Goal: Task Accomplishment & Management: Complete application form

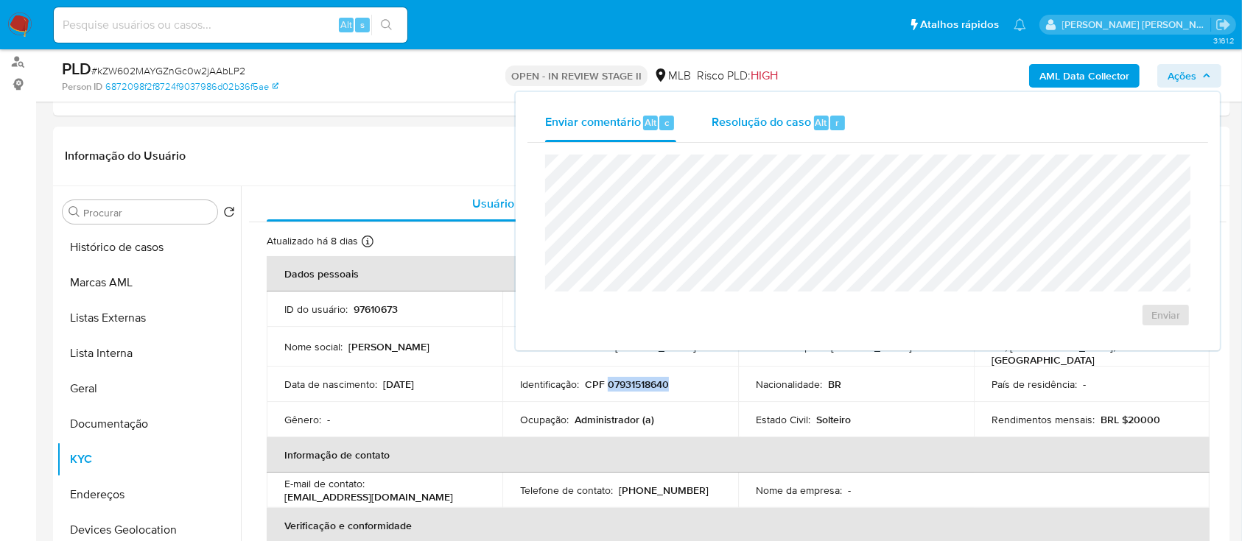
scroll to position [37, 0]
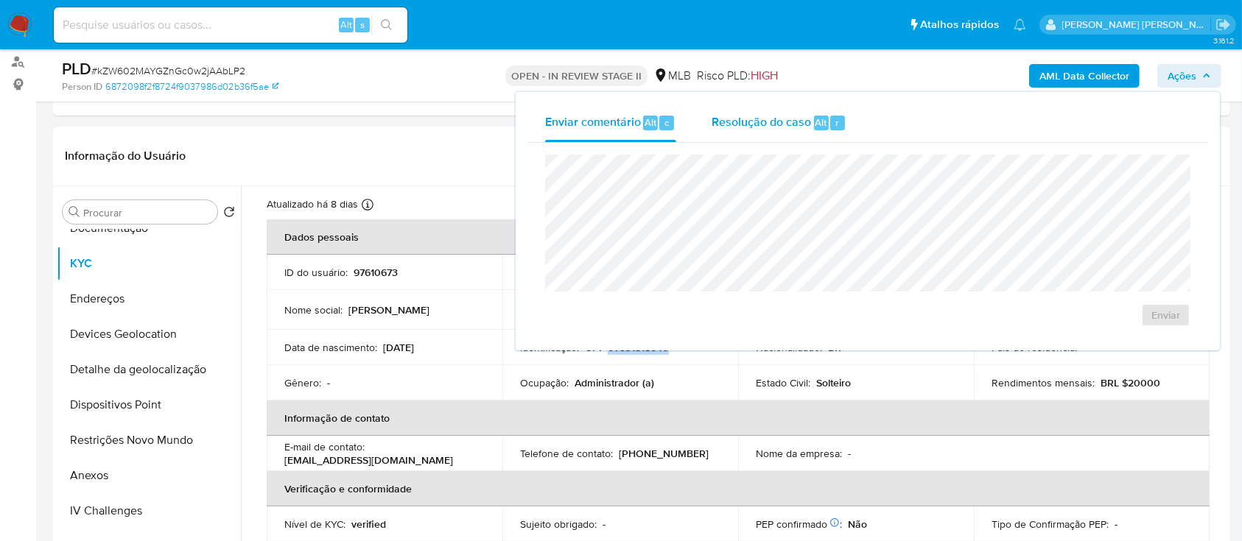
click at [771, 119] on span "Resolução do caso" at bounding box center [761, 121] width 99 height 17
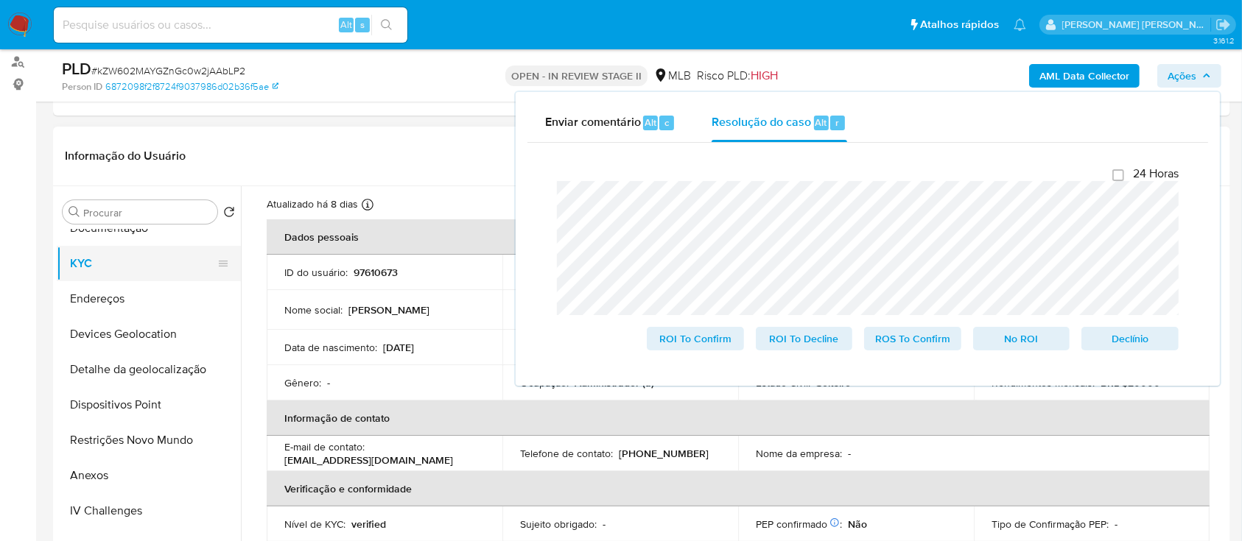
click at [122, 267] on button "KYC" at bounding box center [143, 263] width 172 height 35
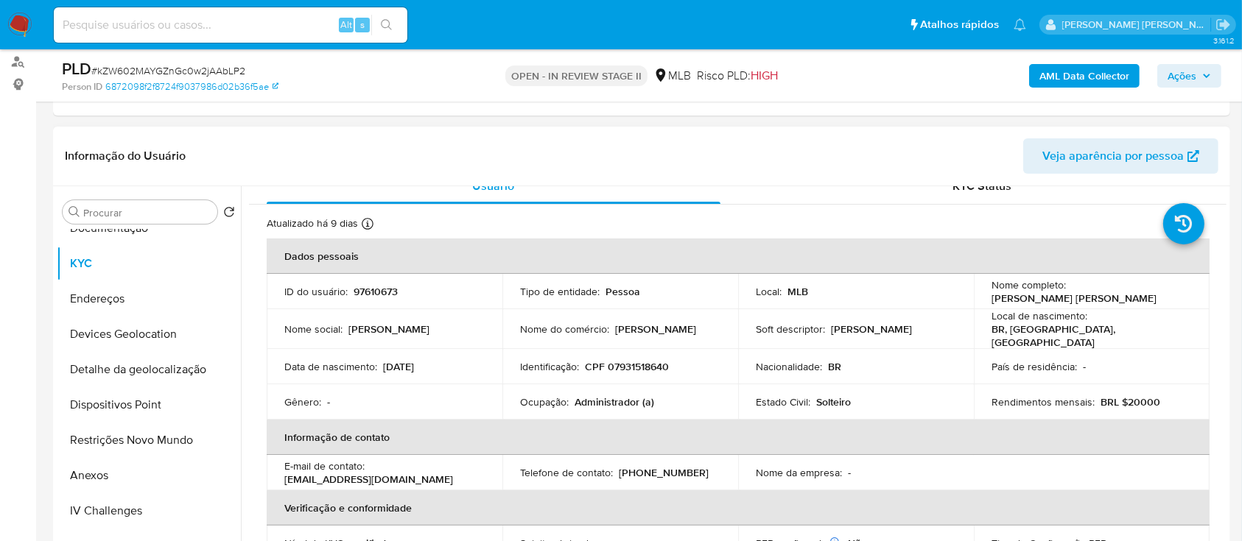
scroll to position [0, 0]
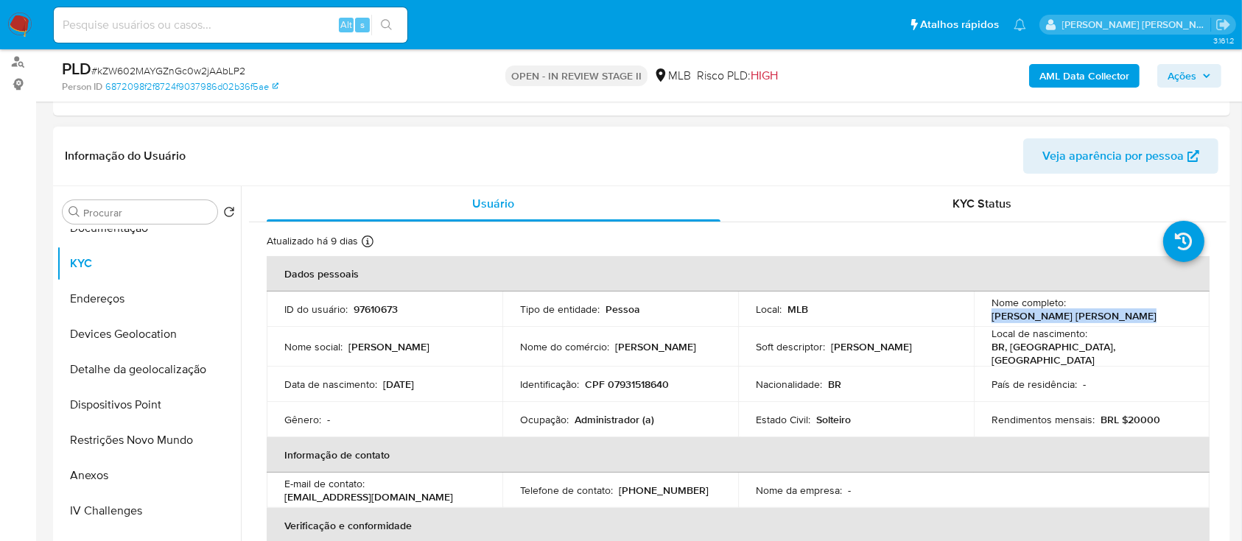
drag, startPoint x: 1097, startPoint y: 312, endPoint x: 986, endPoint y: 318, distance: 110.7
click at [991, 318] on div "Nome completo : Gislaine Ferreira Maximiano" at bounding box center [1091, 309] width 200 height 27
copy p "Gislaine Ferreira Maximiano"
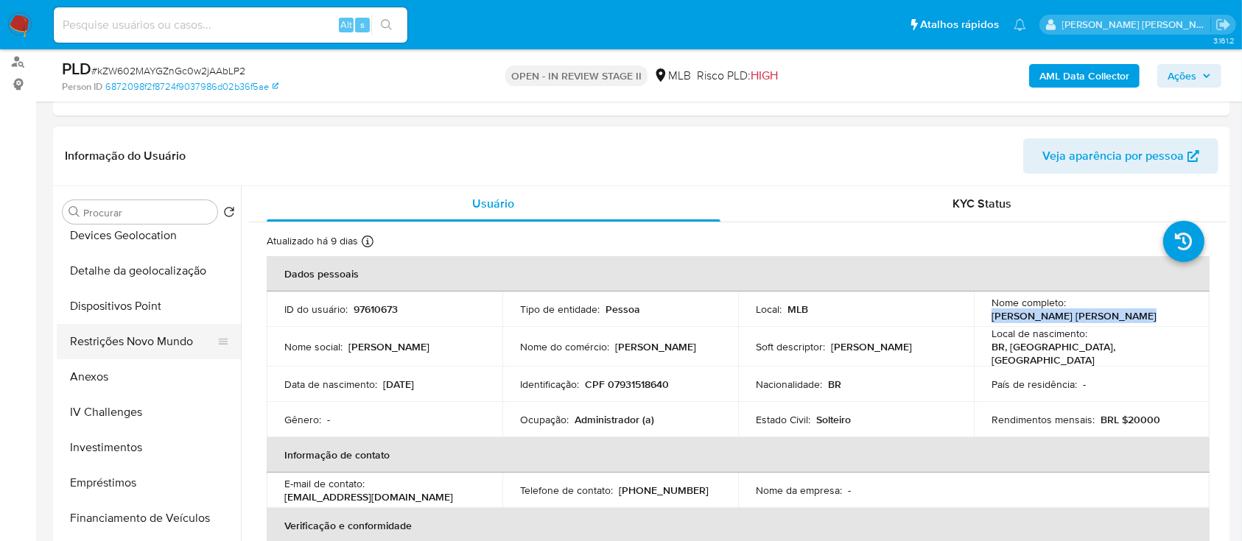
click at [154, 345] on button "Restrições Novo Mundo" at bounding box center [143, 341] width 172 height 35
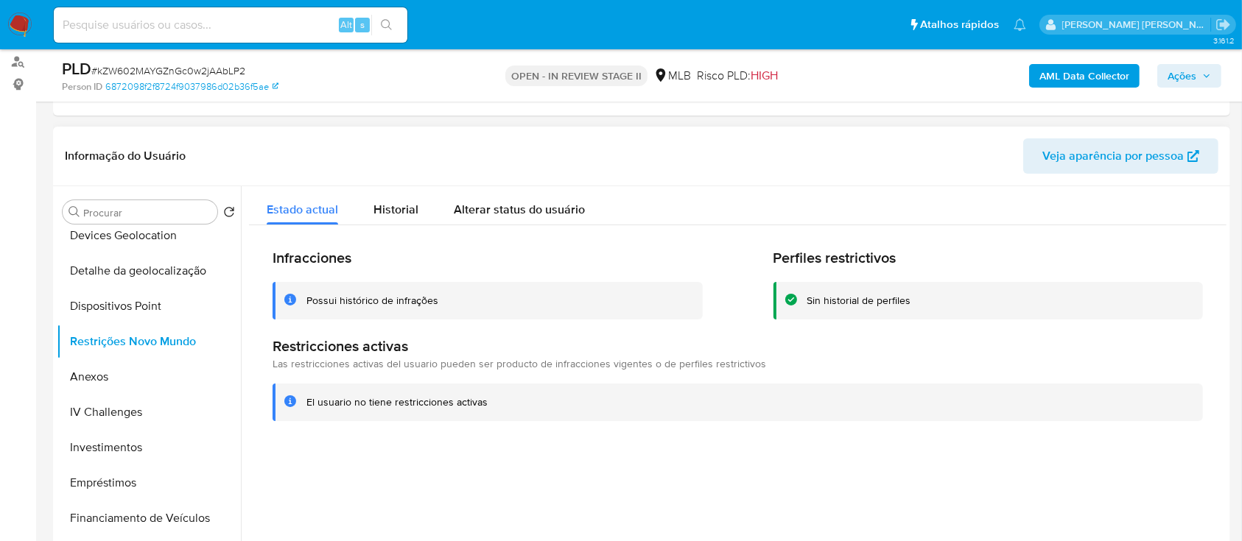
click at [331, 306] on div "Possui histórico de infrações" at bounding box center [372, 301] width 132 height 14
click at [331, 305] on div "Possui histórico de infrações" at bounding box center [372, 301] width 132 height 14
click at [333, 305] on div "Possui histórico de infrações" at bounding box center [372, 301] width 132 height 14
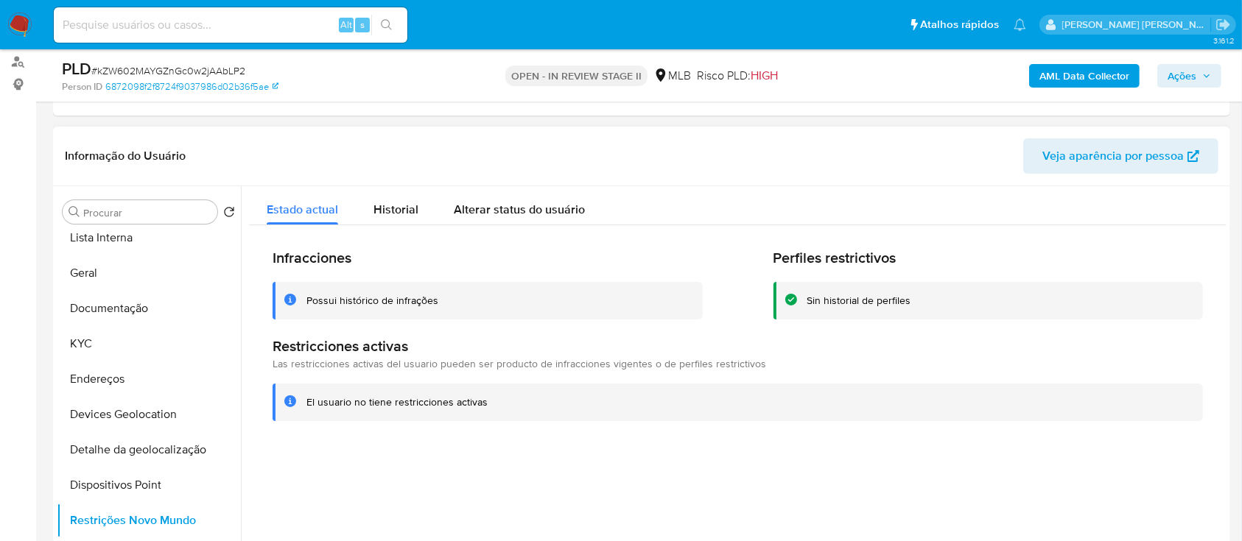
scroll to position [0, 0]
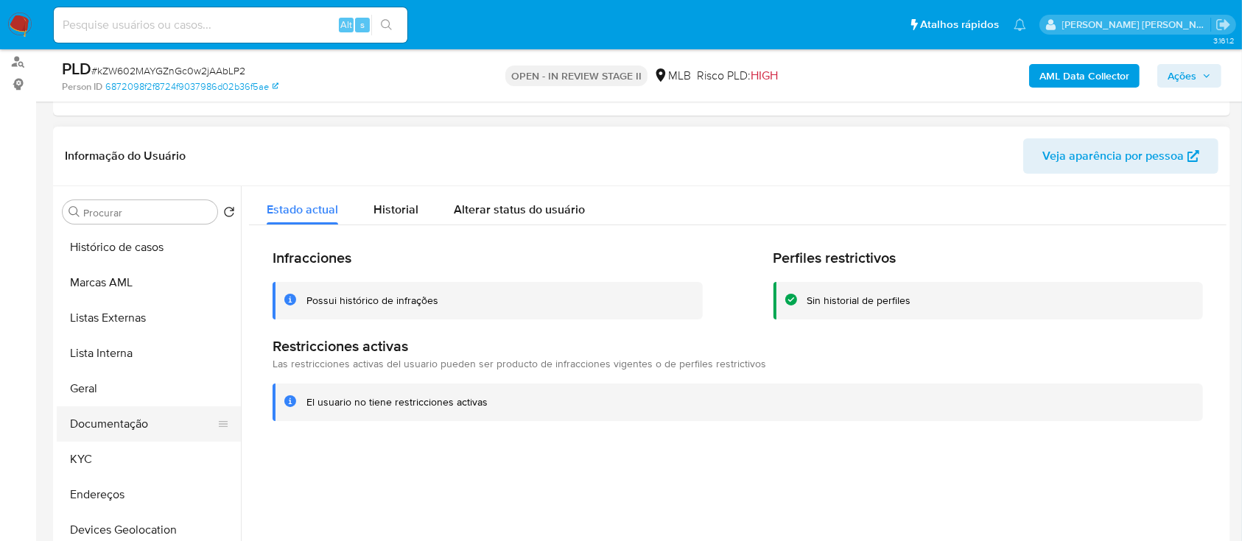
drag, startPoint x: 113, startPoint y: 420, endPoint x: 125, endPoint y: 421, distance: 12.5
click at [116, 421] on button "Documentação" at bounding box center [143, 424] width 172 height 35
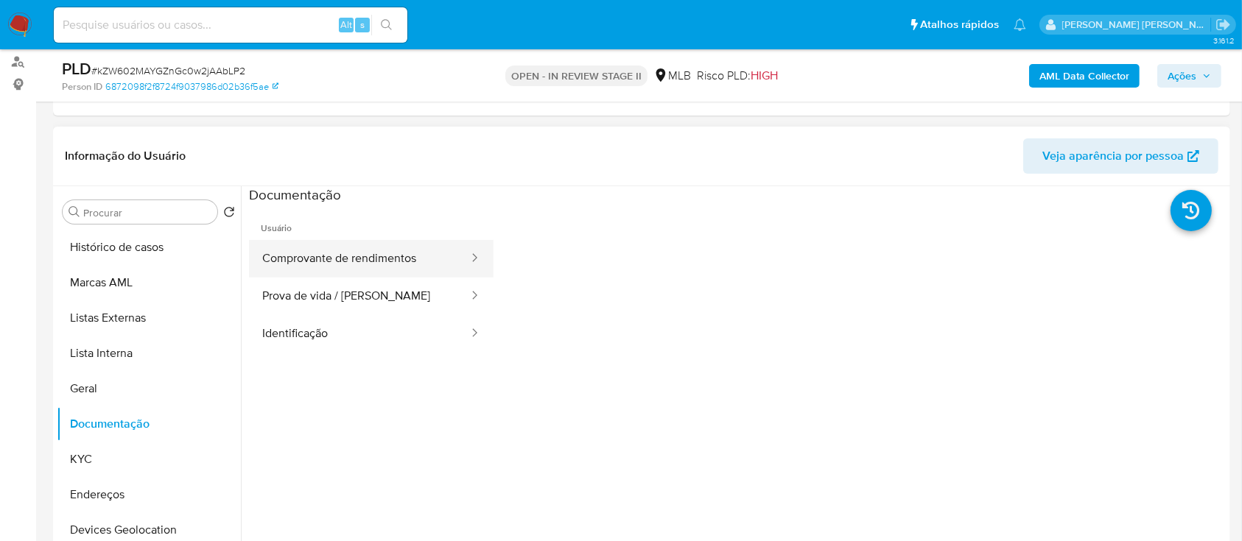
click at [398, 252] on button "Comprovante de rendimentos" at bounding box center [359, 259] width 221 height 38
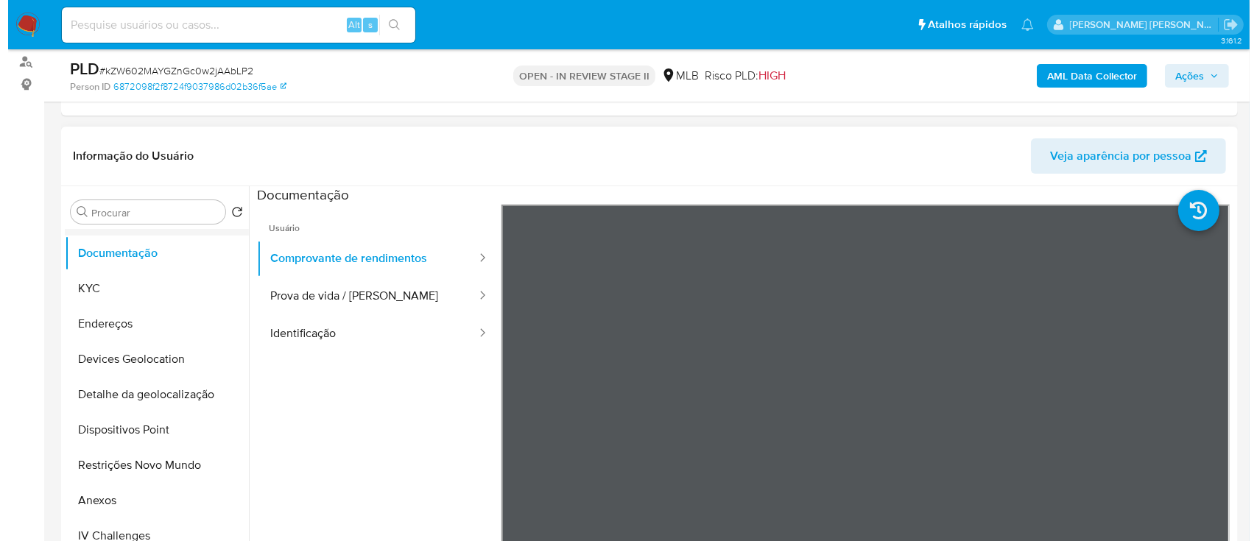
scroll to position [196, 0]
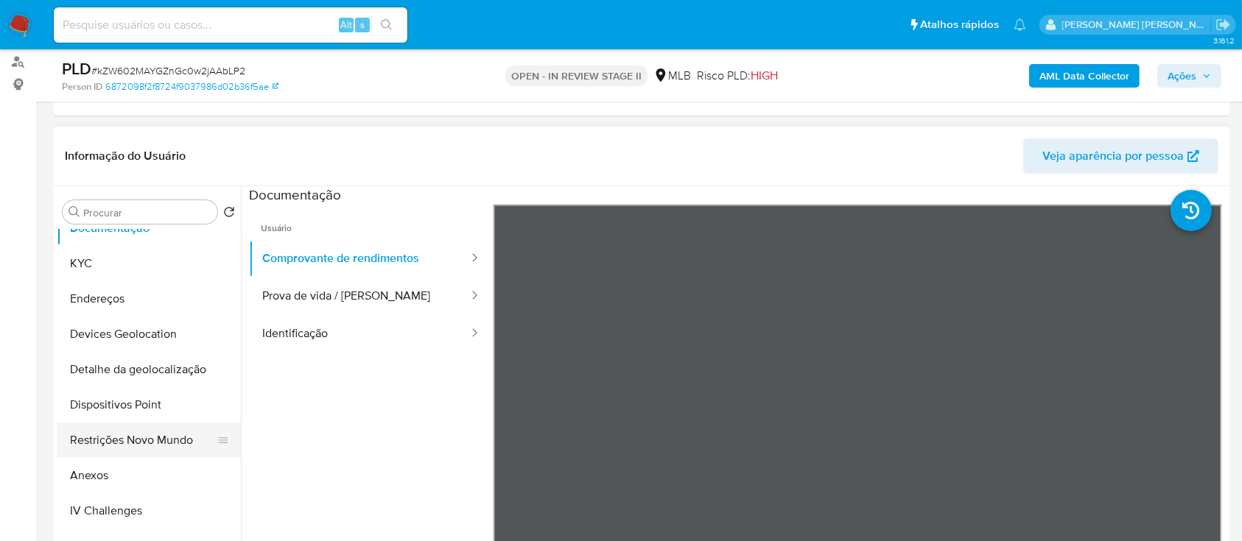
click at [127, 435] on button "Restrições Novo Mundo" at bounding box center [143, 440] width 172 height 35
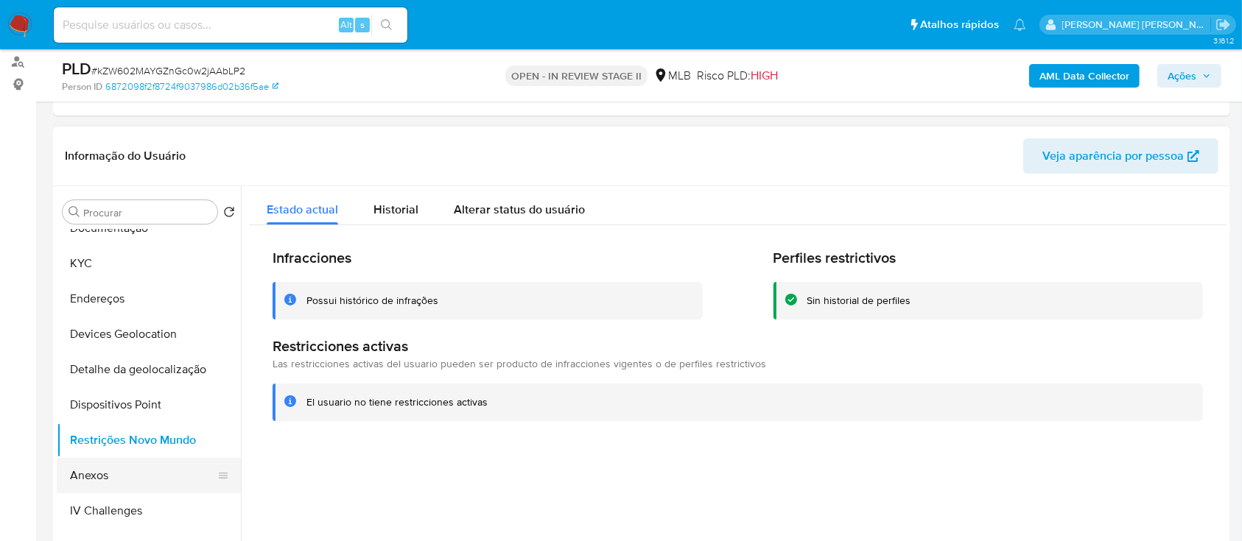
click at [93, 466] on button "Anexos" at bounding box center [143, 475] width 172 height 35
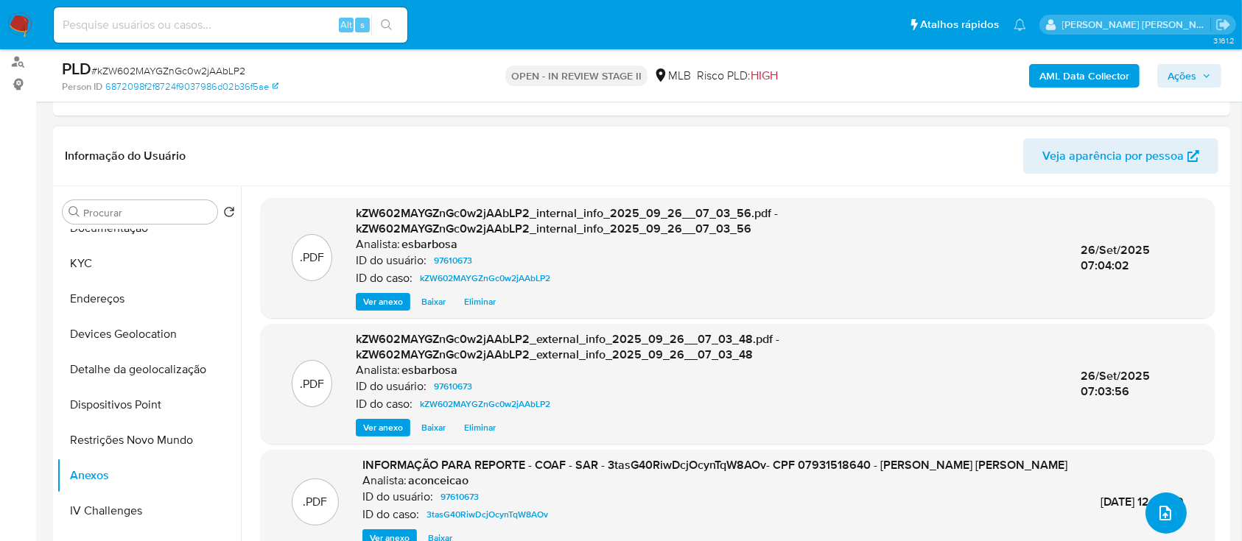
click at [1162, 510] on icon "upload-file" at bounding box center [1165, 514] width 18 height 18
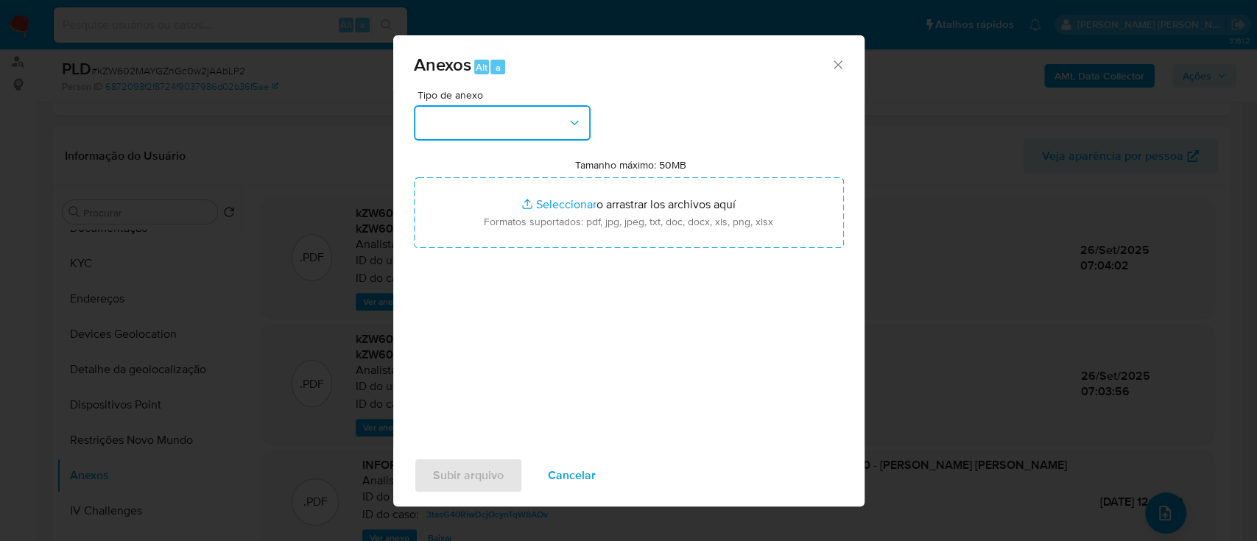
click at [553, 121] on button "button" at bounding box center [502, 122] width 177 height 35
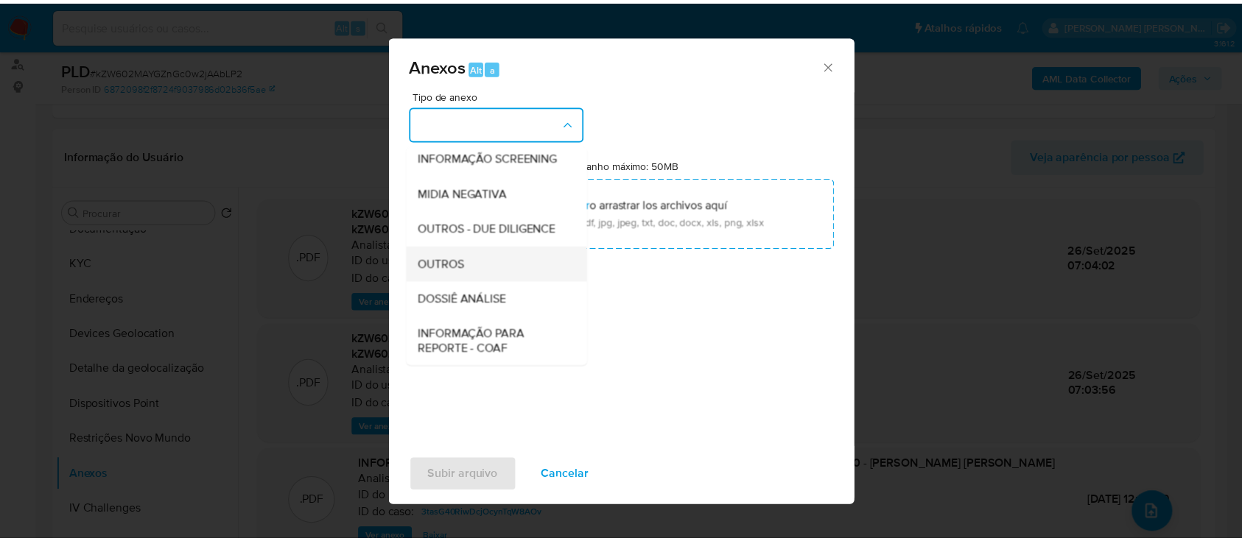
scroll to position [226, 0]
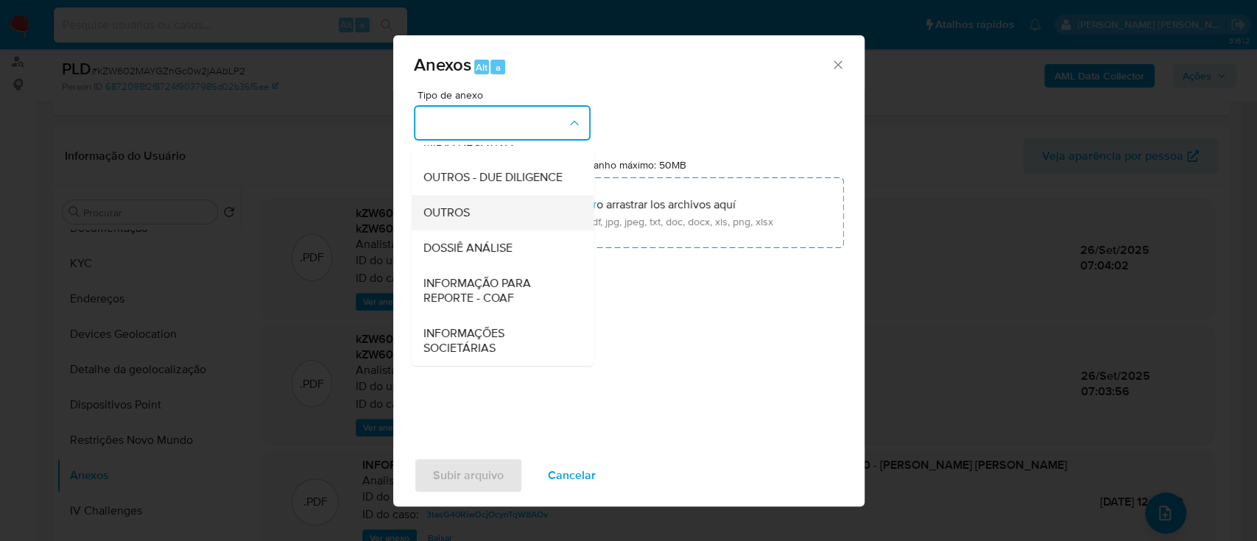
click at [468, 213] on span "OUTROS" at bounding box center [446, 213] width 46 height 15
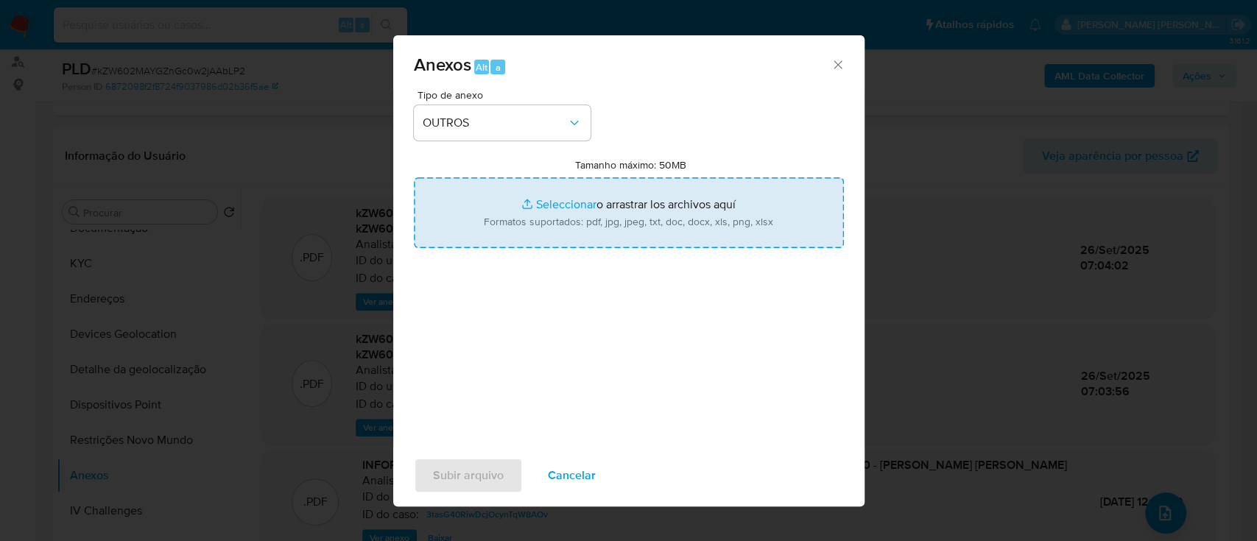
click at [560, 204] on input "Tamanho máximo: 50MB Seleccionar archivos" at bounding box center [629, 213] width 430 height 71
type input "C:\fakepath\Mulan 97610673_2025_09_25_13_20_45.xlsx"
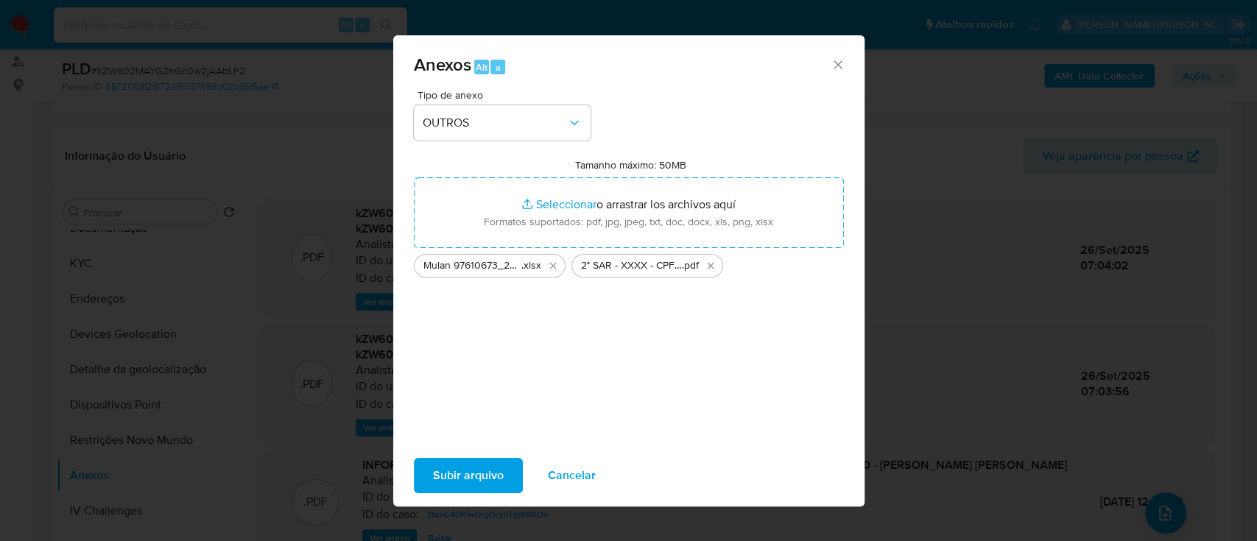
click at [465, 468] on span "Subir arquivo" at bounding box center [468, 476] width 71 height 32
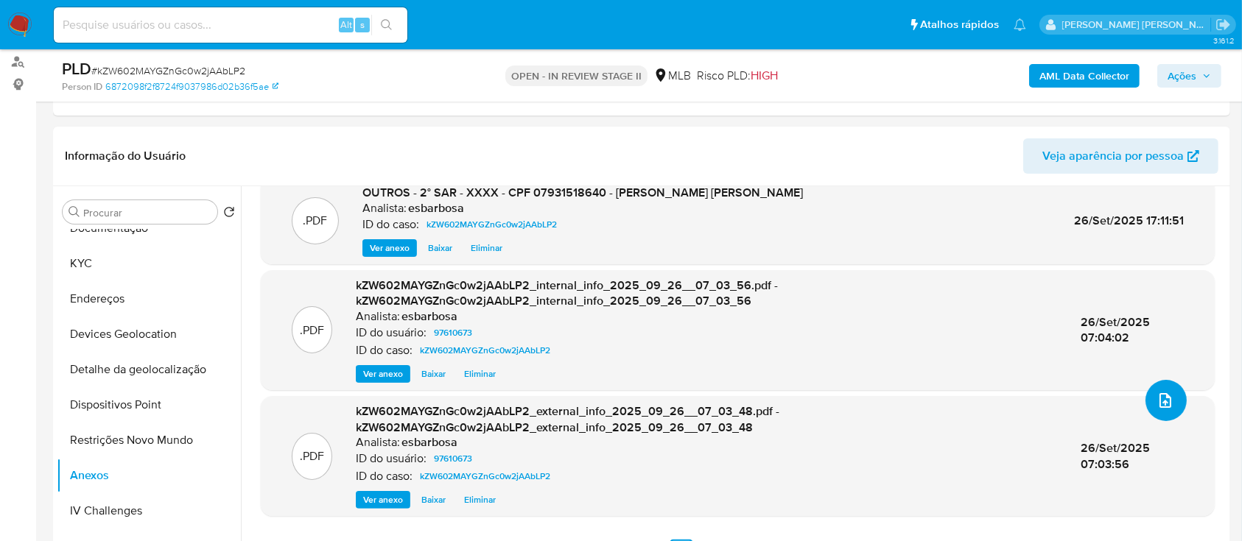
scroll to position [120, 0]
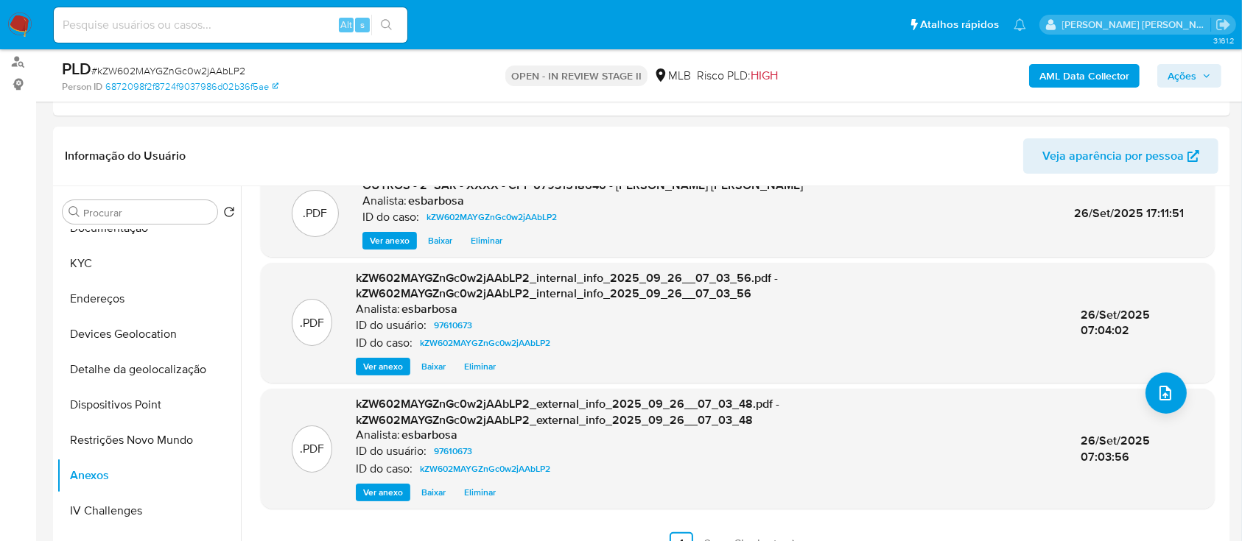
click at [1179, 76] on span "Ações" at bounding box center [1182, 76] width 29 height 24
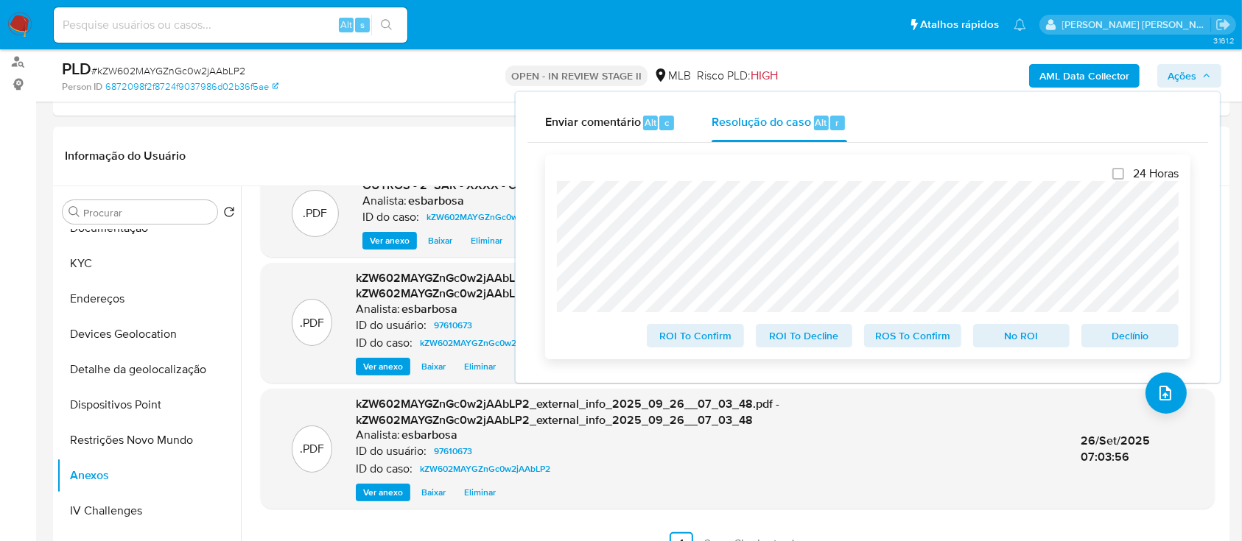
click at [896, 340] on span "ROS To Confirm" at bounding box center [912, 336] width 77 height 21
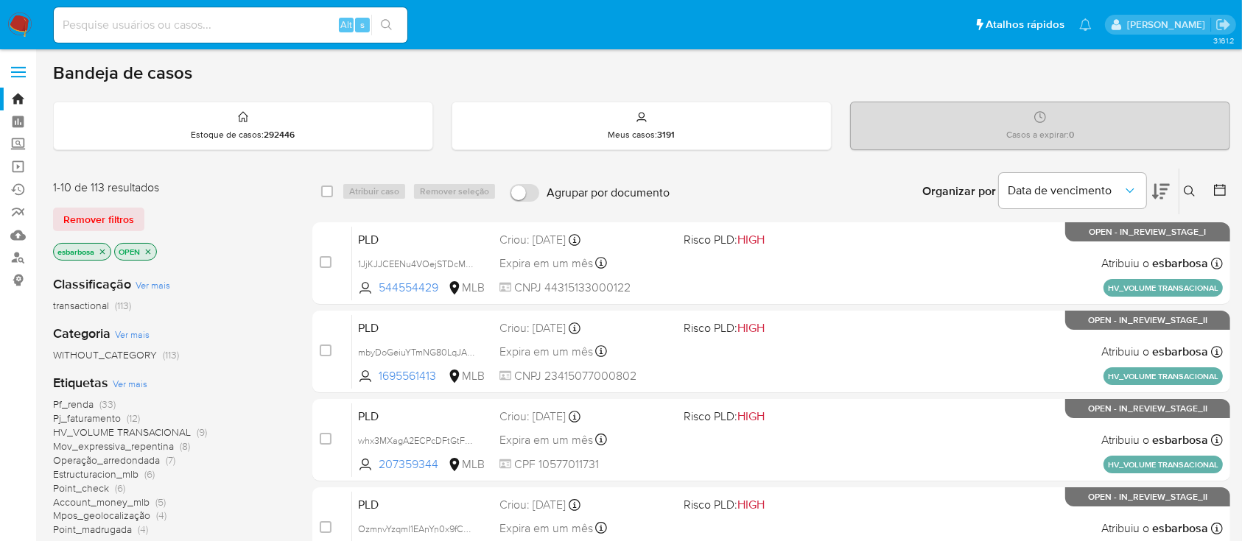
click at [25, 21] on img at bounding box center [19, 25] width 25 height 25
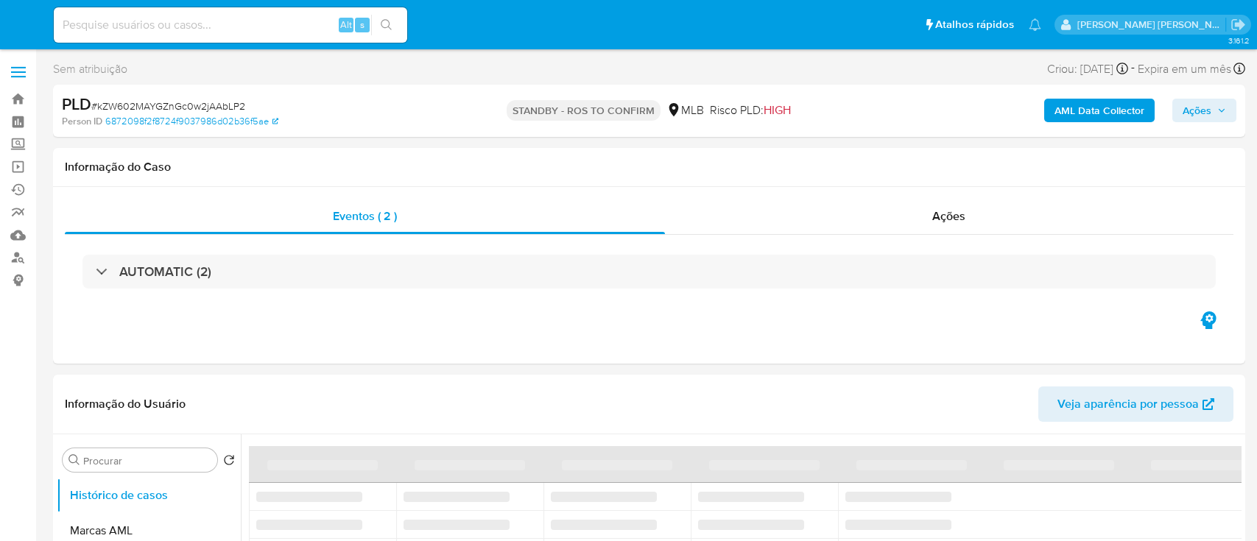
select select "10"
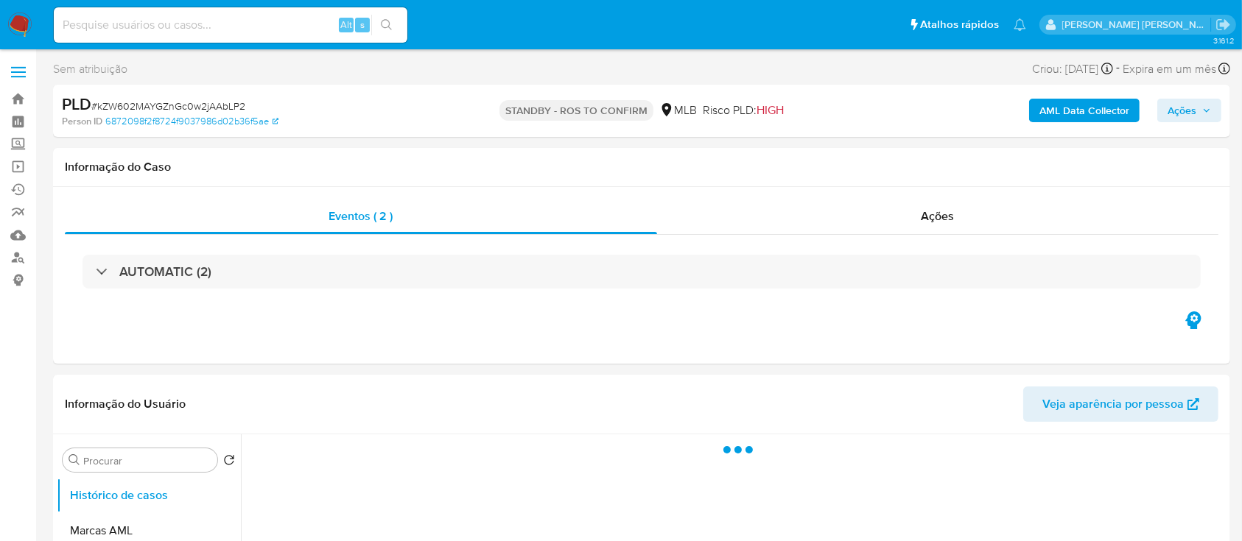
select select "10"
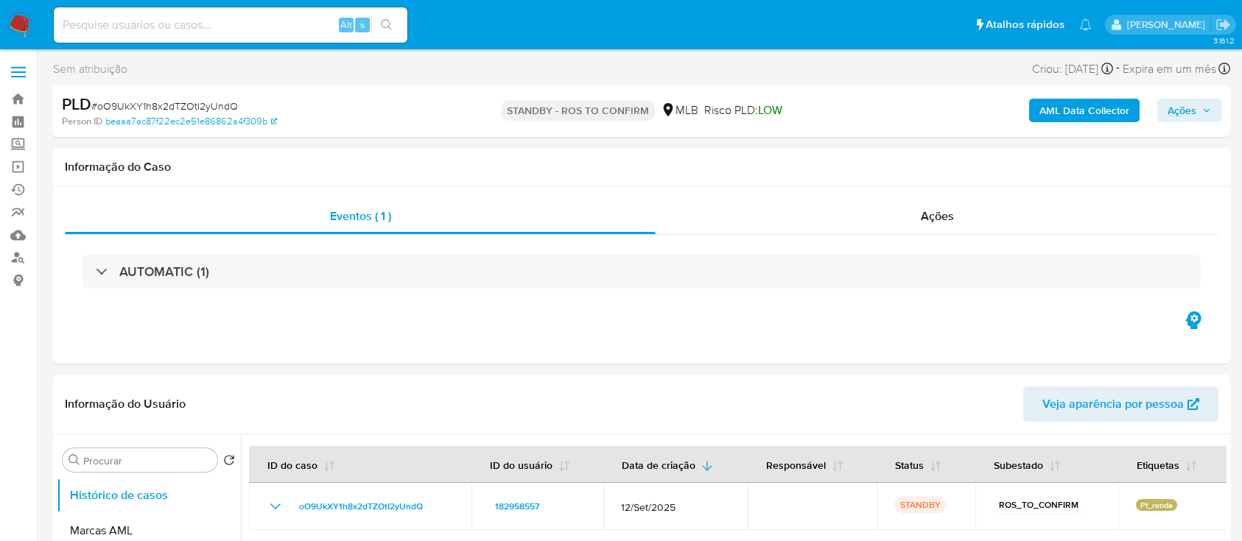
select select "10"
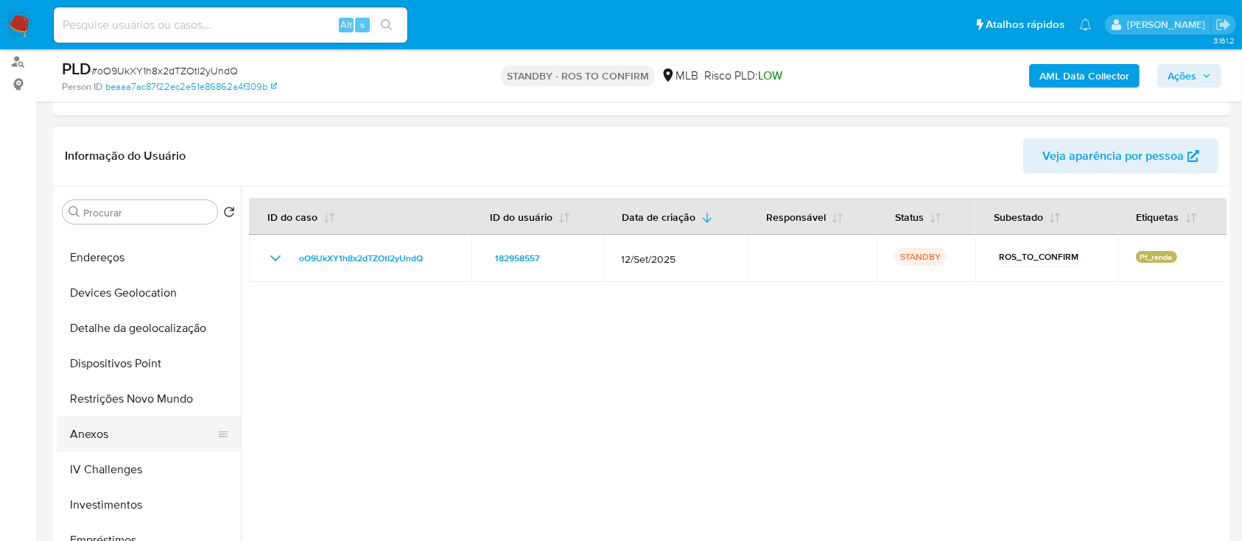
scroll to position [295, 0]
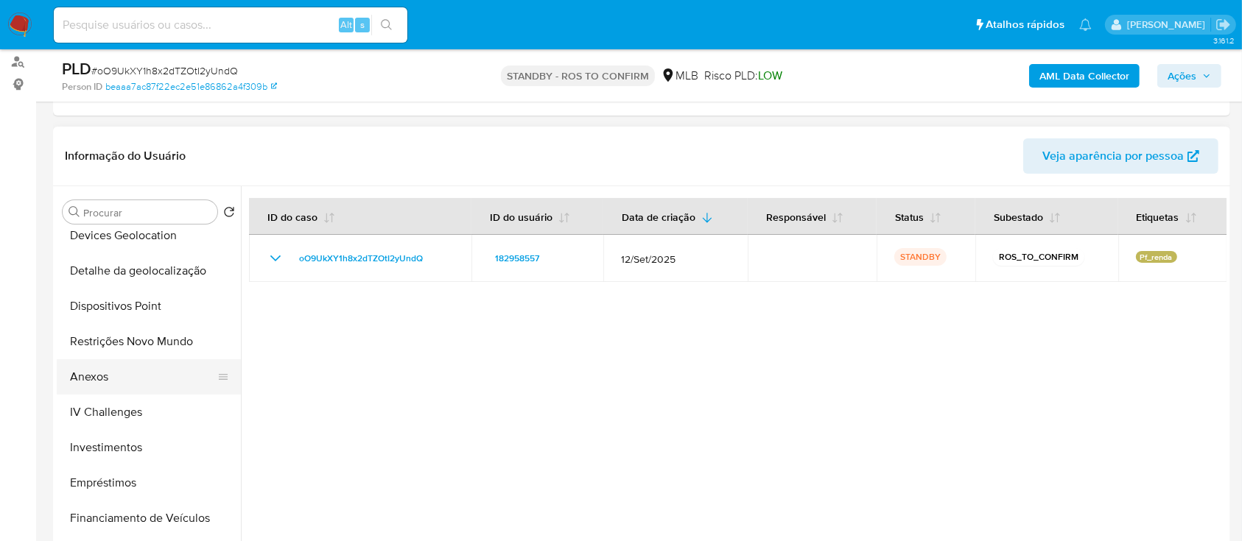
click at [124, 374] on button "Anexos" at bounding box center [143, 376] width 172 height 35
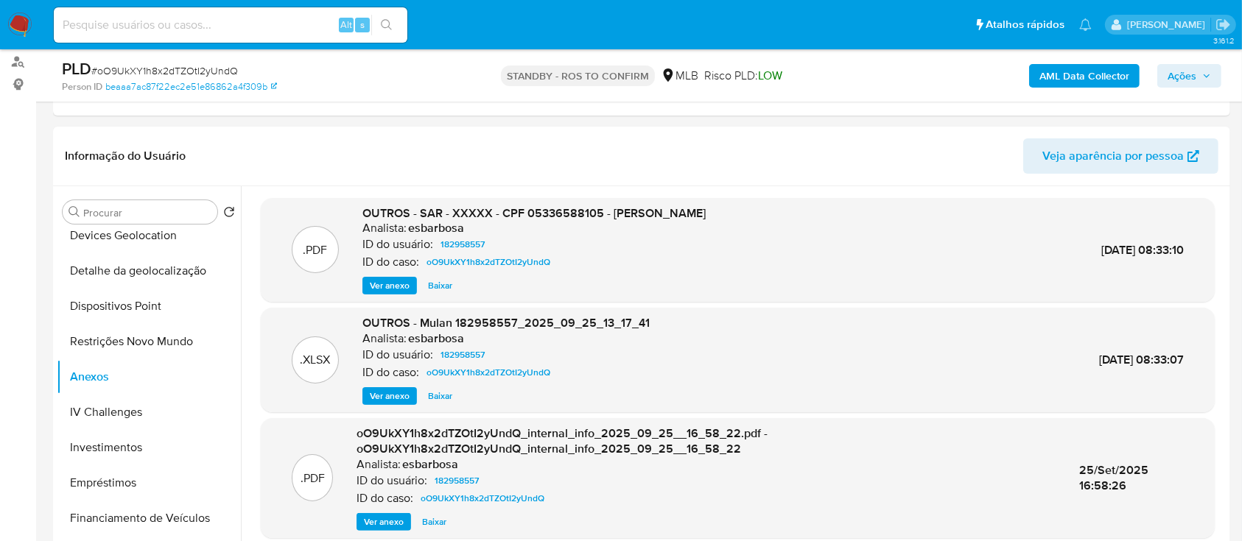
click at [695, 27] on ul "Pausado Ver notificaciones Alt s Atalhos rápidos Presiona las siguientes teclas…" at bounding box center [572, 24] width 1053 height 37
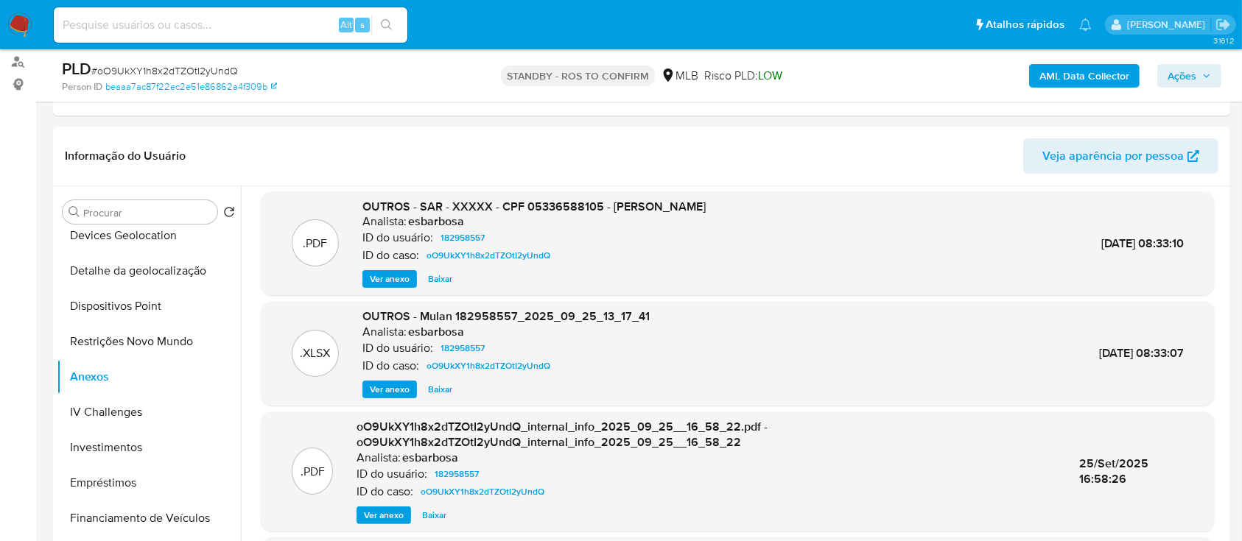
scroll to position [0, 0]
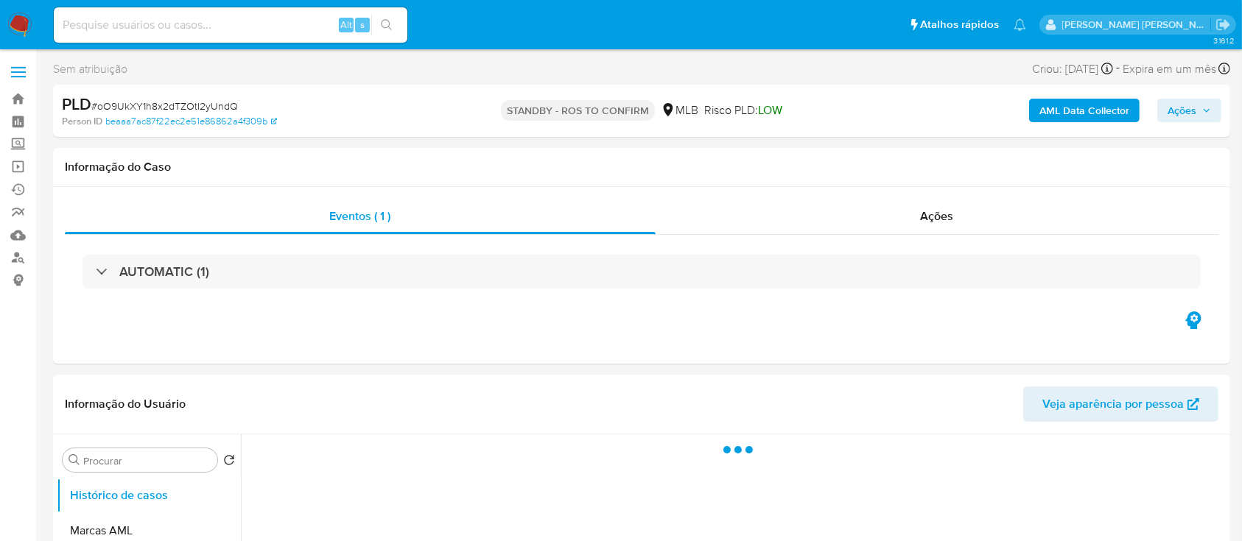
select select "10"
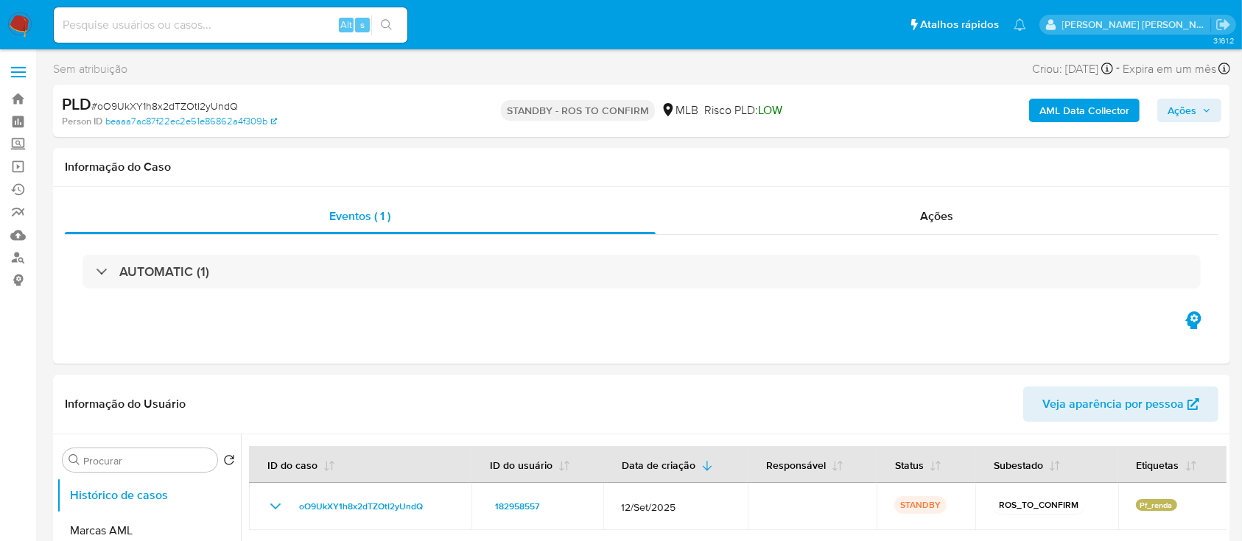
click at [183, 96] on div "PLD # oO9UkXY1h8x2dTZOtI2yUndQ" at bounding box center [252, 105] width 381 height 22
click at [181, 107] on span "# oO9UkXY1h8x2dTZOtI2yUndQ" at bounding box center [164, 106] width 147 height 15
click at [182, 107] on span "# oO9UkXY1h8x2dTZOtI2yUndQ" at bounding box center [164, 106] width 147 height 15
copy span "oO9UkXY1h8x2dTZOtI2yUndQ"
click at [743, 222] on div "Ações" at bounding box center [937, 216] width 563 height 35
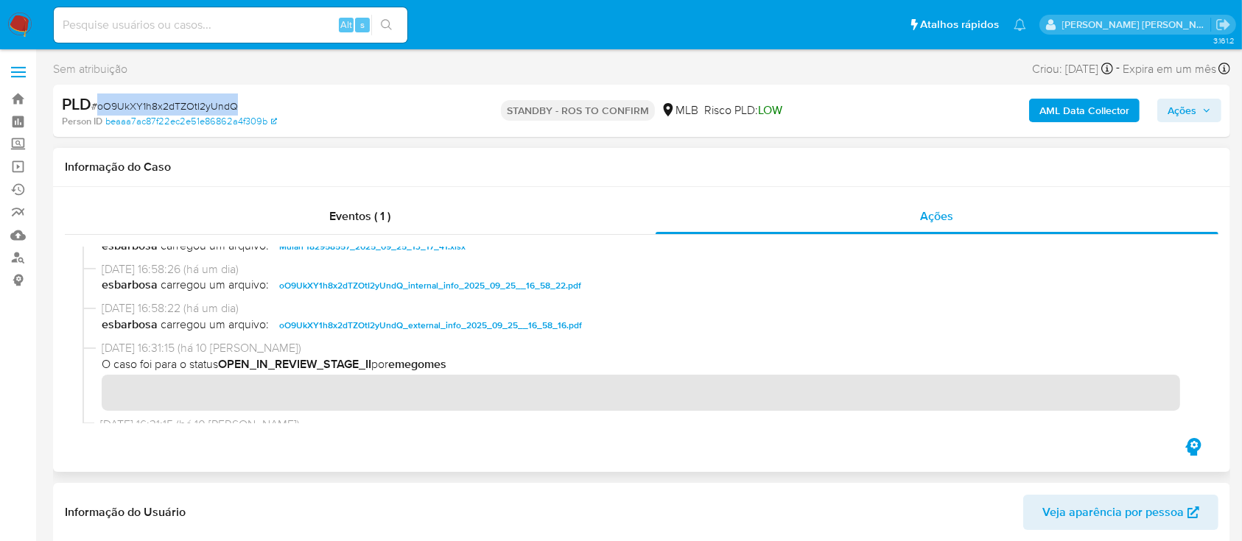
scroll to position [194, 0]
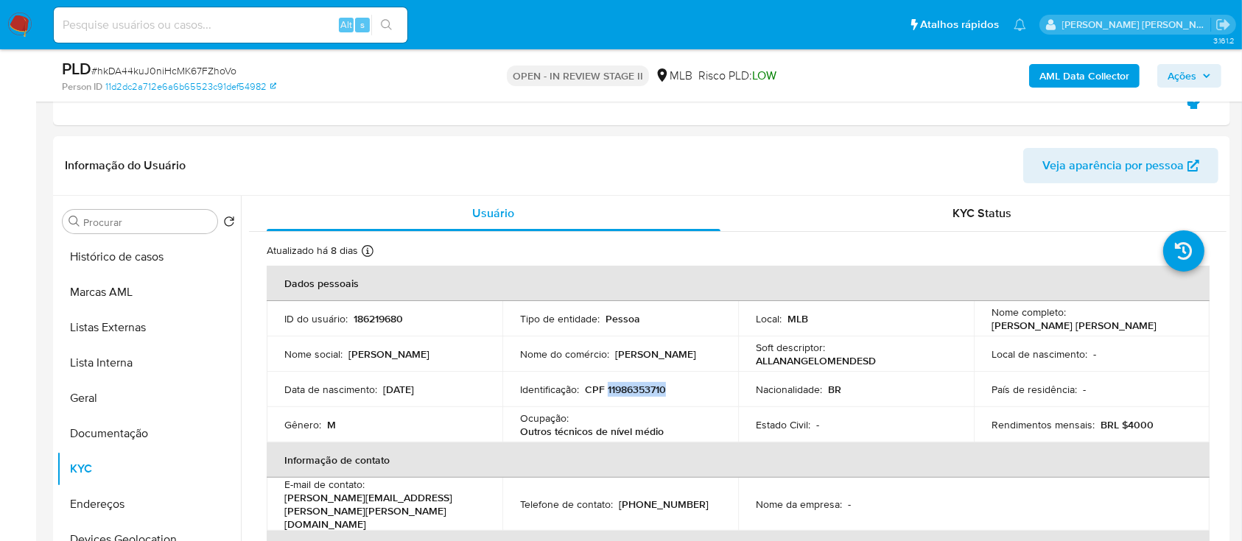
scroll to position [98, 0]
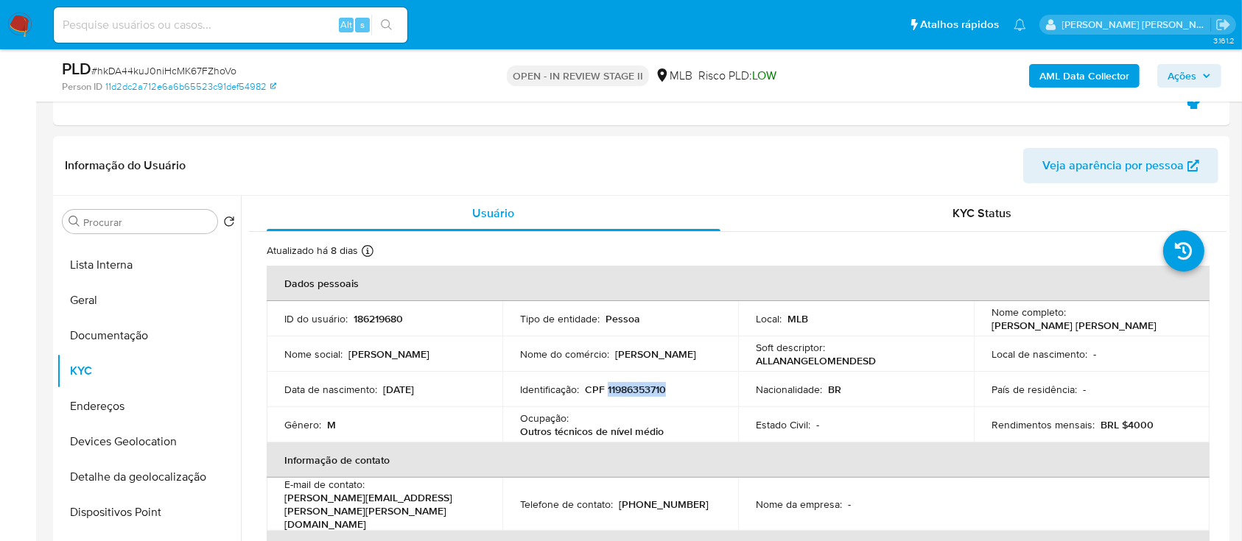
click at [194, 70] on span "# hkDA44kuJ0niHcMK67FZhoVo" at bounding box center [163, 70] width 145 height 15
copy span "hkDA44kuJ0niHcMK67FZhoVo"
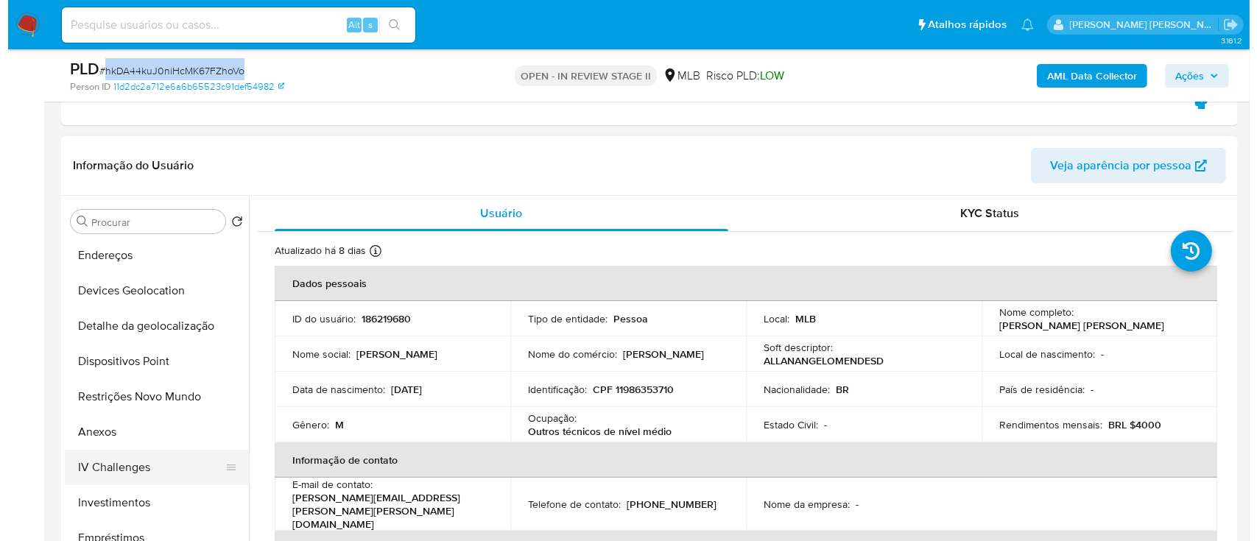
scroll to position [295, 0]
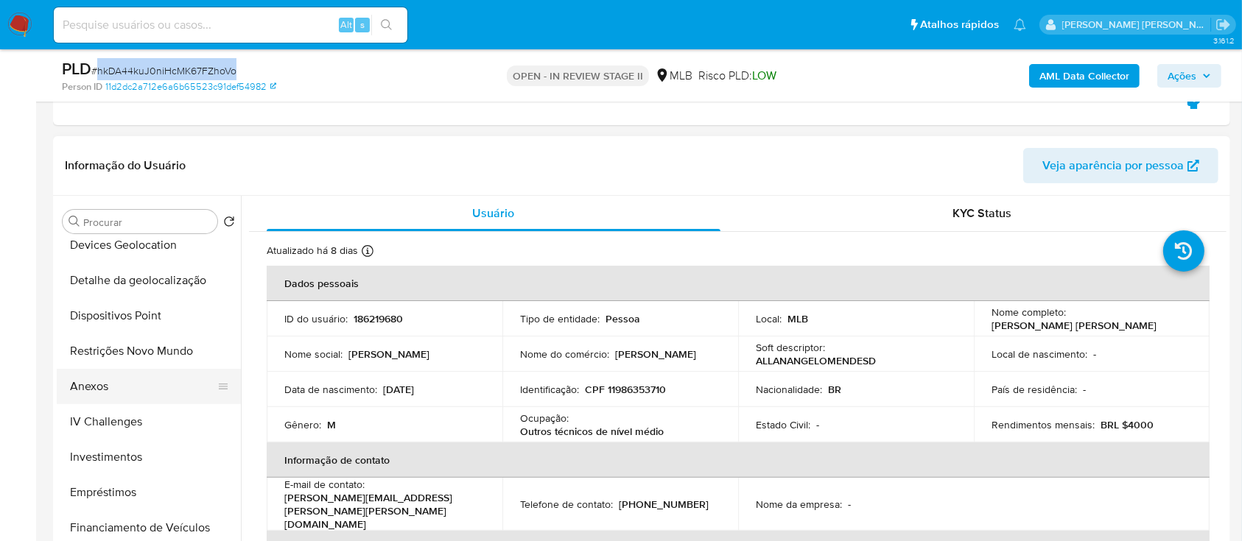
click at [110, 392] on button "Anexos" at bounding box center [143, 386] width 172 height 35
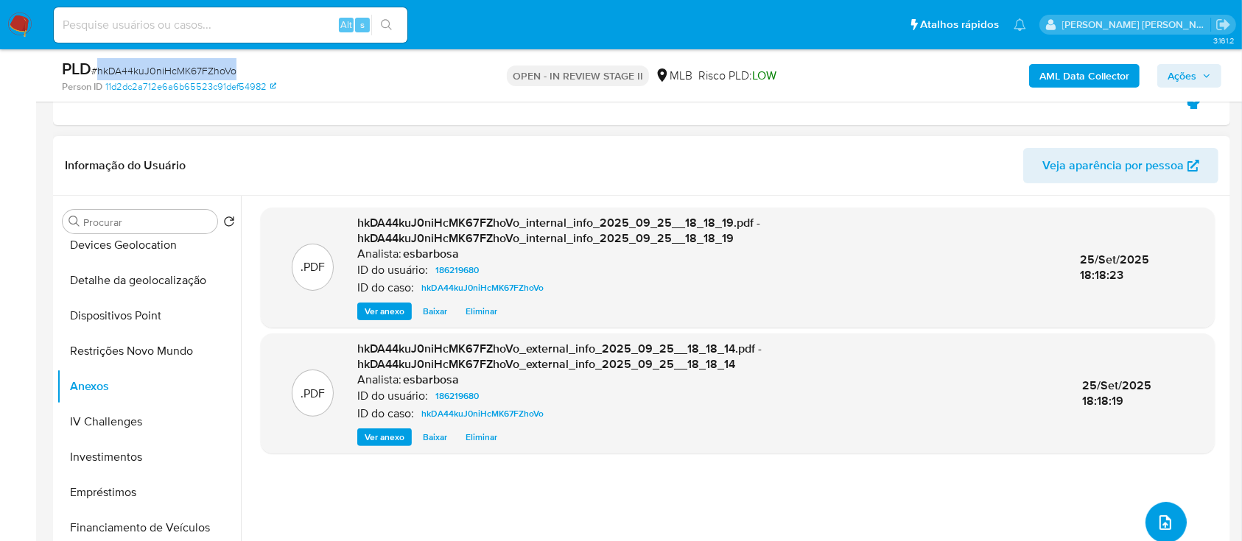
click at [1158, 516] on icon "upload-file" at bounding box center [1165, 523] width 18 height 18
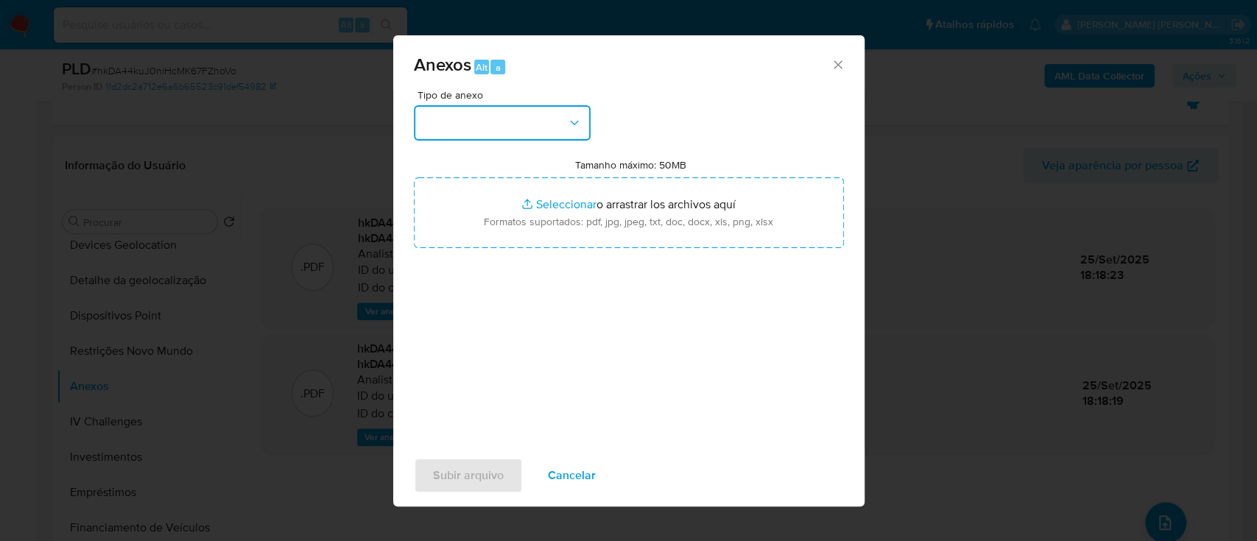
click at [569, 127] on icon "button" at bounding box center [574, 123] width 15 height 15
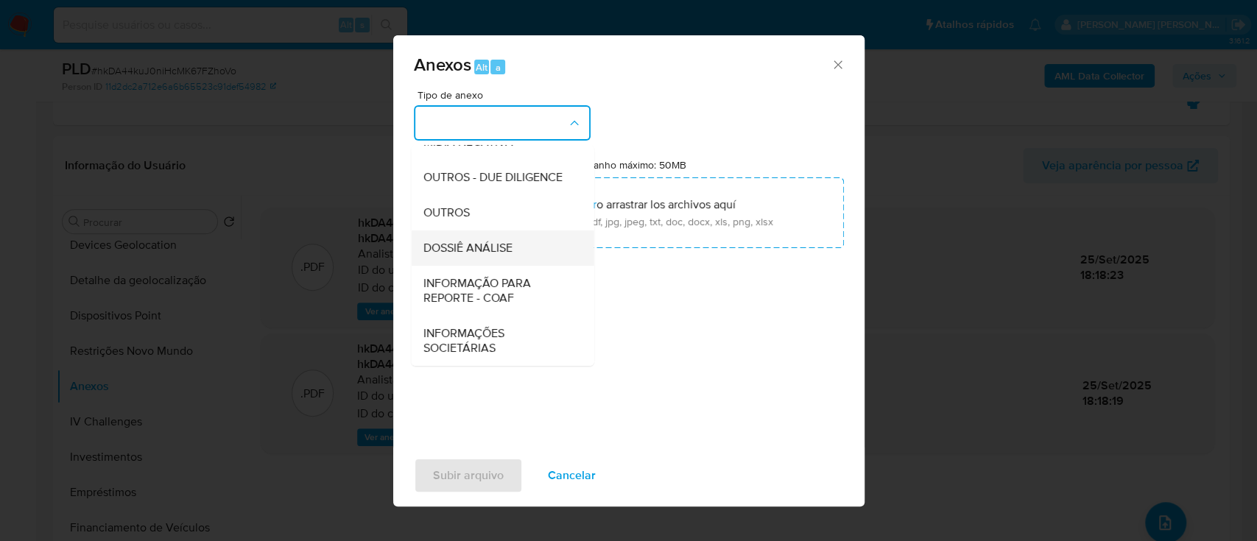
scroll to position [226, 0]
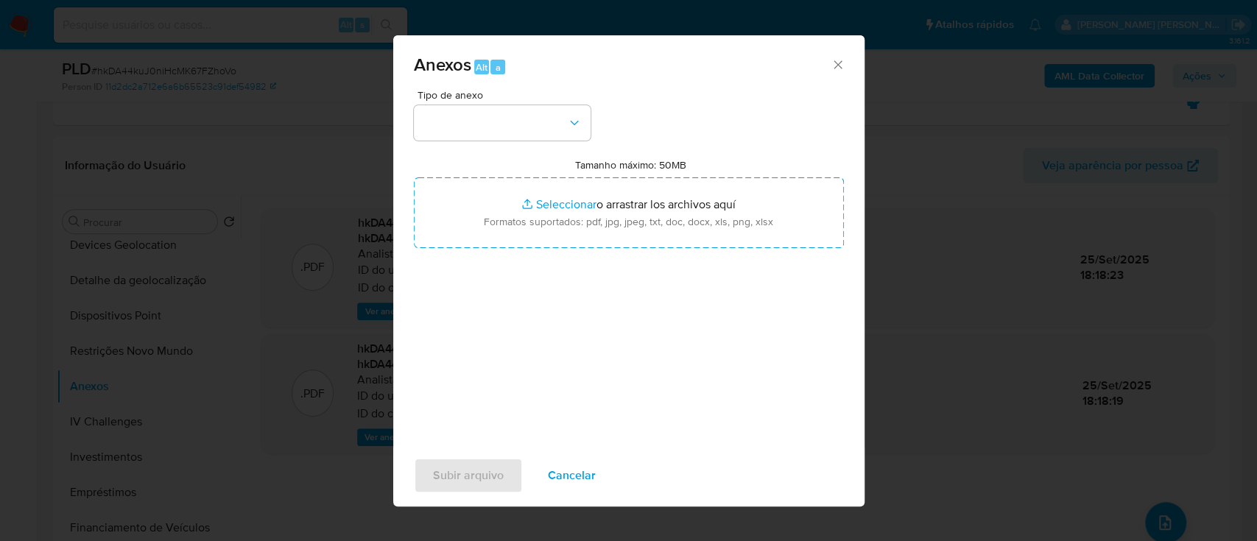
click at [680, 110] on div "Tipo de anexo Tamanho máximo: 50MB Seleccionar archivos Seleccionar o arrastrar…" at bounding box center [629, 264] width 430 height 348
click at [555, 133] on button "button" at bounding box center [502, 122] width 177 height 35
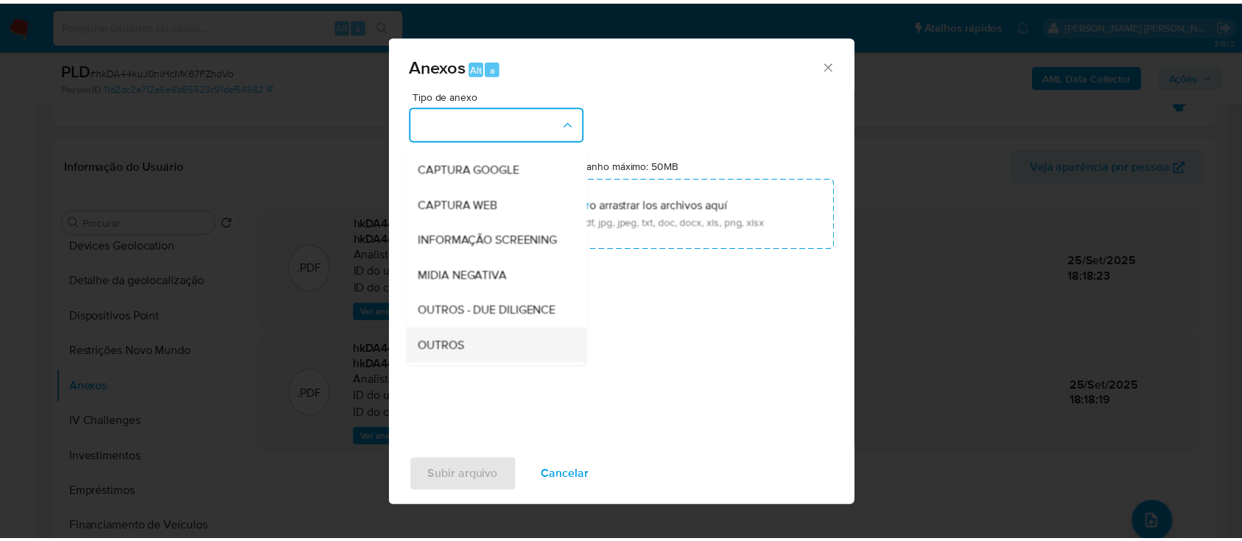
scroll to position [196, 0]
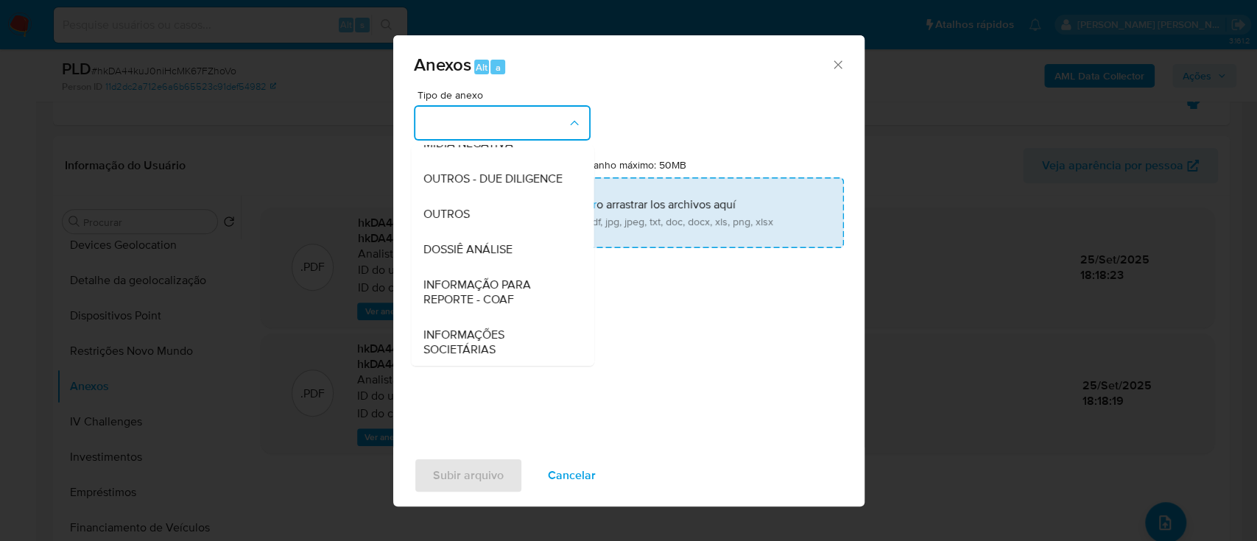
drag, startPoint x: 460, startPoint y: 242, endPoint x: 473, endPoint y: 242, distance: 12.5
click at [460, 222] on span "OUTROS" at bounding box center [446, 214] width 46 height 15
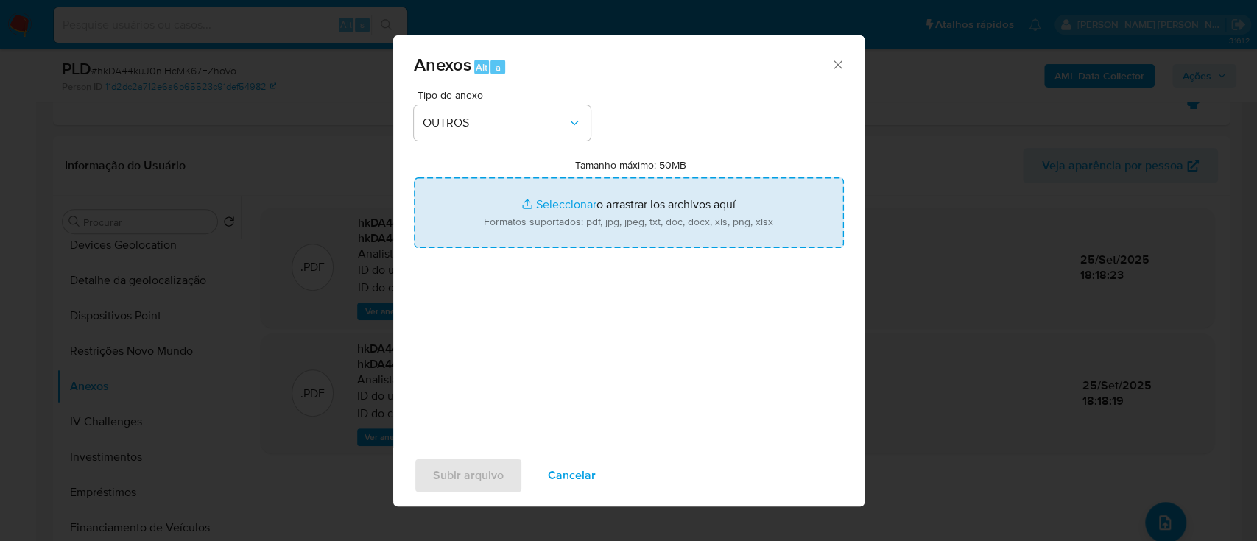
click at [554, 203] on input "Tamanho máximo: 50MB Seleccionar archivos" at bounding box center [629, 213] width 430 height 71
type input "C:\fakepath\SAR - XXXXX - CPF 11986353710 - ALLAN ANGELO MENDES DE AQUINO (1).p…"
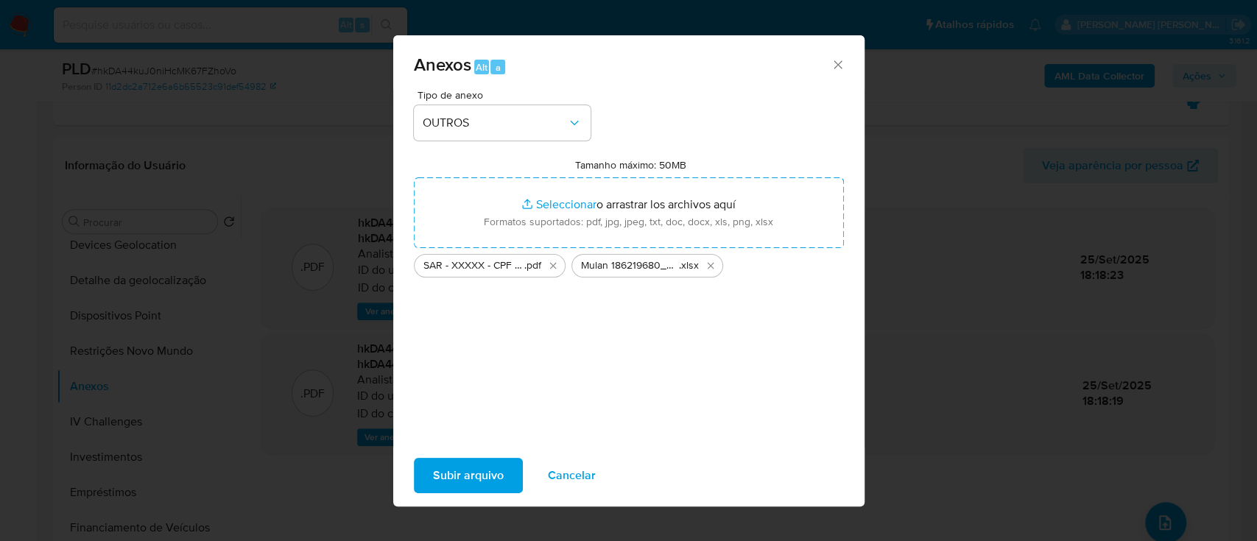
click at [478, 478] on span "Subir arquivo" at bounding box center [468, 476] width 71 height 32
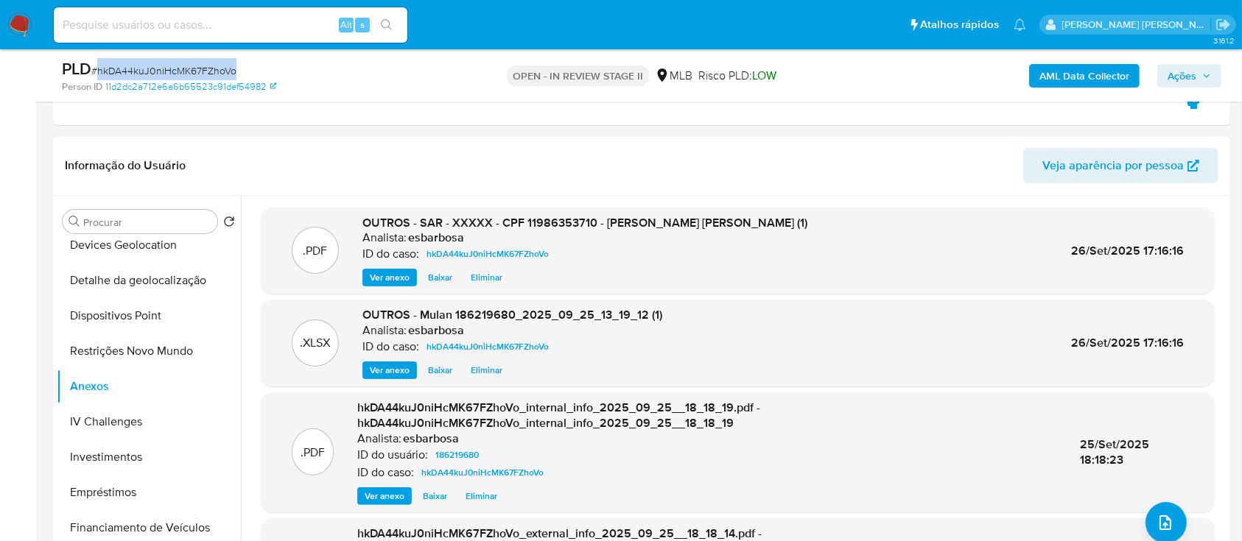
click at [165, 66] on span "# hkDA44kuJ0niHcMK67FZhoVo" at bounding box center [163, 70] width 145 height 15
drag, startPoint x: 1182, startPoint y: 75, endPoint x: 1121, endPoint y: 81, distance: 60.7
click at [1182, 74] on span "Ações" at bounding box center [1182, 76] width 29 height 24
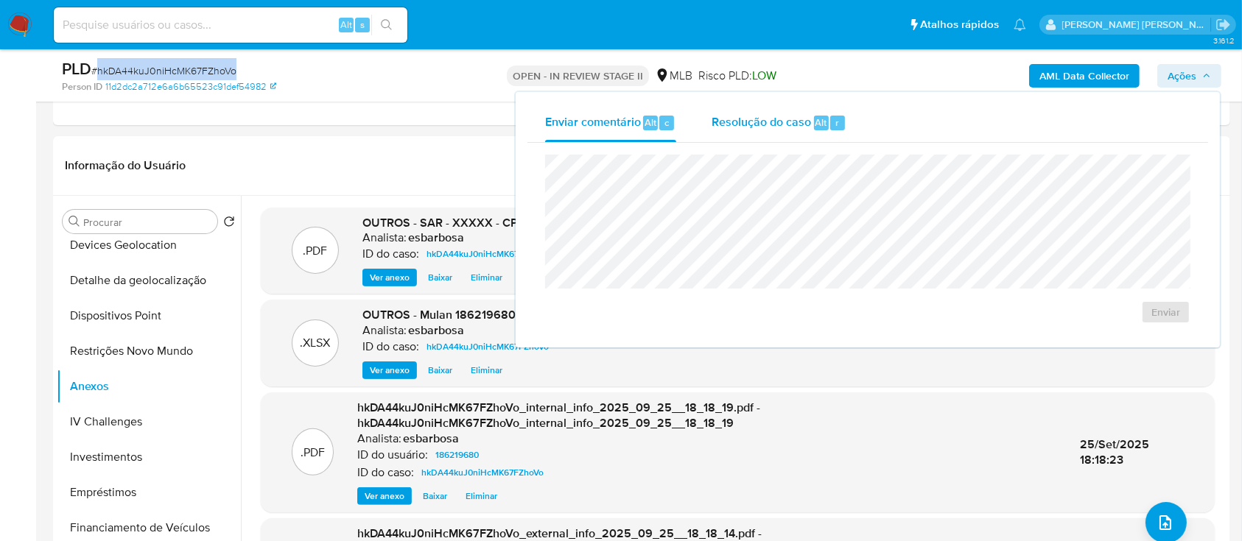
click at [769, 124] on span "Resolução do caso" at bounding box center [761, 121] width 99 height 17
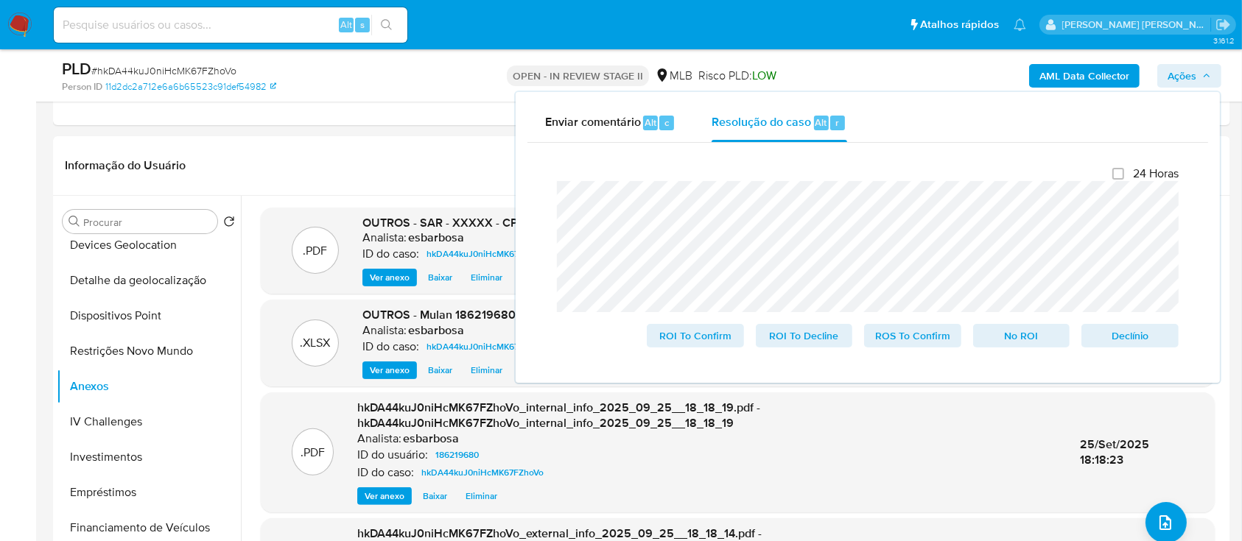
click at [518, 208] on div "Enviar comentário Alt c Resolução do caso Alt r Fechamento do caso 24 Horas ROI…" at bounding box center [868, 237] width 704 height 291
click at [417, 152] on header "Informação do Usuário Veja aparência por pessoa" at bounding box center [642, 165] width 1154 height 35
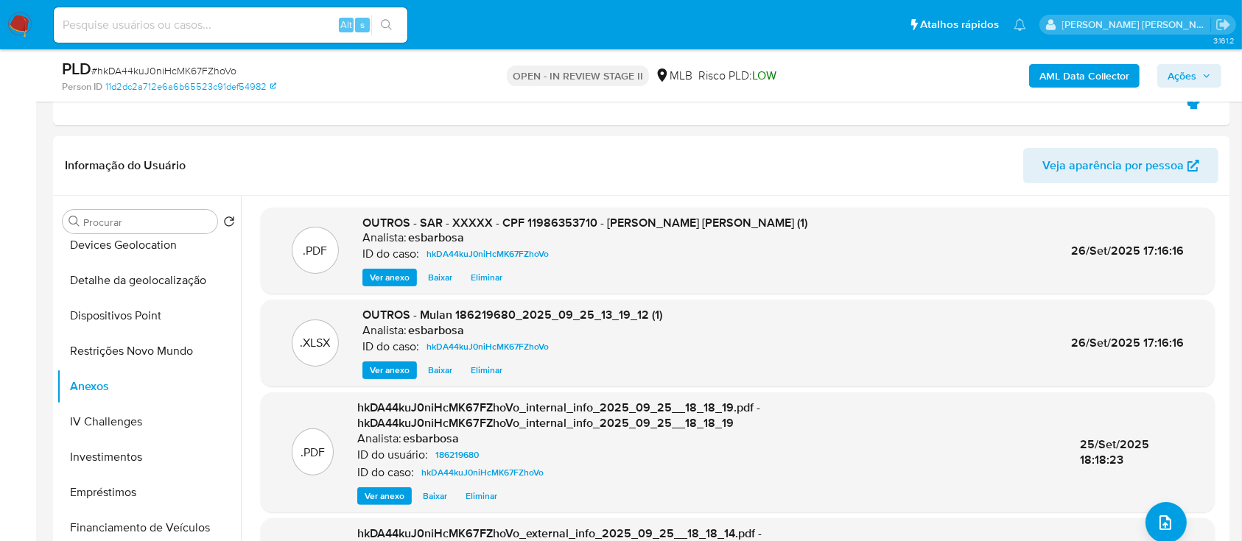
drag, startPoint x: 1181, startPoint y: 72, endPoint x: 1161, endPoint y: 74, distance: 19.9
click at [1181, 72] on span "Ações" at bounding box center [1182, 76] width 29 height 24
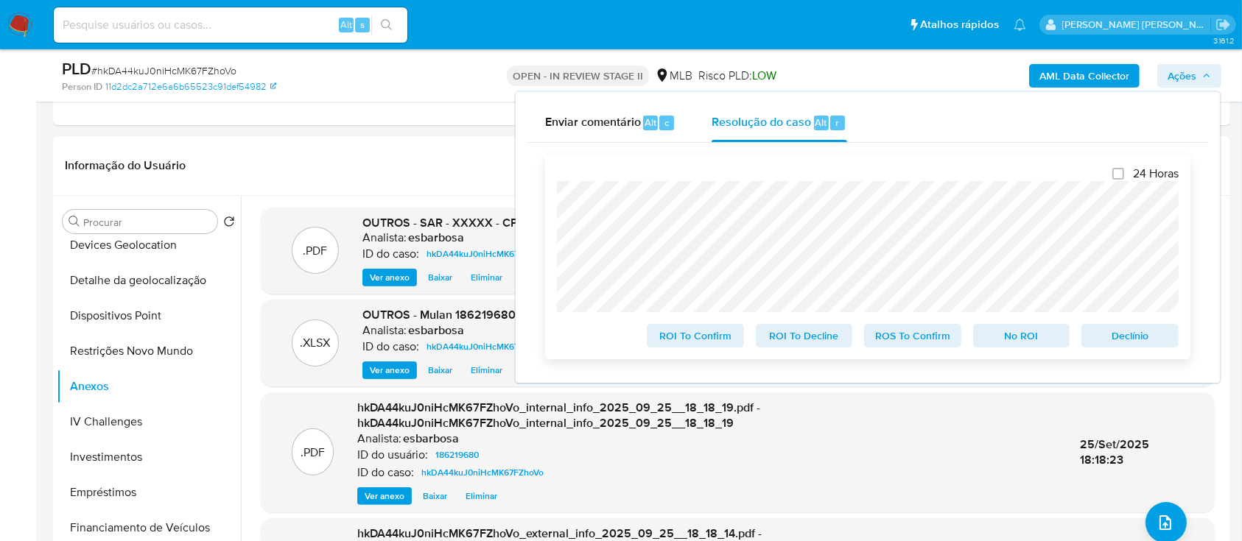
click at [903, 339] on span "ROS To Confirm" at bounding box center [912, 336] width 77 height 21
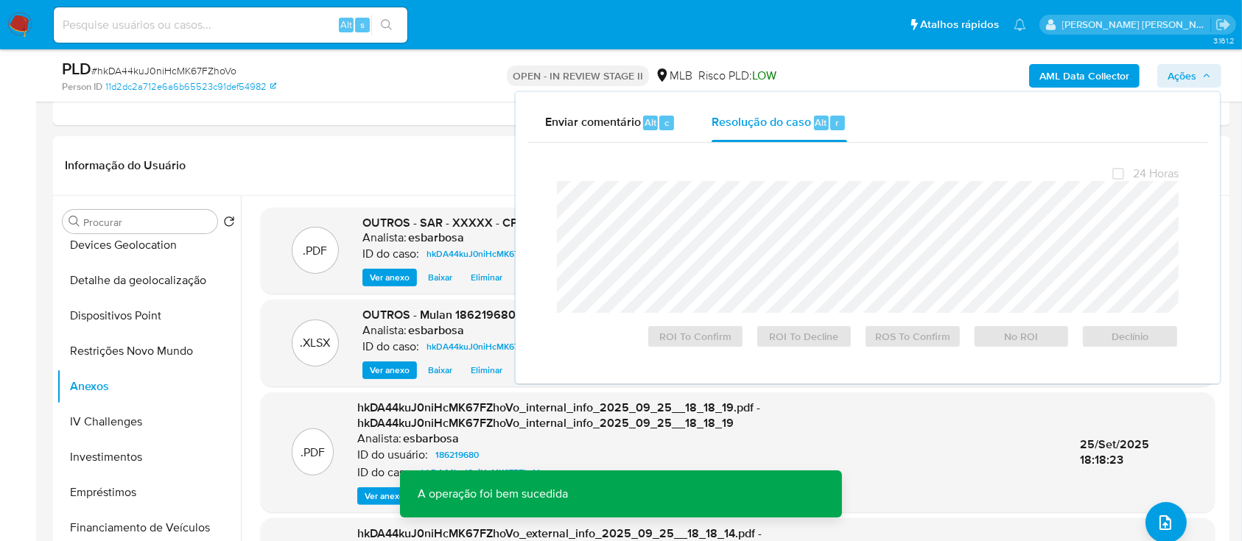
click at [205, 69] on span "# hkDA44kuJ0niHcMK67FZhoVo" at bounding box center [163, 70] width 145 height 15
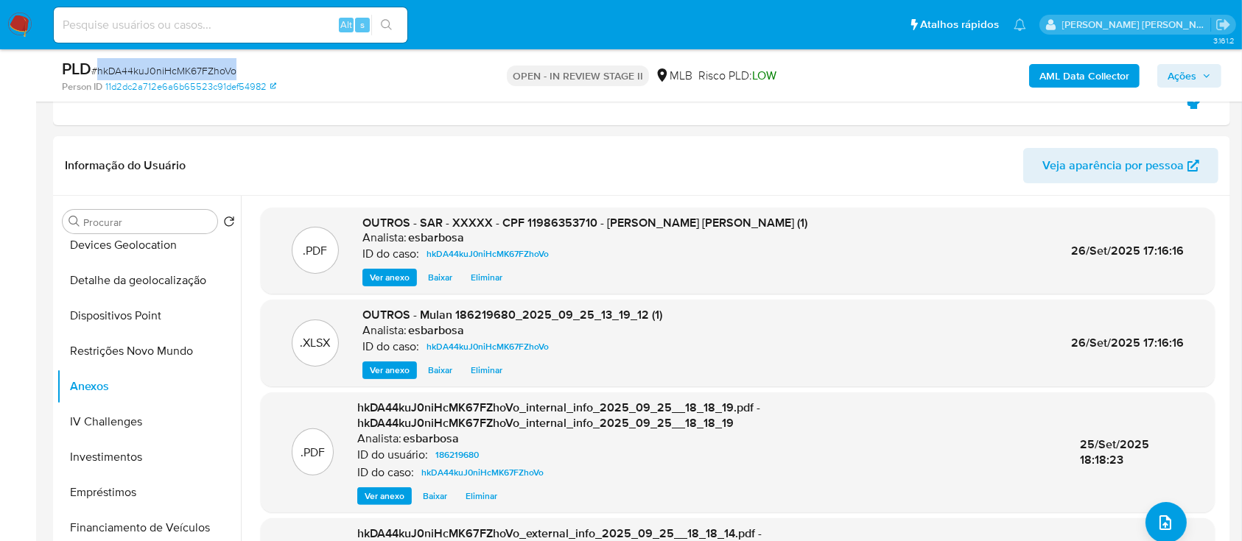
click at [205, 69] on span "# hkDA44kuJ0niHcMK67FZhoVo" at bounding box center [163, 70] width 145 height 15
copy span "hkDA44kuJ0niHcMK67FZhoVo"
click at [1176, 76] on span "Ações" at bounding box center [1182, 76] width 29 height 24
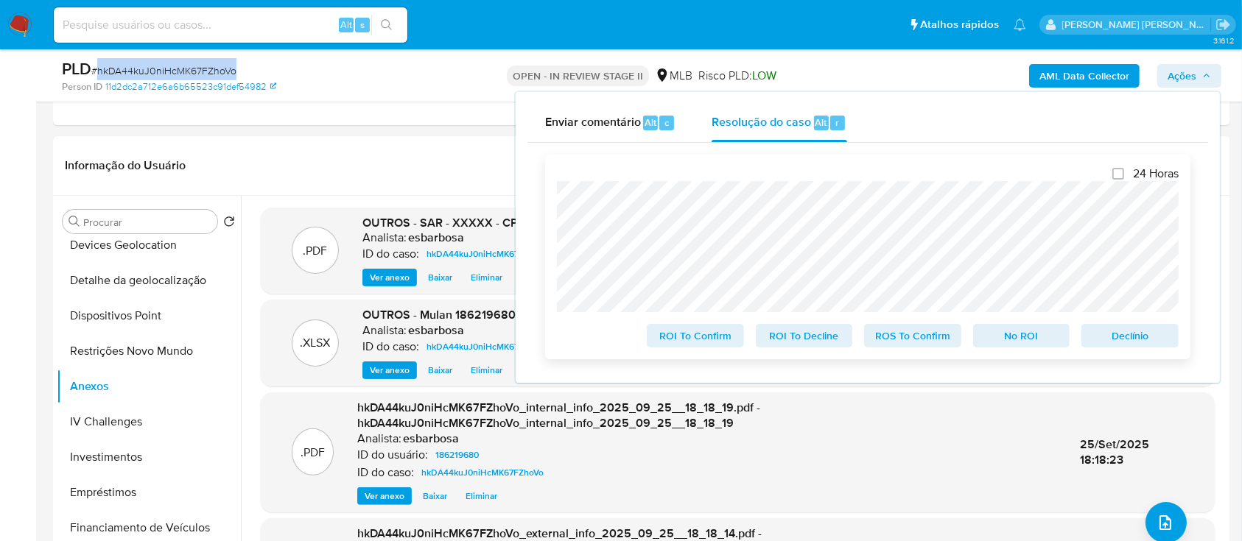
click at [922, 336] on span "ROS To Confirm" at bounding box center [912, 336] width 77 height 21
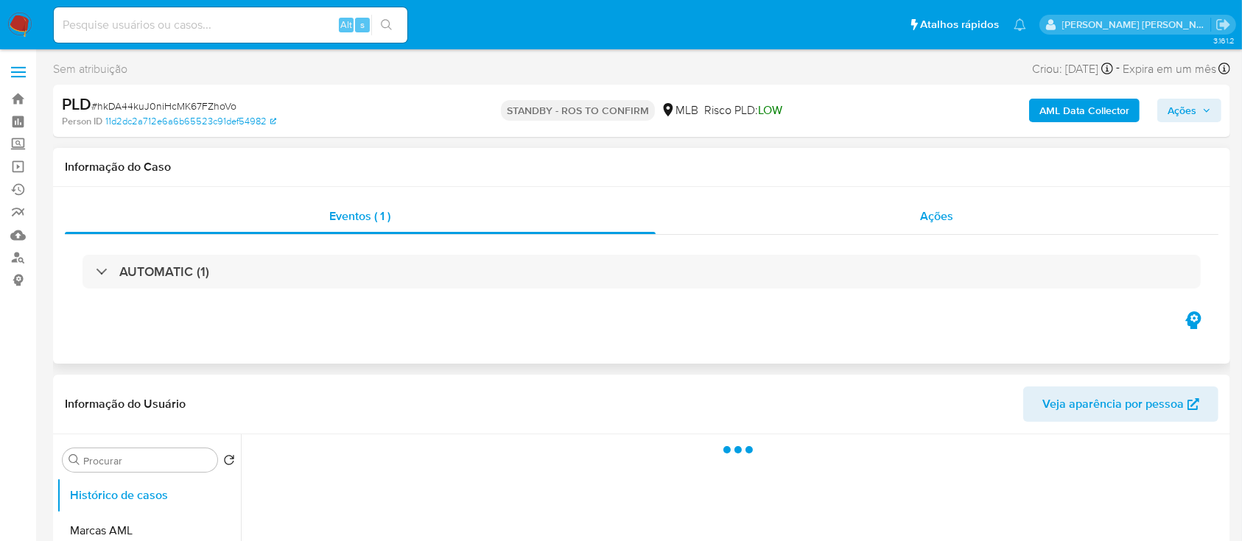
select select "10"
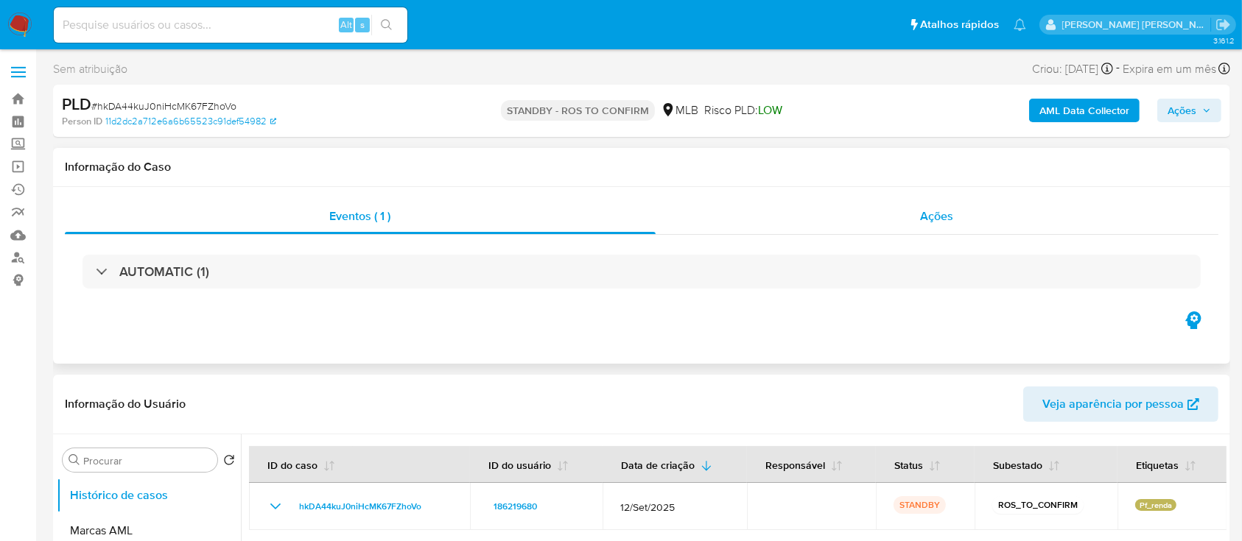
click at [825, 222] on div "Ações" at bounding box center [937, 216] width 563 height 35
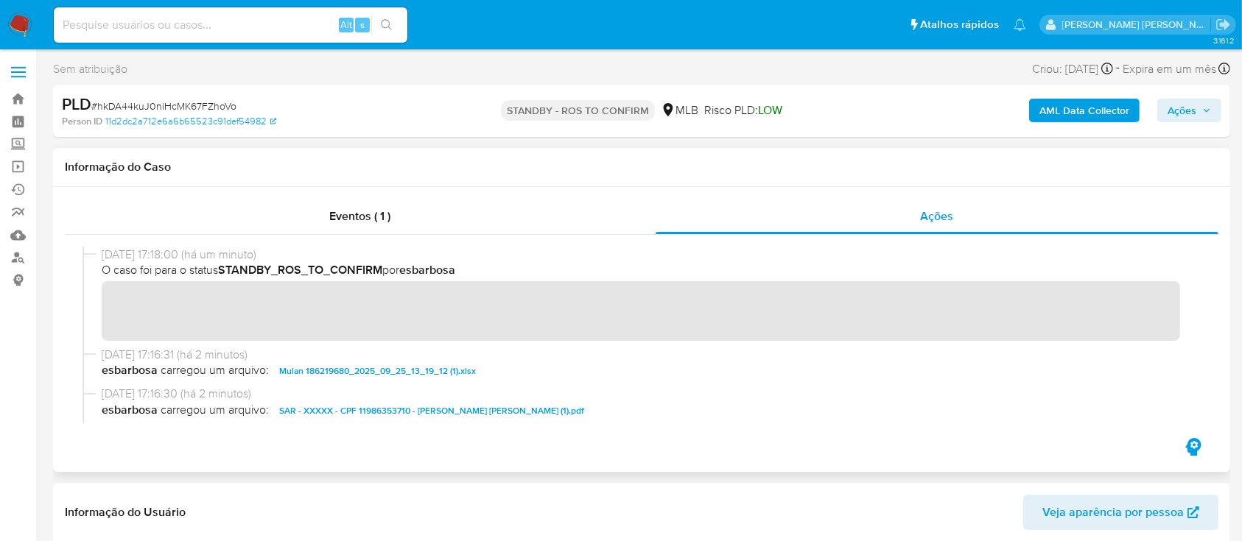
scroll to position [98, 0]
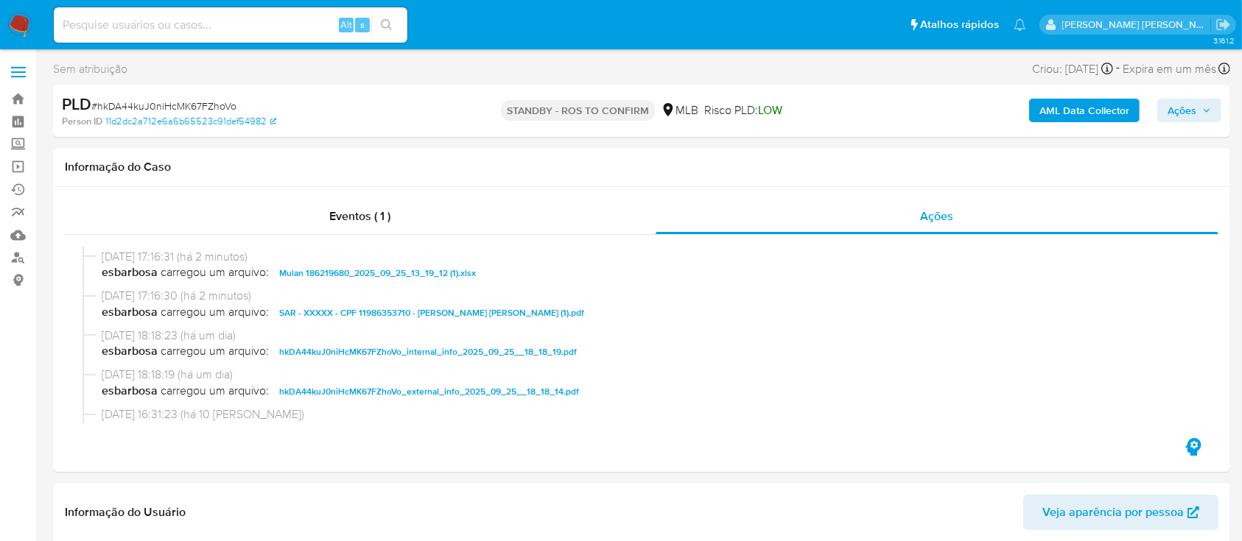
click at [181, 106] on span "# hkDA44kuJ0niHcMK67FZhoVo" at bounding box center [163, 106] width 145 height 15
copy span "hkDA44kuJ0niHcMK67FZhoVo"
click at [222, 33] on input at bounding box center [231, 24] width 354 height 19
paste input "COHRPteMTGeMJENSFommnCwy"
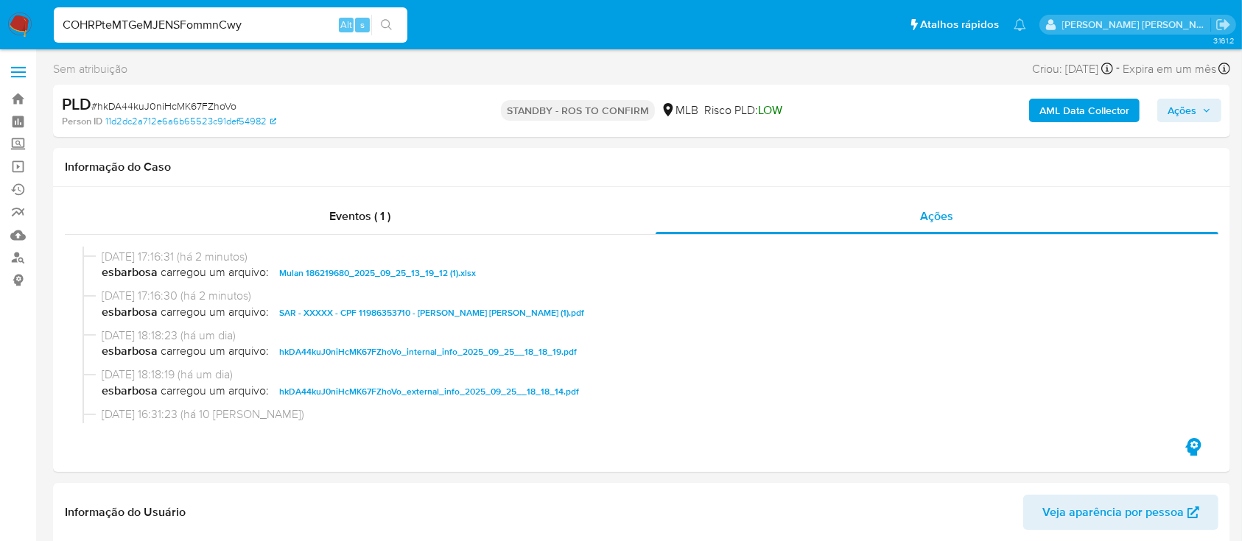
type input "COHRPteMTGeMJENSFommnCwy"
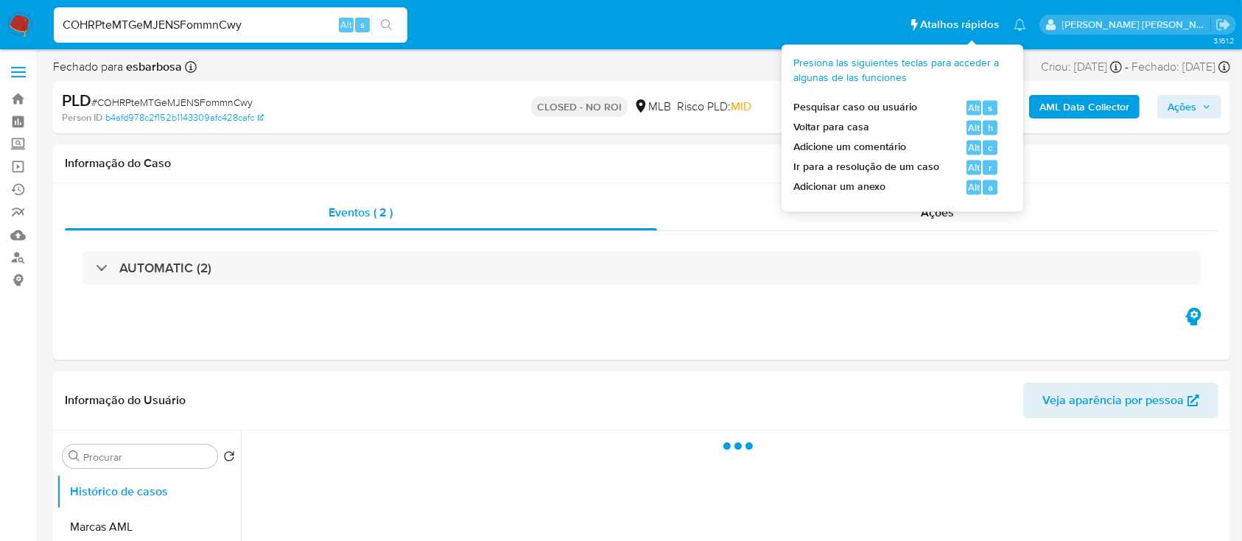
select select "10"
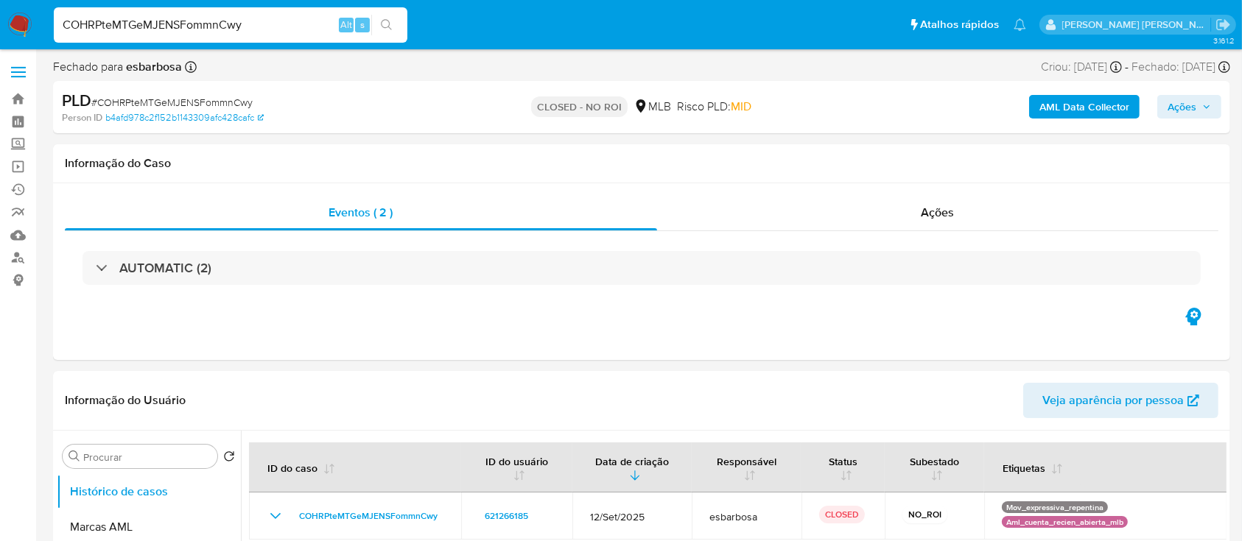
click at [253, 27] on input "COHRPteMTGeMJENSFommnCwy" at bounding box center [231, 24] width 354 height 19
paste input "oO9UkXY1h8x2dTZOtI2yUndQ"
type input "oO9UkXY1h8x2dTZOtI2yUndQ"
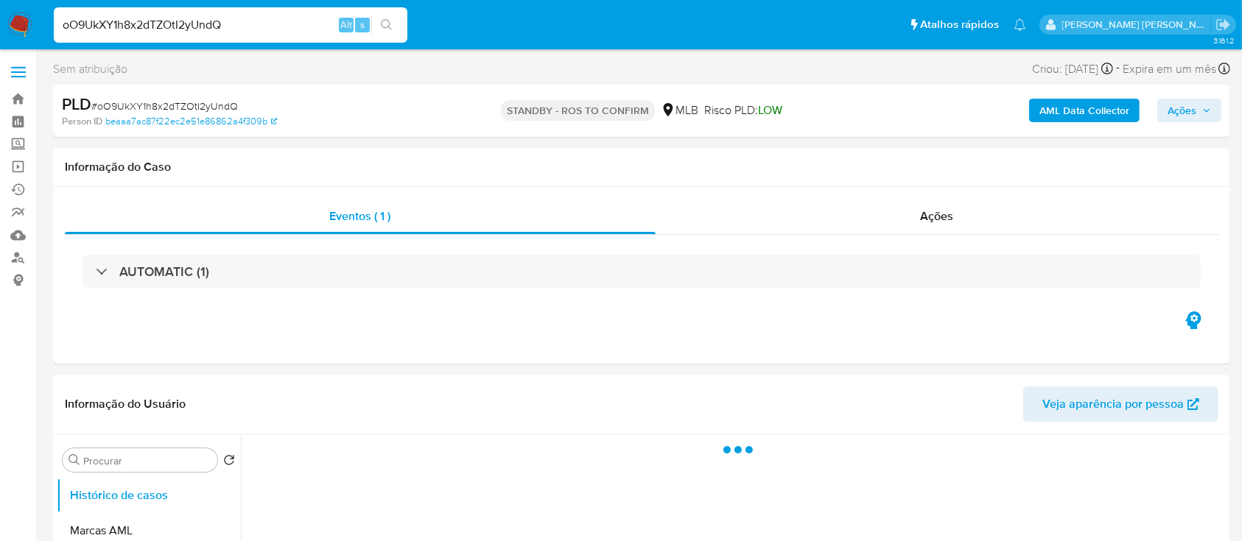
select select "10"
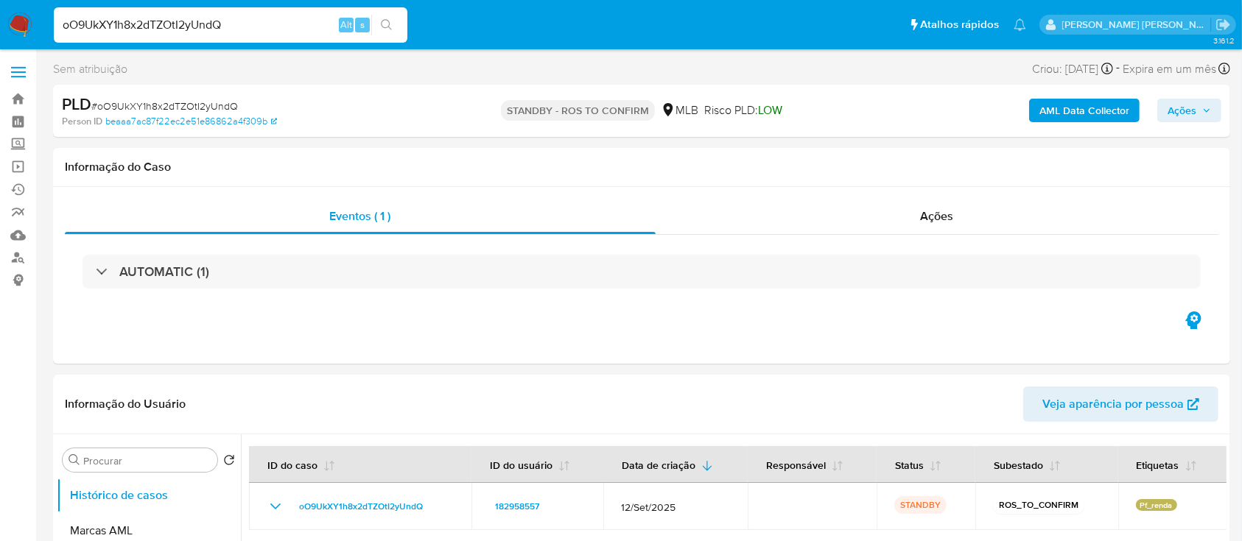
click at [244, 30] on input "oO9UkXY1h8x2dTZOtI2yUndQ" at bounding box center [231, 24] width 354 height 19
click at [245, 28] on input "oO9UkXY1h8x2dTZOtI2yUndQ" at bounding box center [231, 24] width 354 height 19
click at [248, 27] on input "oO9UkXY1h8x2dTZOtI2yUndQ" at bounding box center [231, 24] width 354 height 19
click at [254, 27] on input "oO9UkXY1h8x2dTZOtI2yUndQ" at bounding box center [231, 24] width 354 height 19
click at [254, 26] on input "oO9UkXY1h8x2dTZOtI2yUndQ" at bounding box center [231, 24] width 354 height 19
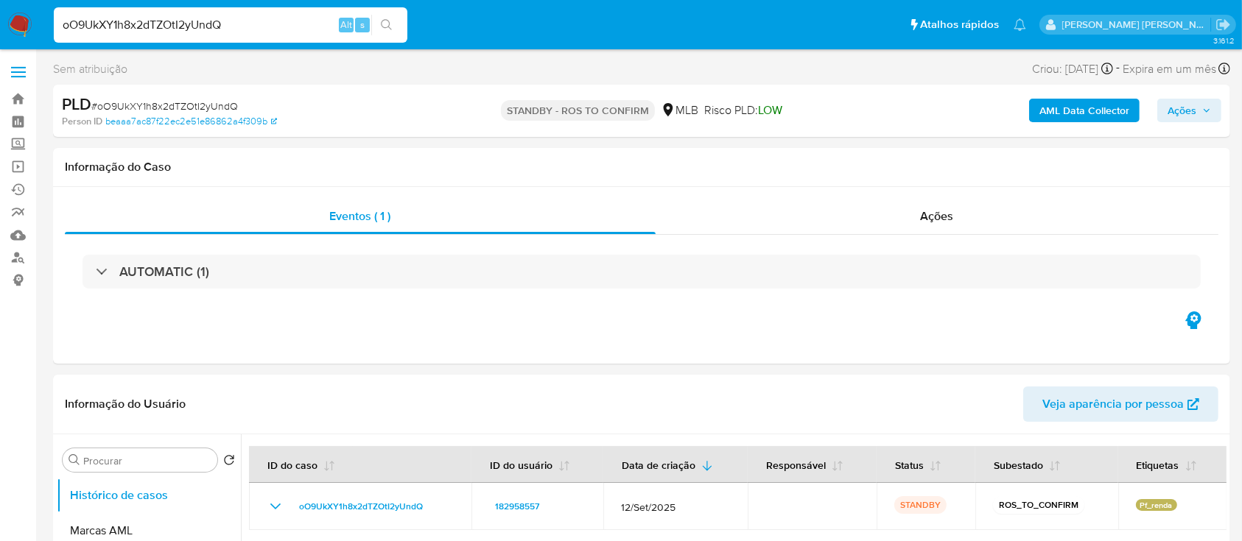
click at [254, 26] on input "oO9UkXY1h8x2dTZOtI2yUndQ" at bounding box center [231, 24] width 354 height 19
paste input "kZW602MAYGZnGc0w2jAAbLP2"
type input "kZW602MAYGZnGc0w2jAAbLP2"
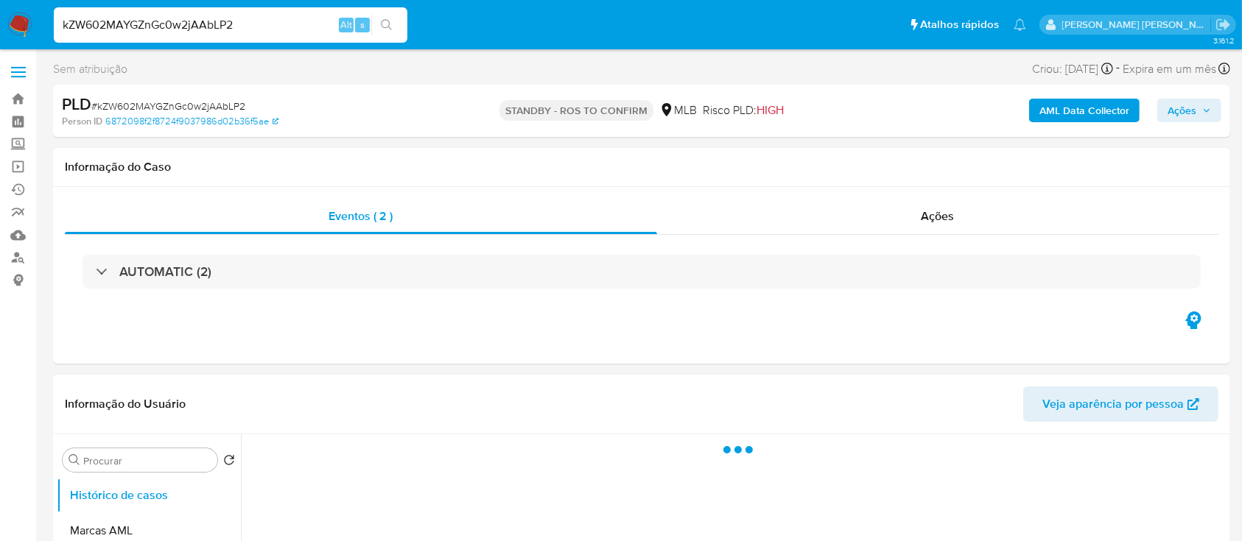
select select "10"
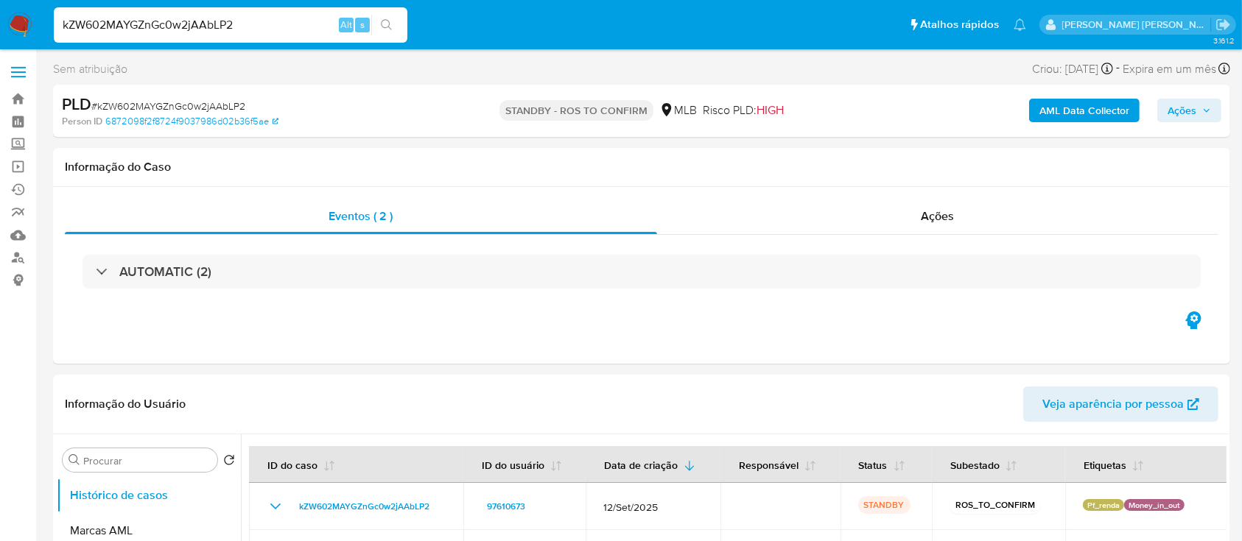
click at [213, 29] on input "kZW602MAYGZnGc0w2jAAbLP2" at bounding box center [231, 24] width 354 height 19
paste input "dZbOsLbGTF0AEsTkx1s40cL2"
type input "dZbOsLbGTF0AEsTkx1s40cL2"
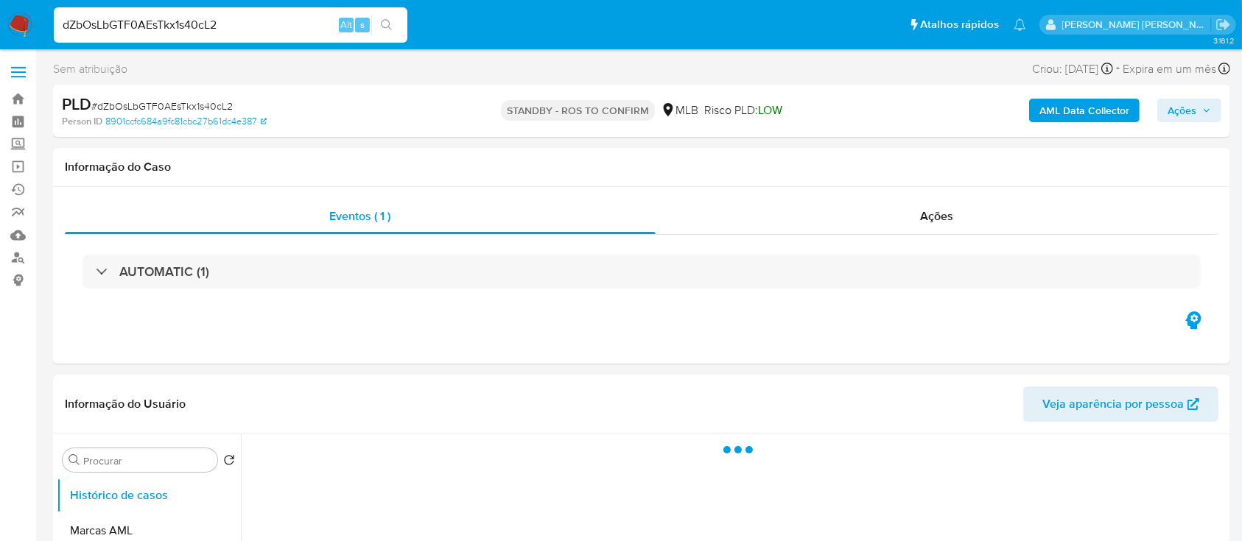
select select "10"
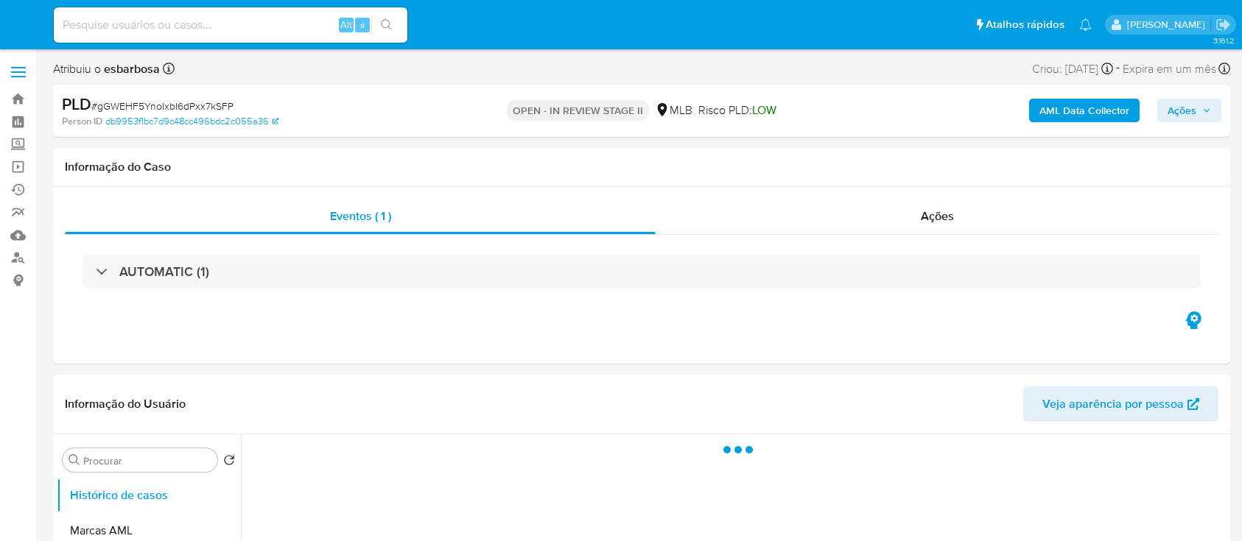
select select "10"
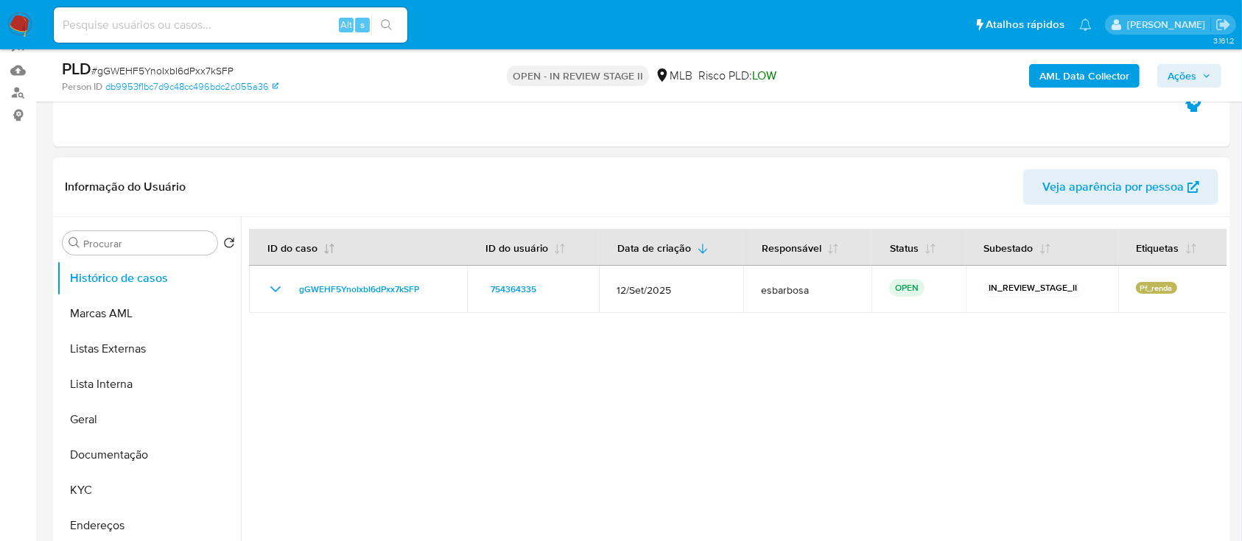
scroll to position [196, 0]
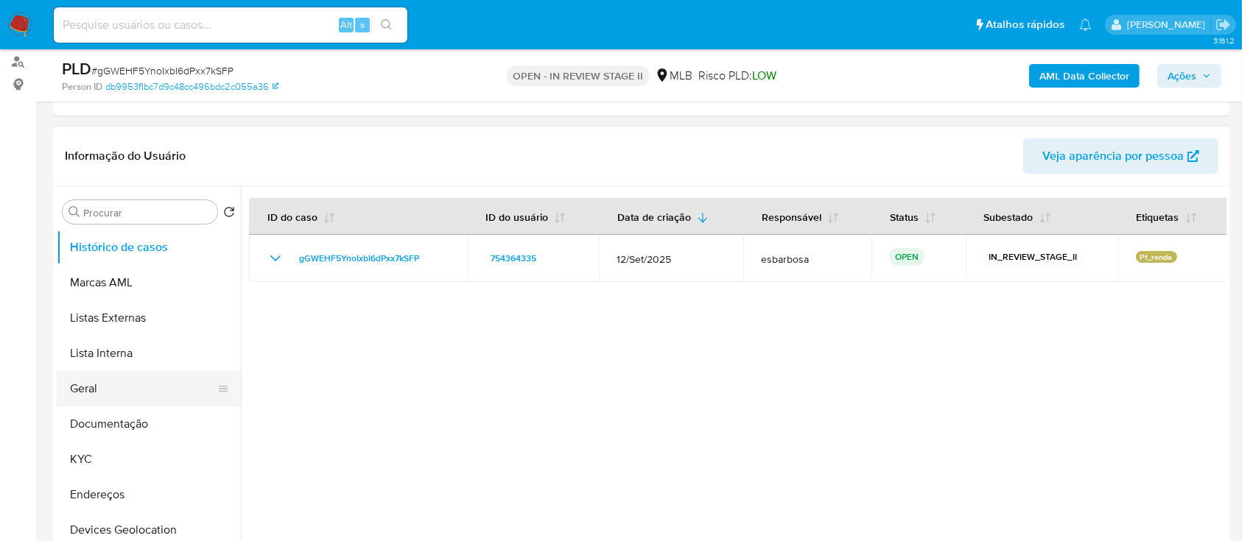
click at [115, 392] on button "Geral" at bounding box center [143, 388] width 172 height 35
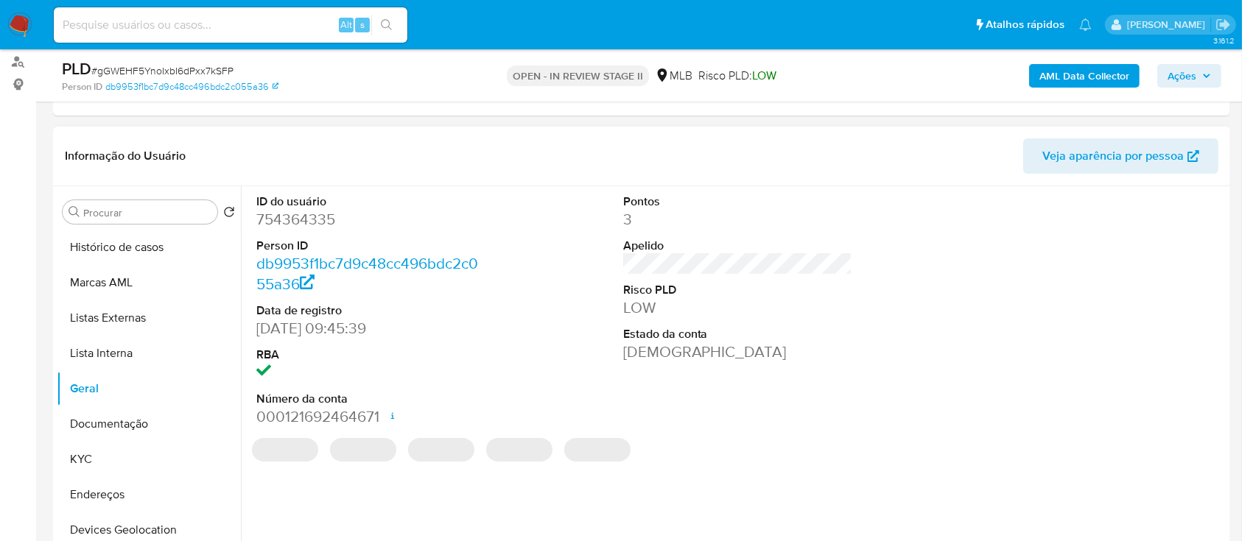
click at [323, 219] on dd "754364335" at bounding box center [371, 219] width 230 height 21
copy dd "754364335"
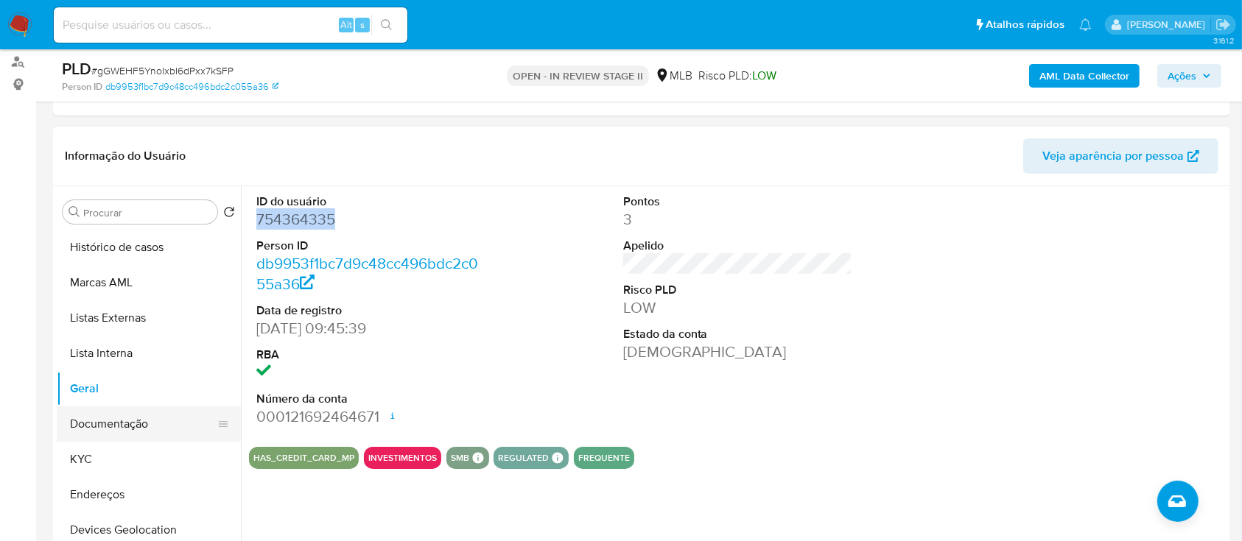
click at [125, 421] on button "Documentação" at bounding box center [143, 424] width 172 height 35
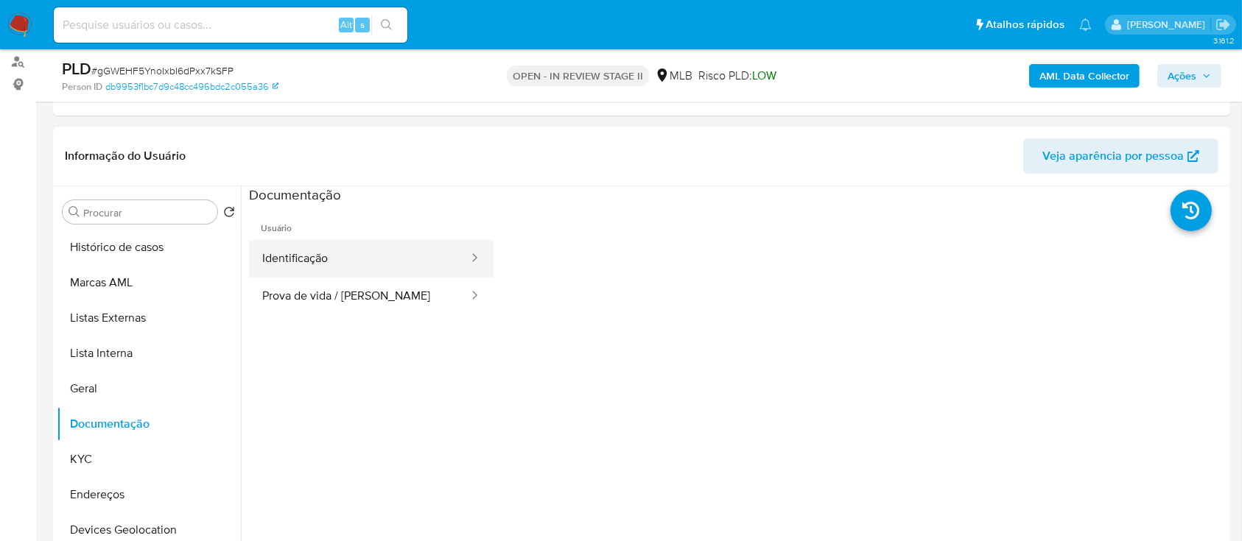
click at [374, 267] on button "Identificação" at bounding box center [359, 259] width 221 height 38
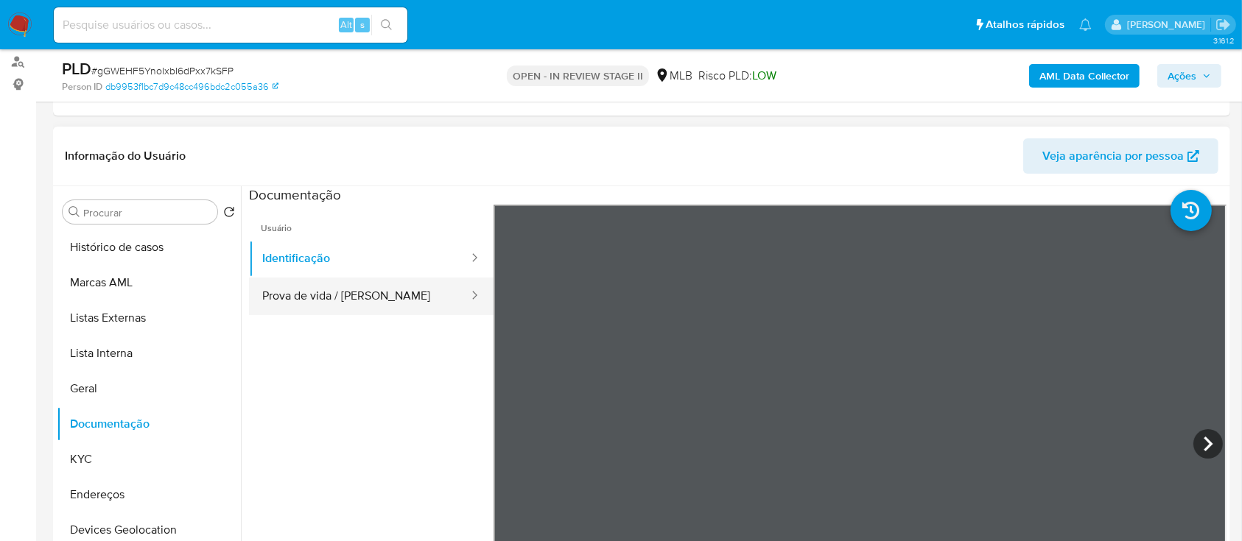
drag, startPoint x: 343, startPoint y: 298, endPoint x: 365, endPoint y: 301, distance: 21.7
click at [346, 298] on button "Prova de vida / [PERSON_NAME]" at bounding box center [359, 297] width 221 height 38
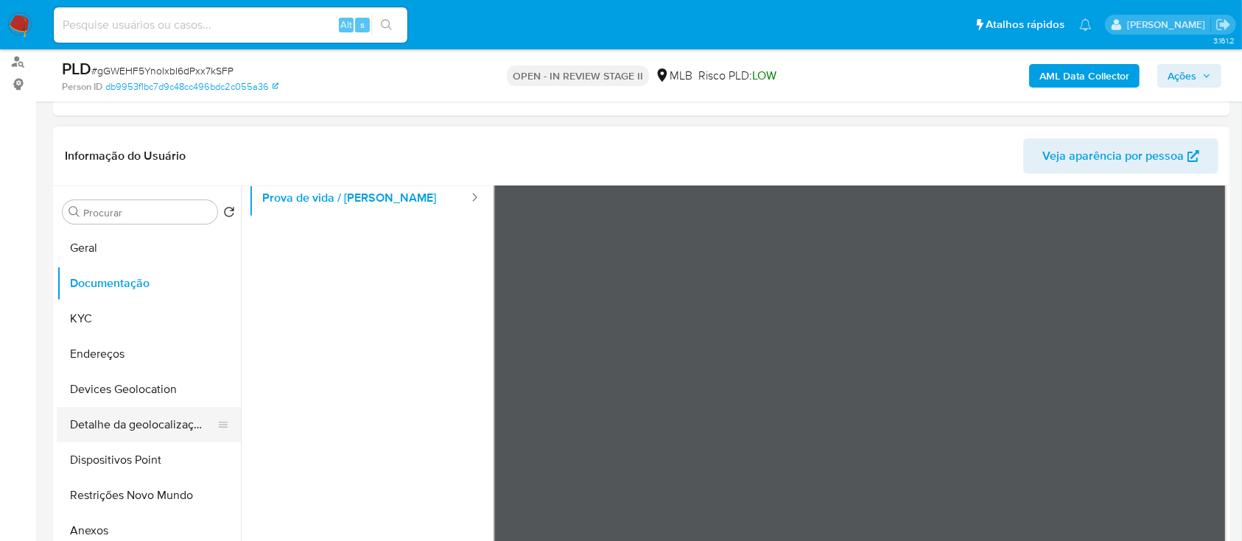
scroll to position [98, 0]
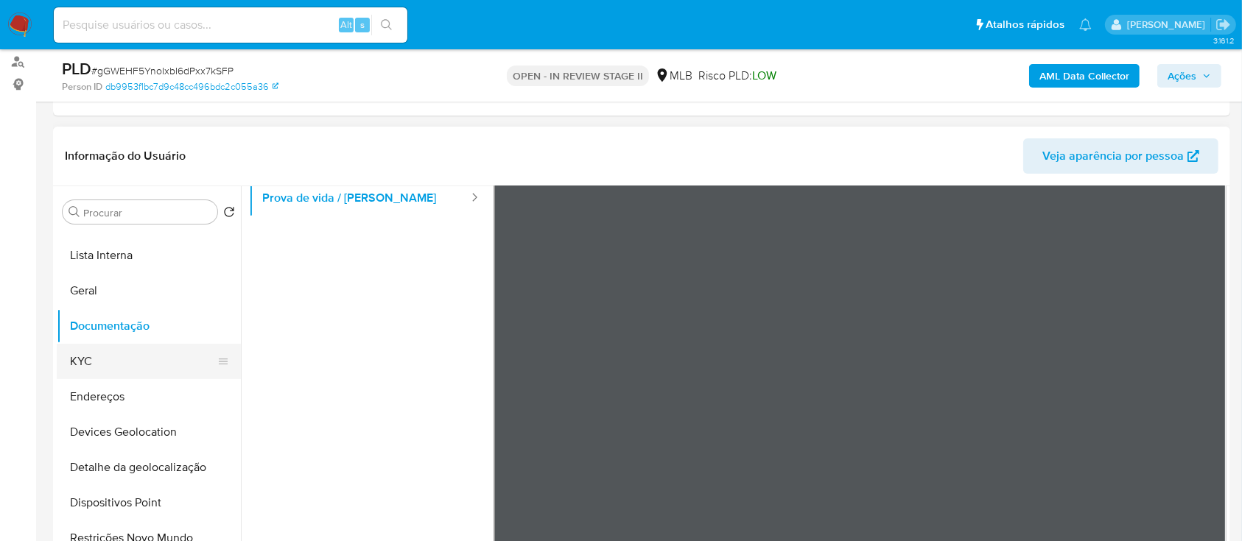
click at [124, 362] on button "KYC" at bounding box center [143, 361] width 172 height 35
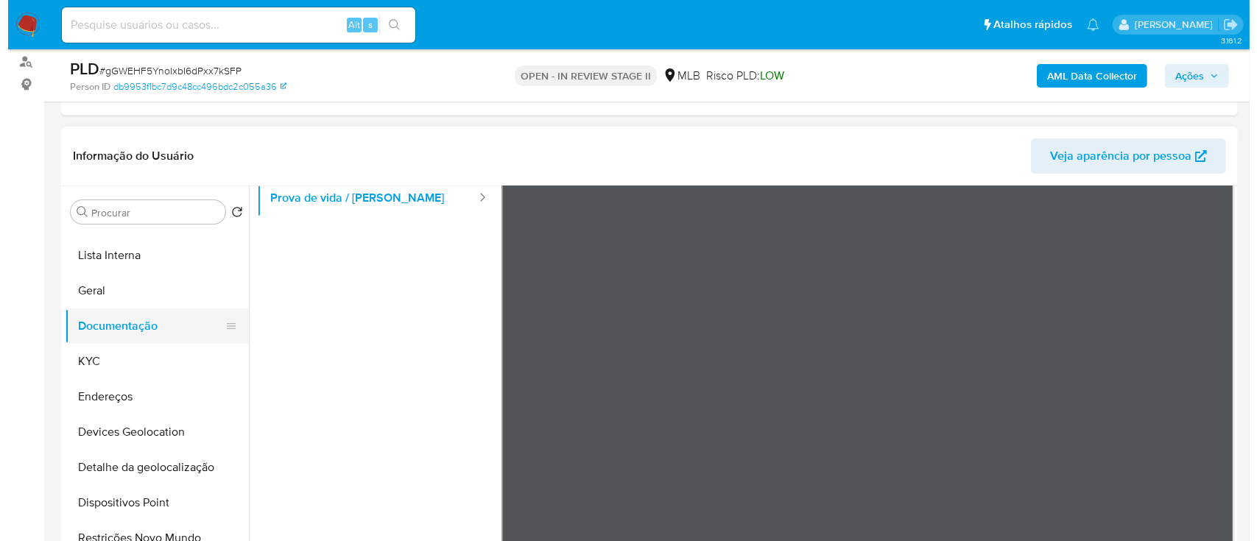
scroll to position [0, 0]
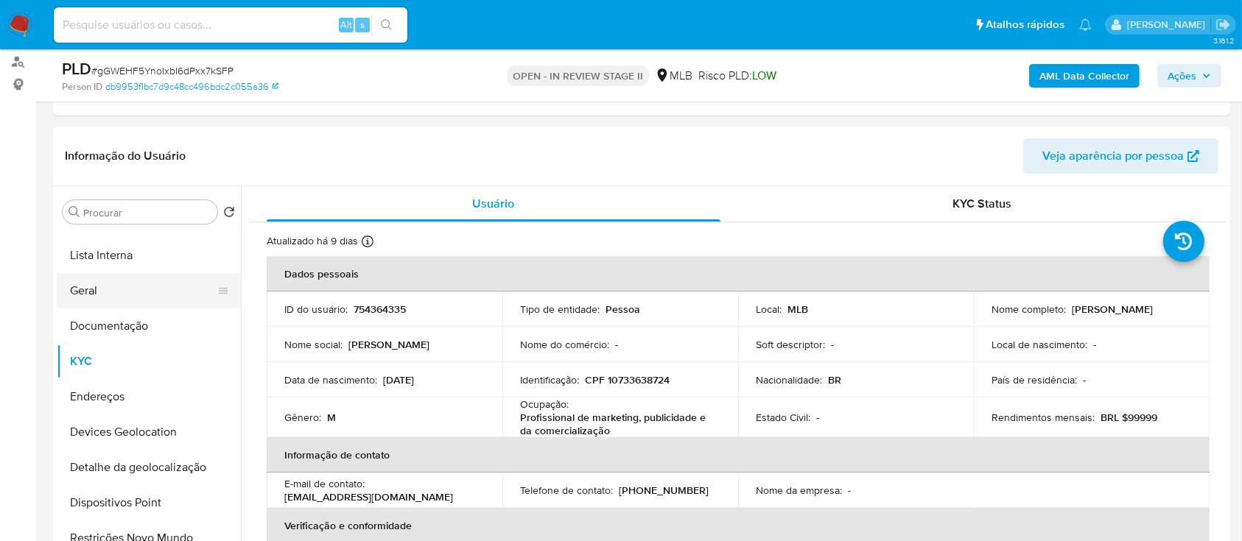
click at [128, 295] on button "Geral" at bounding box center [143, 290] width 172 height 35
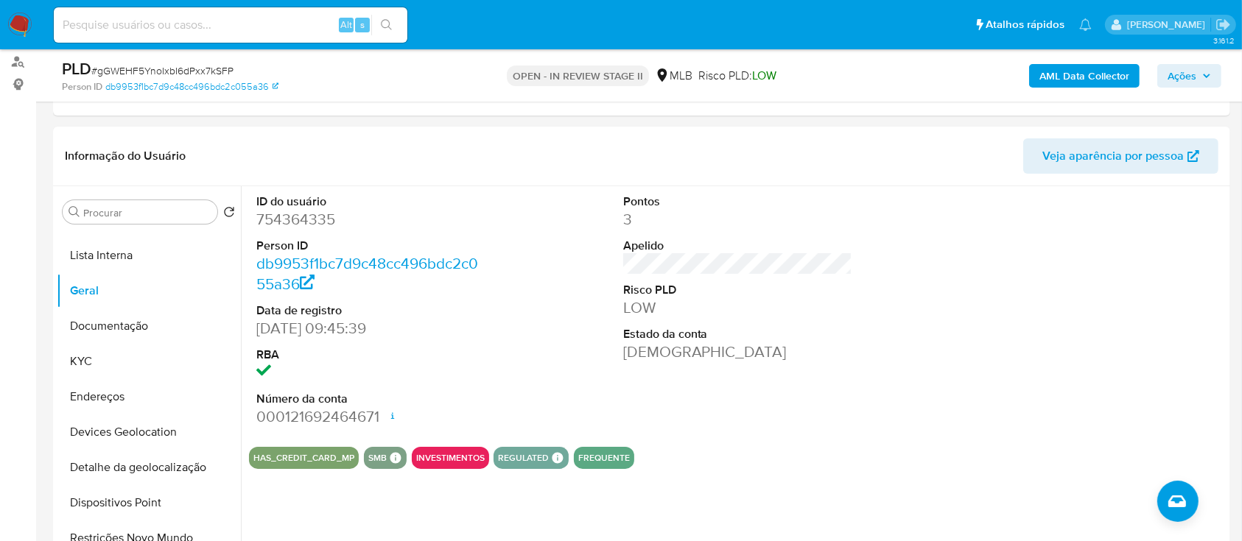
click at [1063, 75] on b "AML Data Collector" at bounding box center [1084, 76] width 90 height 24
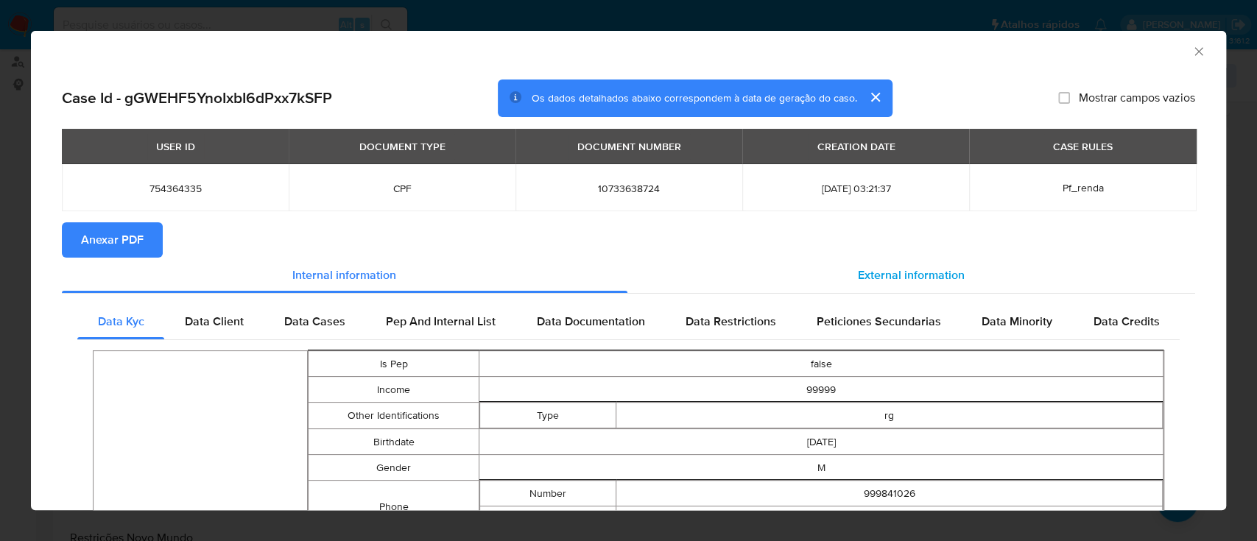
click at [878, 272] on span "External information" at bounding box center [911, 275] width 107 height 17
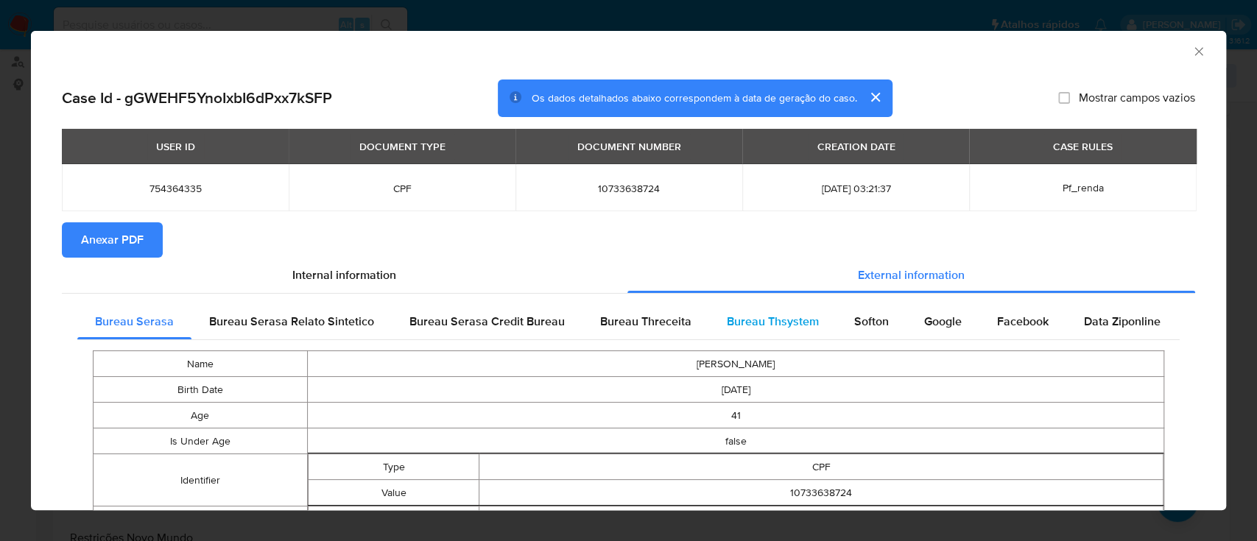
click at [774, 321] on span "Bureau Thsystem" at bounding box center [773, 321] width 92 height 17
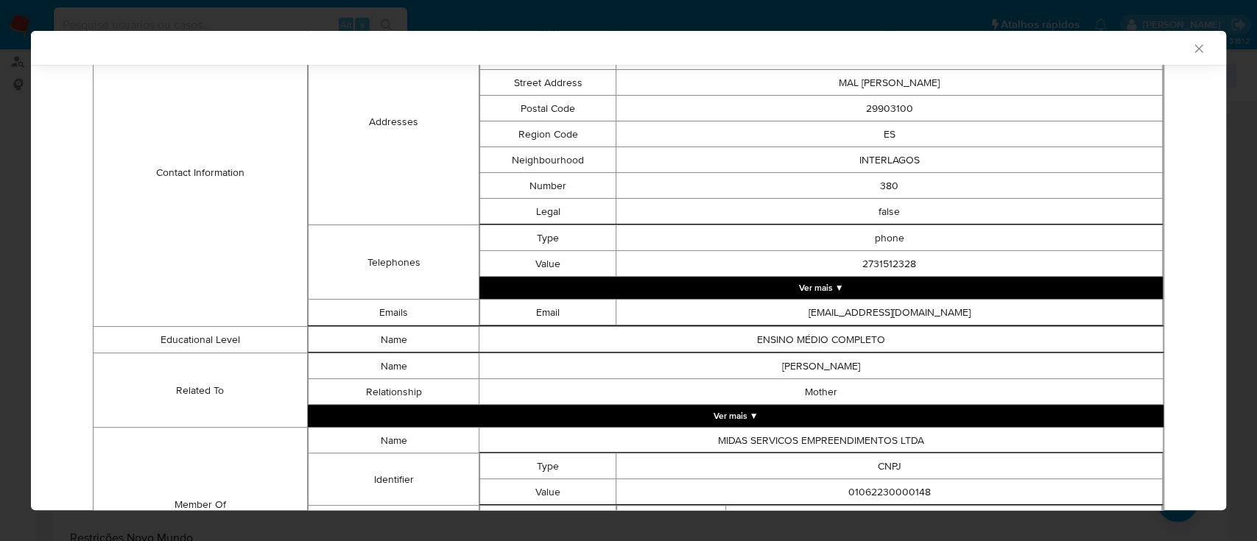
scroll to position [757, 0]
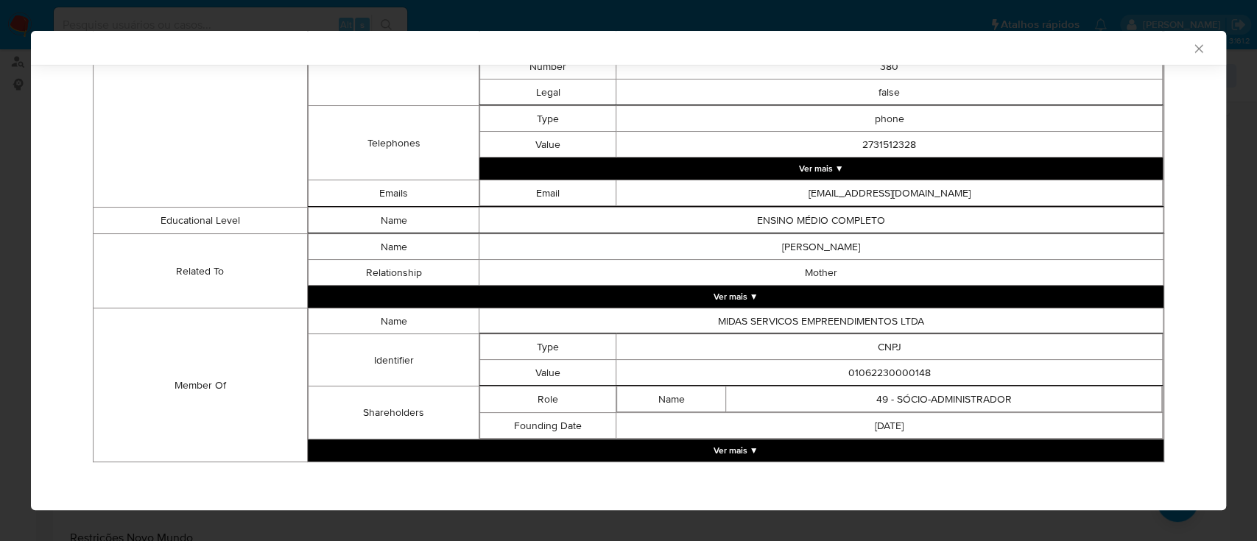
click at [726, 448] on button "Ver mais ▼" at bounding box center [736, 451] width 856 height 22
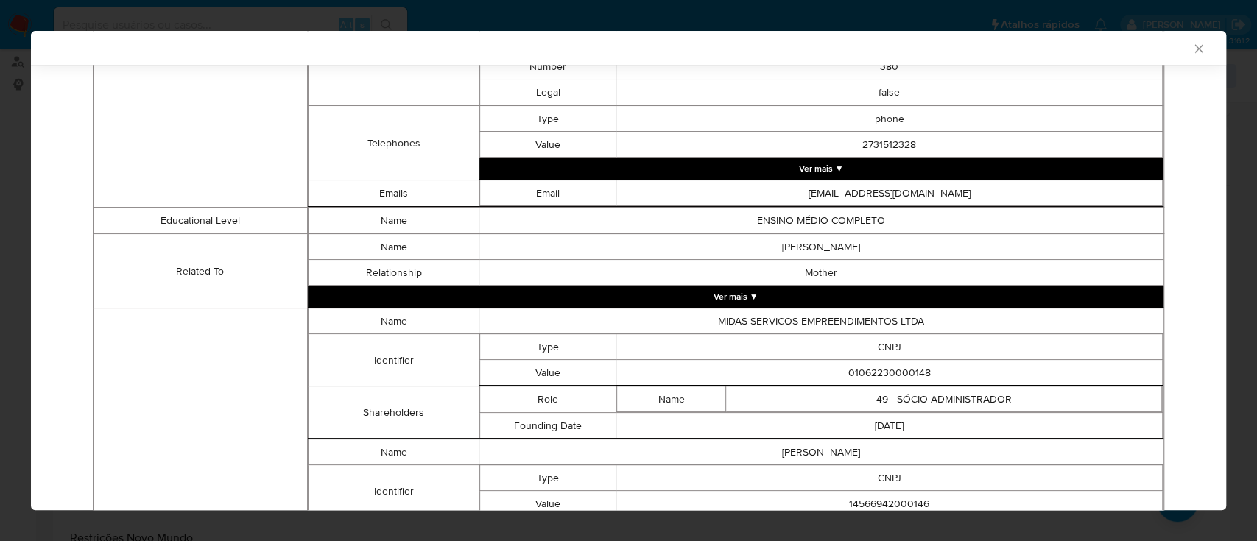
scroll to position [954, 0]
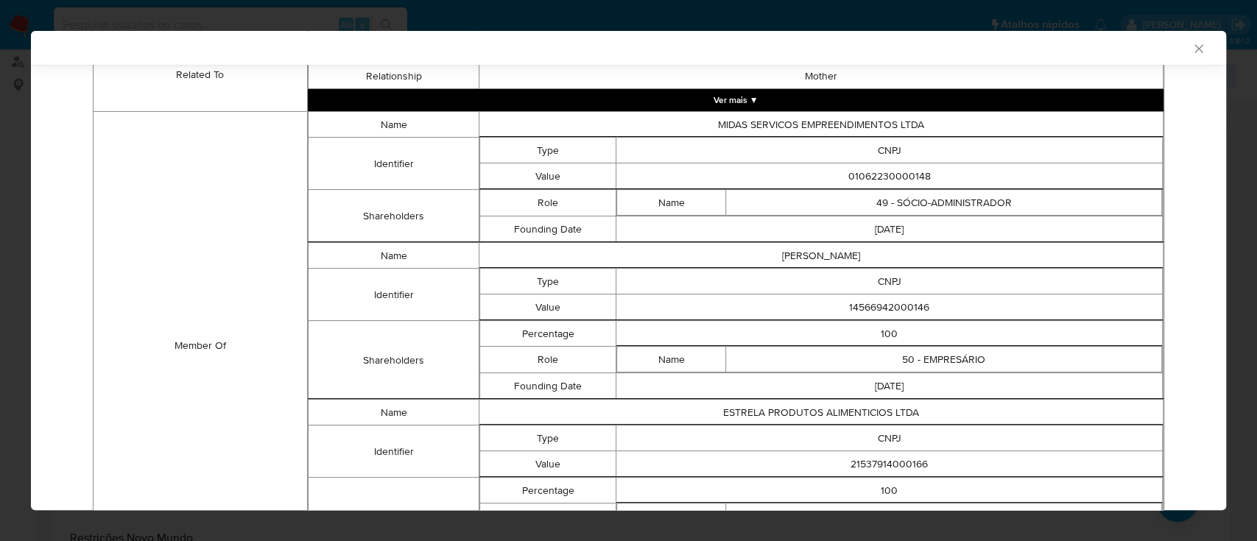
click at [874, 309] on td "14566942000146" at bounding box center [890, 308] width 547 height 26
copy td "14566942000146"
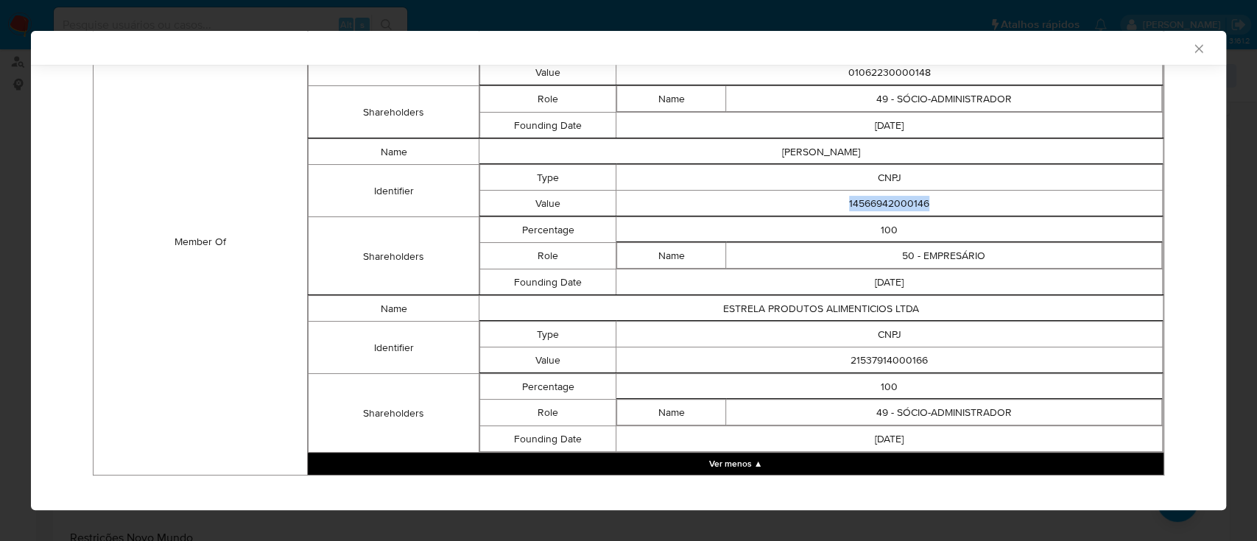
scroll to position [1069, 0]
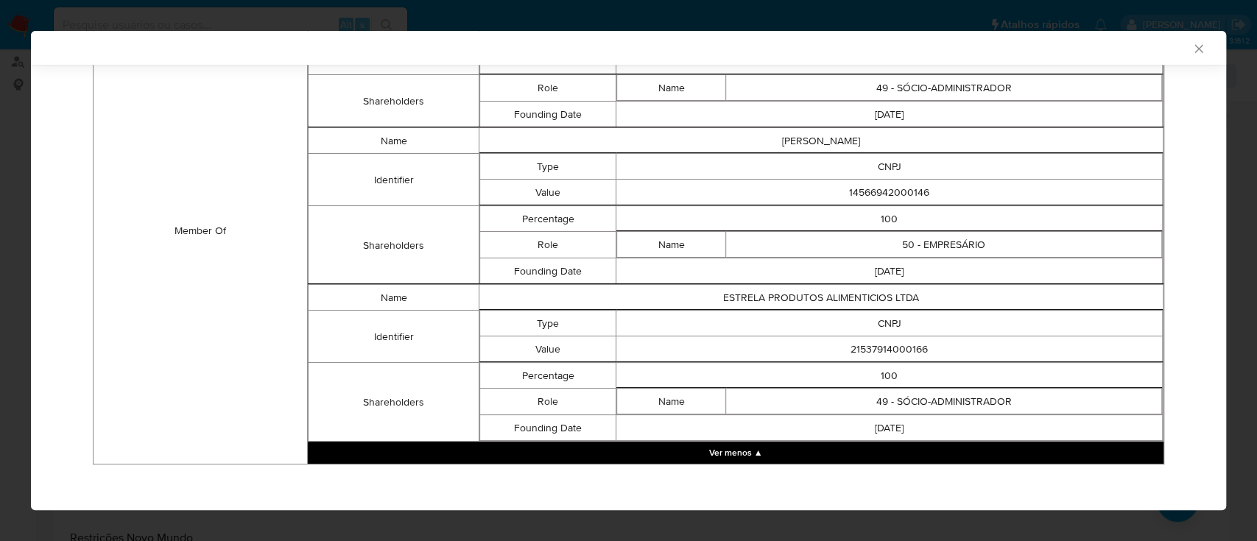
click at [890, 340] on td "21537914000166" at bounding box center [890, 350] width 547 height 26
copy td "21537914000166"
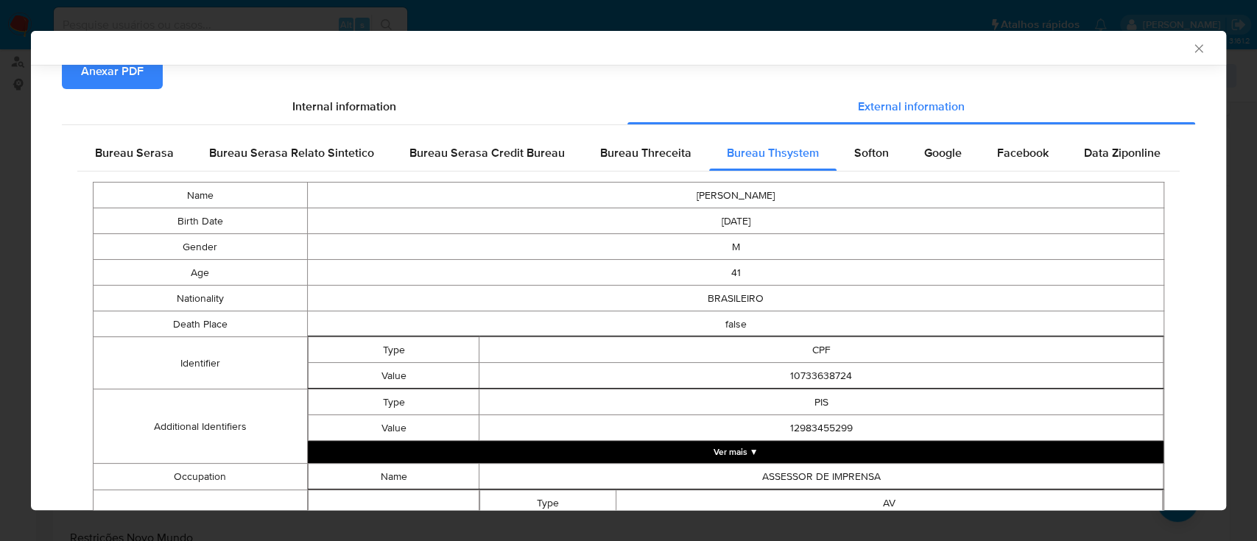
scroll to position [0, 0]
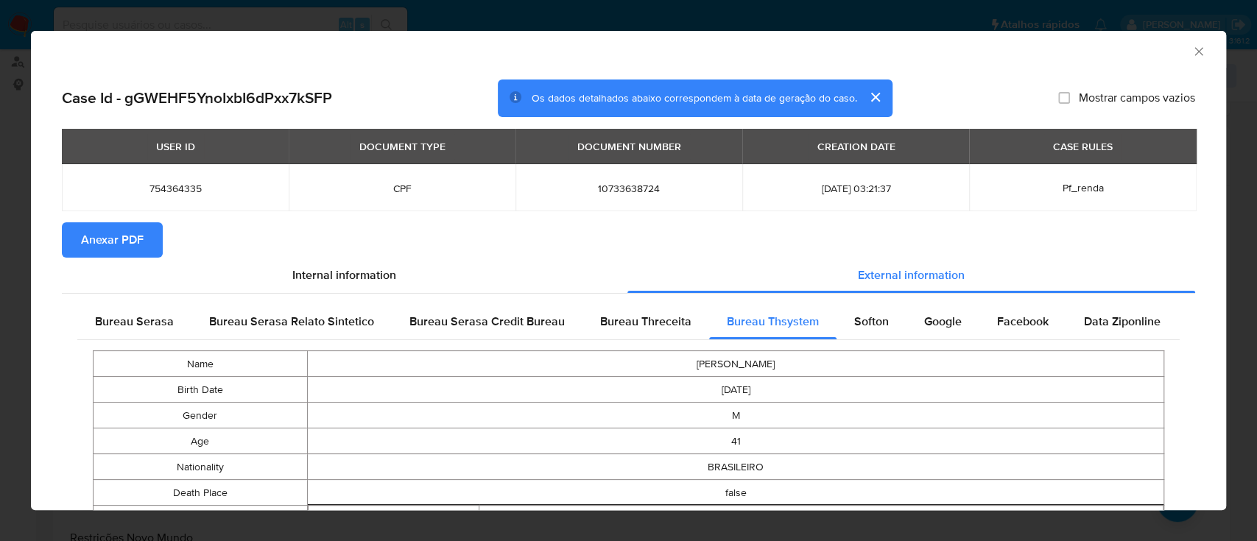
click at [1192, 48] on icon "Fechar a janela" at bounding box center [1199, 51] width 15 height 15
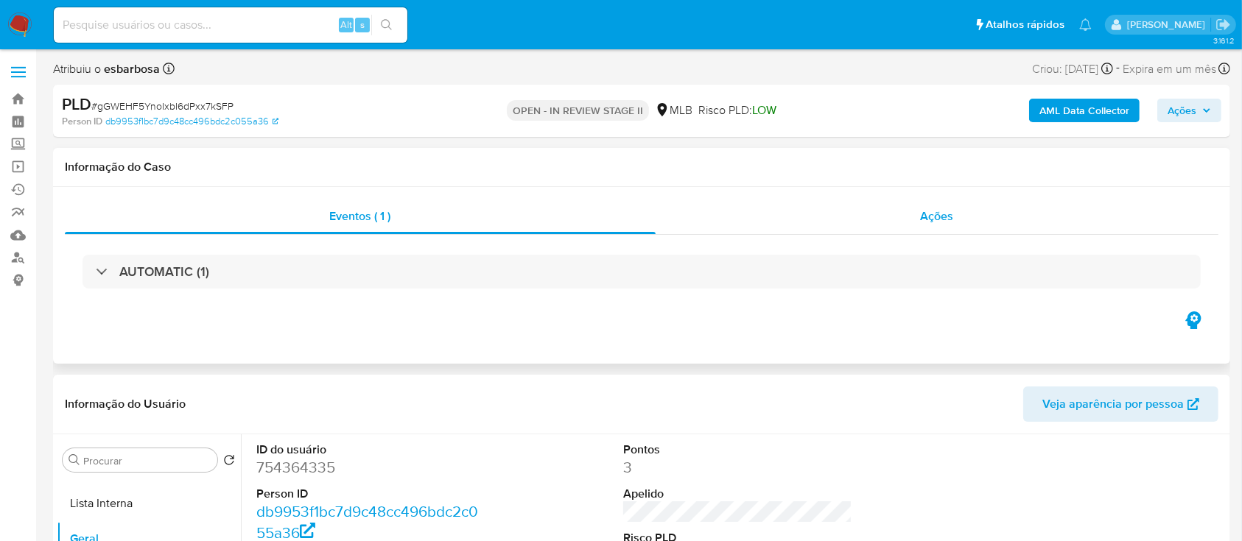
click at [783, 217] on div "Ações" at bounding box center [937, 216] width 563 height 35
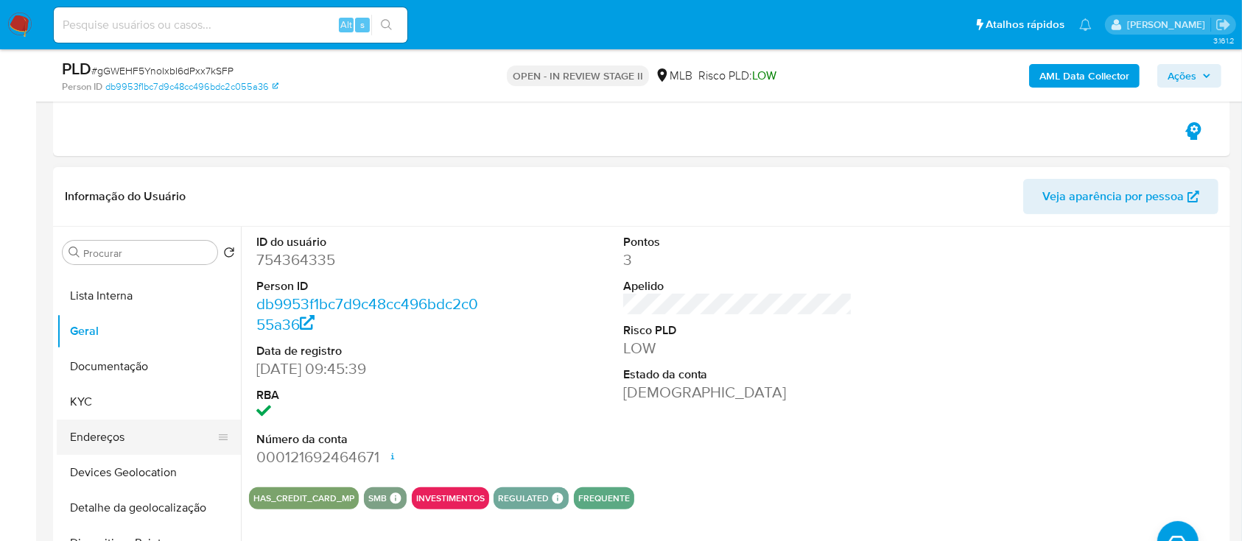
scroll to position [295, 0]
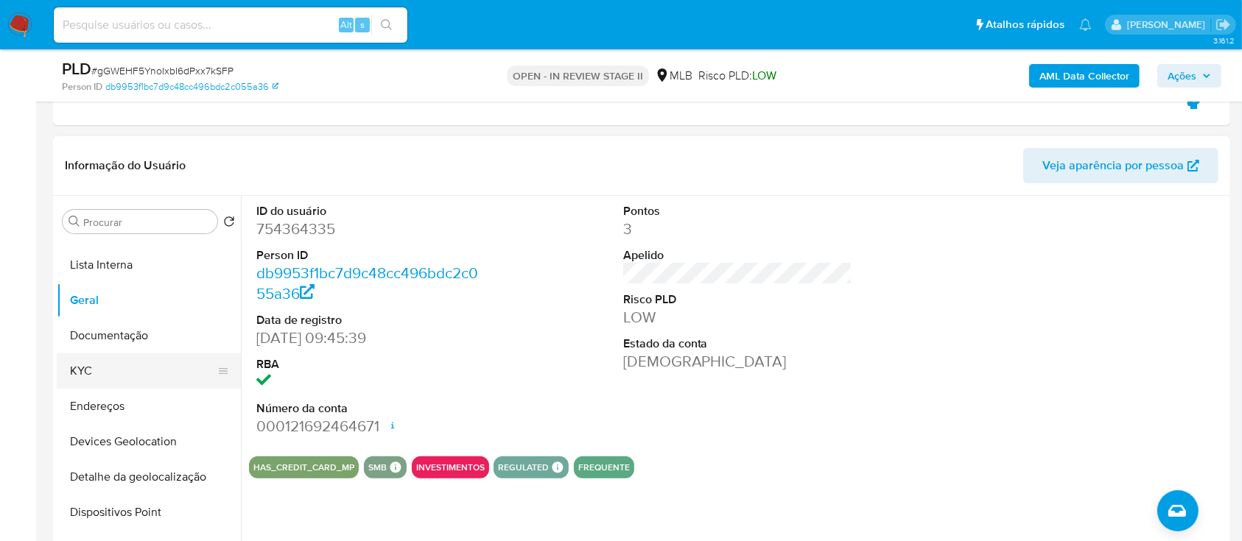
click at [110, 380] on button "KYC" at bounding box center [143, 371] width 172 height 35
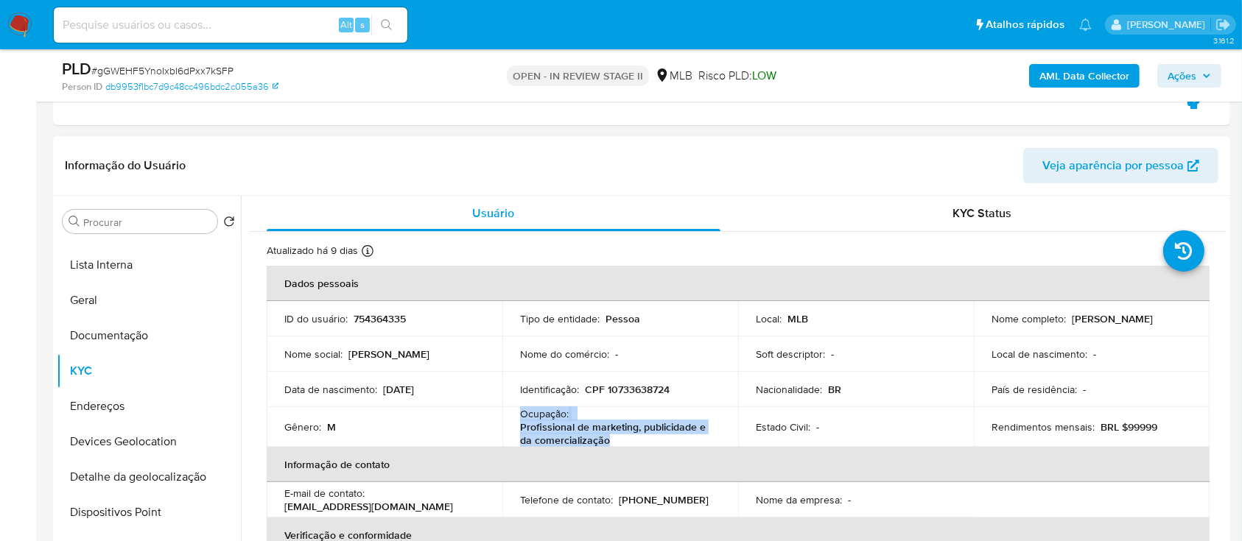
drag, startPoint x: 613, startPoint y: 443, endPoint x: 519, endPoint y: 415, distance: 97.6
click at [520, 415] on div "Ocupação : Profissional de marketing, publicidade e da comercialização" at bounding box center [620, 427] width 200 height 40
copy div "Ocupação : Profissional de marketing, publicidade e da comercialização"
click at [1075, 78] on b "AML Data Collector" at bounding box center [1084, 76] width 90 height 24
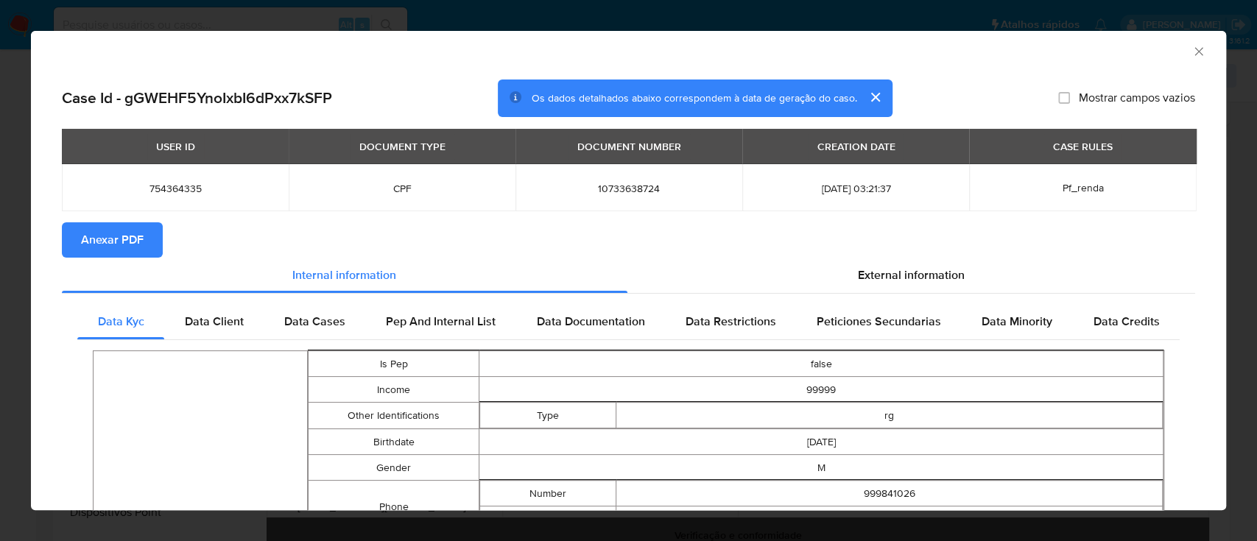
drag, startPoint x: 119, startPoint y: 245, endPoint x: 159, endPoint y: 231, distance: 42.2
click at [121, 245] on span "Anexar PDF" at bounding box center [112, 240] width 63 height 32
click at [1192, 55] on icon "Fechar a janela" at bounding box center [1199, 51] width 15 height 15
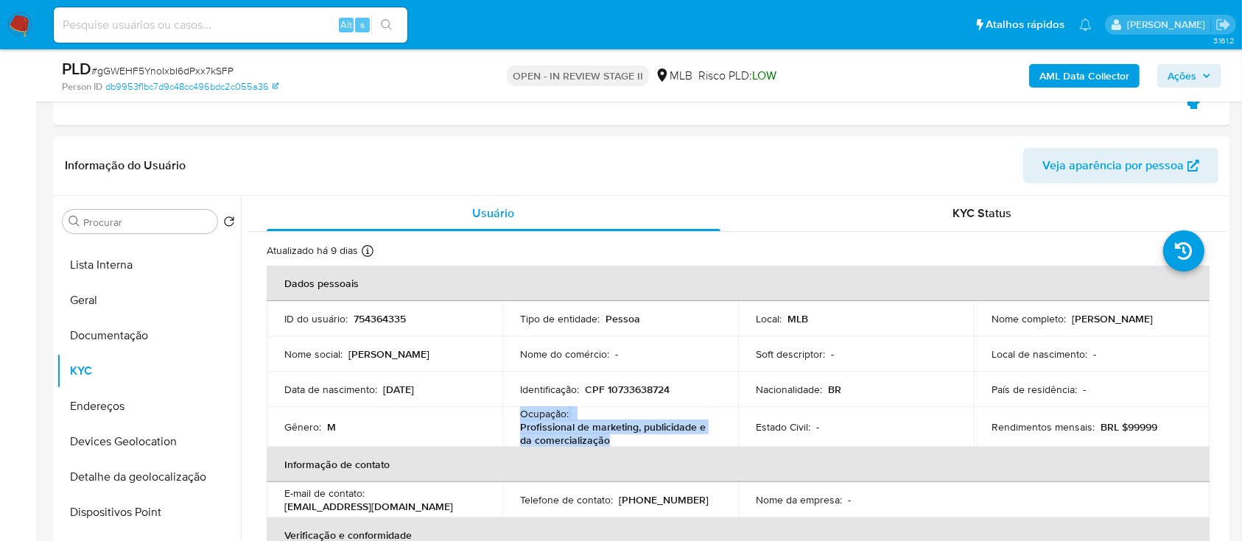
click at [1186, 80] on span "Ações" at bounding box center [1182, 76] width 29 height 24
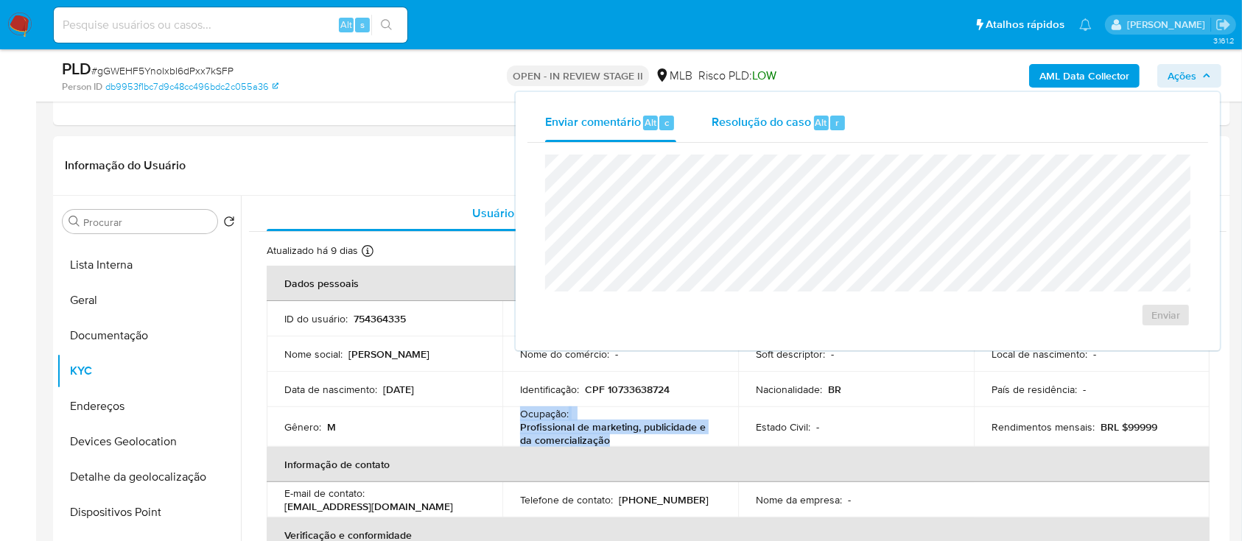
click at [782, 127] on span "Resolução do caso" at bounding box center [761, 121] width 99 height 17
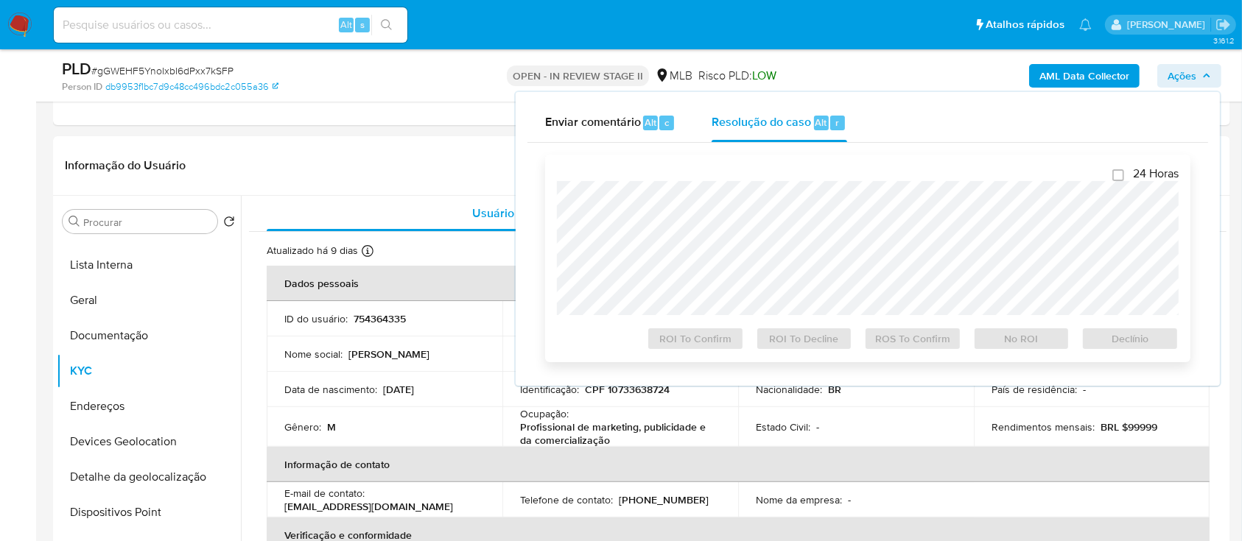
click at [782, 176] on div "24 Horas ROI To Confirm ROI To Decline ROS To Confirm No ROI Declínio" at bounding box center [868, 258] width 622 height 184
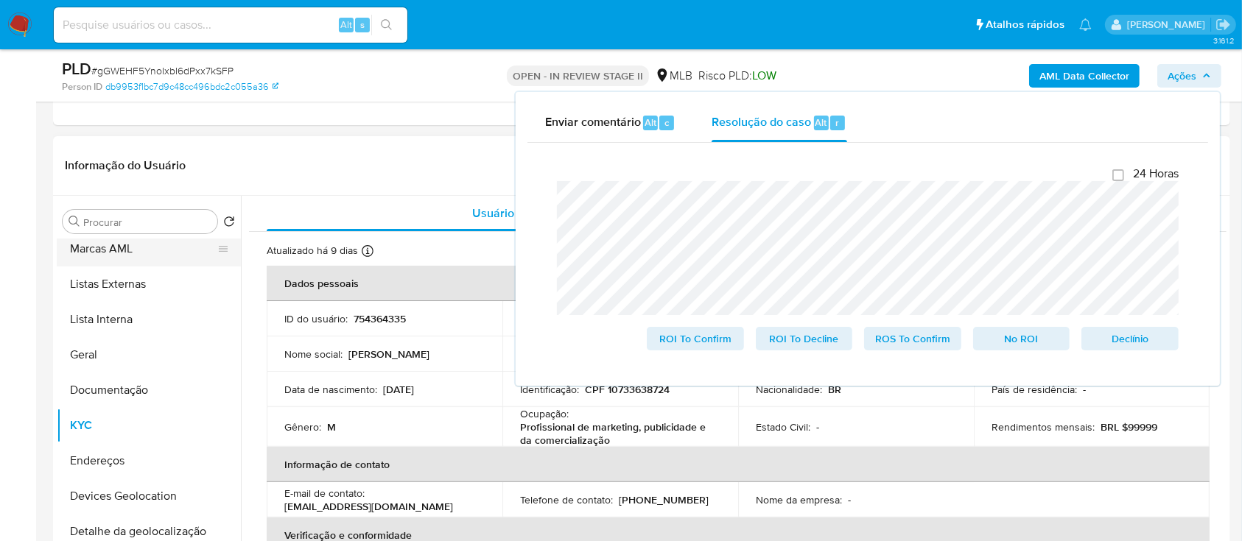
scroll to position [0, 0]
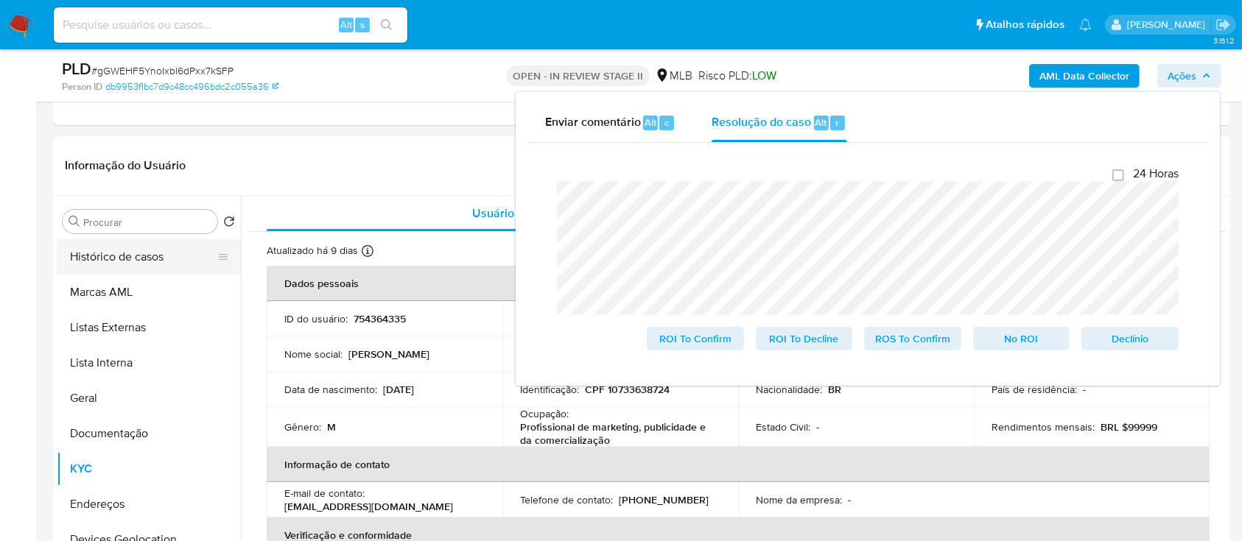
click at [127, 261] on button "Histórico de casos" at bounding box center [143, 256] width 172 height 35
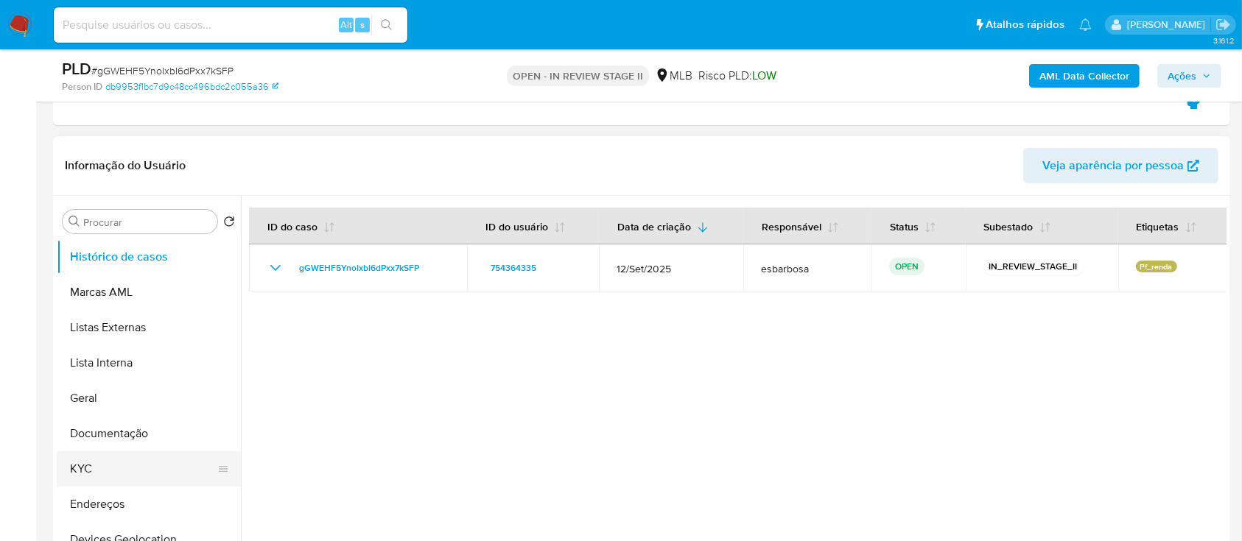
click at [103, 468] on button "KYC" at bounding box center [143, 469] width 172 height 35
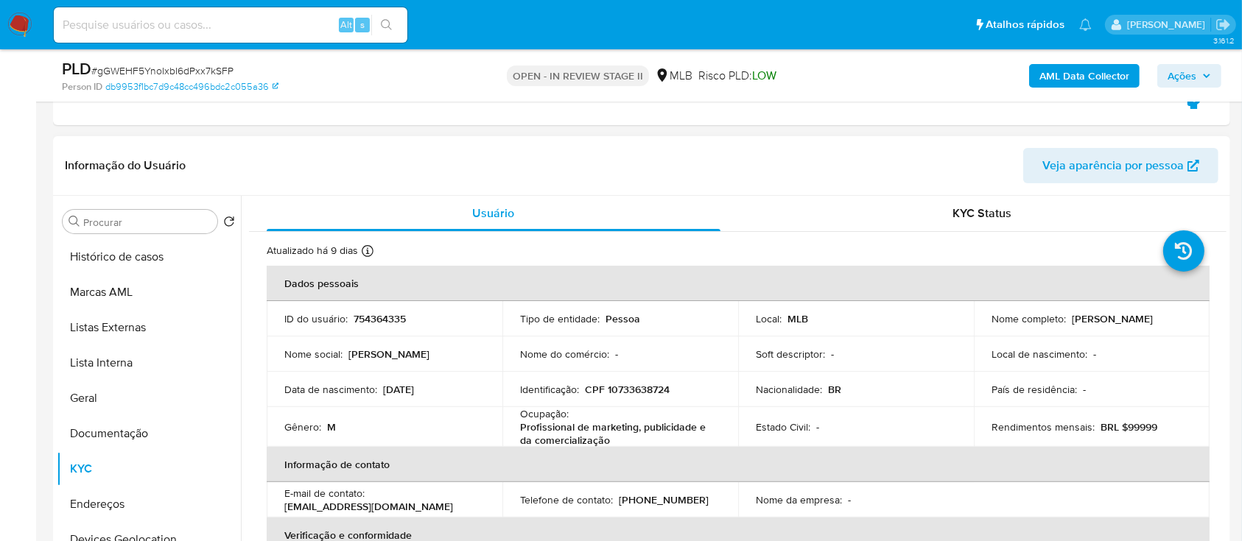
drag, startPoint x: 1164, startPoint y: 317, endPoint x: 1068, endPoint y: 322, distance: 95.9
click at [1068, 322] on div "Nome completo : Bruno de Sa Silva" at bounding box center [1091, 318] width 200 height 13
copy p "[PERSON_NAME] de [PERSON_NAME]"
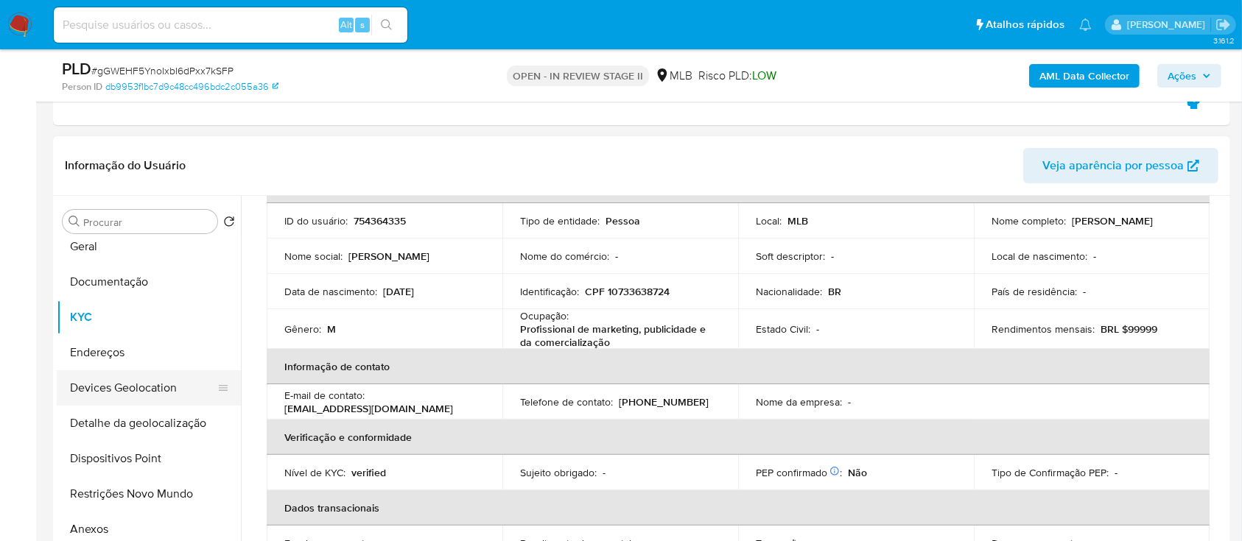
scroll to position [196, 0]
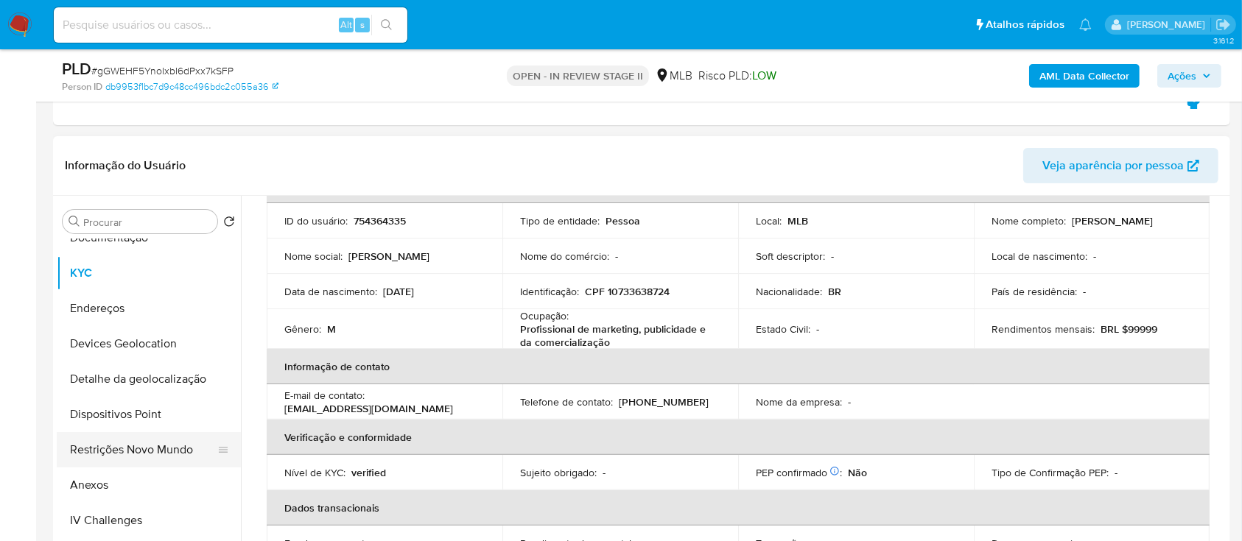
click at [124, 447] on button "Restrições Novo Mundo" at bounding box center [143, 449] width 172 height 35
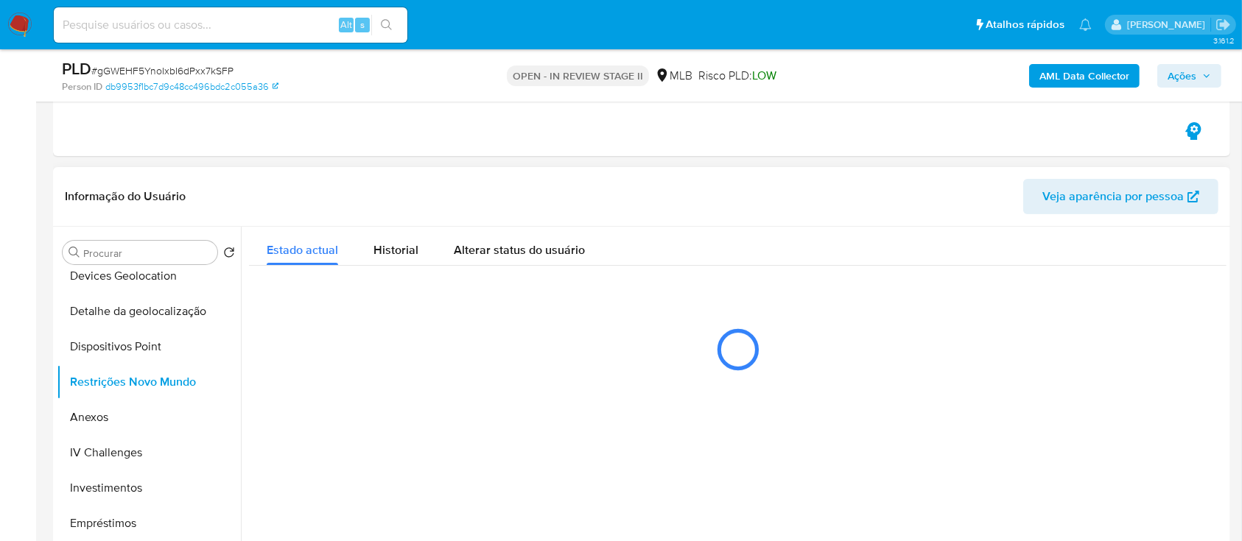
scroll to position [295, 0]
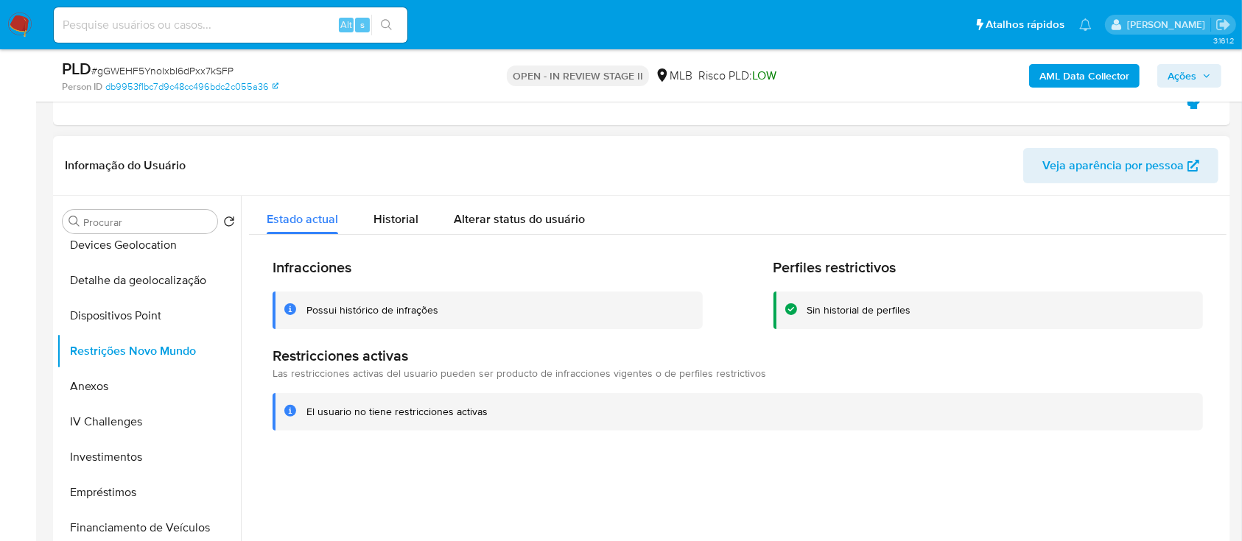
click at [385, 306] on div "Possui histórico de infrações" at bounding box center [372, 310] width 132 height 14
click at [625, 474] on div at bounding box center [734, 384] width 986 height 377
click at [408, 217] on span "Historial" at bounding box center [395, 219] width 45 height 17
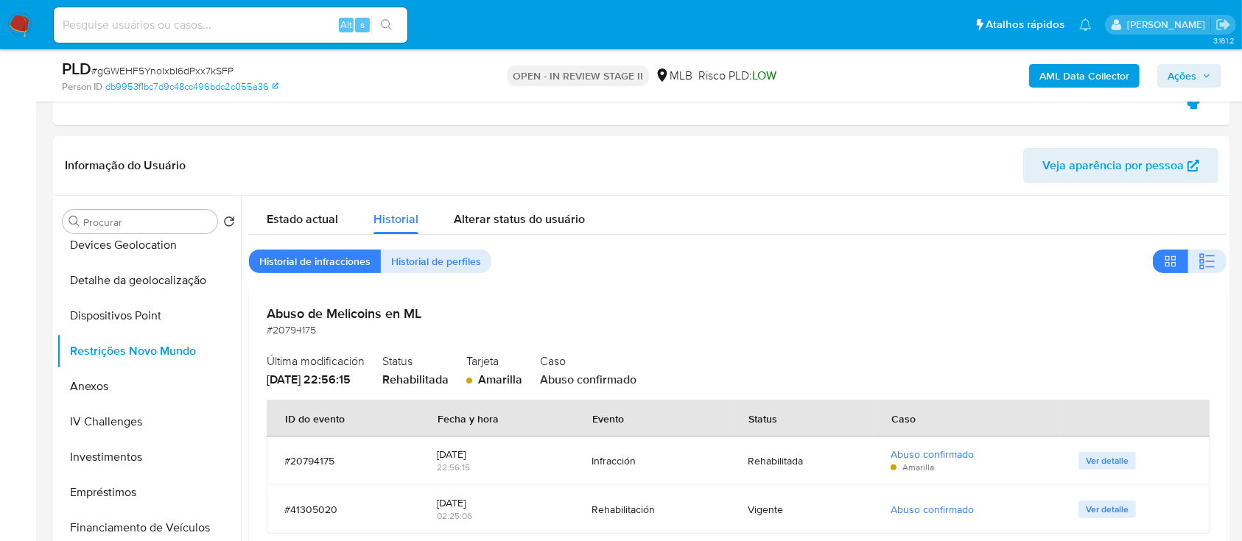
drag, startPoint x: 1209, startPoint y: 265, endPoint x: 1017, endPoint y: 43, distance: 293.5
click at [1204, 255] on icon "button" at bounding box center [1207, 262] width 18 height 18
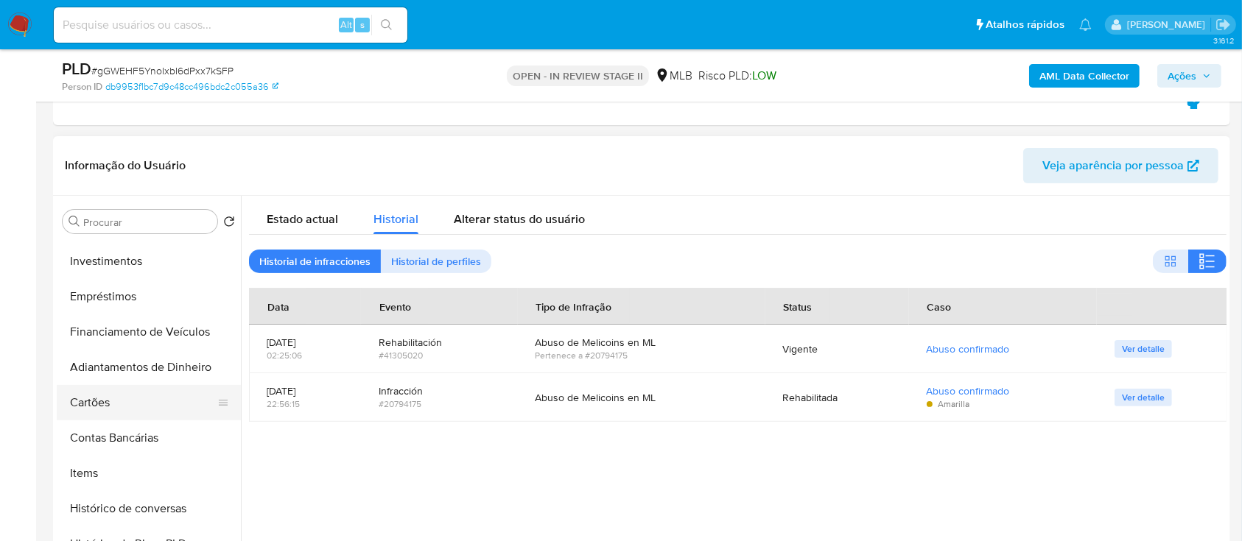
scroll to position [98, 0]
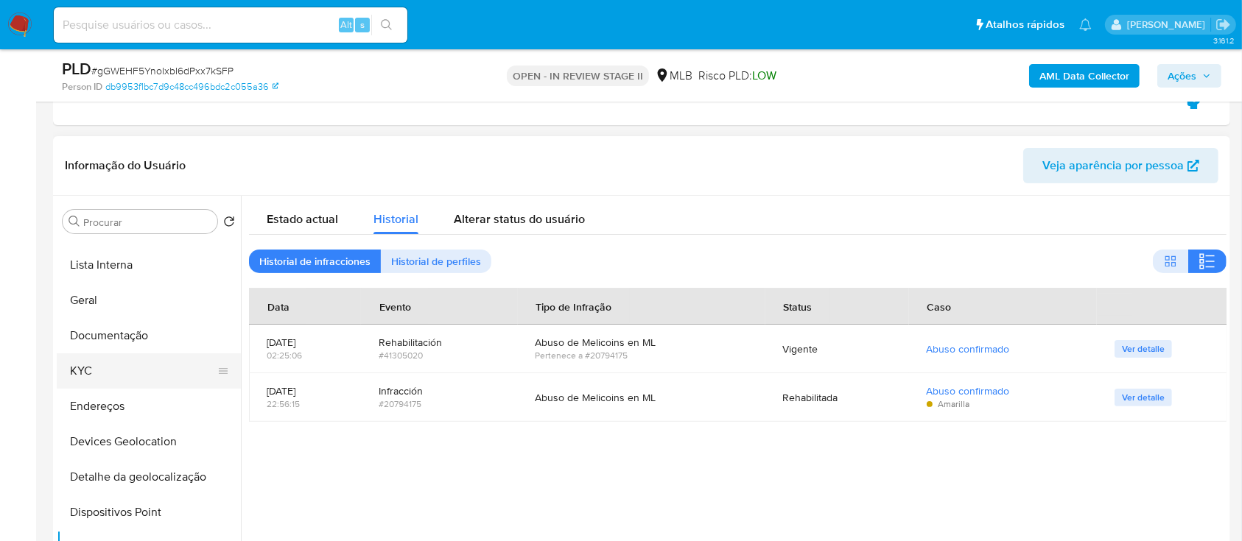
click at [104, 380] on button "KYC" at bounding box center [143, 371] width 172 height 35
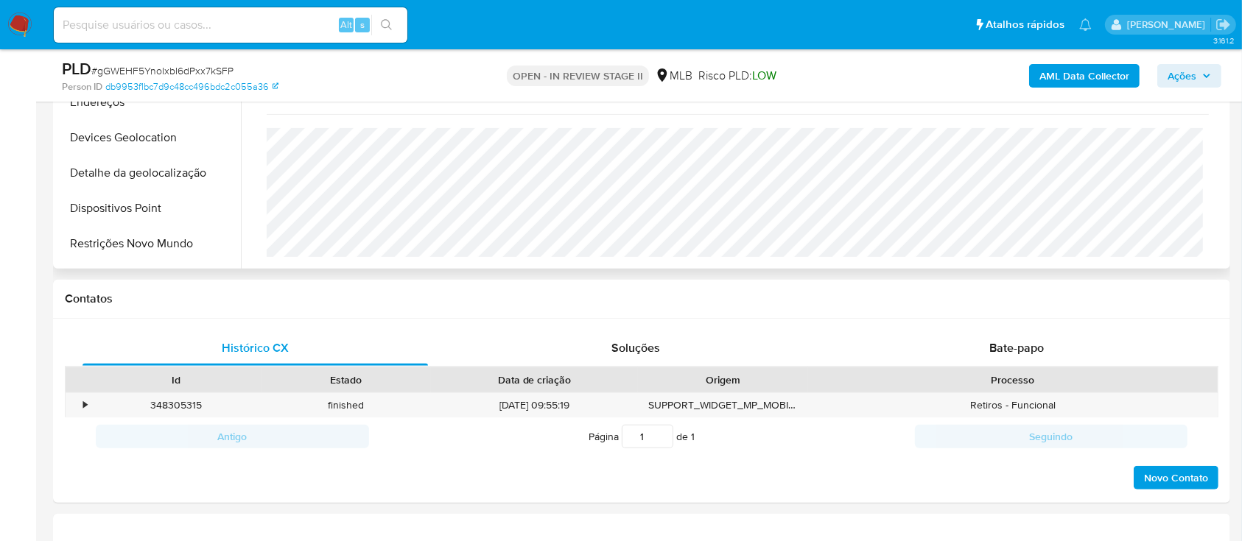
scroll to position [491, 0]
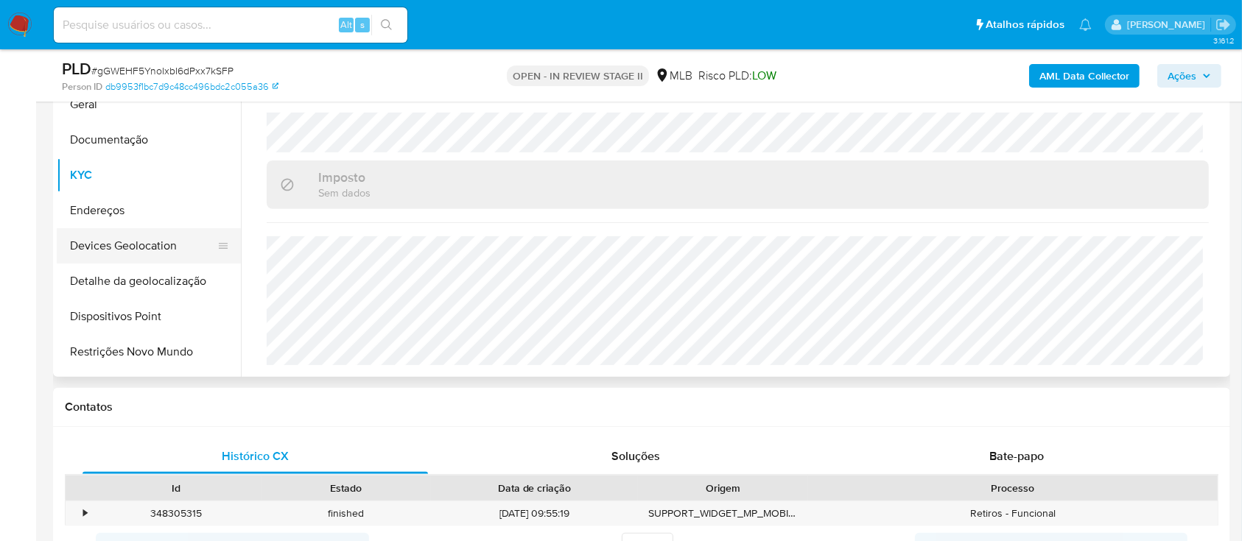
click at [172, 240] on button "Devices Geolocation" at bounding box center [143, 245] width 172 height 35
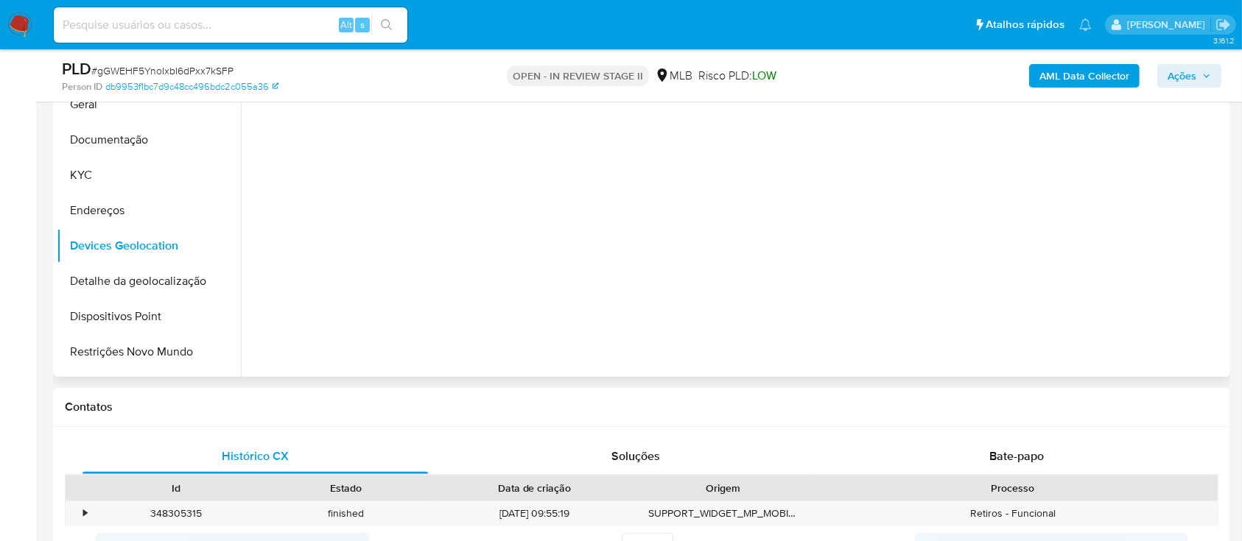
scroll to position [393, 0]
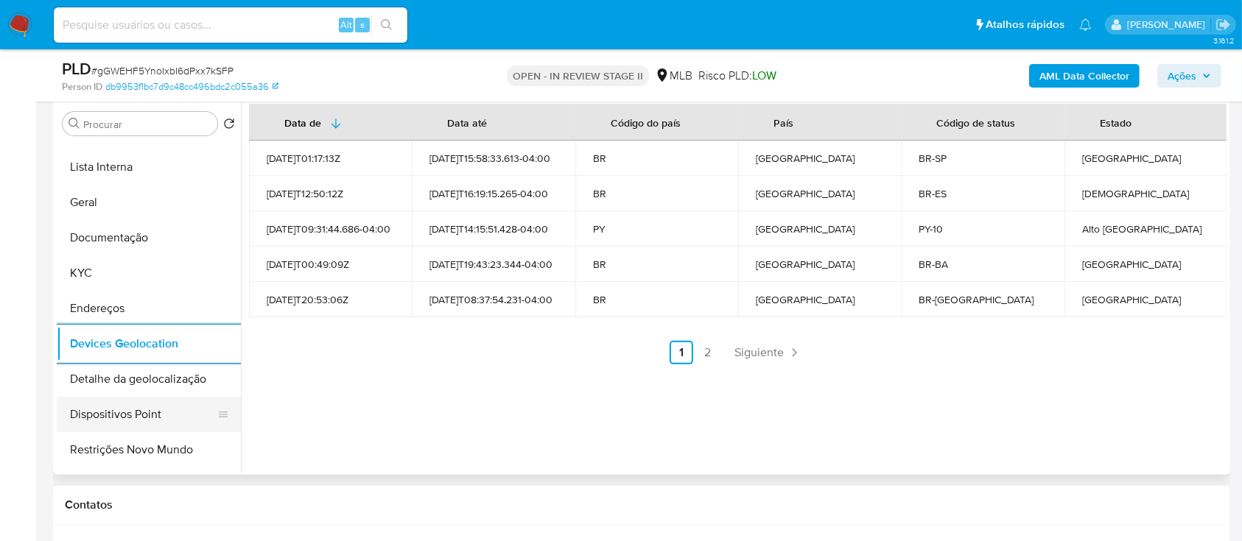
click at [152, 406] on button "Dispositivos Point" at bounding box center [143, 414] width 172 height 35
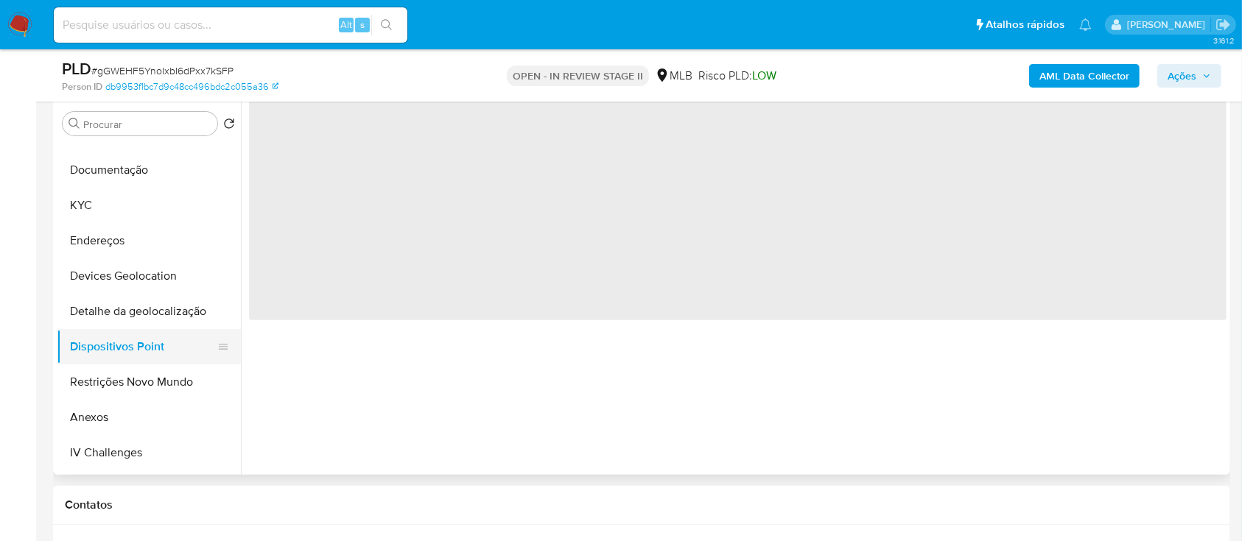
scroll to position [196, 0]
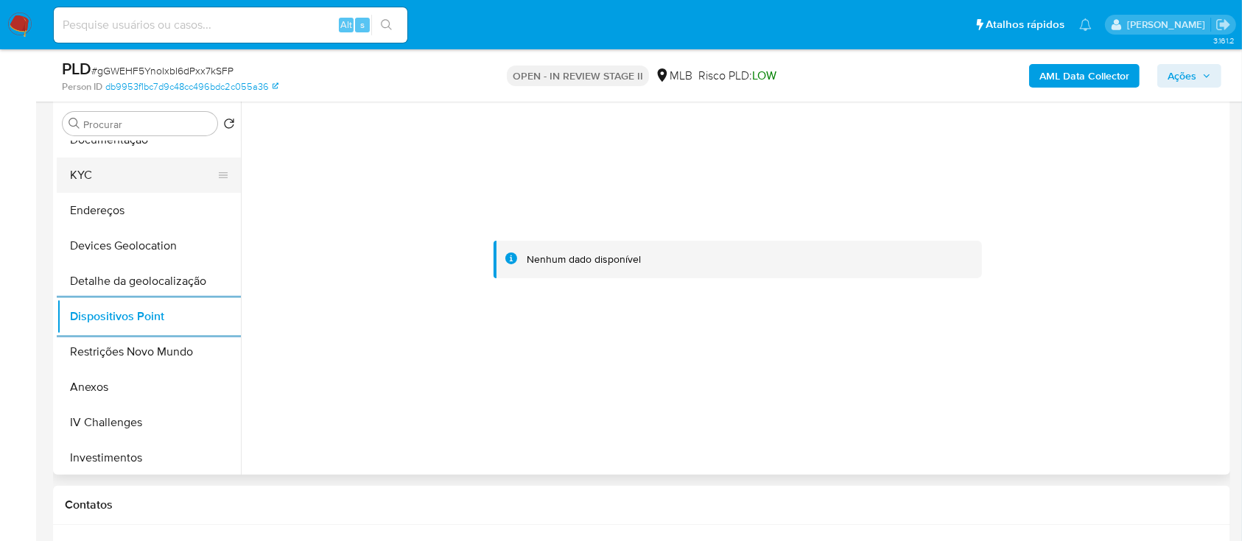
drag, startPoint x: 99, startPoint y: 169, endPoint x: 111, endPoint y: 175, distance: 13.5
click at [99, 169] on button "KYC" at bounding box center [143, 175] width 172 height 35
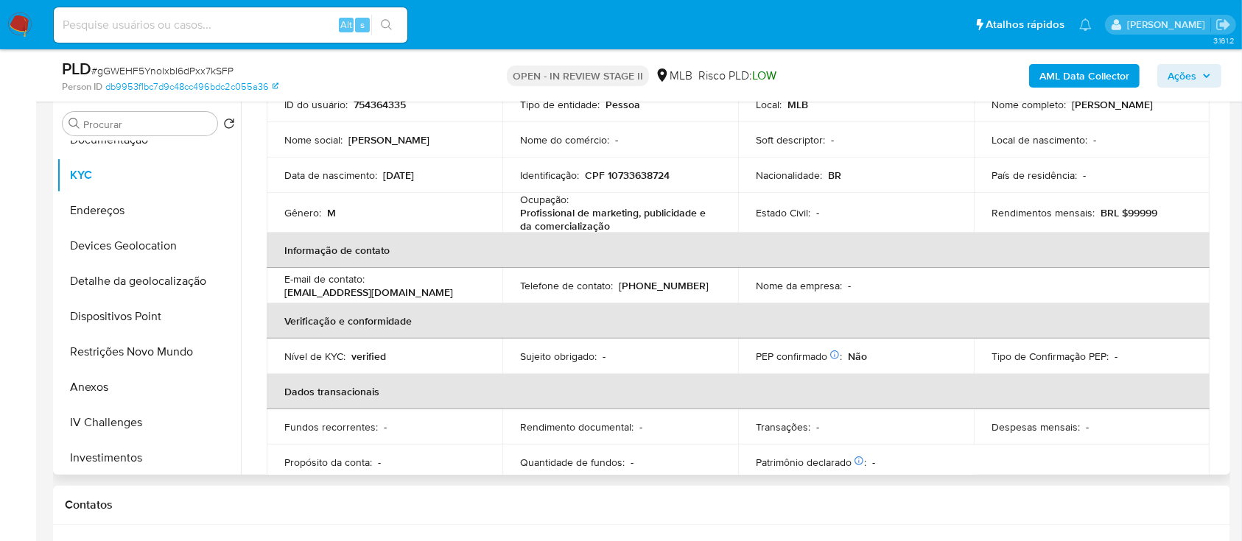
scroll to position [41, 0]
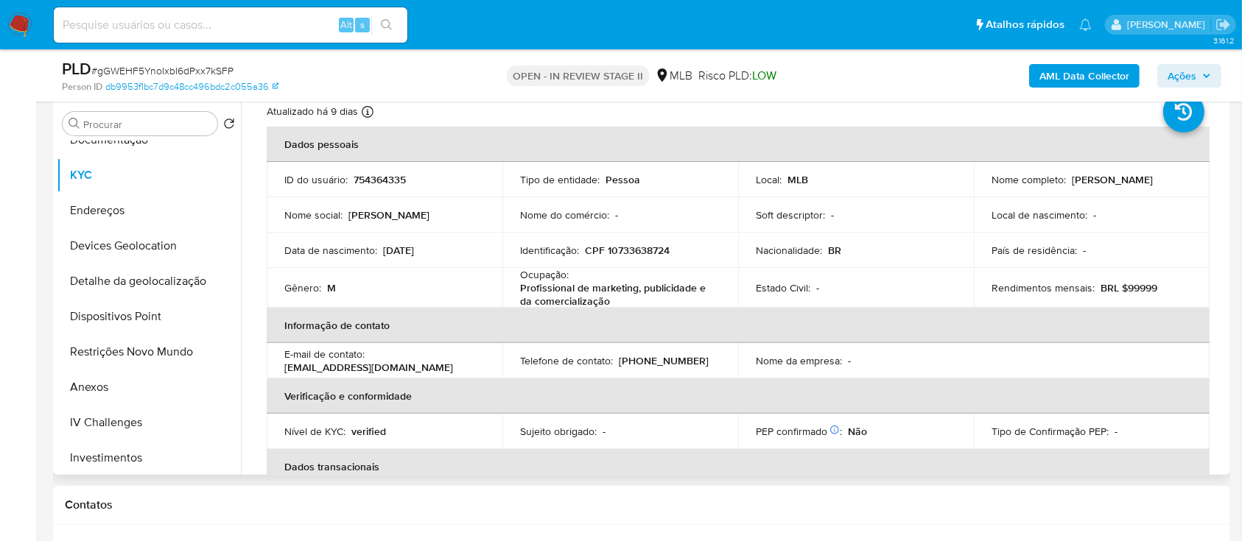
click at [646, 250] on p "CPF 10733638724" at bounding box center [627, 250] width 85 height 13
copy p "10733638724"
click at [112, 392] on button "Anexos" at bounding box center [143, 387] width 172 height 35
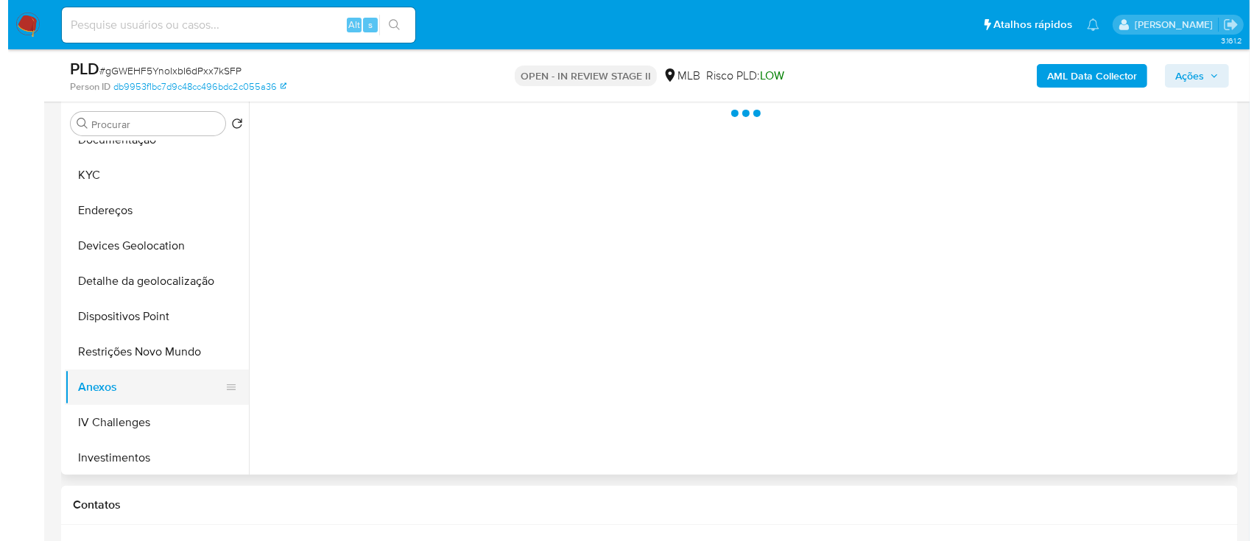
scroll to position [0, 0]
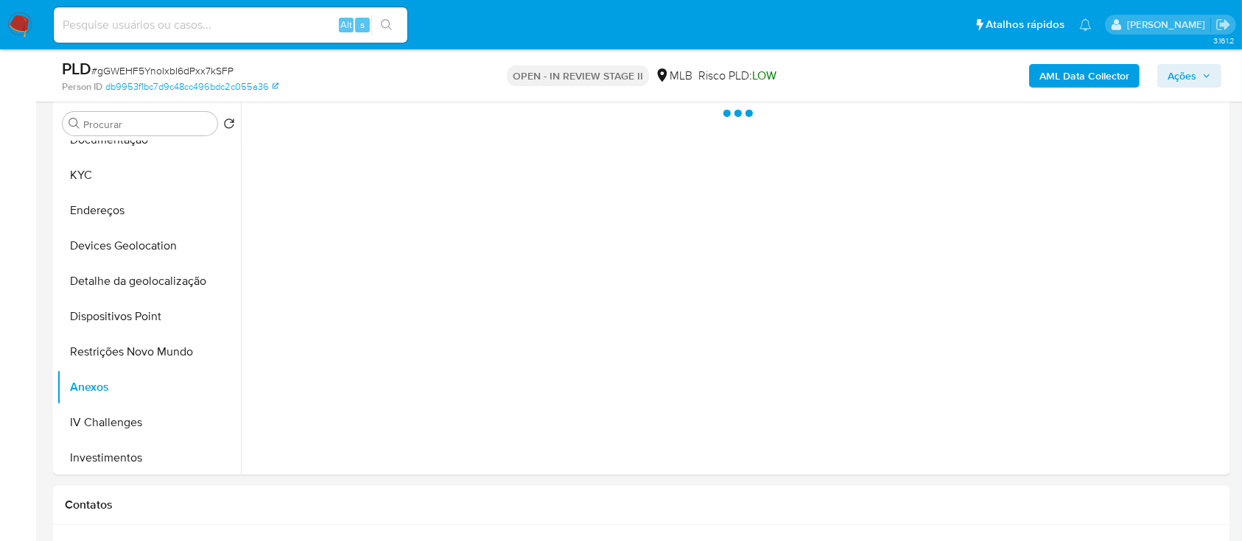
click at [203, 74] on span "# gGWEHF5YnoIxbI6dPxx7kSFP" at bounding box center [162, 70] width 142 height 15
copy span "gGWEHF5YnoIxbI6dPxx7kSFP"
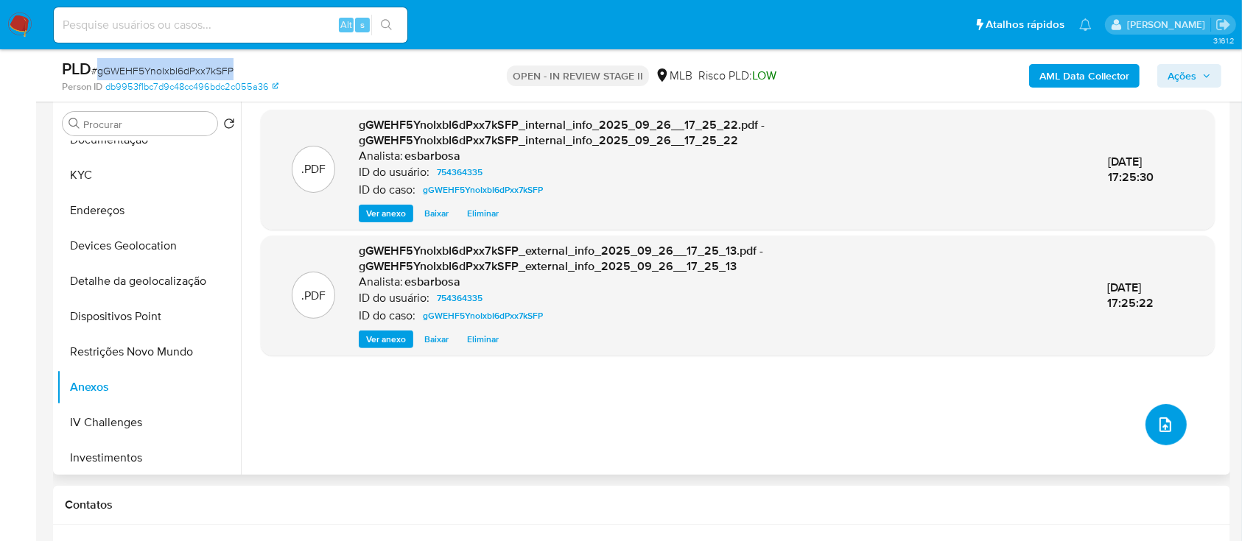
click at [1156, 427] on icon "upload-file" at bounding box center [1165, 425] width 18 height 18
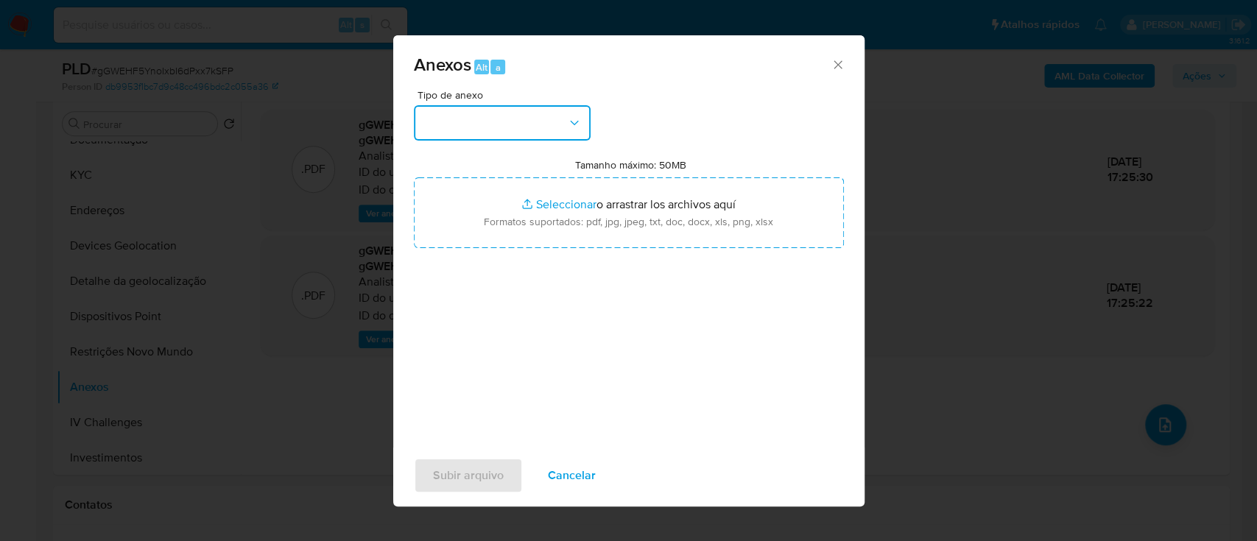
click at [517, 116] on button "button" at bounding box center [502, 122] width 177 height 35
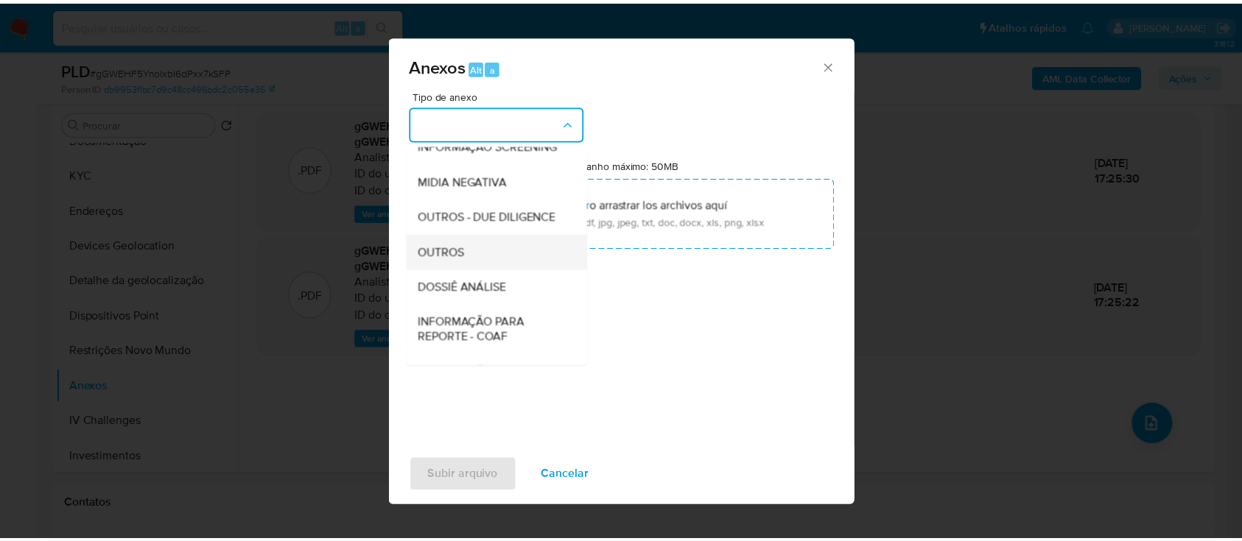
scroll to position [226, 0]
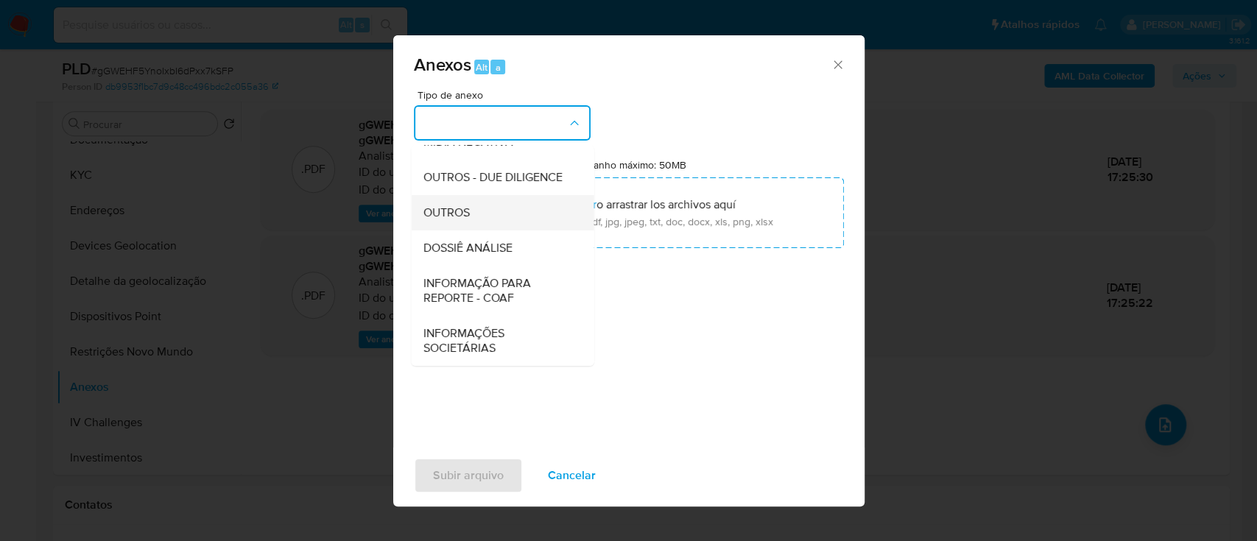
click at [463, 216] on span "OUTROS" at bounding box center [446, 213] width 46 height 15
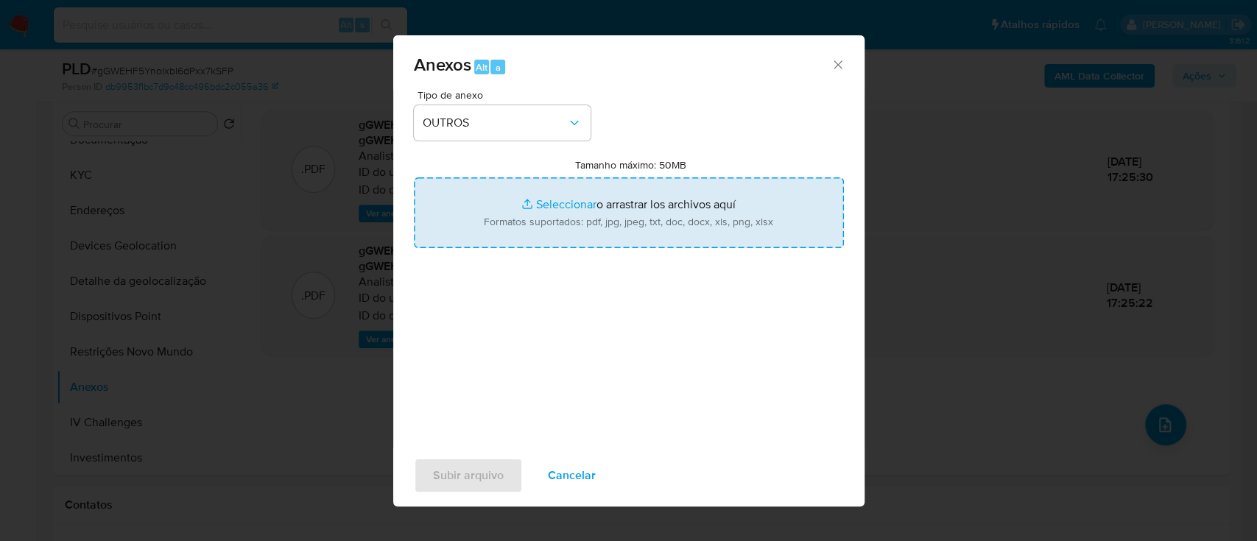
click at [566, 200] on input "Tamanho máximo: 50MB Seleccionar archivos" at bounding box center [629, 213] width 430 height 71
type input "C:\fakepath\SAR - XXXXX - CPF 10733638724 - BRUNO DE SA SILVA.pdf"
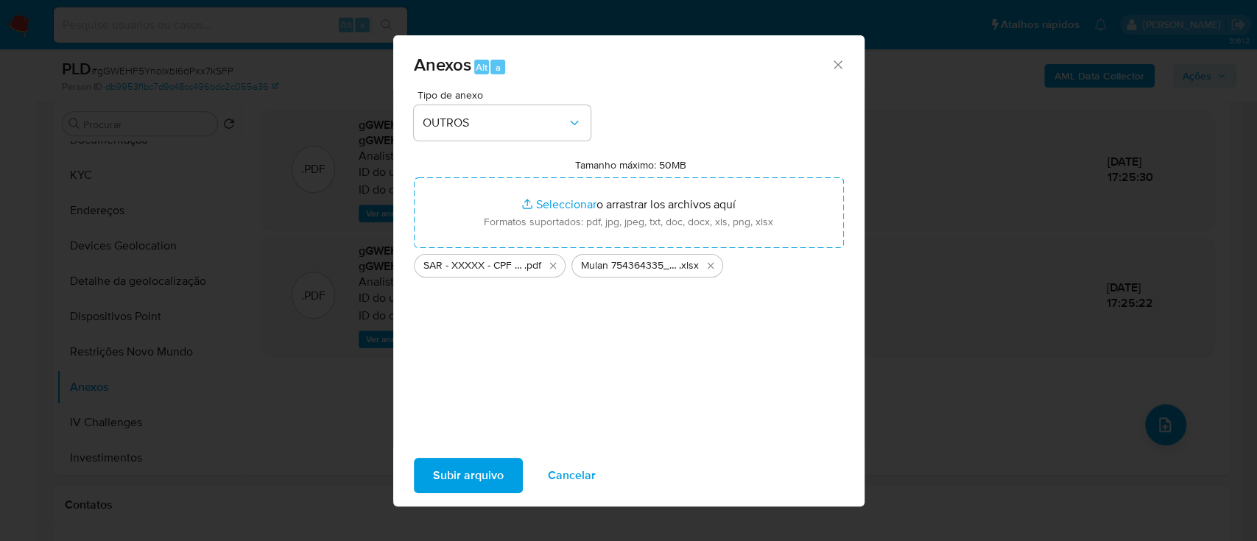
click at [471, 480] on span "Subir arquivo" at bounding box center [468, 476] width 71 height 32
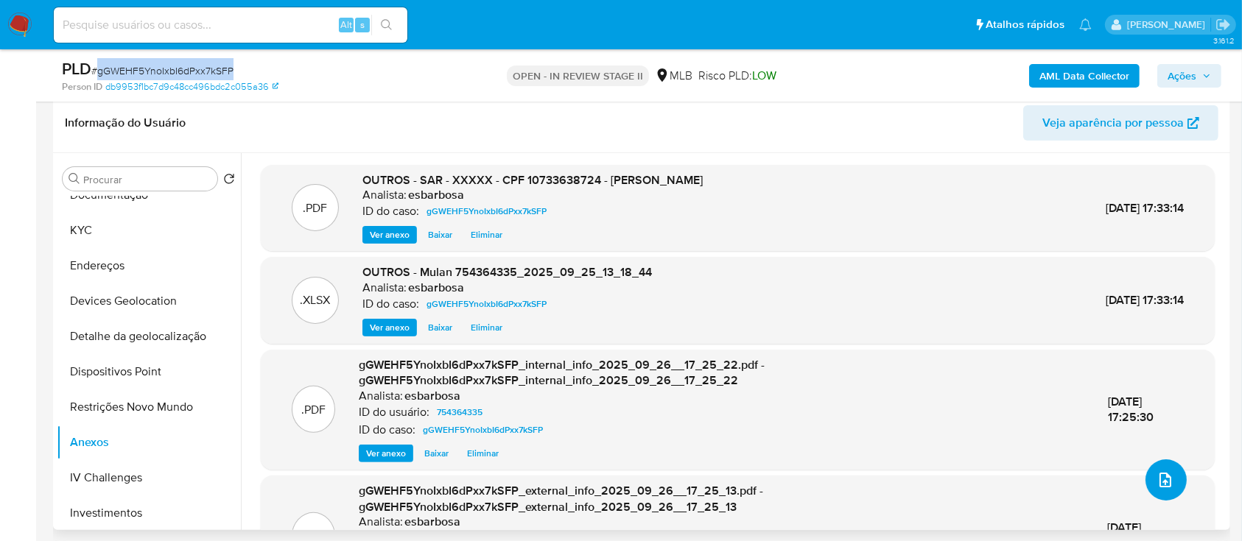
scroll to position [295, 0]
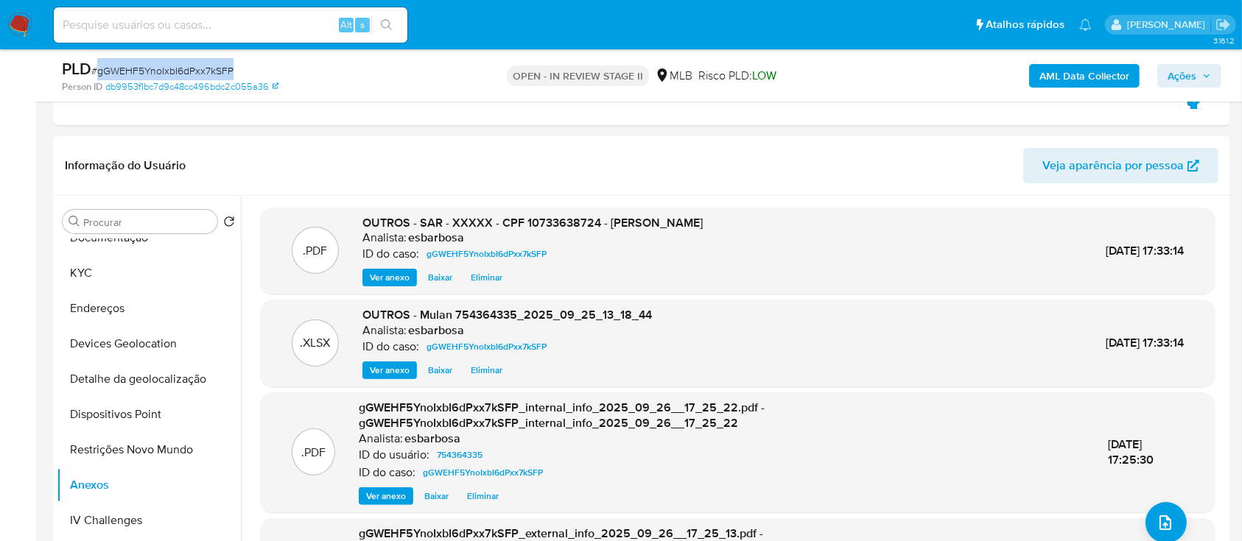
click at [1177, 74] on span "Ações" at bounding box center [1182, 76] width 29 height 24
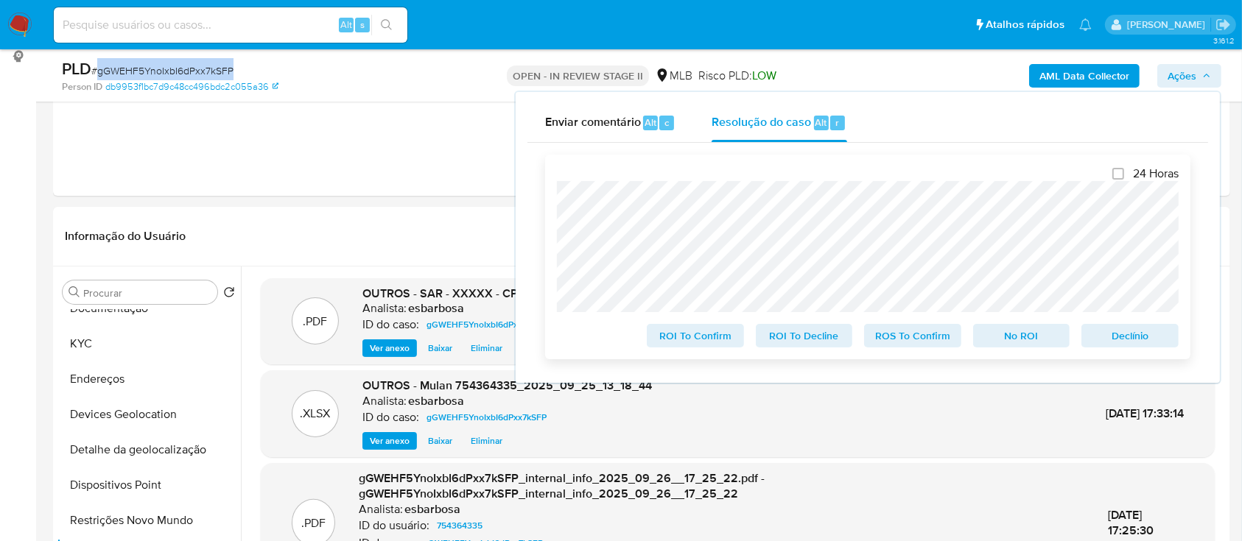
scroll to position [196, 0]
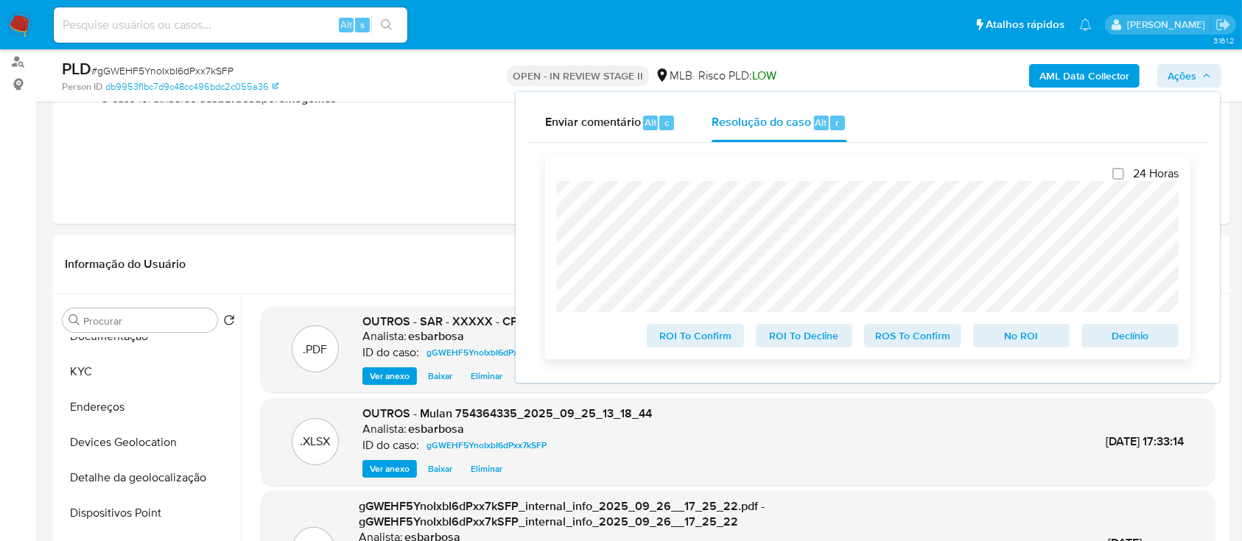
click at [886, 334] on span "ROS To Confirm" at bounding box center [912, 336] width 77 height 21
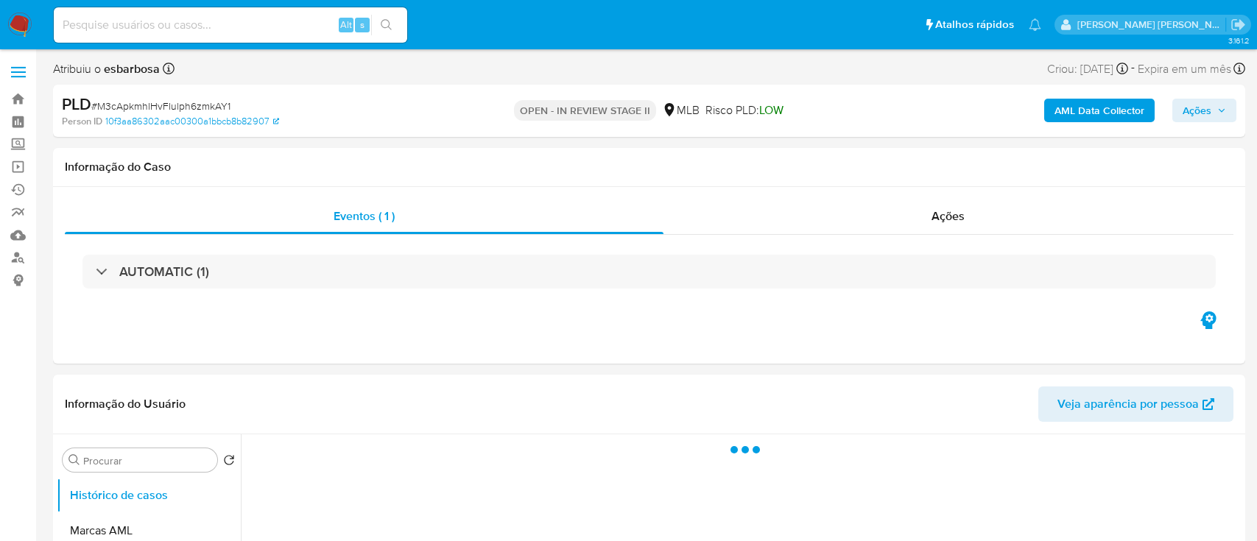
select select "10"
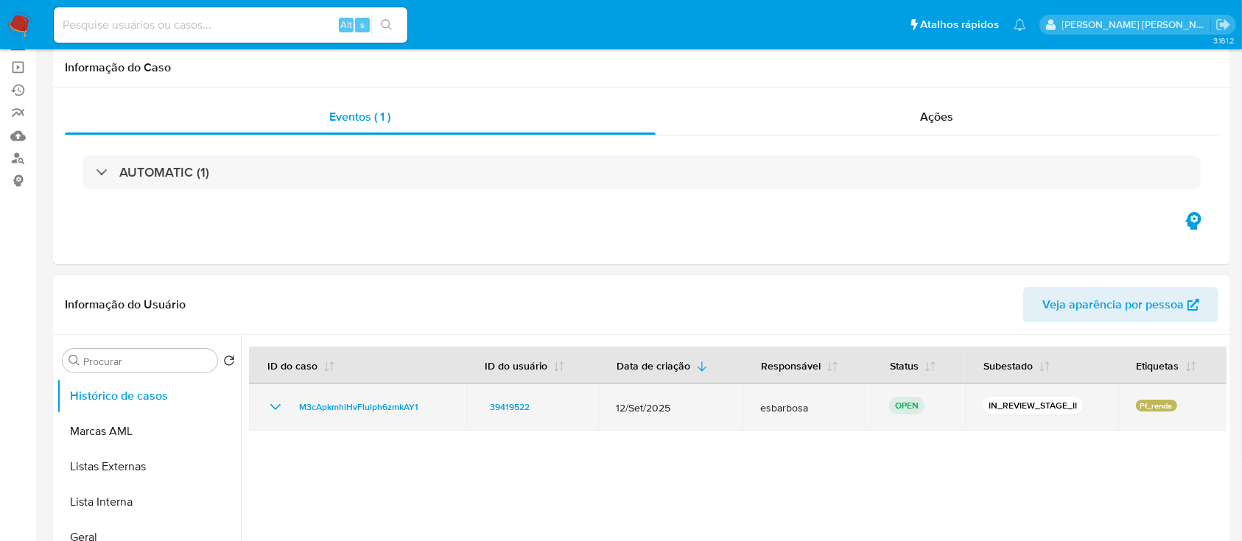
scroll to position [196, 0]
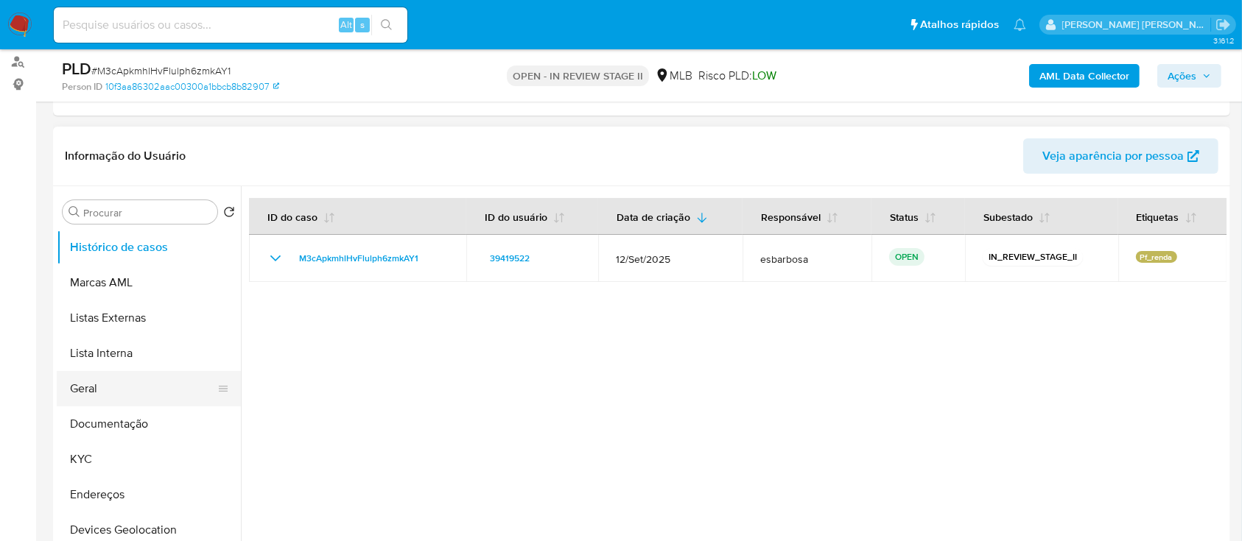
click at [102, 391] on button "Geral" at bounding box center [143, 388] width 172 height 35
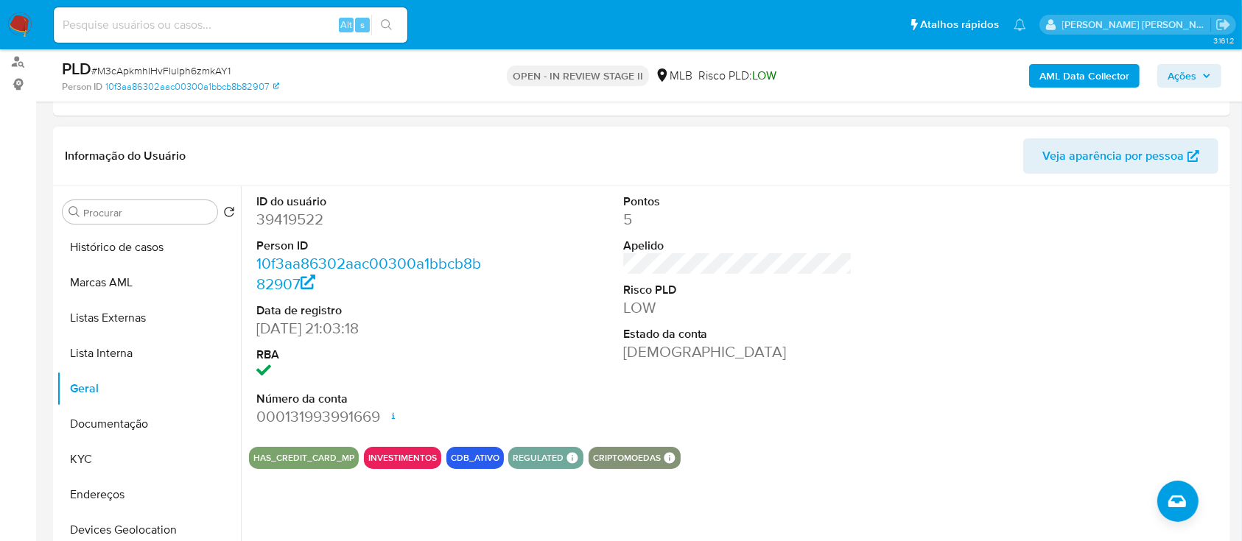
click at [305, 219] on dd "39419522" at bounding box center [371, 219] width 230 height 21
copy dd "39419522"
click at [94, 457] on button "KYC" at bounding box center [143, 459] width 172 height 35
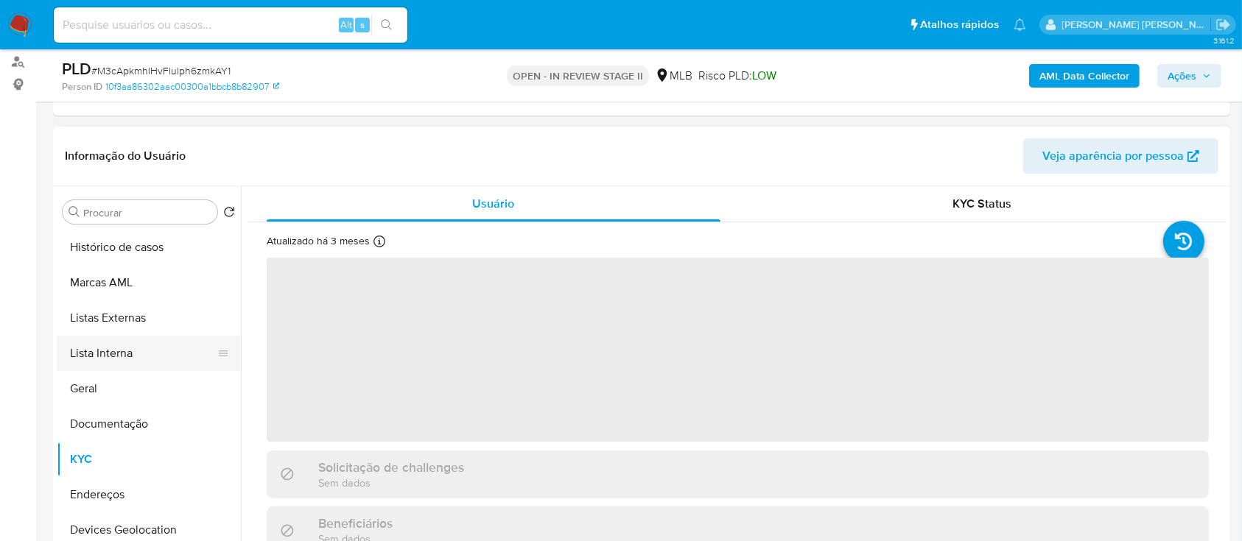
scroll to position [98, 0]
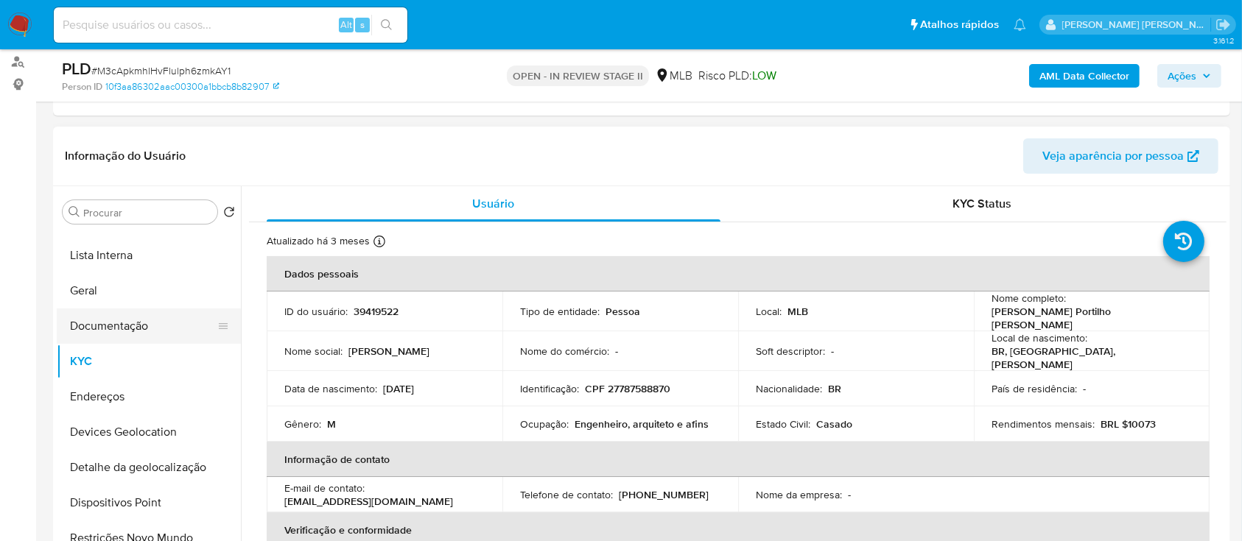
click at [136, 336] on button "Documentação" at bounding box center [143, 326] width 172 height 35
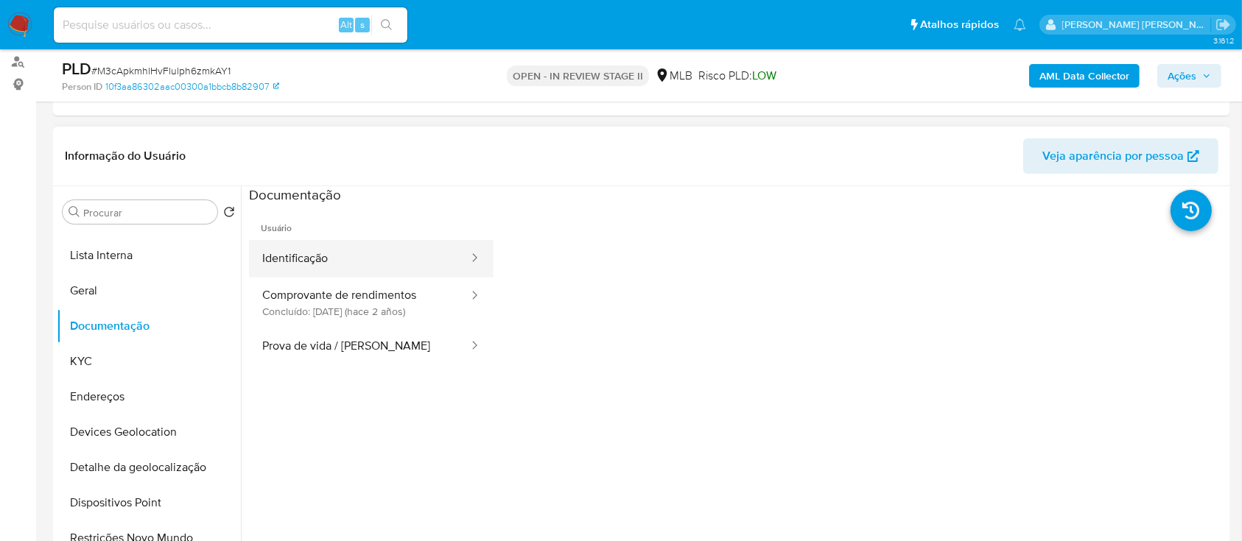
drag, startPoint x: 328, startPoint y: 258, endPoint x: 345, endPoint y: 265, distance: 18.5
click at [329, 258] on button "Identificação" at bounding box center [359, 259] width 221 height 38
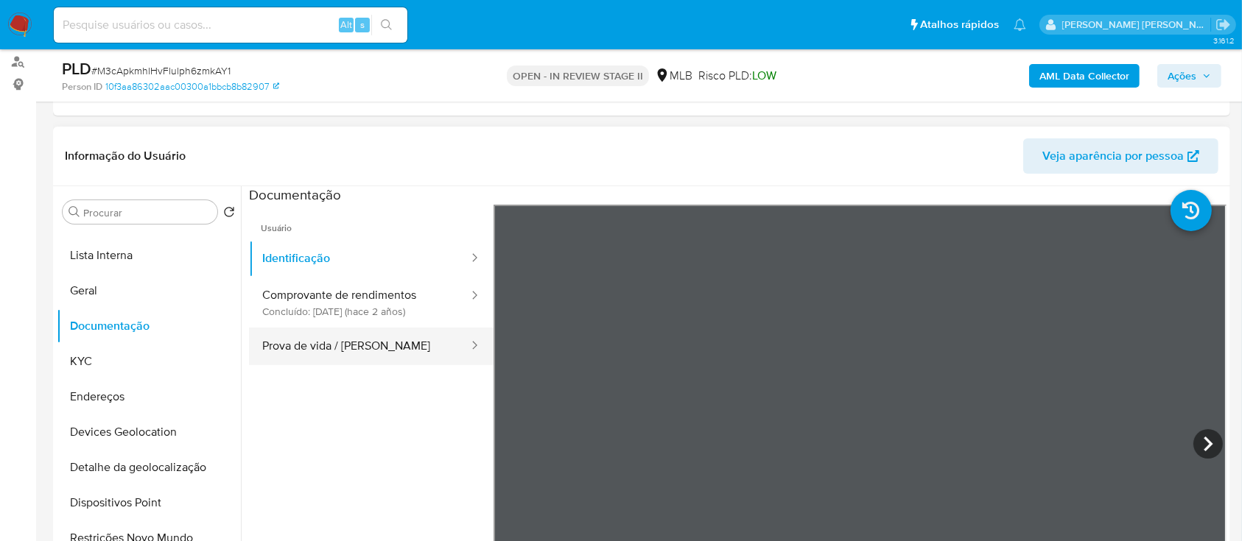
drag, startPoint x: 374, startPoint y: 349, endPoint x: 384, endPoint y: 343, distance: 11.2
click at [374, 348] on button "Prova de vida / [PERSON_NAME]" at bounding box center [359, 347] width 221 height 38
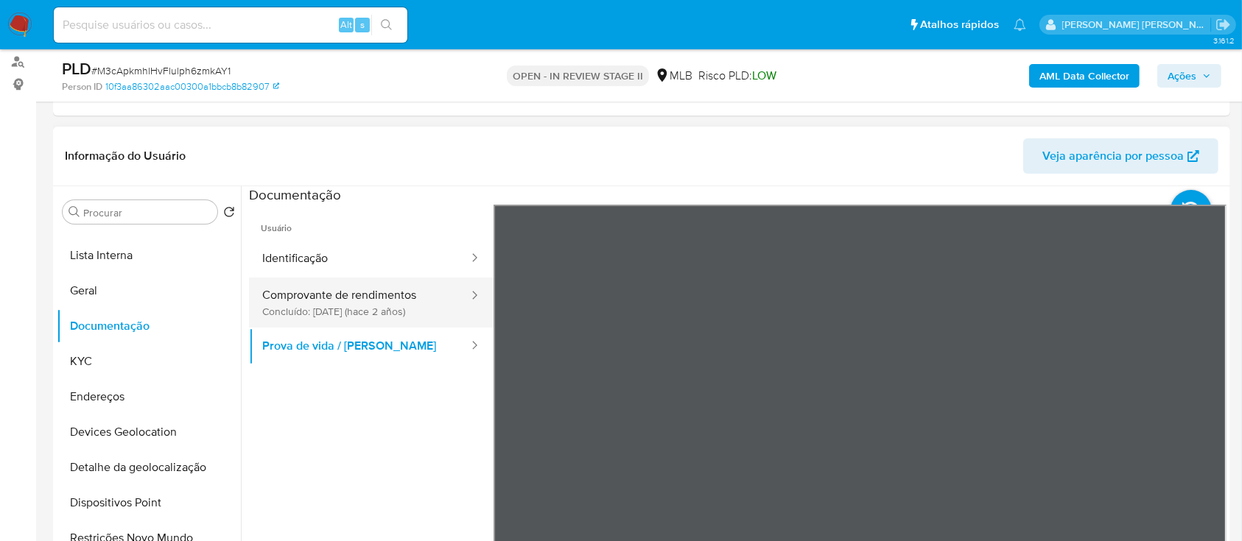
click at [383, 294] on button "Comprovante de rendimentos Concluído: [DATE] (hace 2 años)" at bounding box center [359, 303] width 221 height 50
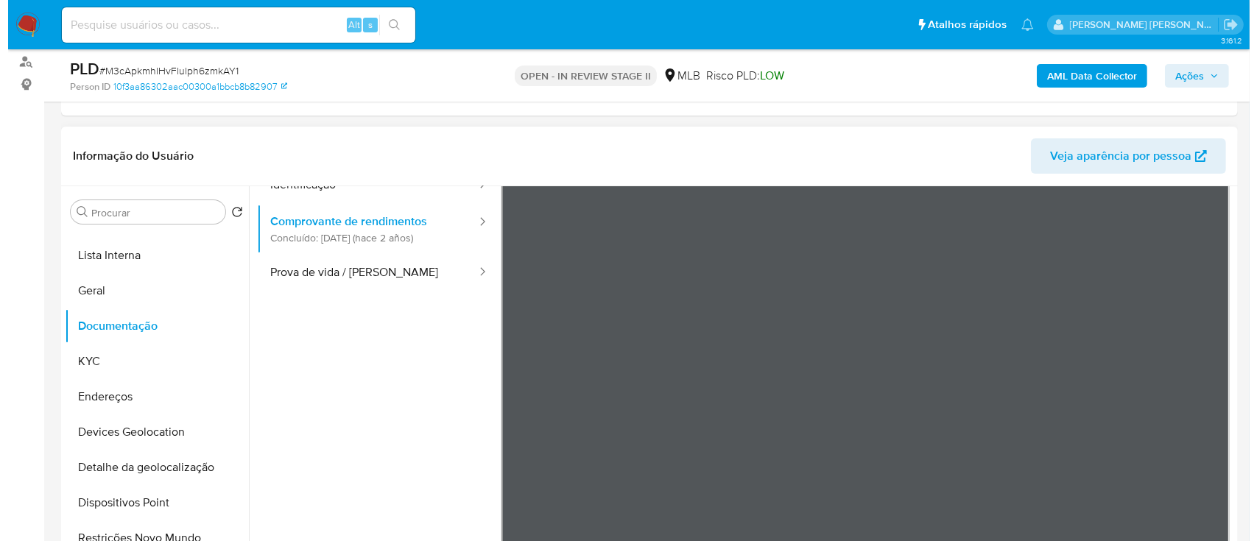
scroll to position [30, 0]
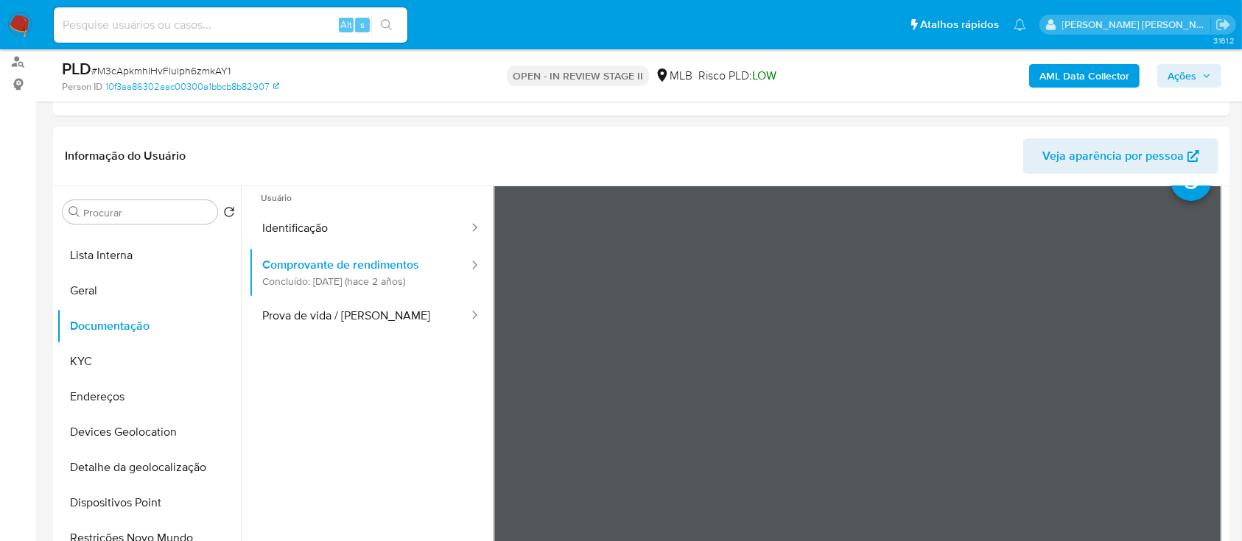
click at [1064, 81] on b "AML Data Collector" at bounding box center [1084, 76] width 90 height 24
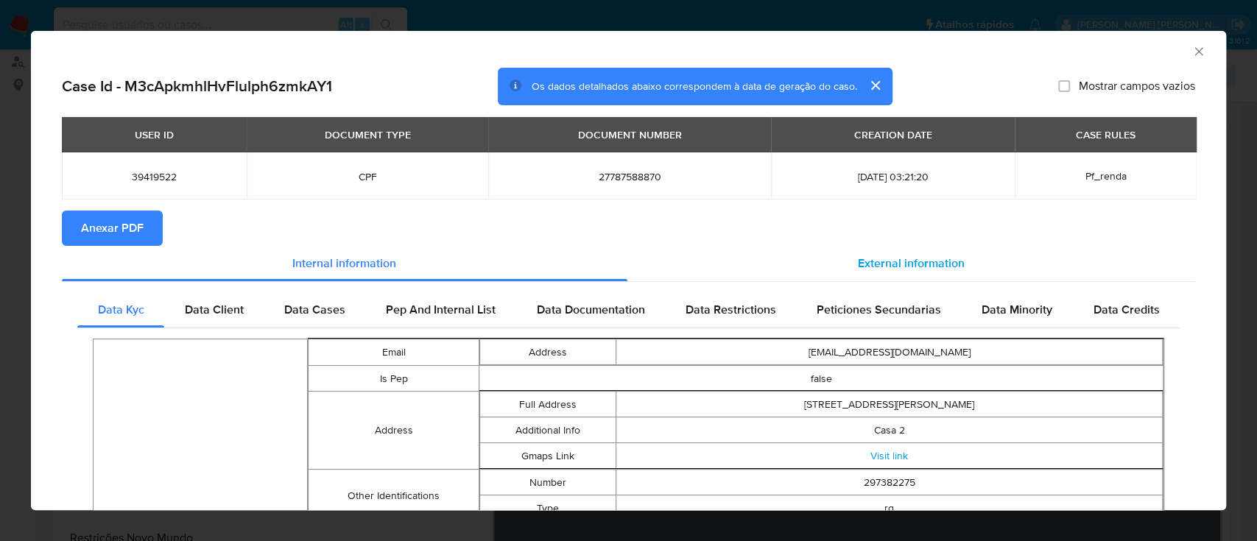
drag, startPoint x: 869, startPoint y: 260, endPoint x: 835, endPoint y: 270, distance: 36.1
click at [870, 259] on span "External information" at bounding box center [911, 263] width 107 height 17
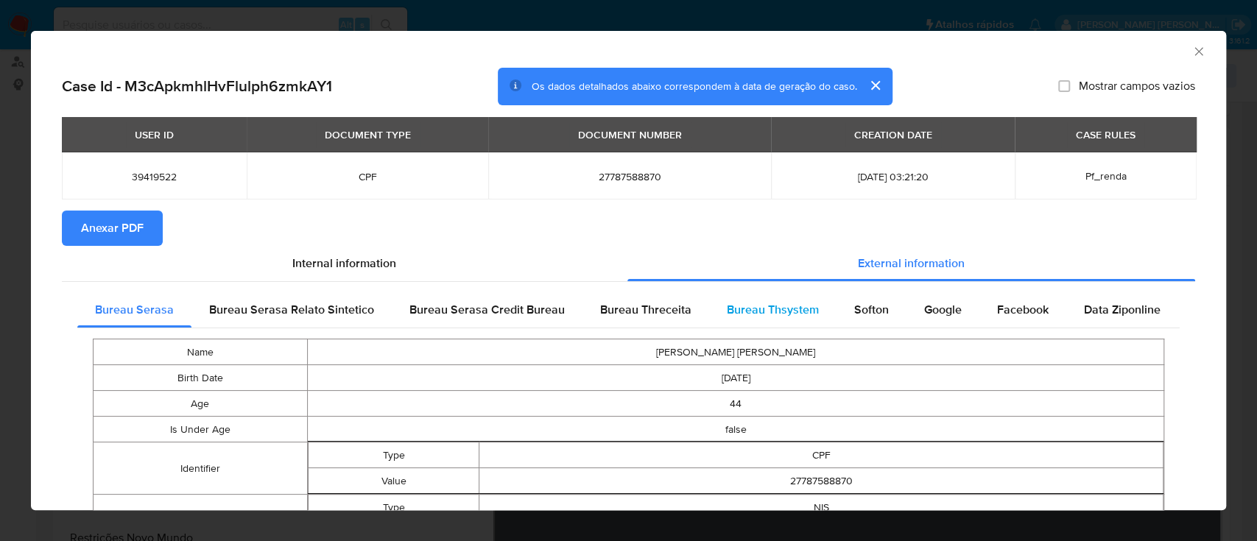
click at [768, 309] on span "Bureau Thsystem" at bounding box center [773, 309] width 92 height 17
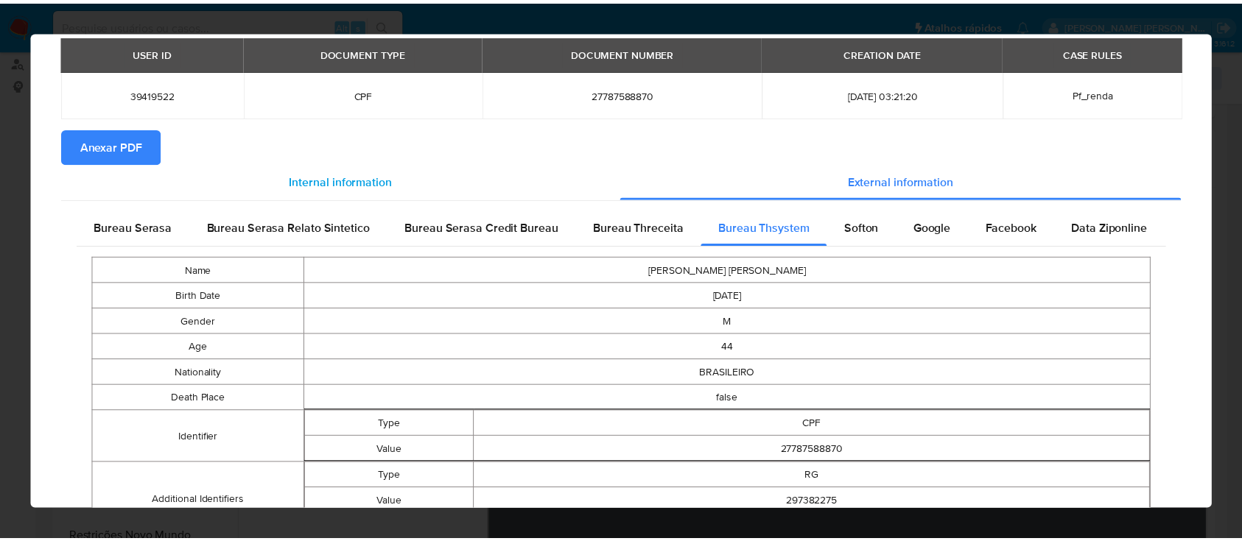
scroll to position [0, 0]
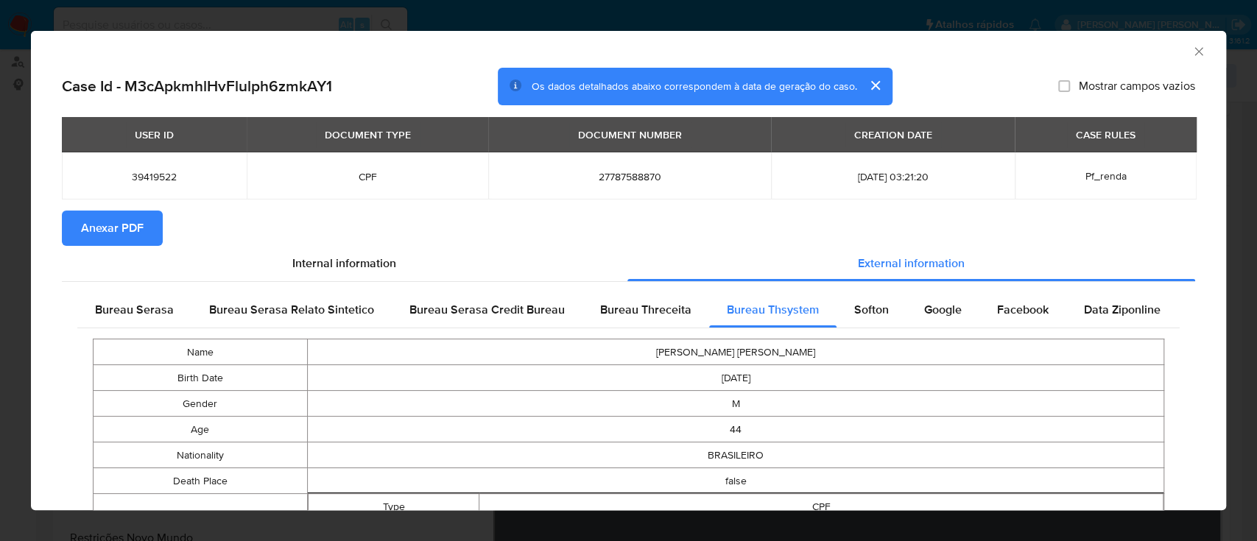
click at [124, 226] on span "Anexar PDF" at bounding box center [112, 228] width 63 height 32
drag, startPoint x: 1190, startPoint y: 50, endPoint x: 1190, endPoint y: 76, distance: 25.8
click at [1193, 50] on div "AML Data Collector" at bounding box center [629, 49] width 1196 height 37
click at [1195, 50] on icon "Fechar a janela" at bounding box center [1199, 51] width 8 height 8
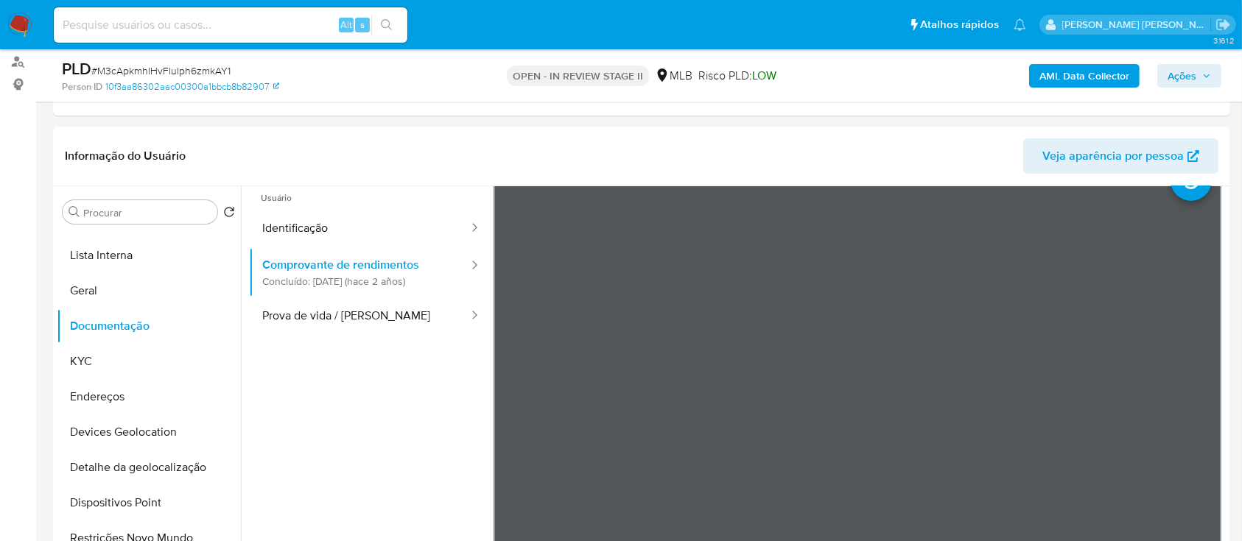
click at [1179, 76] on span "Ações" at bounding box center [1182, 76] width 29 height 24
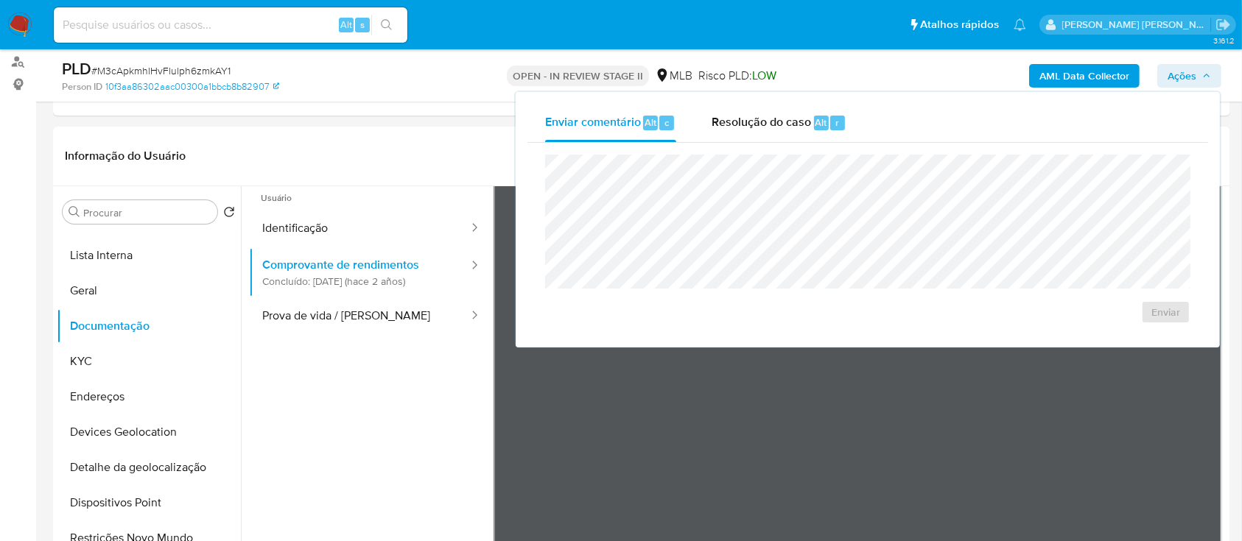
drag, startPoint x: 748, startPoint y: 127, endPoint x: 760, endPoint y: 147, distance: 23.5
click at [752, 126] on span "Resolução do caso" at bounding box center [761, 121] width 99 height 17
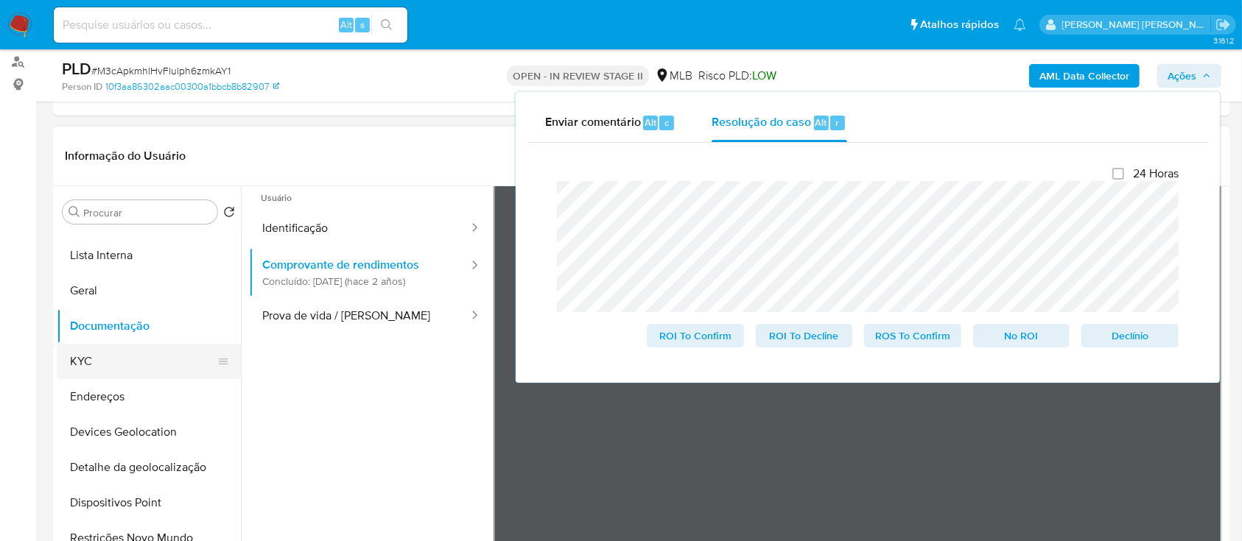
click at [110, 364] on button "KYC" at bounding box center [143, 361] width 172 height 35
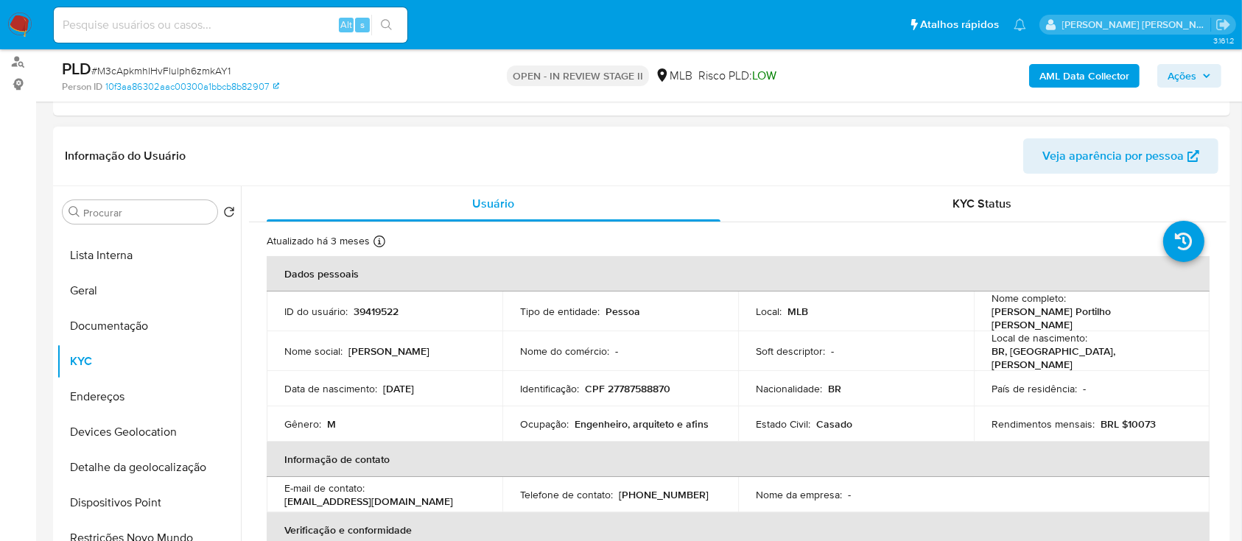
click at [1085, 315] on p "[PERSON_NAME] Portilho [PERSON_NAME]" at bounding box center [1088, 318] width 194 height 27
click at [1085, 315] on p "Anderson Portilho Lopes" at bounding box center [1088, 318] width 194 height 27
click at [1096, 298] on div "Nome completo : Anderson Portilho Lopes" at bounding box center [1091, 312] width 200 height 40
drag, startPoint x: 1103, startPoint y: 318, endPoint x: 985, endPoint y: 319, distance: 117.9
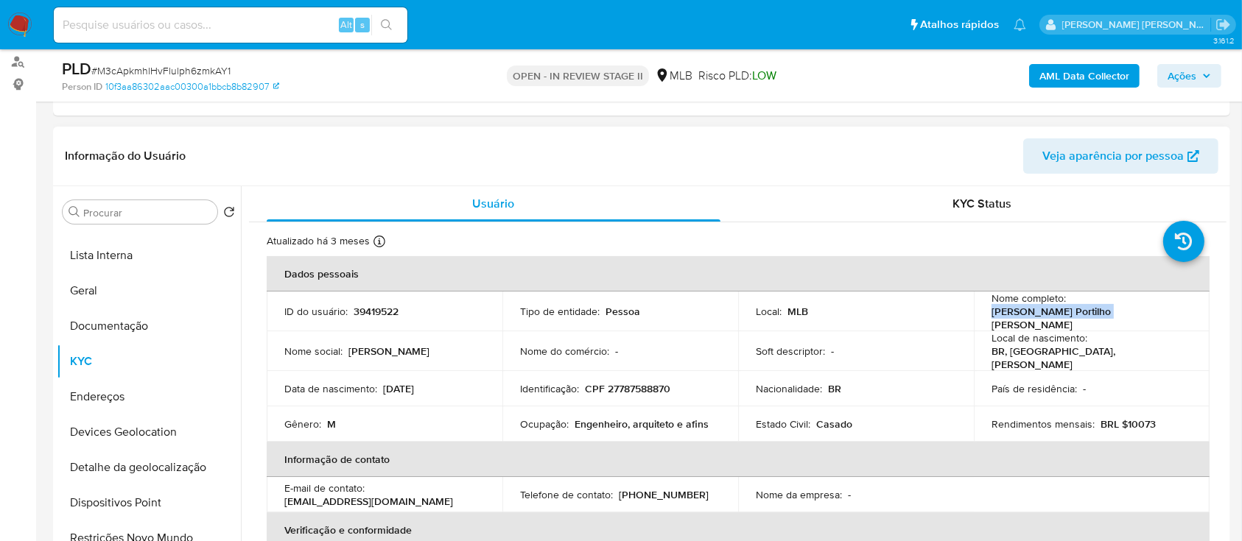
click at [985, 319] on td "Nome completo : Anderson Portilho Lopes" at bounding box center [1092, 312] width 236 height 40
copy p "Anderson Portilho Lopes"
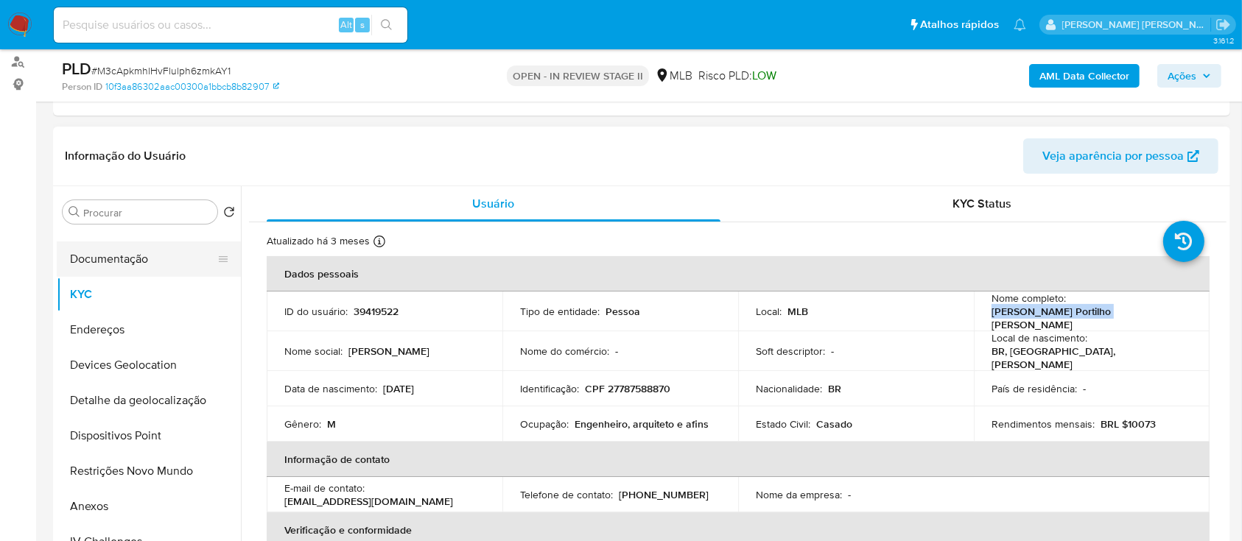
scroll to position [196, 0]
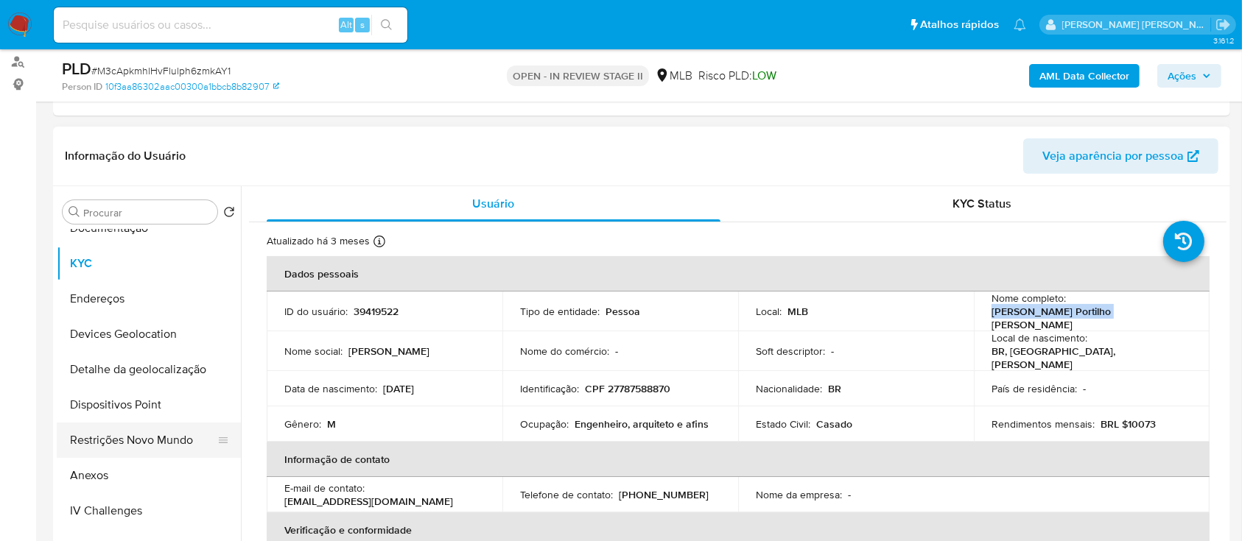
click at [116, 435] on button "Restrições Novo Mundo" at bounding box center [143, 440] width 172 height 35
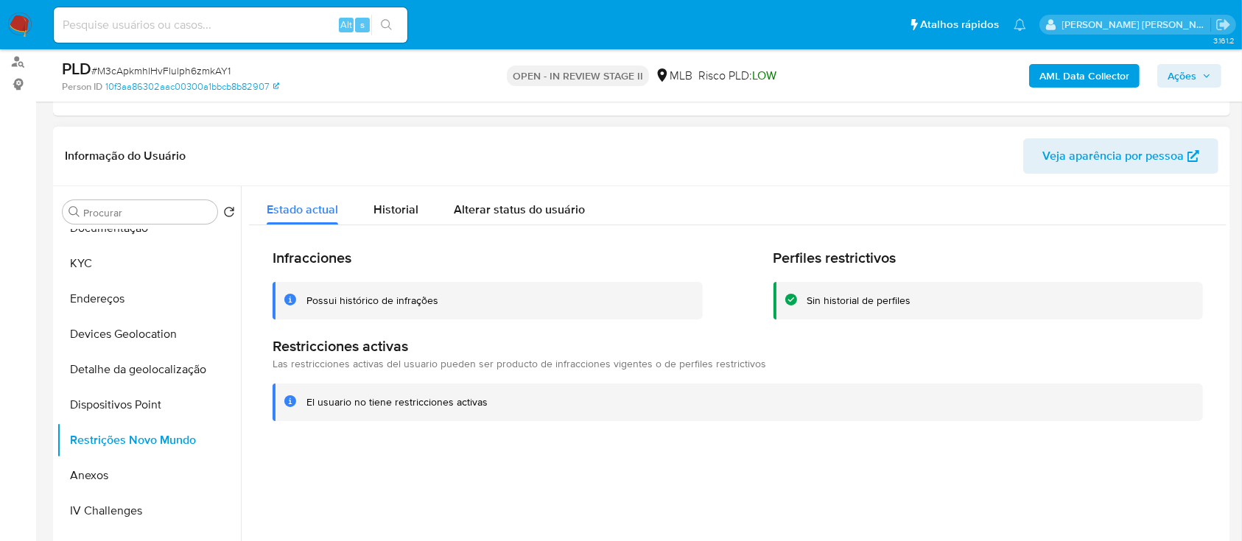
drag, startPoint x: 371, startPoint y: 305, endPoint x: 365, endPoint y: 298, distance: 8.9
click at [365, 298] on div "Possui histórico de infrações" at bounding box center [372, 301] width 132 height 14
click at [364, 298] on div "Possui histórico de infrações" at bounding box center [372, 301] width 132 height 14
click at [117, 271] on button "KYC" at bounding box center [143, 263] width 172 height 35
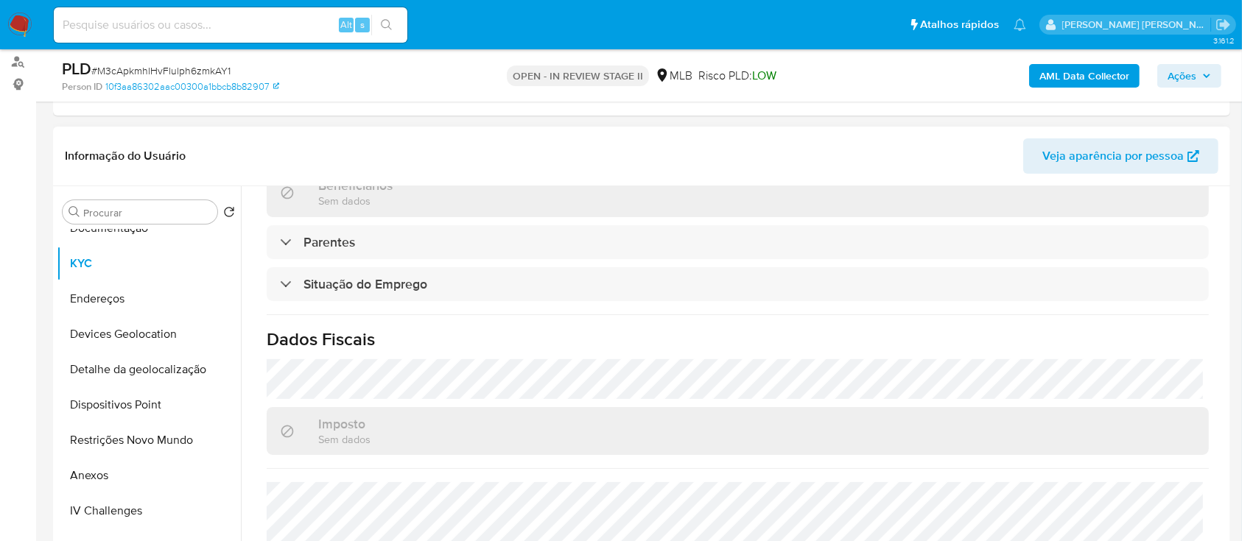
scroll to position [641, 0]
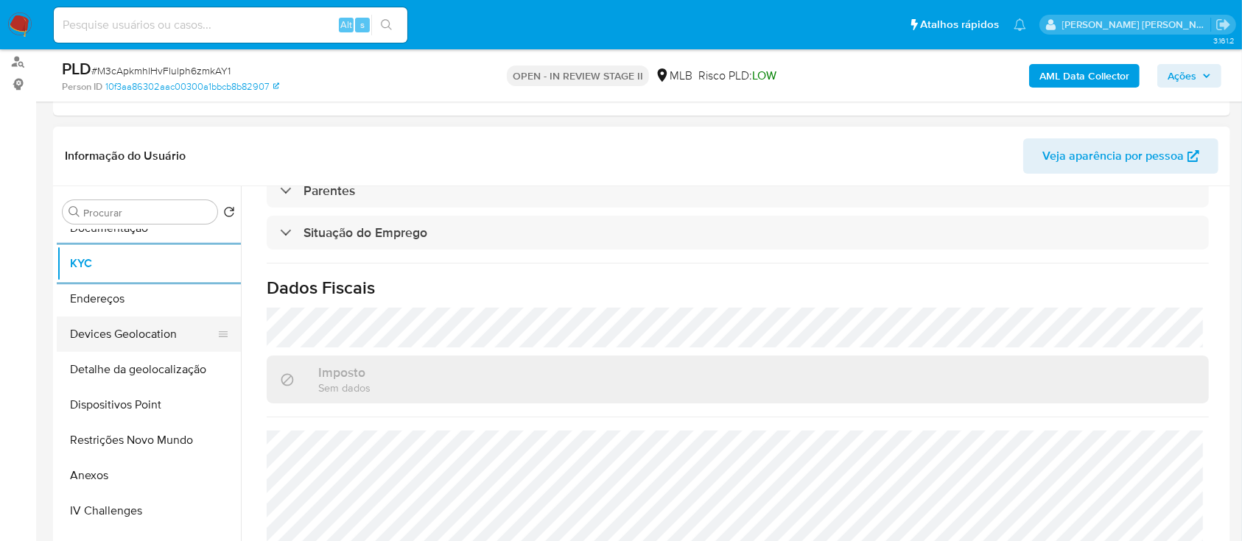
click at [150, 340] on button "Devices Geolocation" at bounding box center [143, 334] width 172 height 35
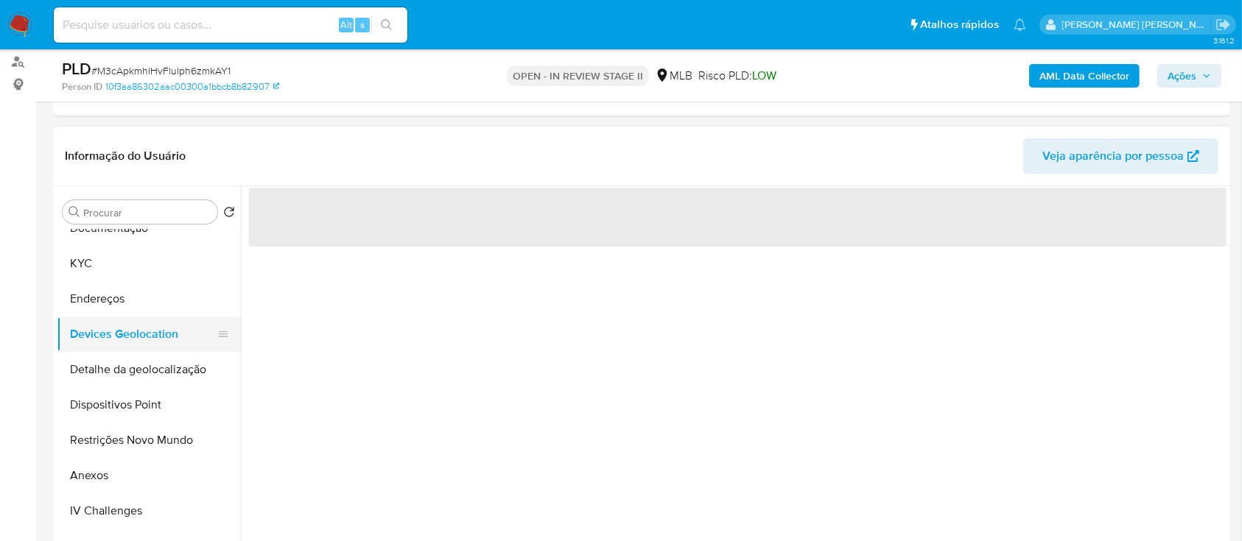
scroll to position [0, 0]
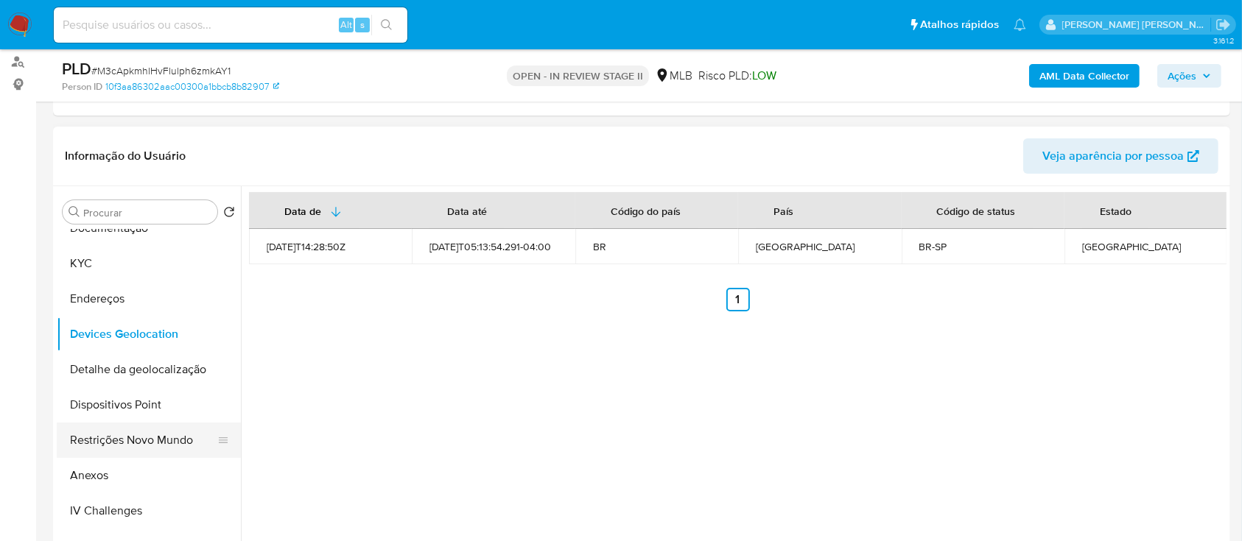
click at [150, 433] on button "Restrições Novo Mundo" at bounding box center [143, 440] width 172 height 35
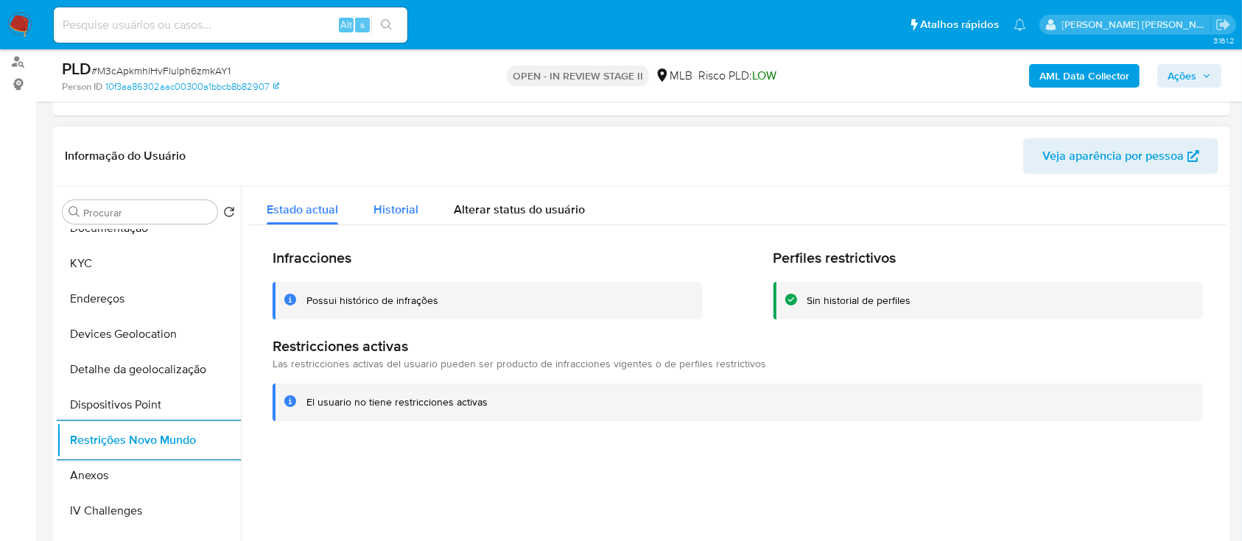
click at [412, 204] on span "Historial" at bounding box center [395, 209] width 45 height 17
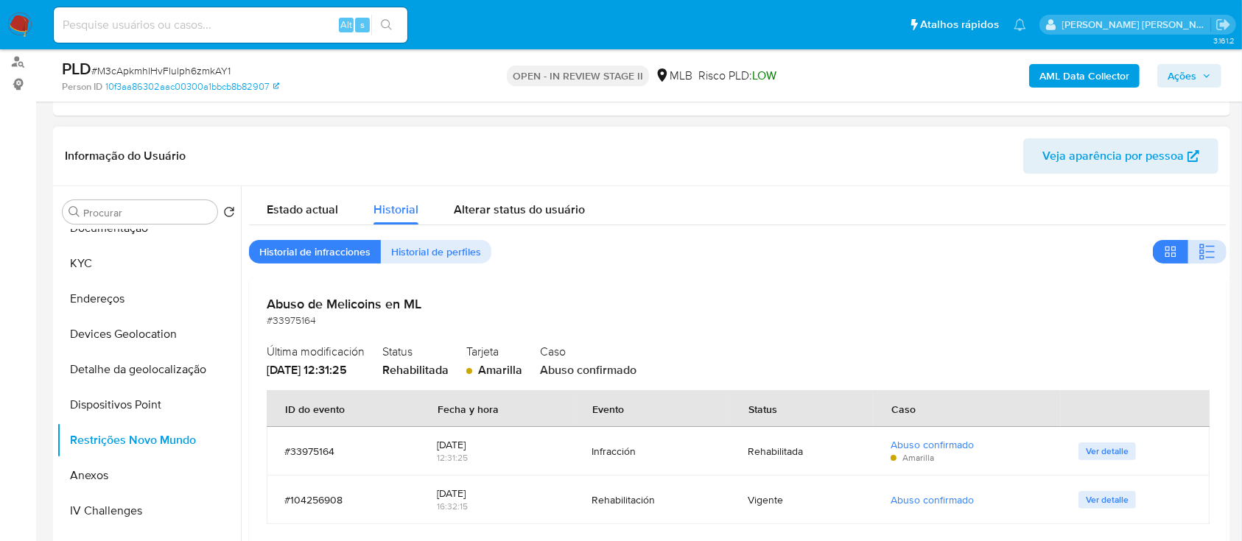
click at [1199, 248] on icon "button" at bounding box center [1201, 247] width 4 height 4
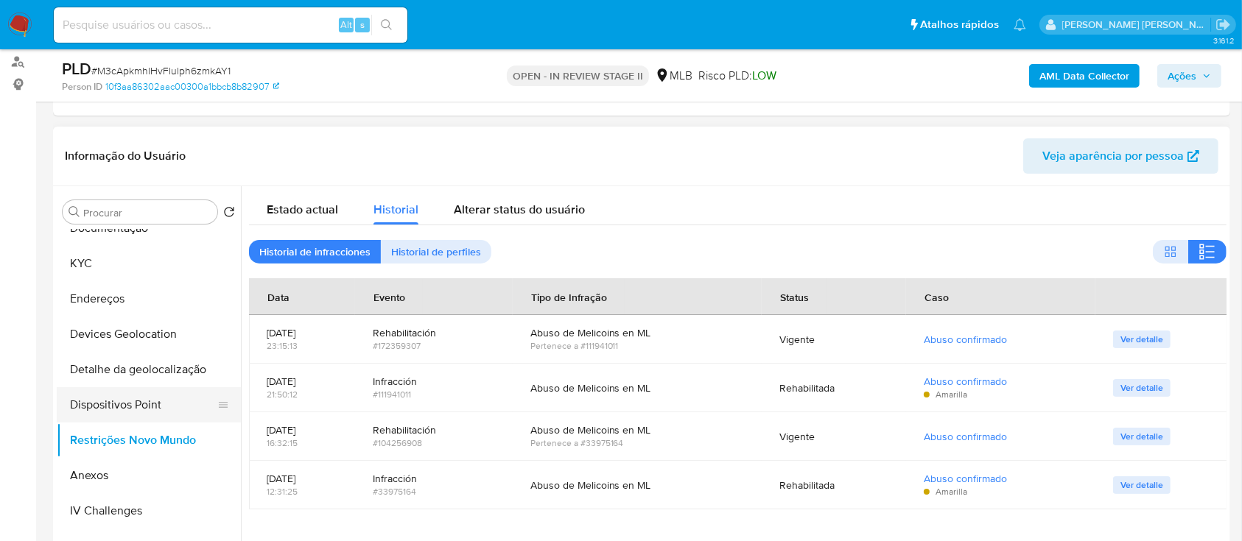
click at [164, 401] on button "Dispositivos Point" at bounding box center [143, 404] width 172 height 35
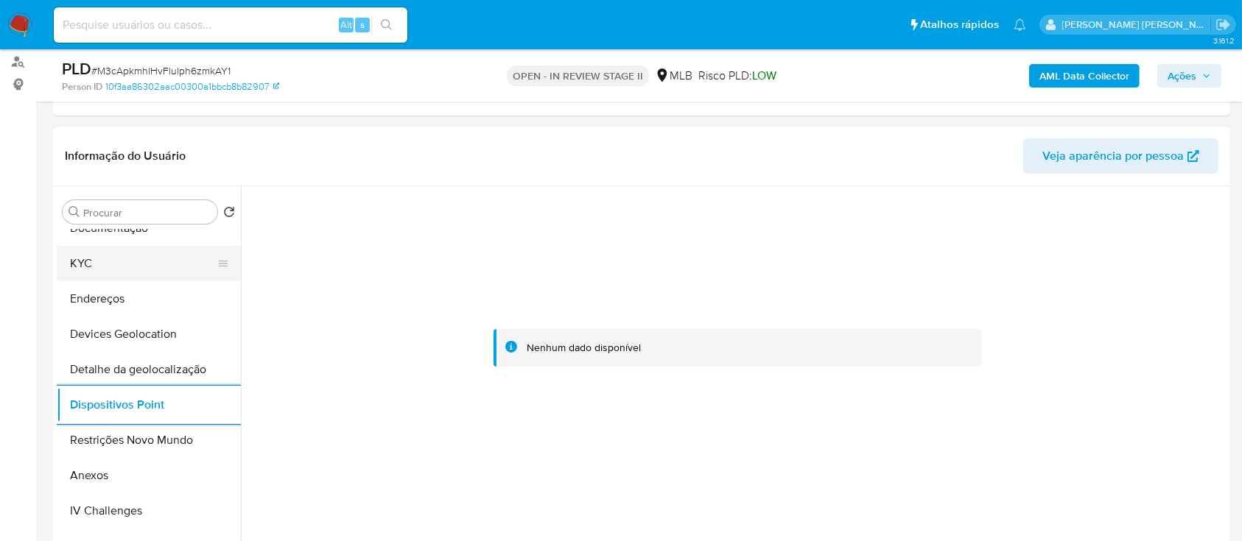
click at [99, 272] on button "KYC" at bounding box center [143, 263] width 172 height 35
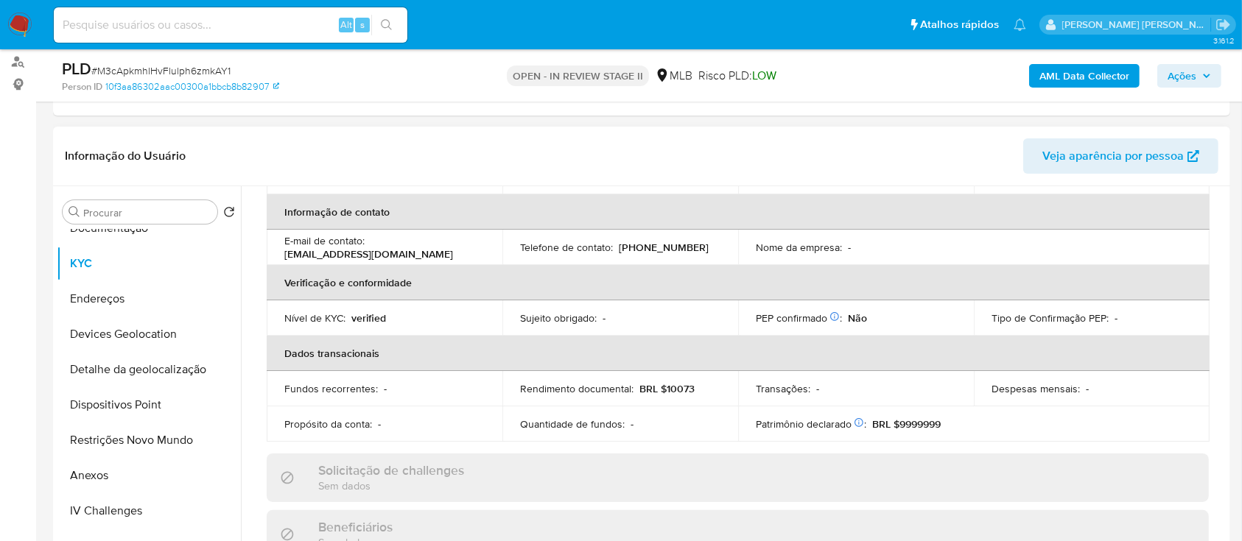
scroll to position [52, 0]
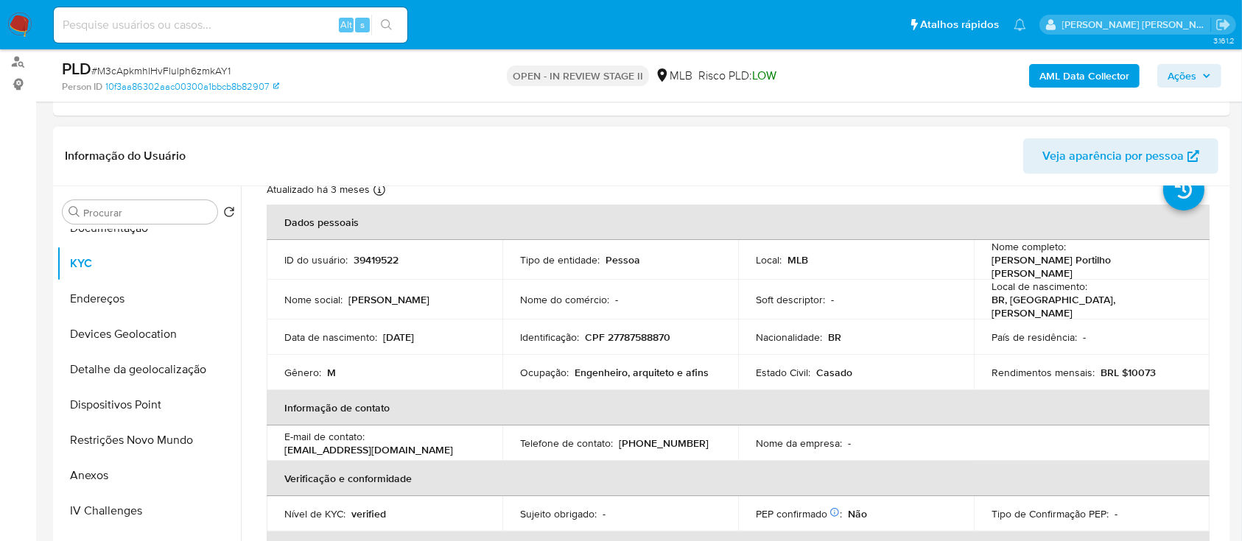
click at [650, 331] on p "CPF 27787588870" at bounding box center [627, 337] width 85 height 13
copy p "27787588870"
click at [147, 477] on button "Anexos" at bounding box center [143, 475] width 172 height 35
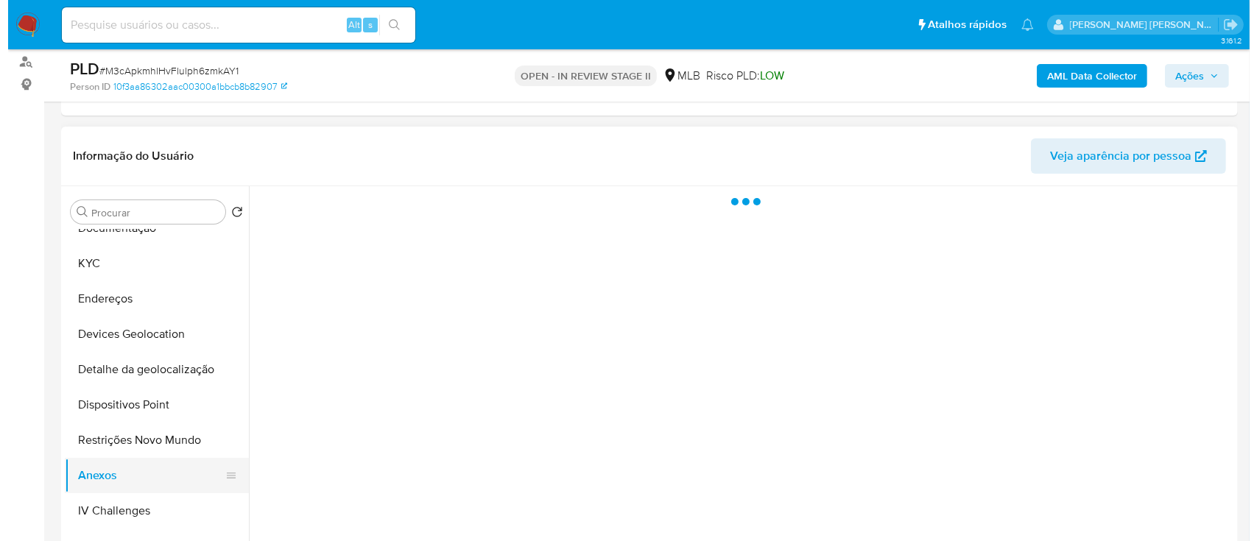
scroll to position [0, 0]
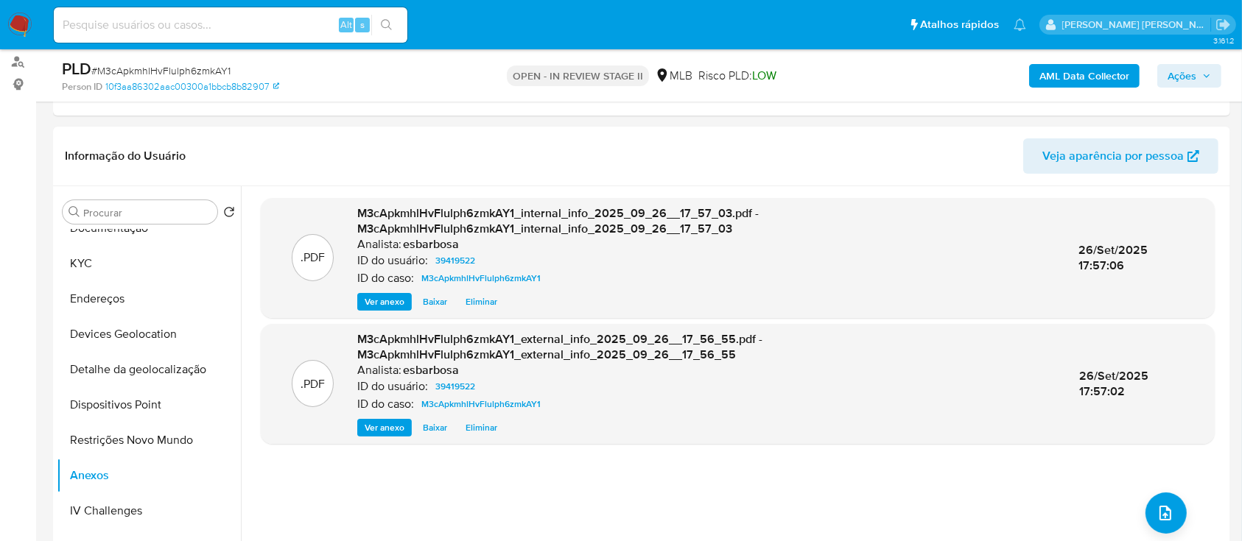
click at [171, 71] on span "# M3cApkmhlHvFlulph6zmkAY1" at bounding box center [160, 70] width 139 height 15
copy span "M3cApkmhlHvFlulph6zmkAY1"
click at [1161, 506] on icon "upload-file" at bounding box center [1165, 514] width 18 height 18
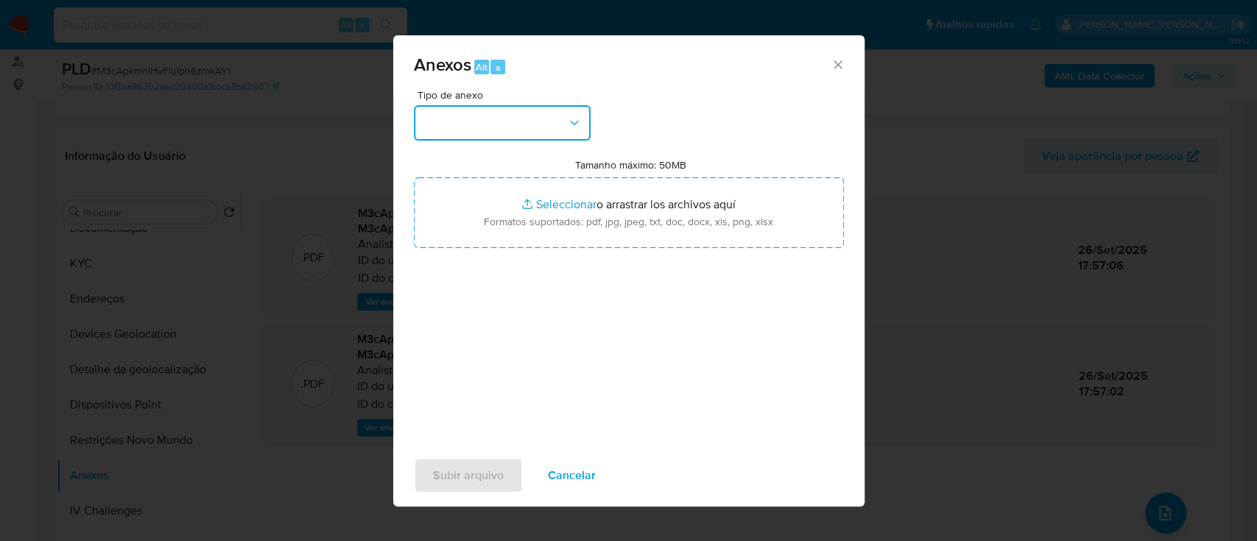
click at [548, 133] on button "button" at bounding box center [502, 122] width 177 height 35
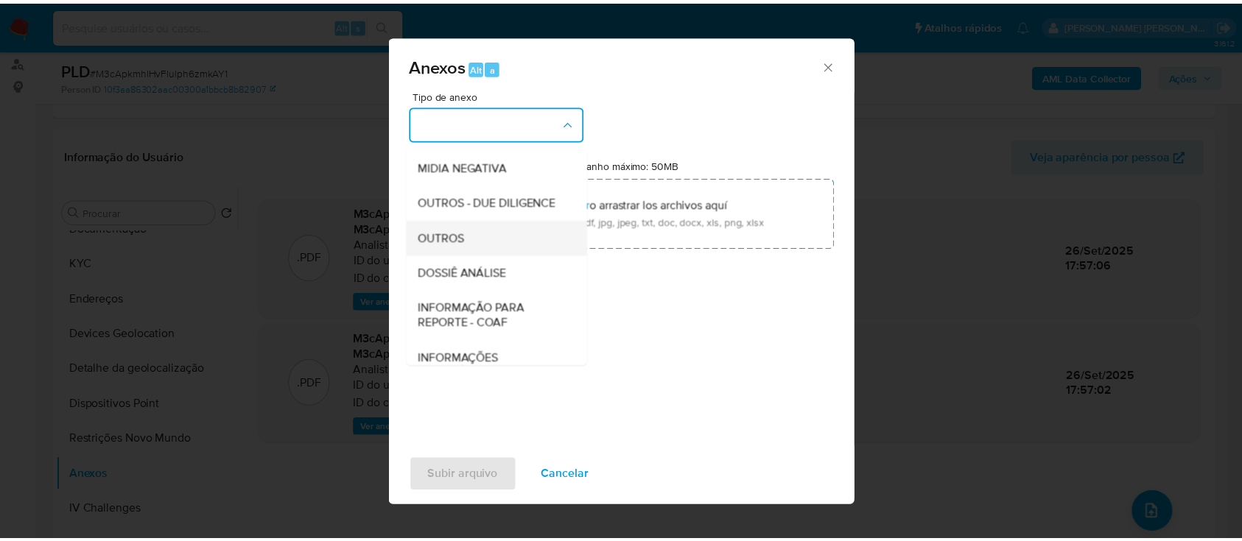
scroll to position [226, 0]
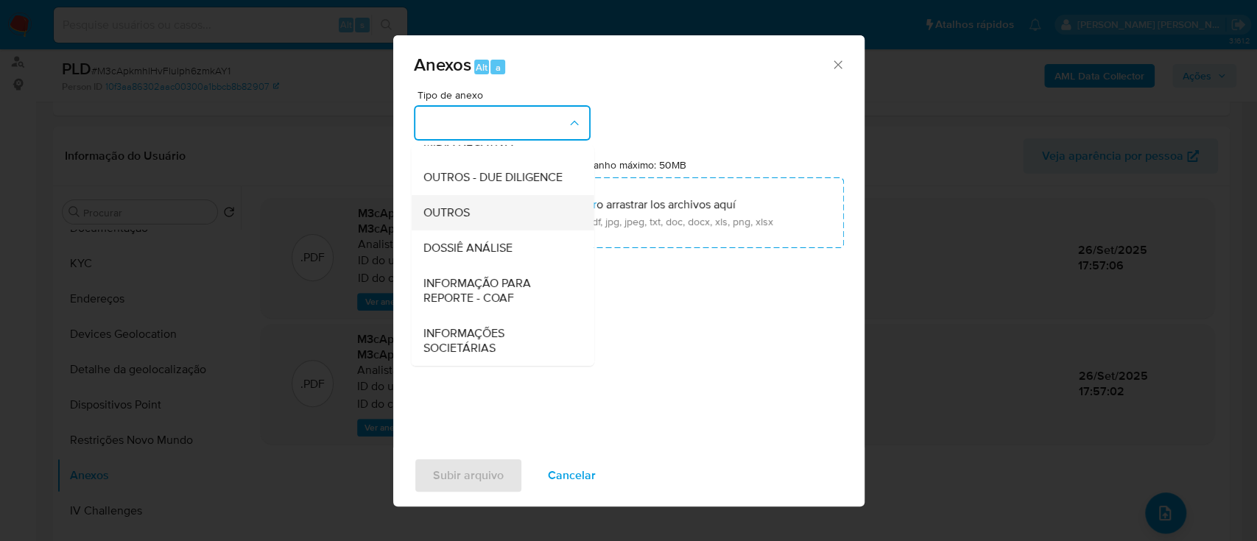
click at [461, 220] on span "OUTROS" at bounding box center [446, 213] width 46 height 15
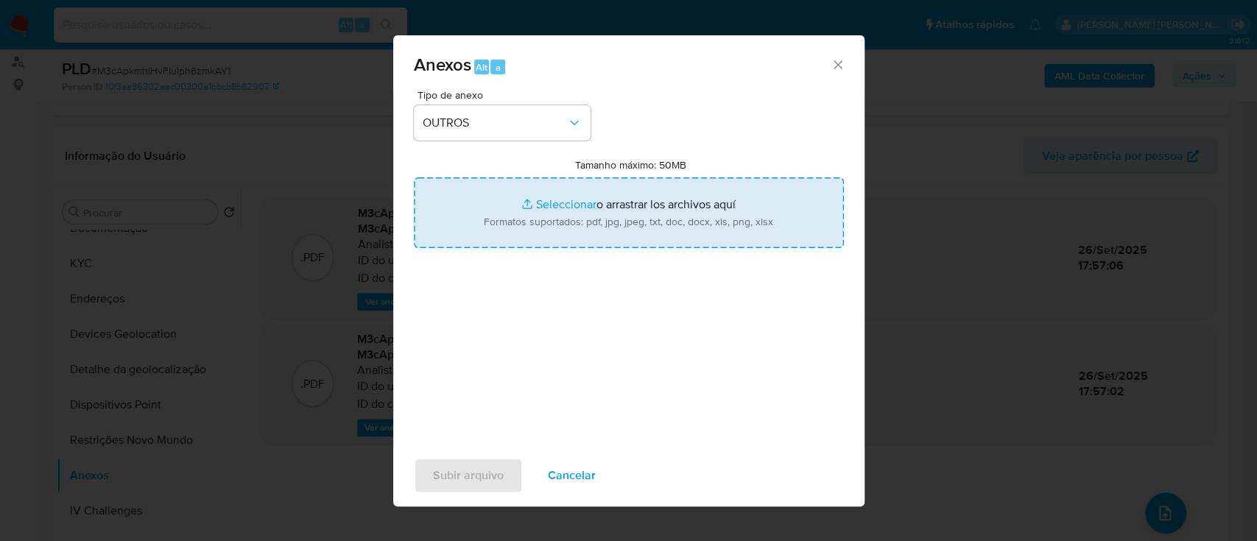
click at [561, 203] on input "Tamanho máximo: 50MB Seleccionar archivos" at bounding box center [629, 213] width 430 height 71
type input "C:\fakepath\Declinio SAR - M3cApkmhlHvFlulph6zmkAY1 - CPF 27787588870 - ANDERSO…"
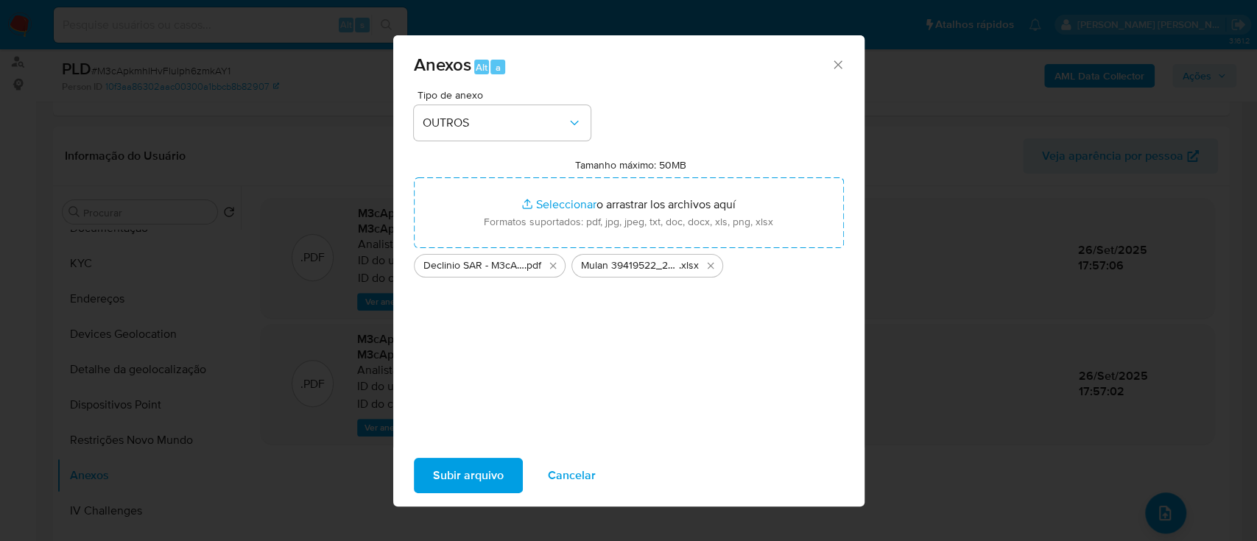
click at [463, 470] on span "Subir arquivo" at bounding box center [468, 476] width 71 height 32
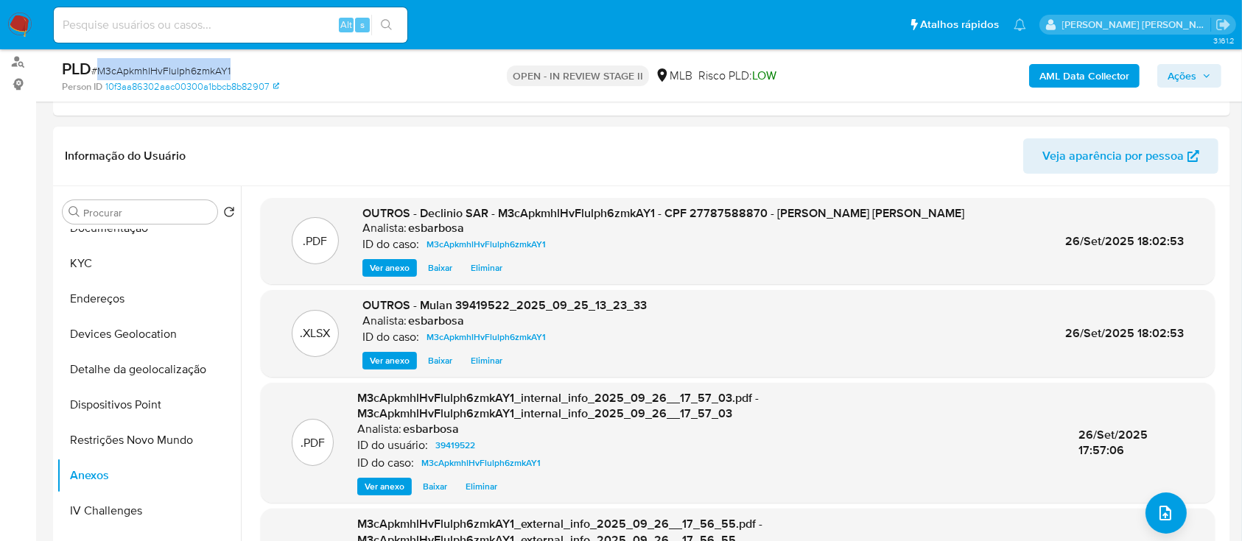
click at [1182, 78] on span "Ações" at bounding box center [1182, 76] width 29 height 24
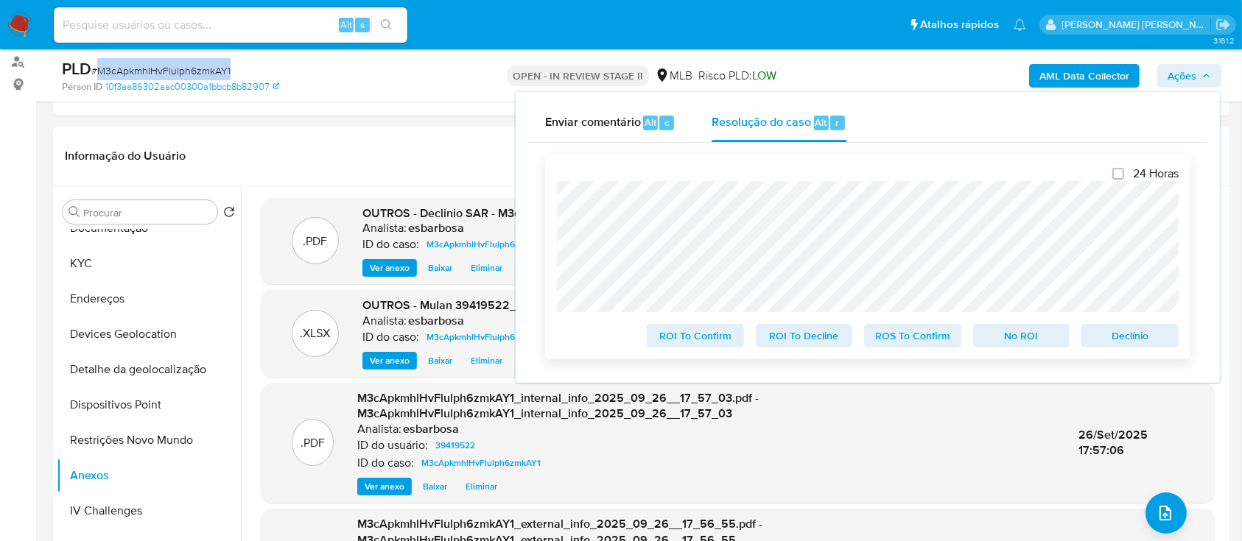
click at [1003, 336] on span "No ROI" at bounding box center [1021, 336] width 77 height 21
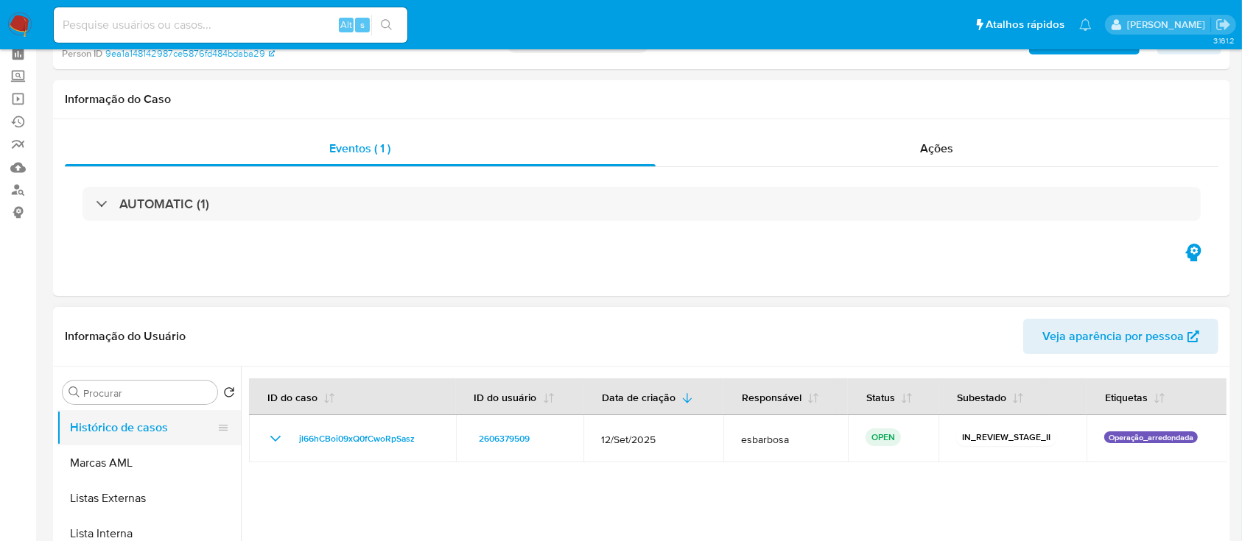
scroll to position [98, 0]
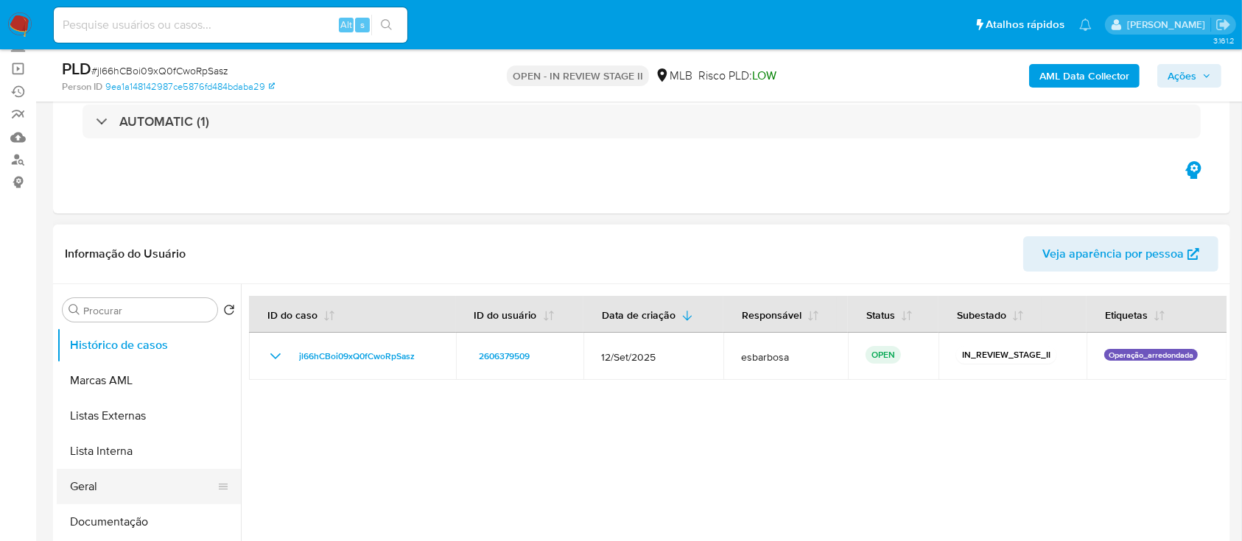
click at [83, 482] on button "Geral" at bounding box center [143, 486] width 172 height 35
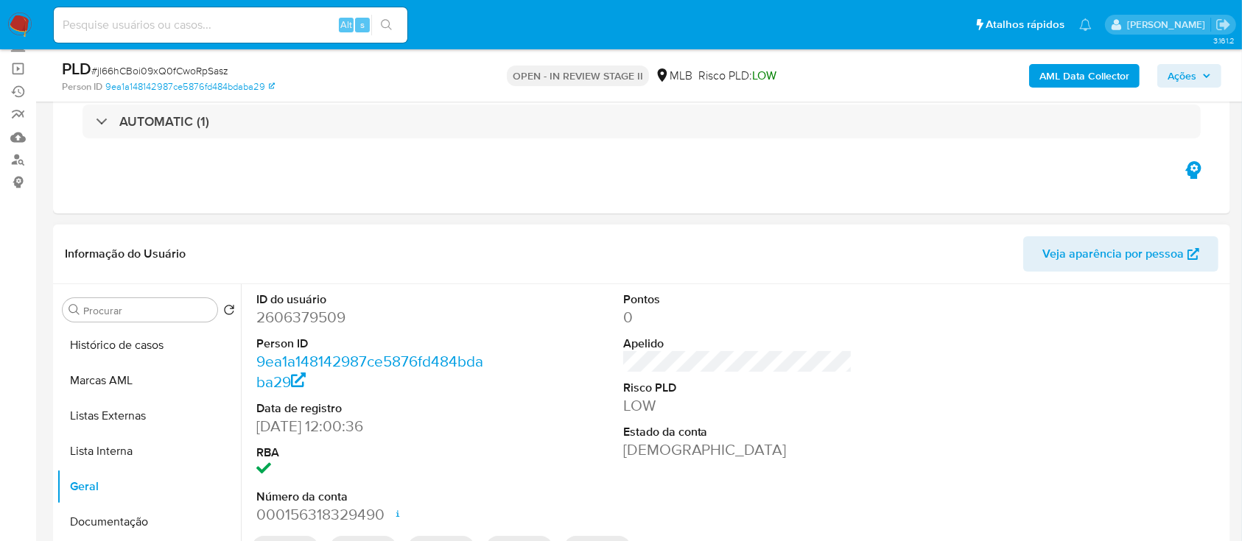
click at [289, 320] on dd "2606379509" at bounding box center [371, 317] width 230 height 21
copy dd "2606379509"
click at [211, 71] on span "# jl66hCBoi09xQ0fCwoRpSasz" at bounding box center [159, 70] width 137 height 15
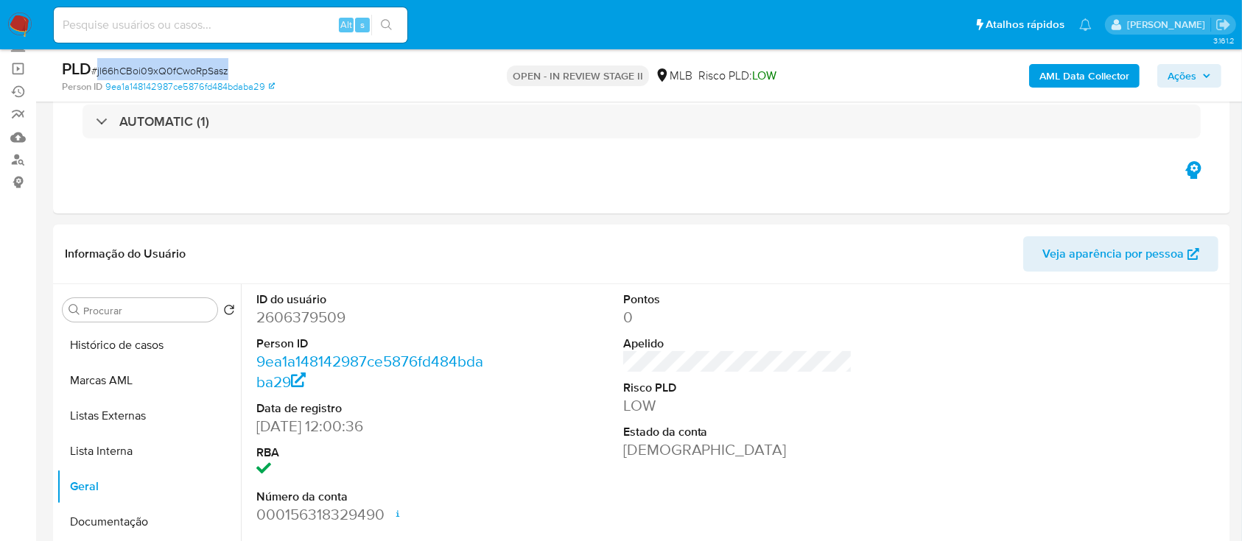
click at [211, 71] on span "# jl66hCBoi09xQ0fCwoRpSasz" at bounding box center [159, 70] width 137 height 15
copy span "jl66hCBoi09xQ0fCwoRpSasz"
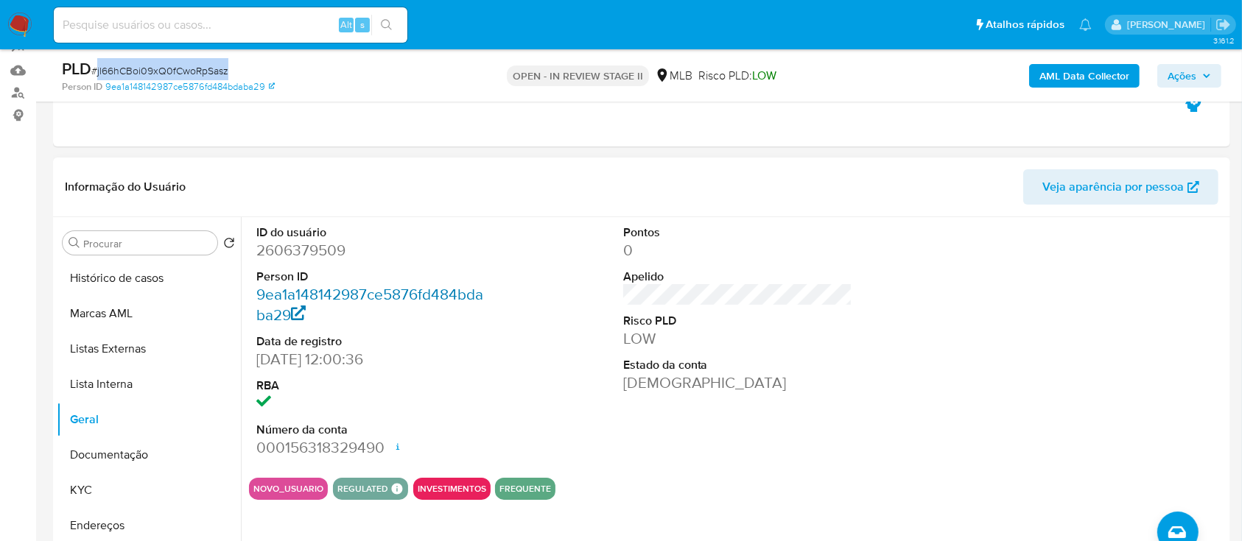
scroll to position [196, 0]
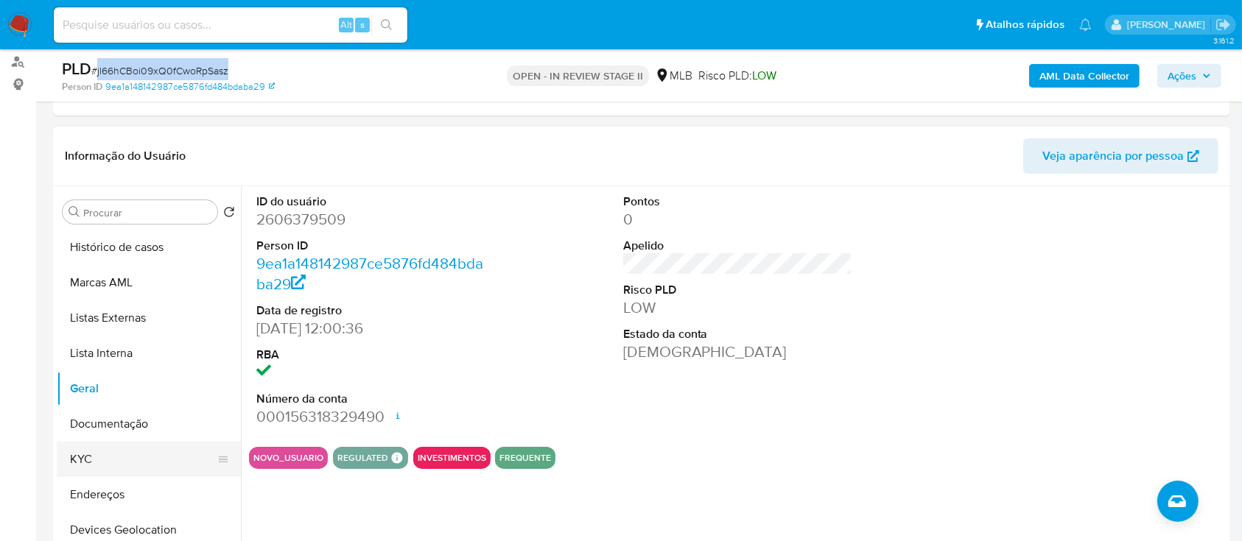
click at [106, 449] on button "KYC" at bounding box center [143, 459] width 172 height 35
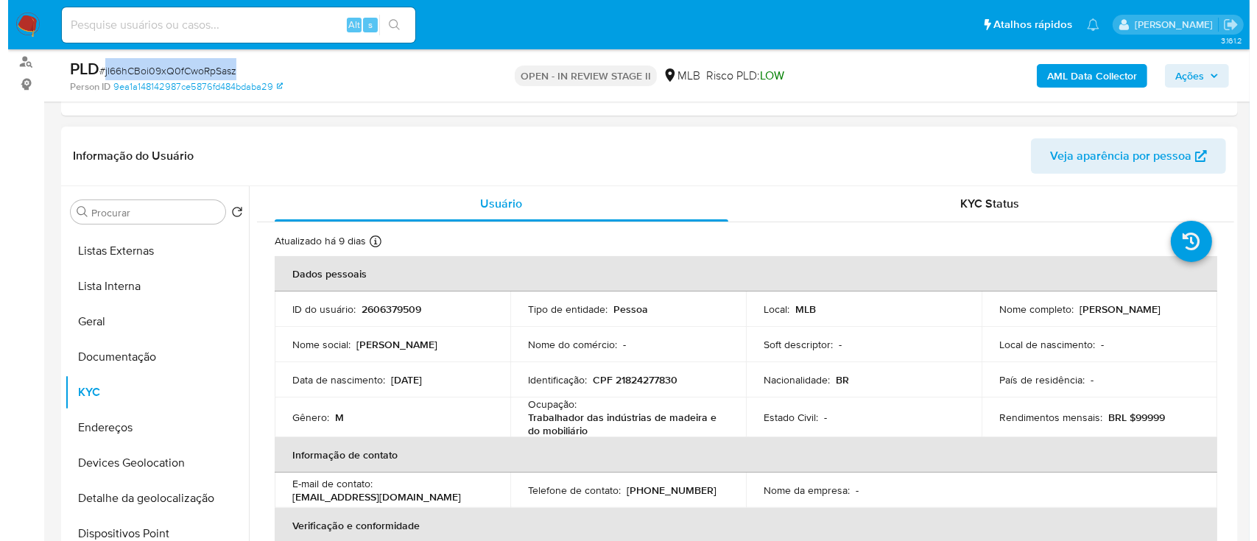
scroll to position [98, 0]
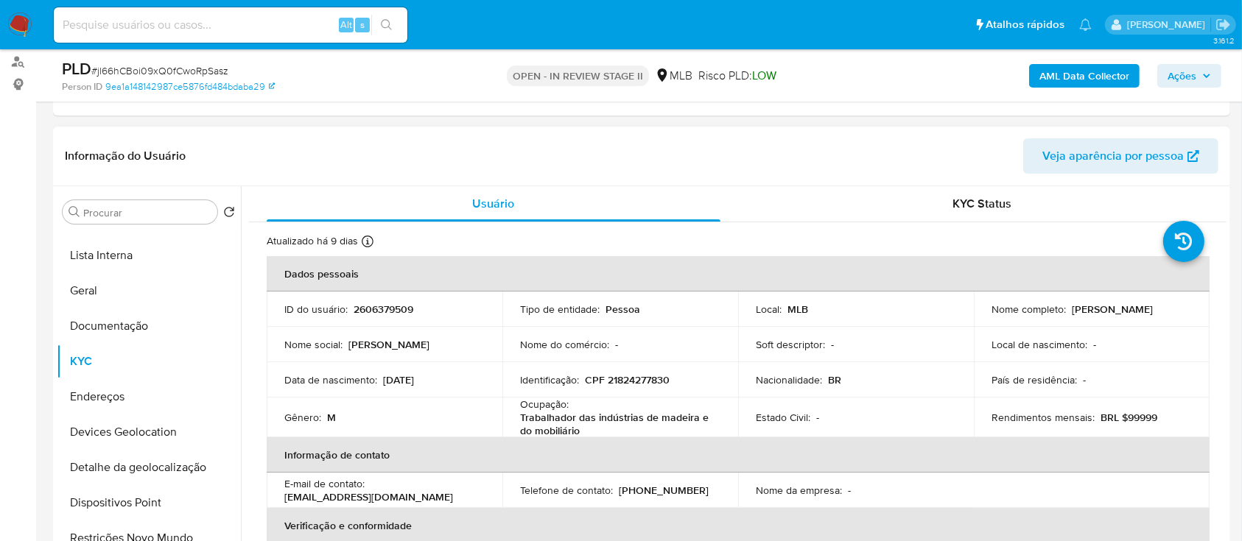
click at [576, 427] on p "Trabalhador das indústrias de madeira e do mobiliário" at bounding box center [617, 424] width 194 height 27
drag, startPoint x: 581, startPoint y: 429, endPoint x: 519, endPoint y: 405, distance: 66.2
click at [520, 405] on div "Ocupação : Trabalhador das indústrias de madeira e do mobiliário" at bounding box center [620, 418] width 200 height 40
copy div "Ocupação : Trabalhador das indústrias de madeira e do mobiliário"
click at [1084, 74] on b "AML Data Collector" at bounding box center [1084, 76] width 90 height 24
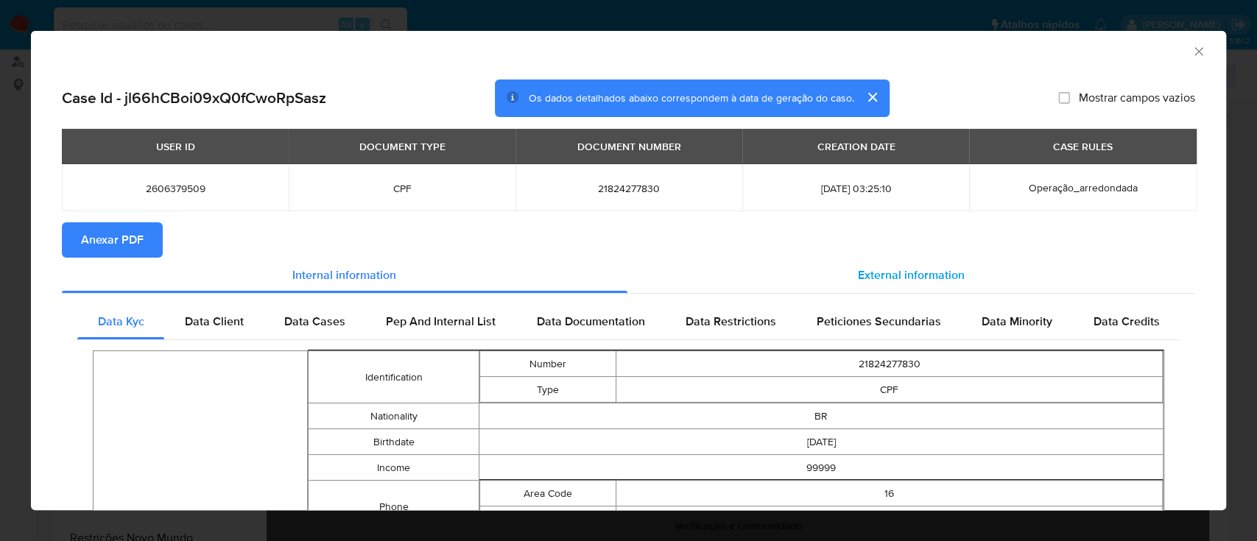
click at [902, 269] on span "External information" at bounding box center [911, 275] width 107 height 17
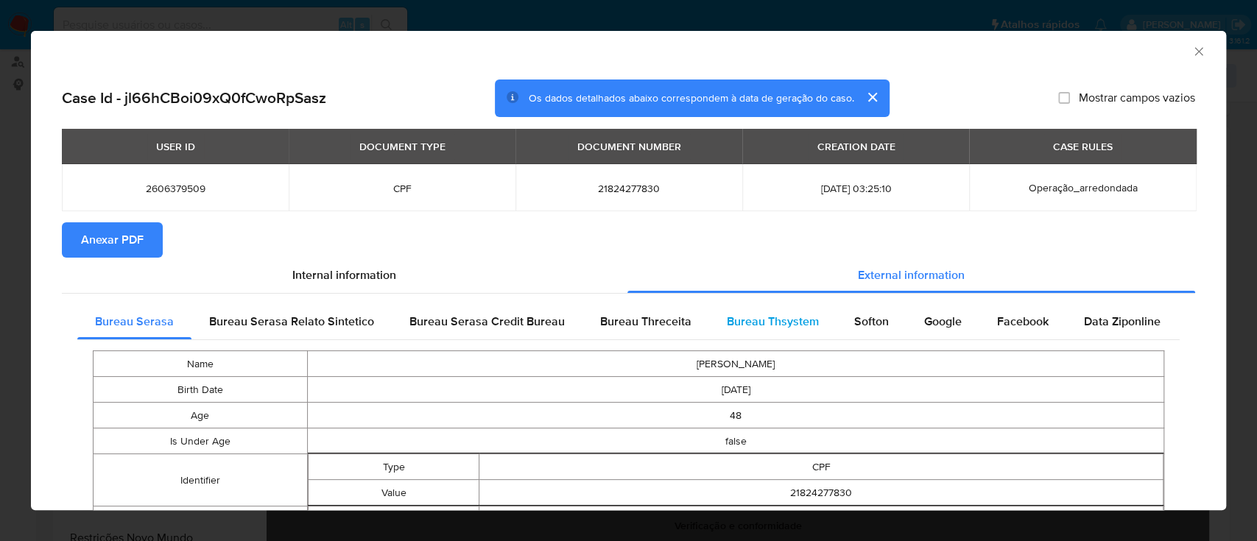
click at [749, 321] on span "Bureau Thsystem" at bounding box center [773, 321] width 92 height 17
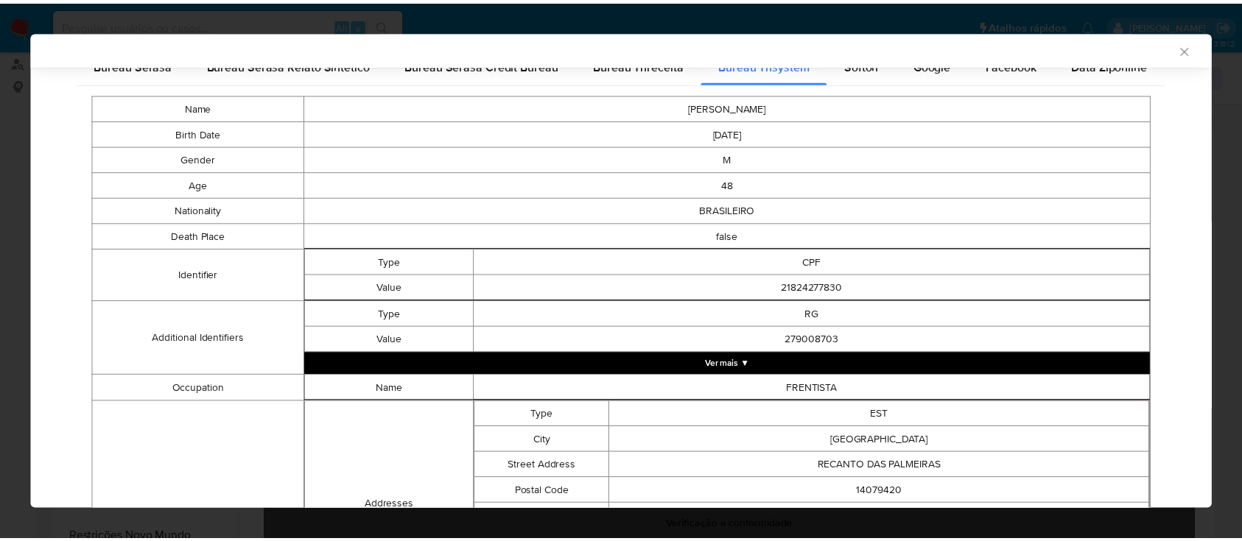
scroll to position [35, 0]
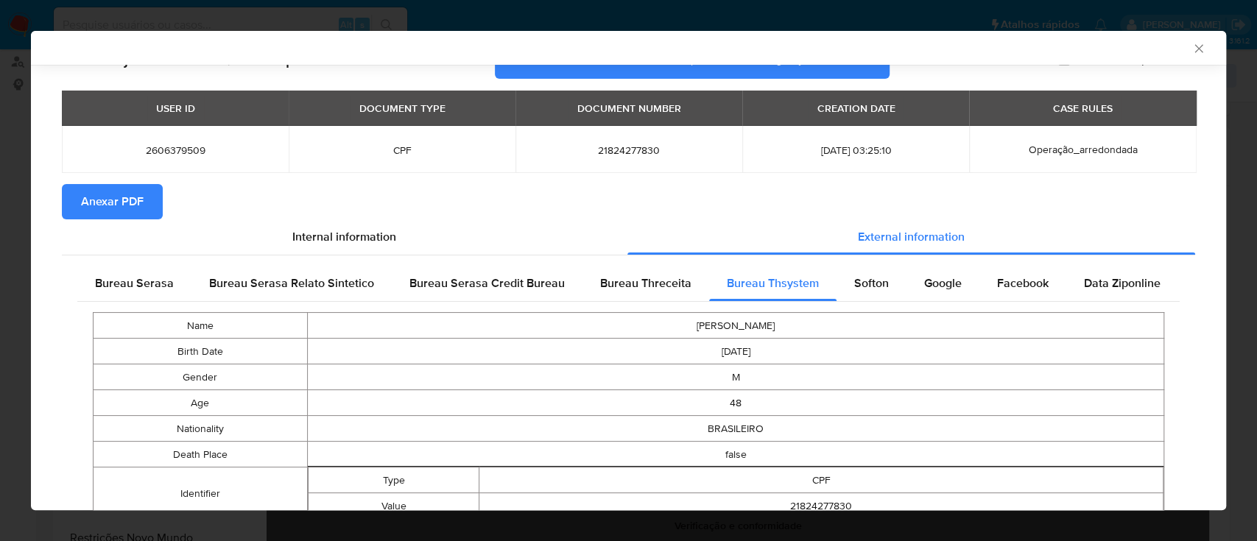
click at [119, 210] on span "Anexar PDF" at bounding box center [112, 202] width 63 height 32
click at [1192, 49] on icon "Fechar a janela" at bounding box center [1199, 48] width 15 height 15
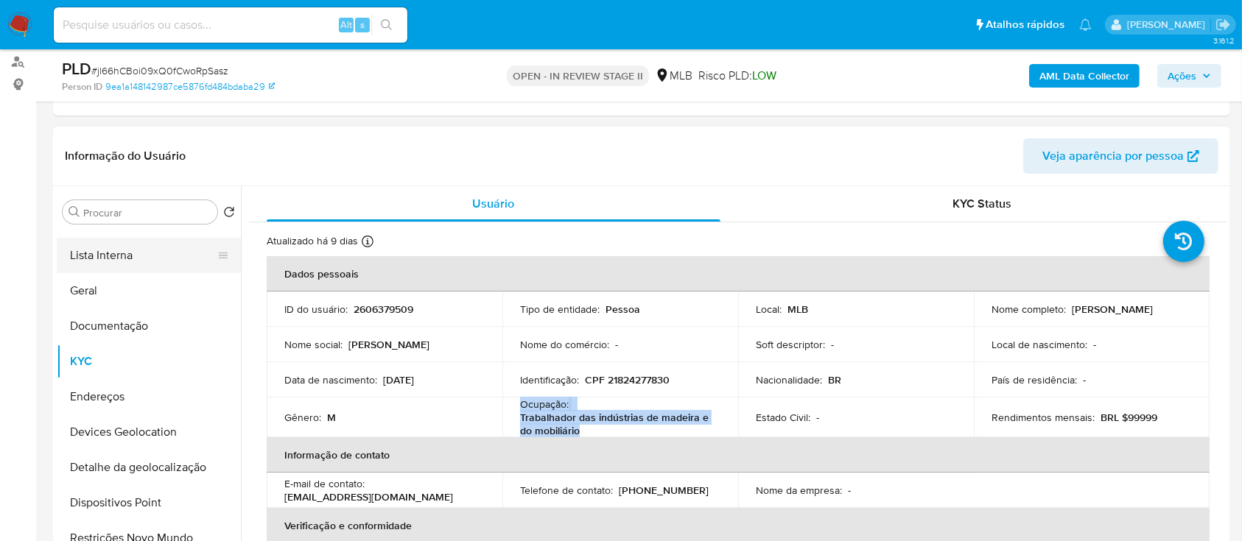
click at [130, 253] on button "Lista Interna" at bounding box center [143, 255] width 172 height 35
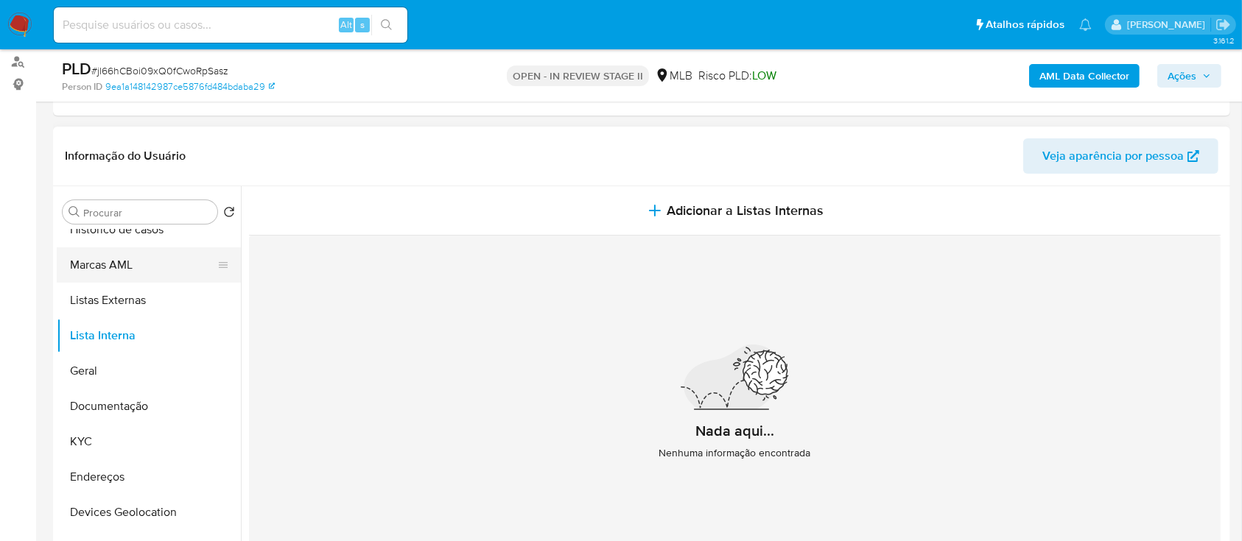
scroll to position [0, 0]
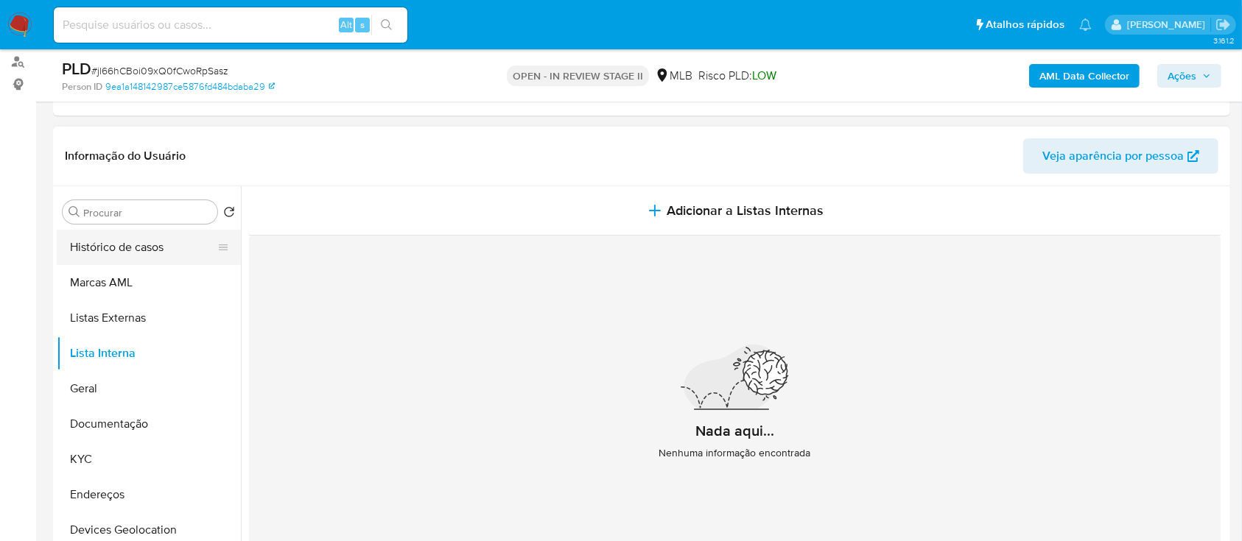
click at [154, 244] on button "Histórico de casos" at bounding box center [143, 247] width 172 height 35
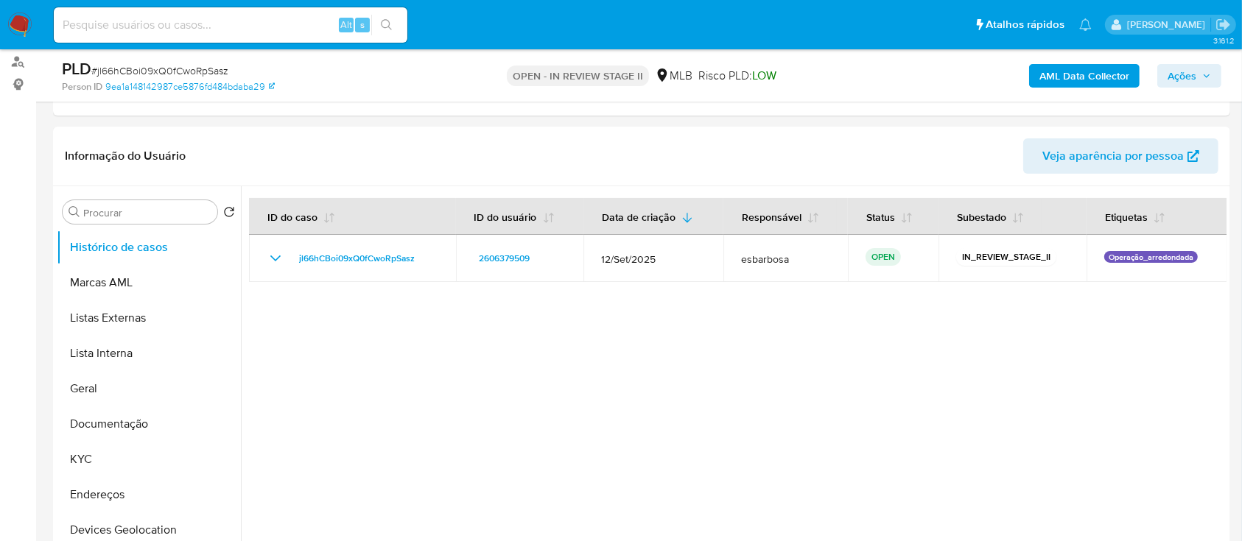
click at [1176, 74] on span "Ações" at bounding box center [1182, 76] width 29 height 24
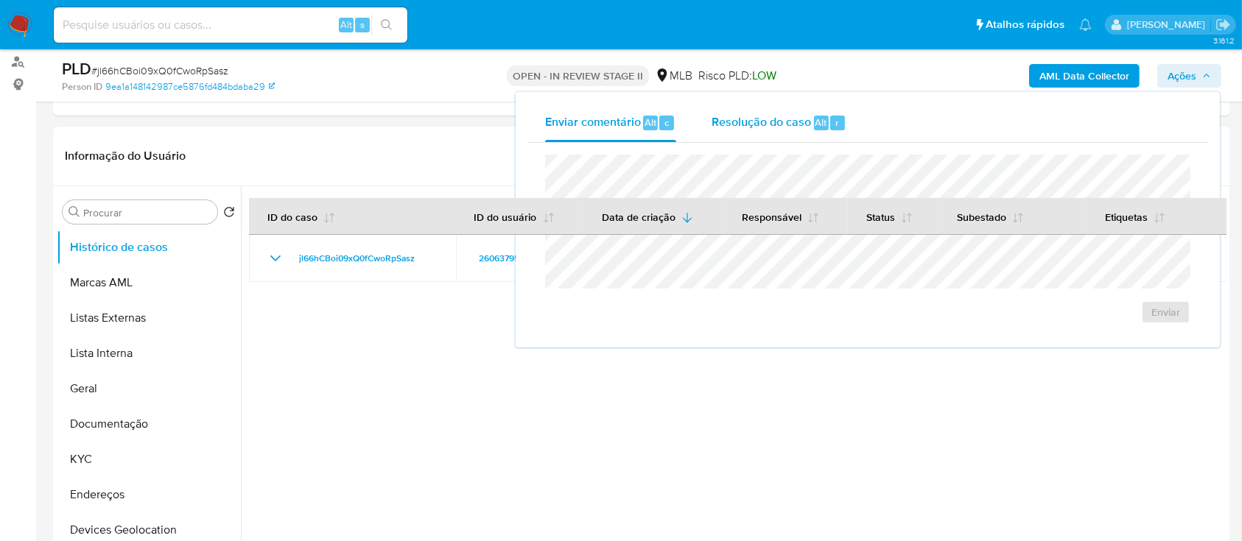
click at [754, 123] on span "Resolução do caso" at bounding box center [761, 121] width 99 height 17
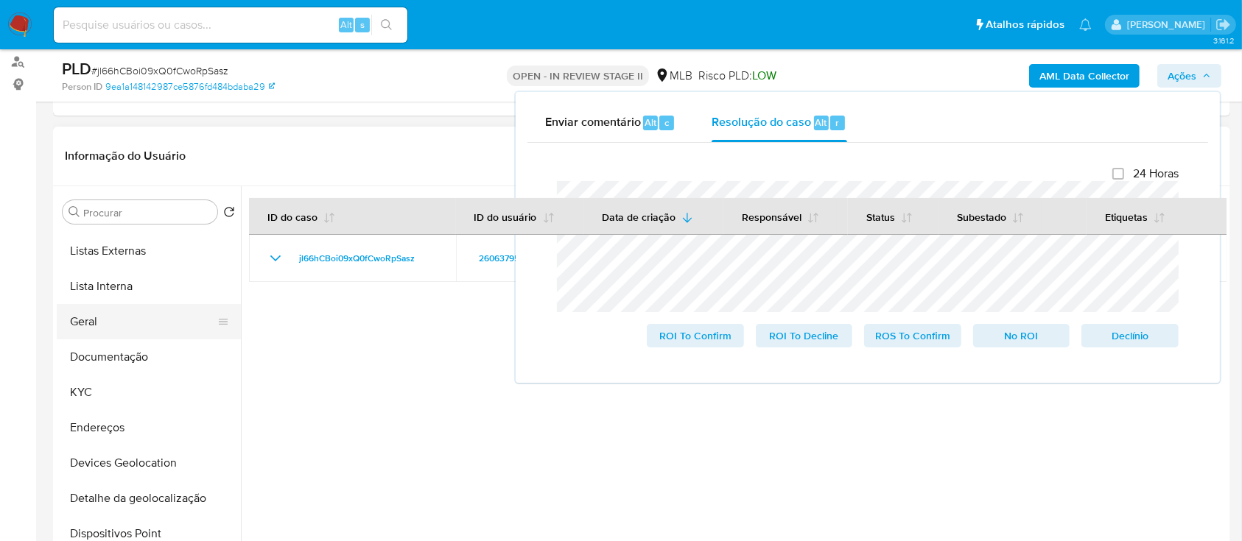
scroll to position [98, 0]
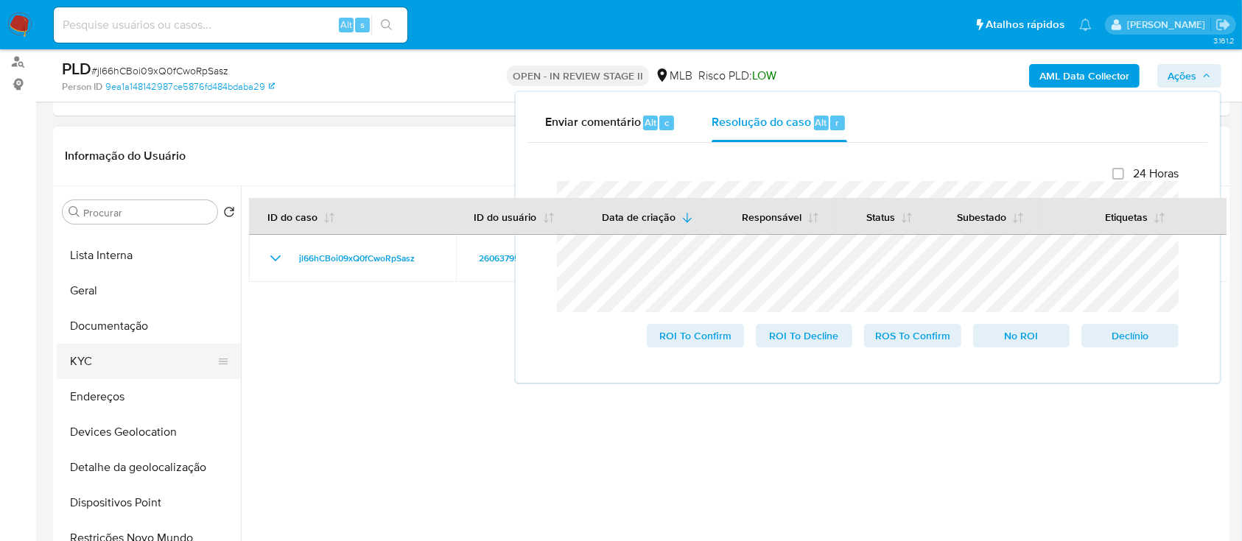
click at [106, 374] on button "KYC" at bounding box center [143, 361] width 172 height 35
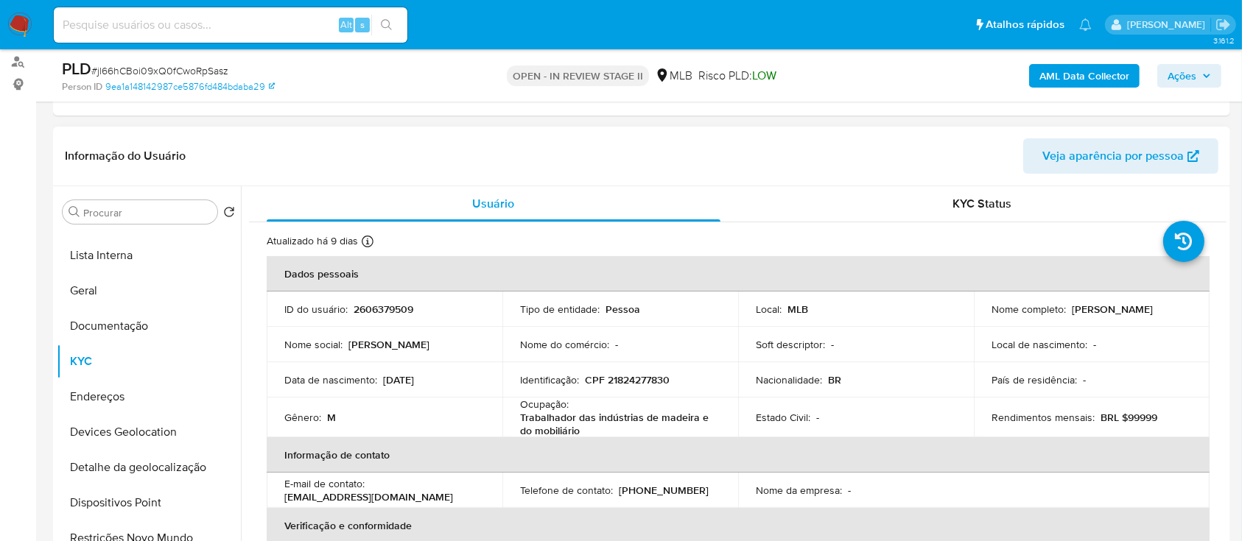
click at [1072, 316] on p "Ronaldo Geraldo da Silva" at bounding box center [1112, 309] width 81 height 13
drag, startPoint x: 1071, startPoint y: 317, endPoint x: 1123, endPoint y: 316, distance: 52.3
click at [1073, 316] on p "Ronaldo Geraldo da Silva" at bounding box center [1112, 309] width 81 height 13
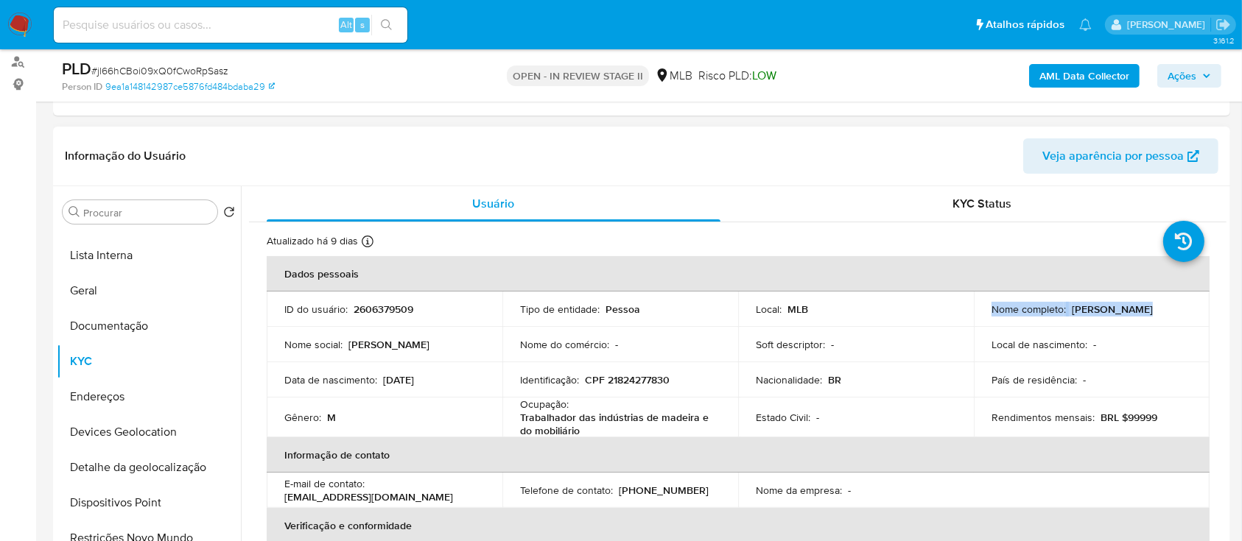
click at [1131, 315] on div "Nome completo : Ronaldo Geraldo da Silva" at bounding box center [1091, 309] width 200 height 13
drag, startPoint x: 1114, startPoint y: 312, endPoint x: 984, endPoint y: 320, distance: 129.9
click at [984, 320] on td "Nome completo : Ronaldo Geraldo da Silva" at bounding box center [1092, 309] width 236 height 35
copy p "Ronaldo Geraldo da Silva"
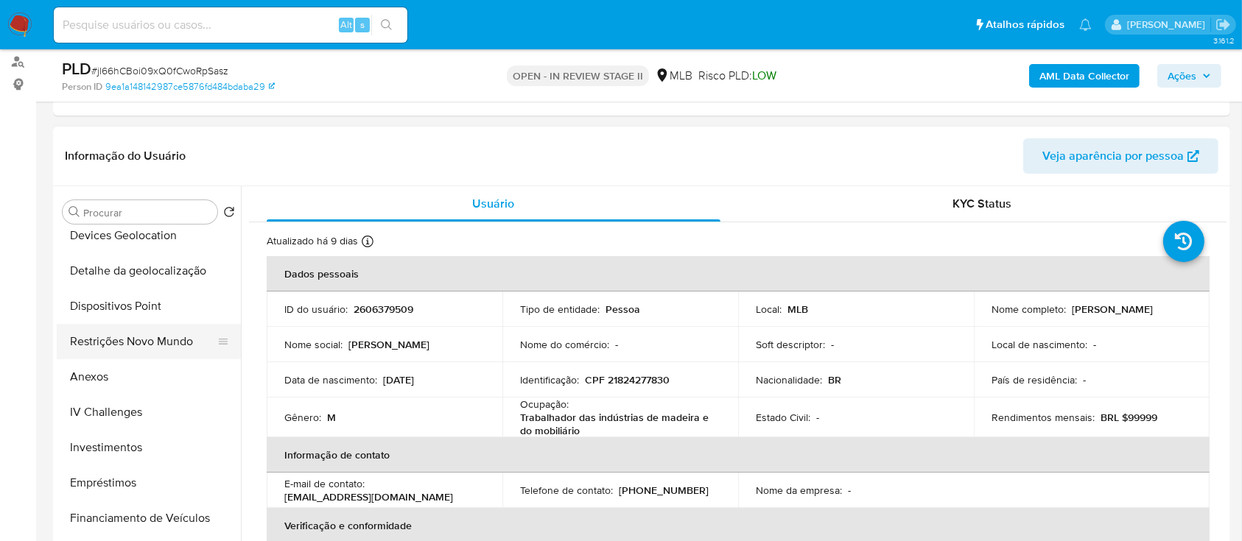
click at [118, 339] on button "Restrições Novo Mundo" at bounding box center [143, 341] width 172 height 35
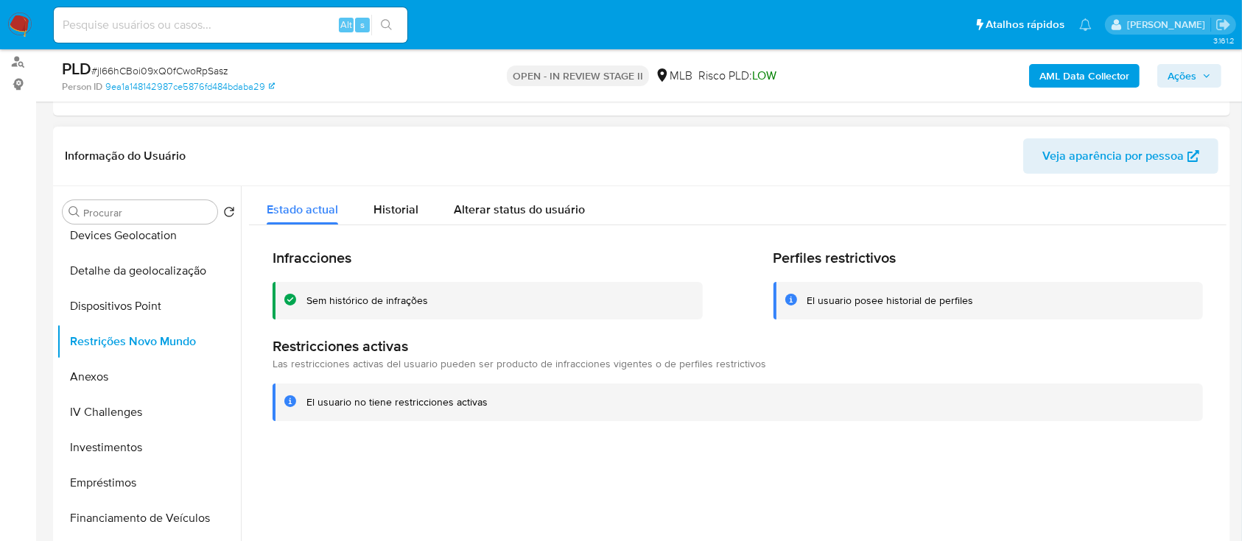
click at [382, 299] on div "Sem histórico de infrações" at bounding box center [367, 301] width 122 height 14
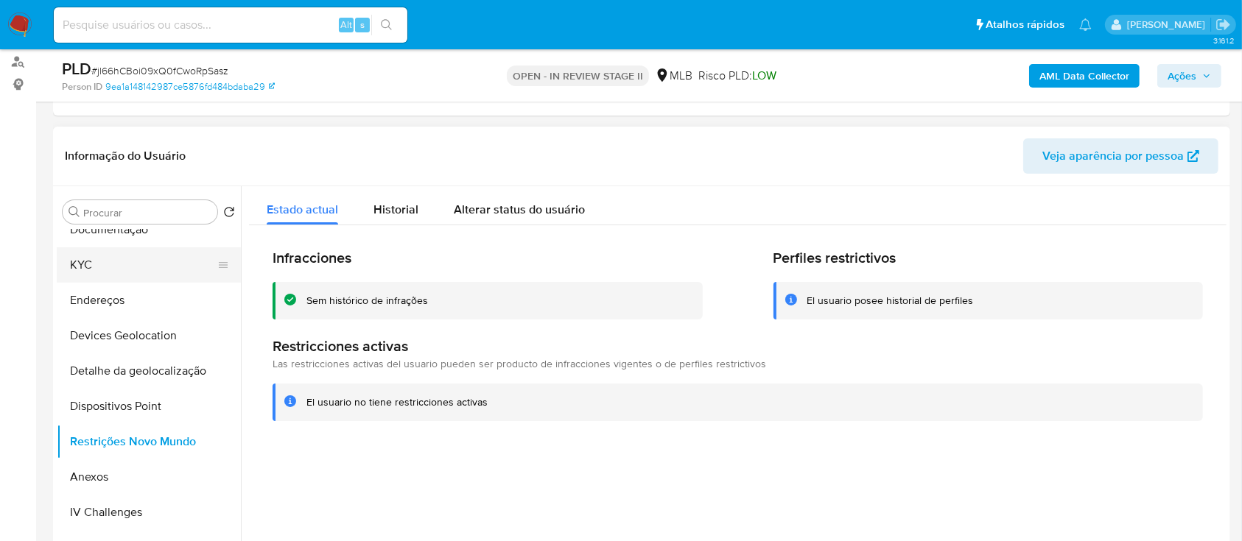
scroll to position [98, 0]
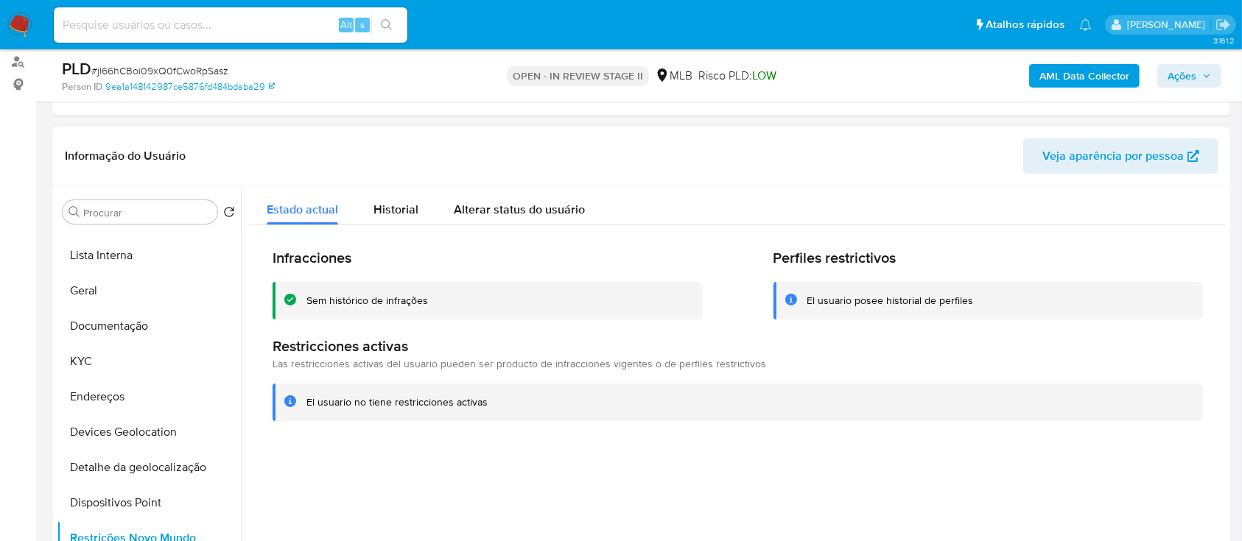
click at [390, 459] on div at bounding box center [734, 374] width 986 height 377
click at [126, 287] on button "Geral" at bounding box center [143, 290] width 172 height 35
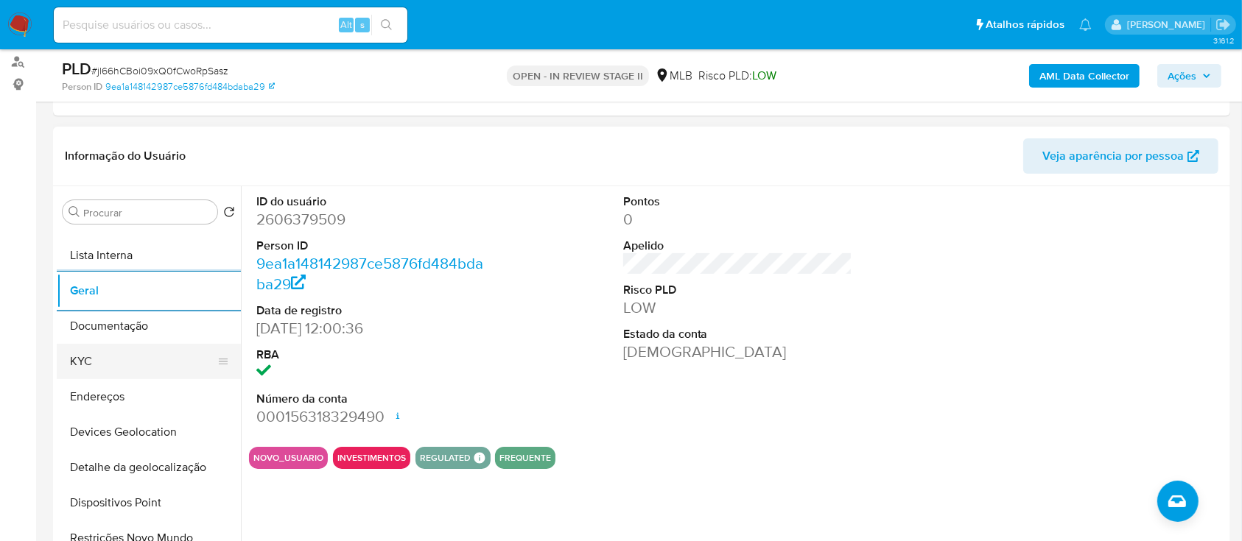
click at [116, 353] on button "KYC" at bounding box center [143, 361] width 172 height 35
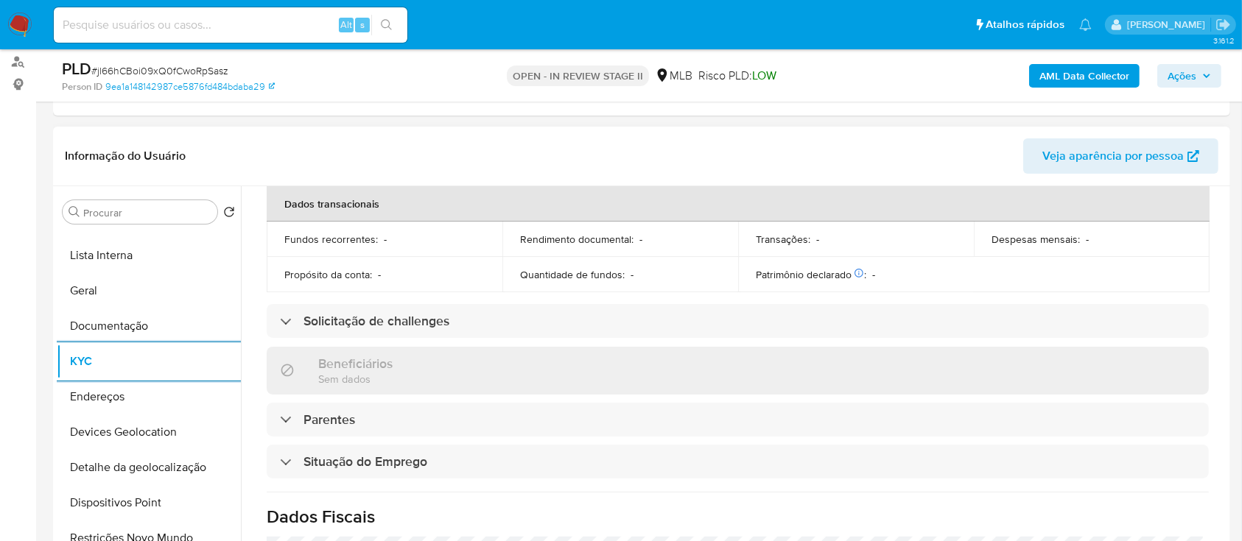
scroll to position [631, 0]
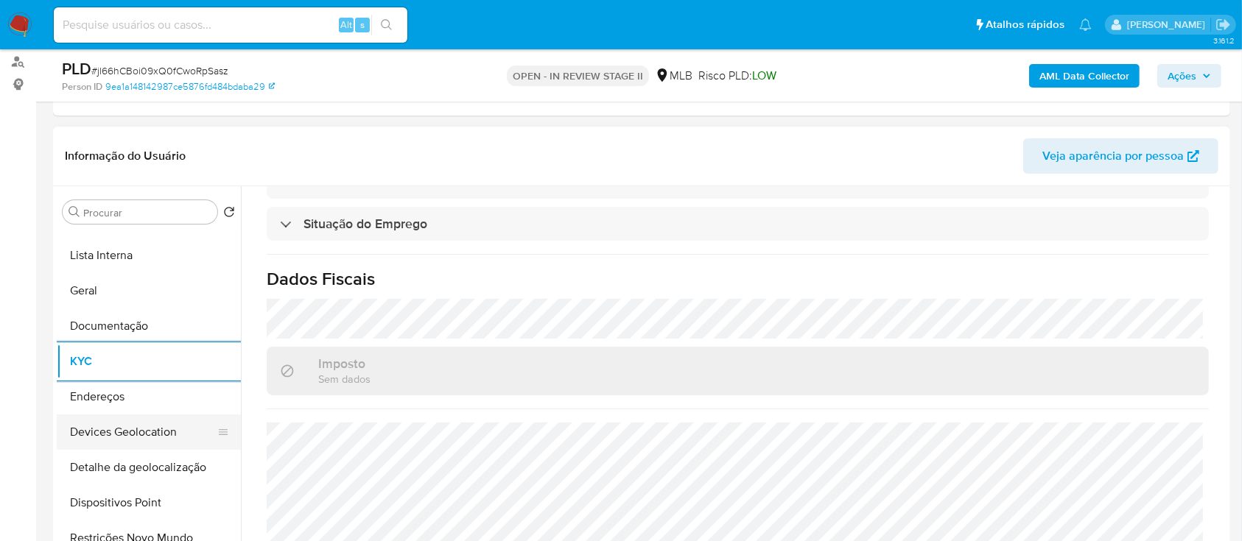
click at [149, 439] on button "Devices Geolocation" at bounding box center [143, 432] width 172 height 35
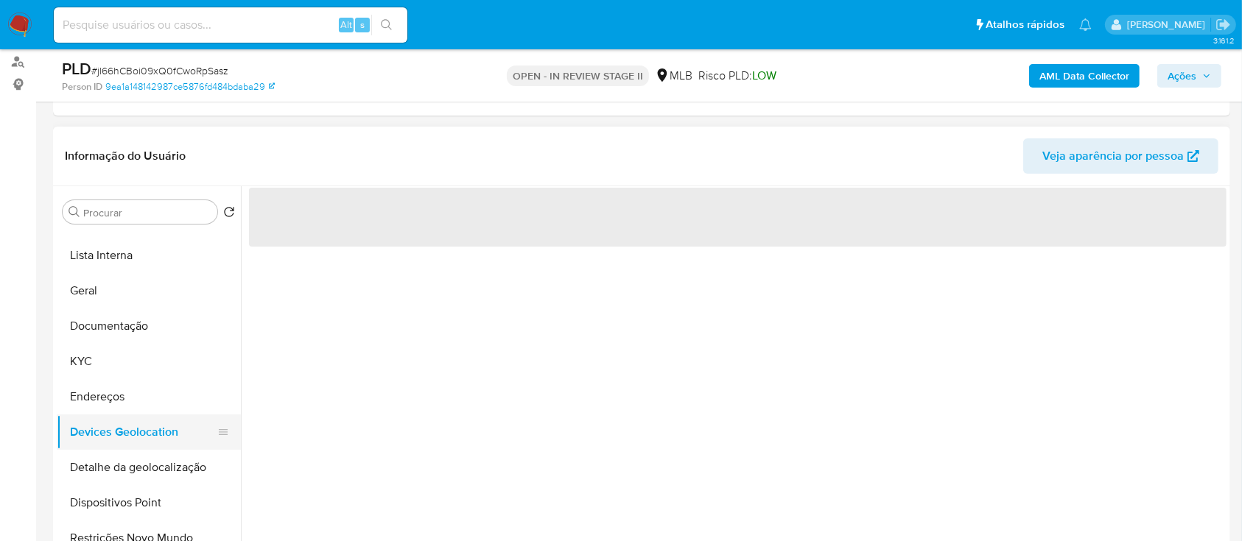
scroll to position [0, 0]
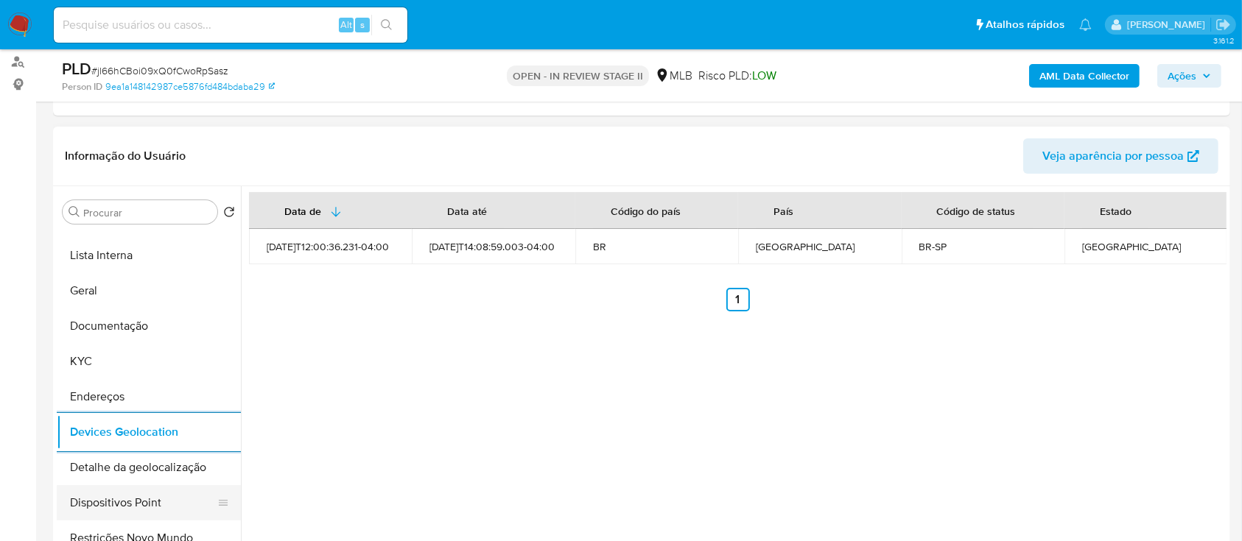
click at [163, 503] on button "Dispositivos Point" at bounding box center [143, 502] width 172 height 35
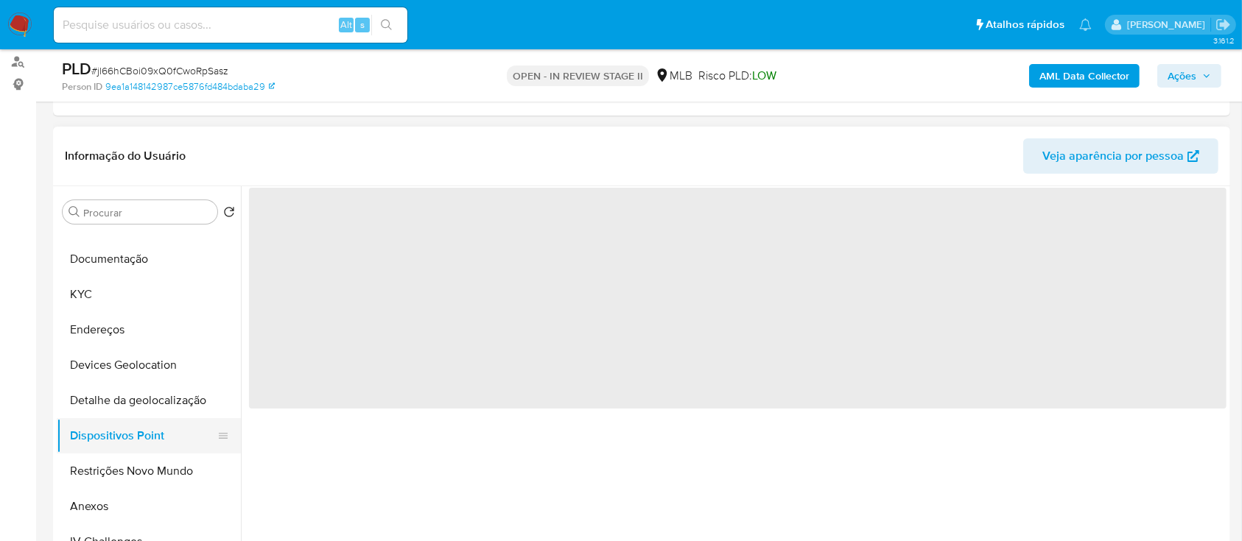
scroll to position [196, 0]
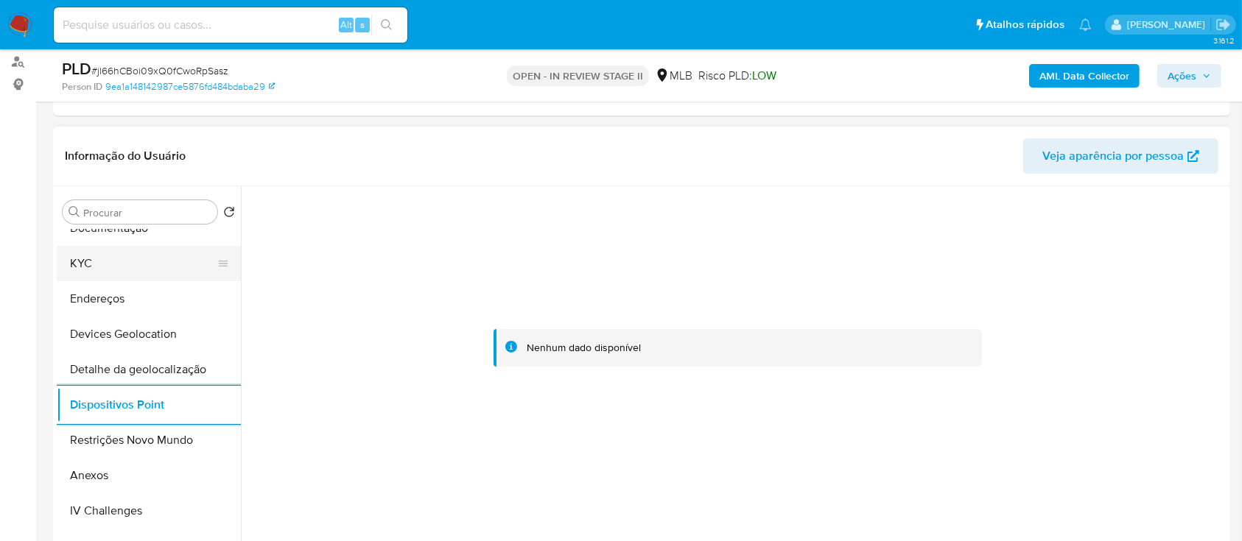
click at [130, 274] on button "KYC" at bounding box center [143, 263] width 172 height 35
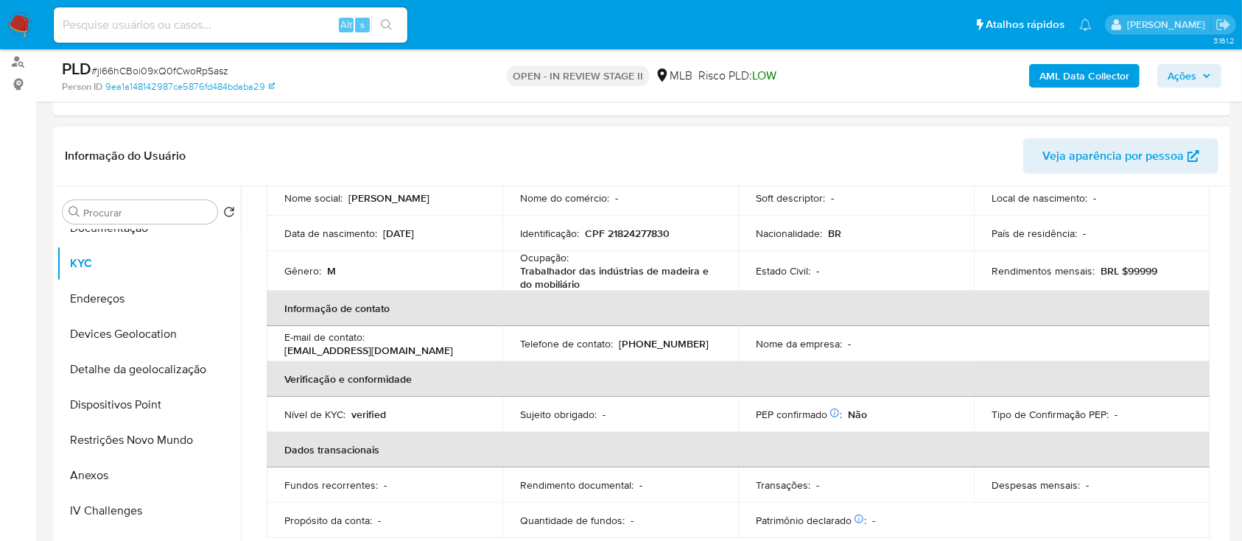
scroll to position [41, 0]
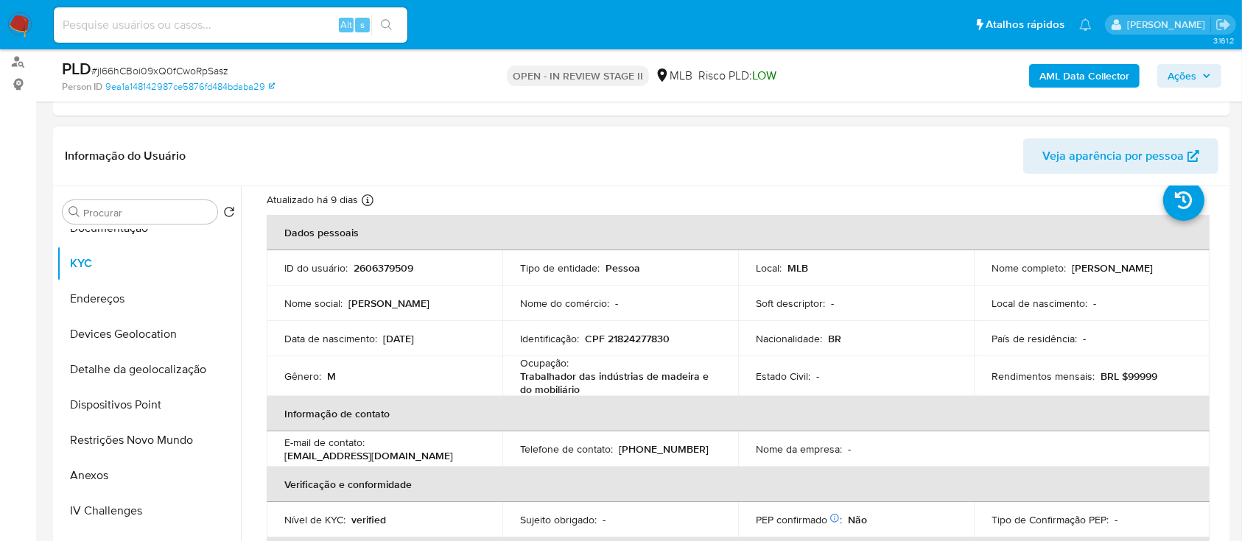
click at [653, 341] on p "CPF 21824277830" at bounding box center [627, 338] width 85 height 13
click at [651, 340] on p "CPF 21824277830" at bounding box center [627, 338] width 85 height 13
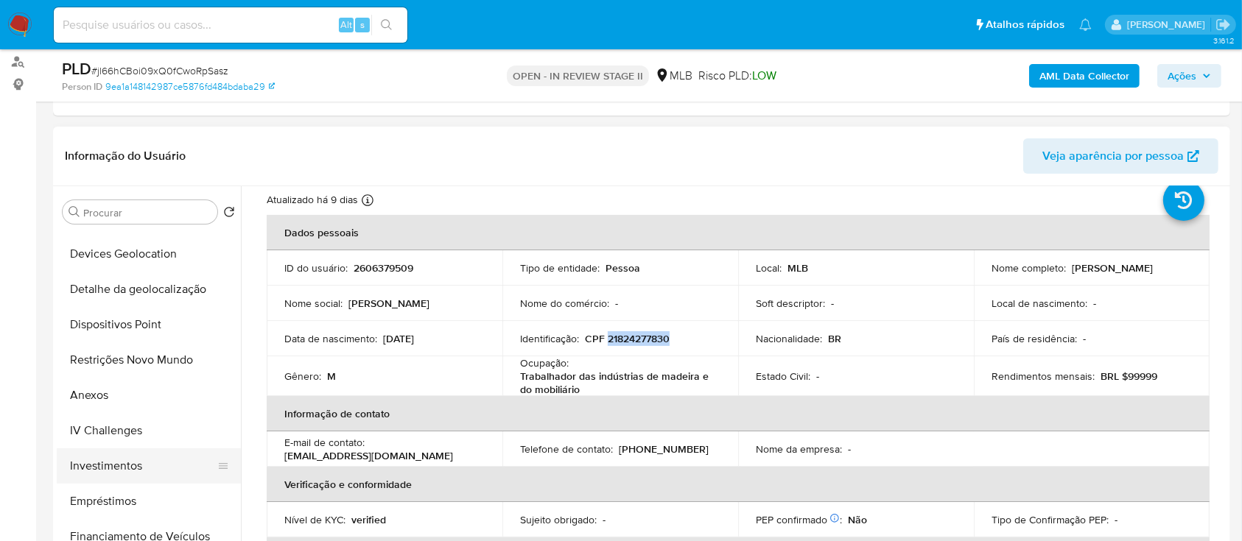
scroll to position [295, 0]
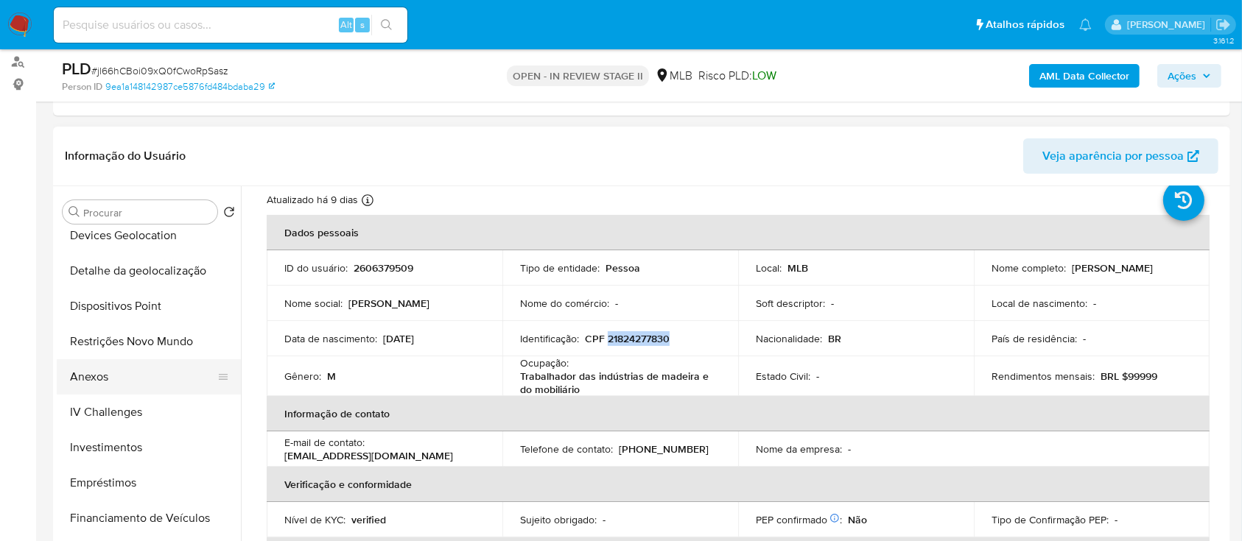
click at [122, 382] on button "Anexos" at bounding box center [143, 376] width 172 height 35
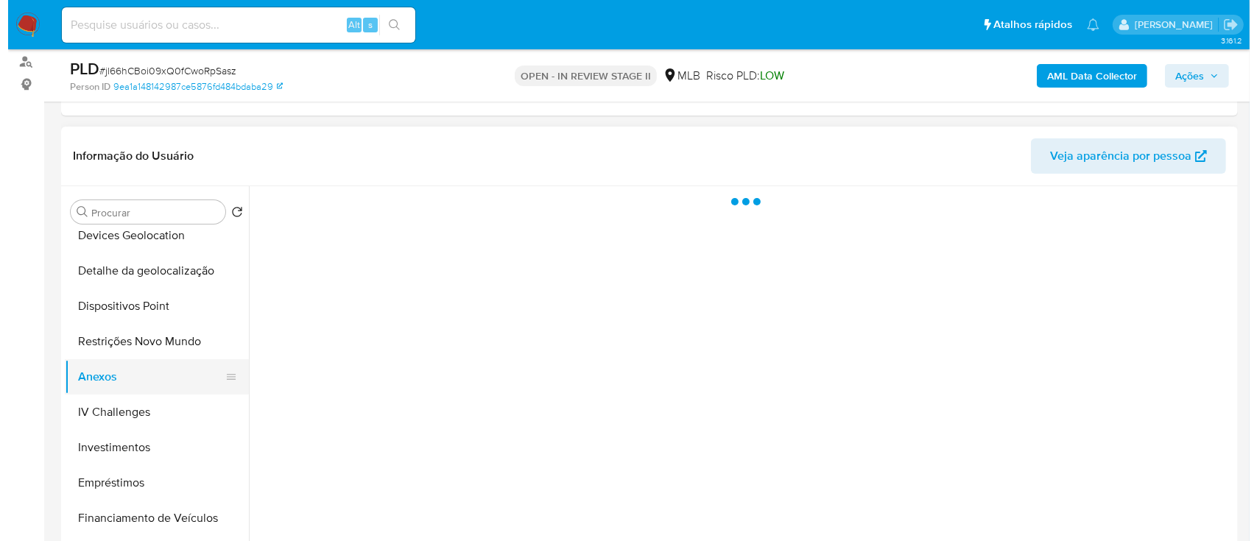
scroll to position [0, 0]
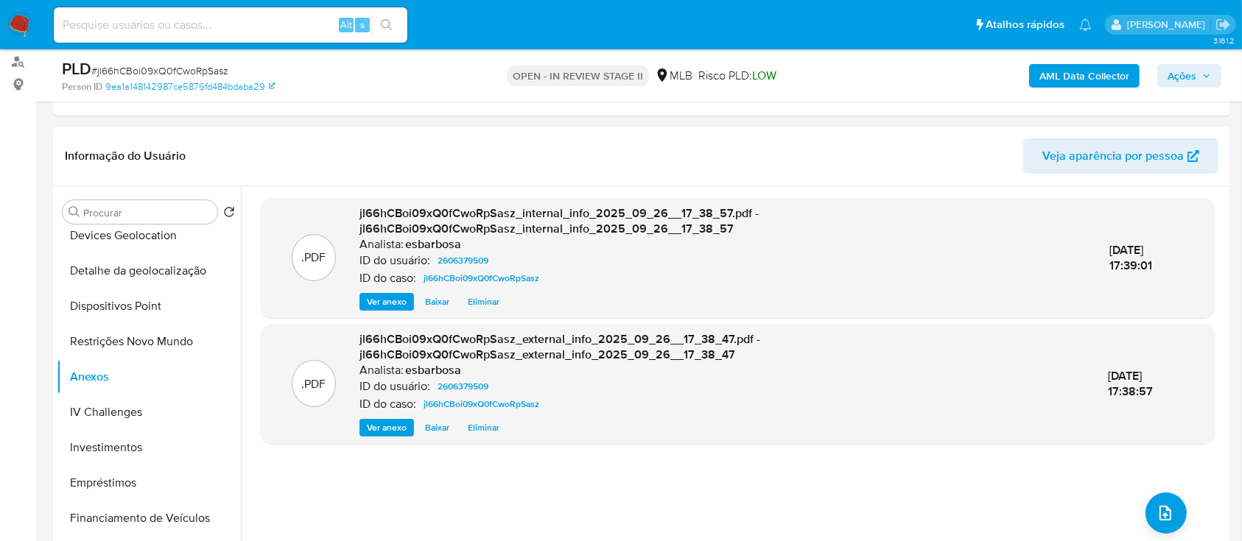
click at [762, 35] on ul "Pausado Ver notificaciones Alt s Atalhos rápidos Presiona las siguientes teclas…" at bounding box center [572, 24] width 1053 height 37
click at [192, 72] on span "# jl66hCBoi09xQ0fCwoRpSasz" at bounding box center [159, 70] width 137 height 15
copy span "jl66hCBoi09xQ0fCwoRpSasz"
click at [1156, 515] on icon "upload-file" at bounding box center [1165, 514] width 18 height 18
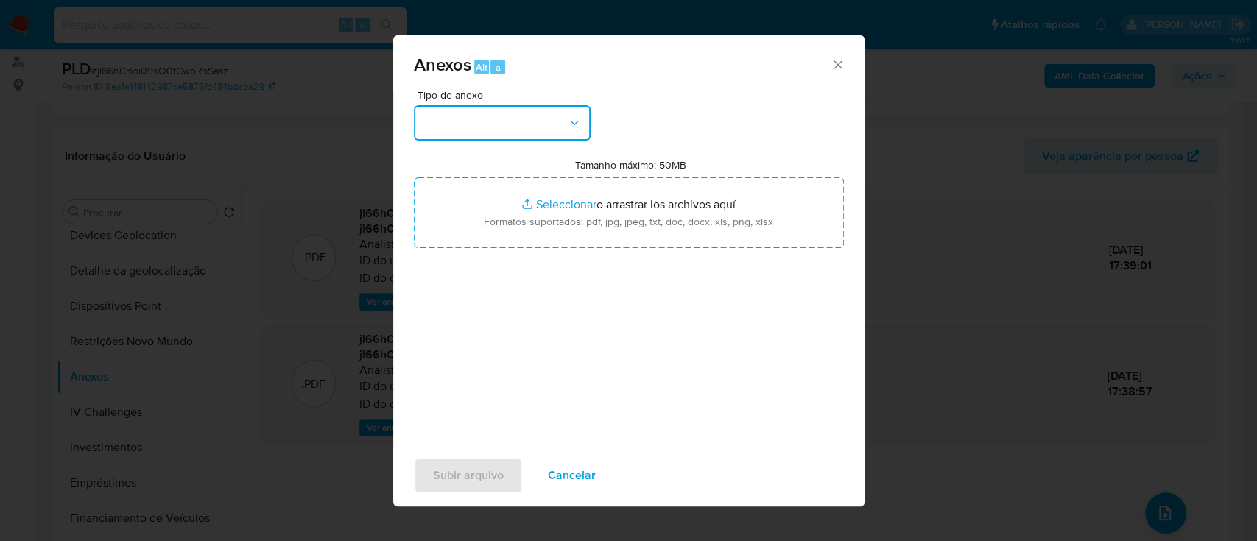
click at [468, 124] on button "button" at bounding box center [502, 122] width 177 height 35
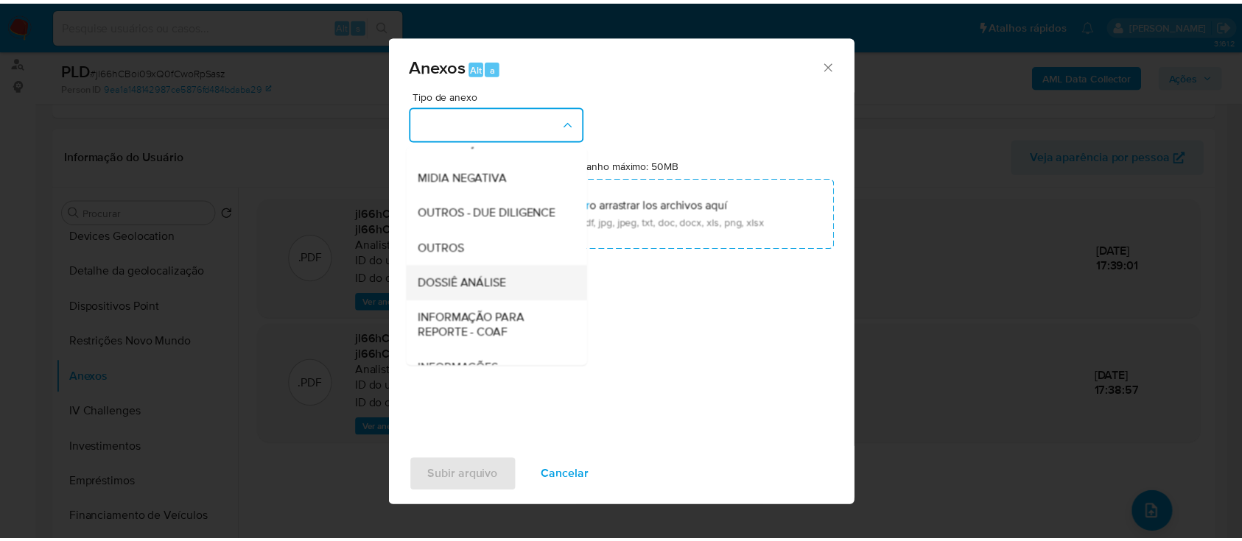
scroll to position [226, 0]
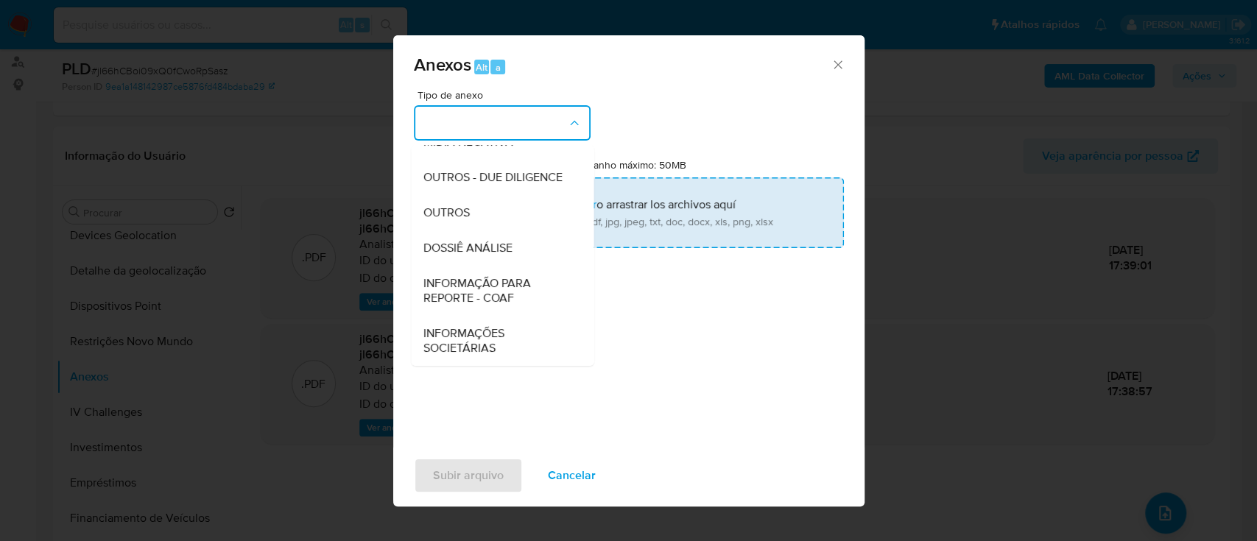
drag, startPoint x: 457, startPoint y: 215, endPoint x: 489, endPoint y: 207, distance: 32.7
click at [457, 214] on span "OUTROS" at bounding box center [446, 213] width 46 height 15
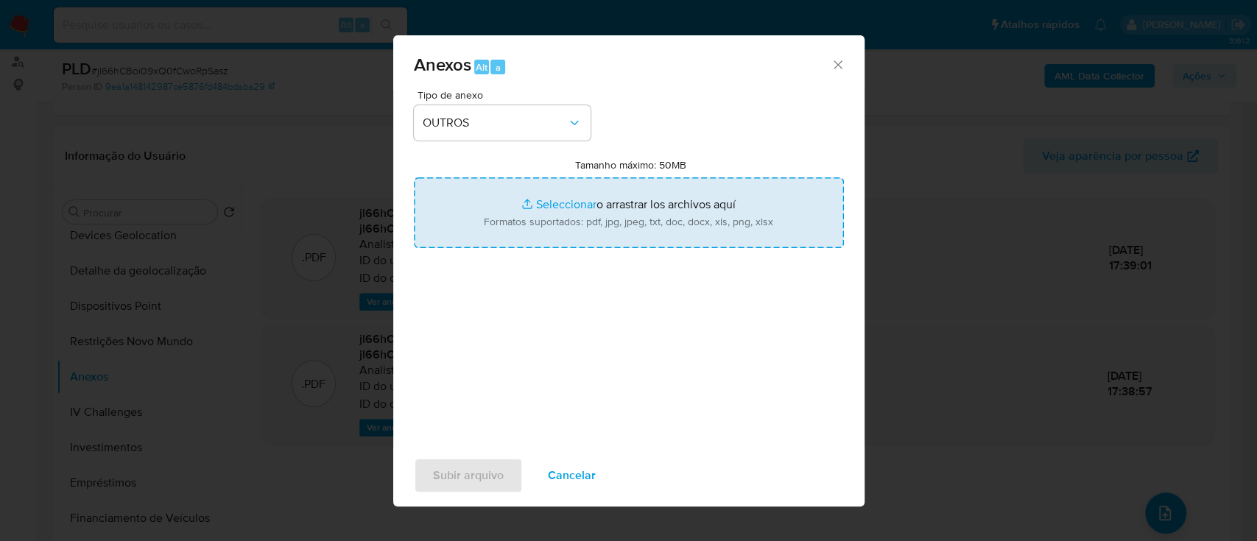
click at [554, 203] on input "Tamanho máximo: 50MB Seleccionar archivos" at bounding box center [629, 213] width 430 height 71
type input "C:\fakepath\SAR - XXX- CPF 21824277830 - RONALDO GERALDO DA SILVA.pdf"
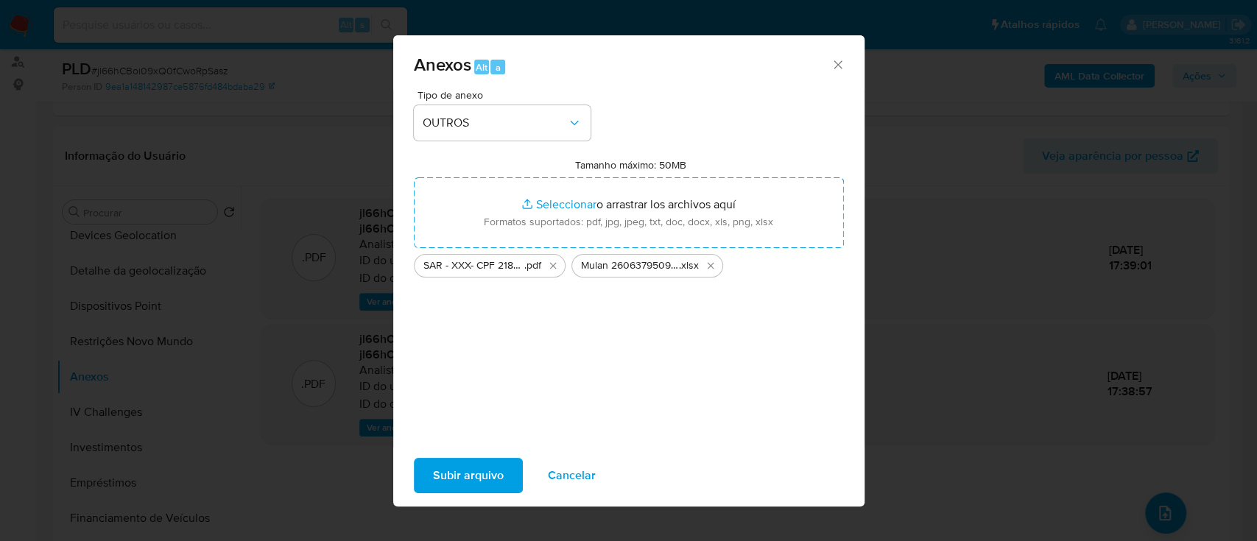
click at [477, 475] on span "Subir arquivo" at bounding box center [468, 476] width 71 height 32
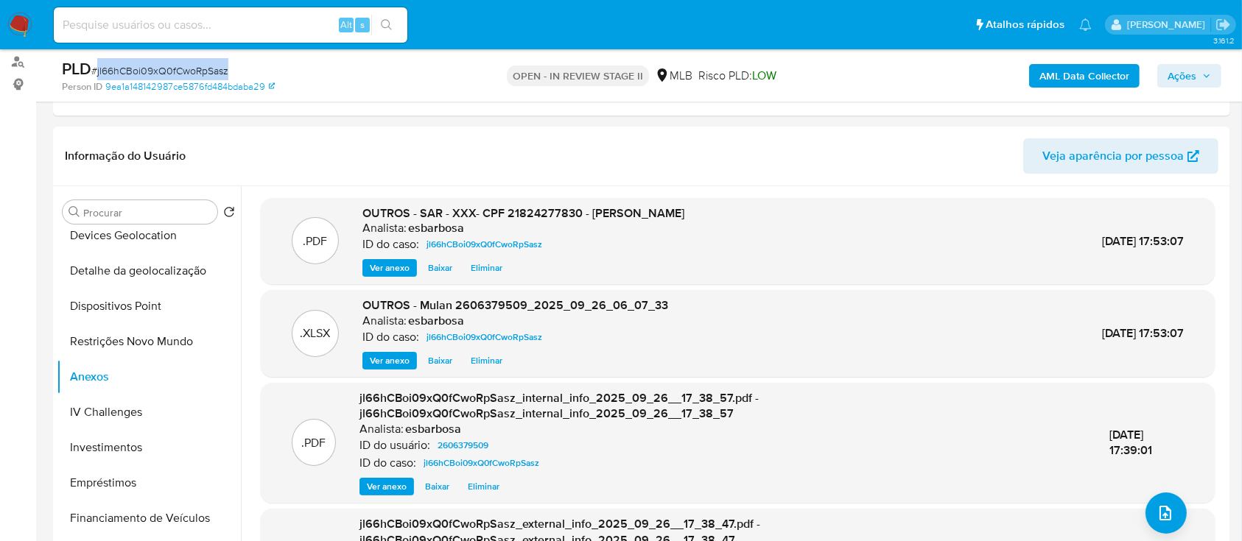
click at [1177, 68] on span "Ações" at bounding box center [1182, 76] width 29 height 24
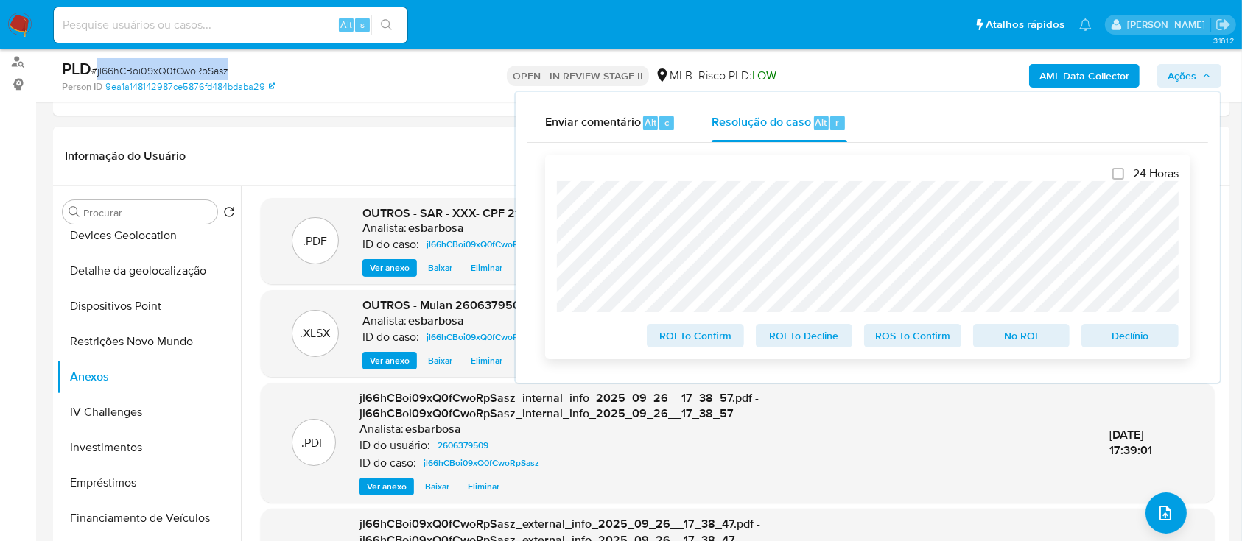
click at [899, 339] on span "ROS To Confirm" at bounding box center [912, 336] width 77 height 21
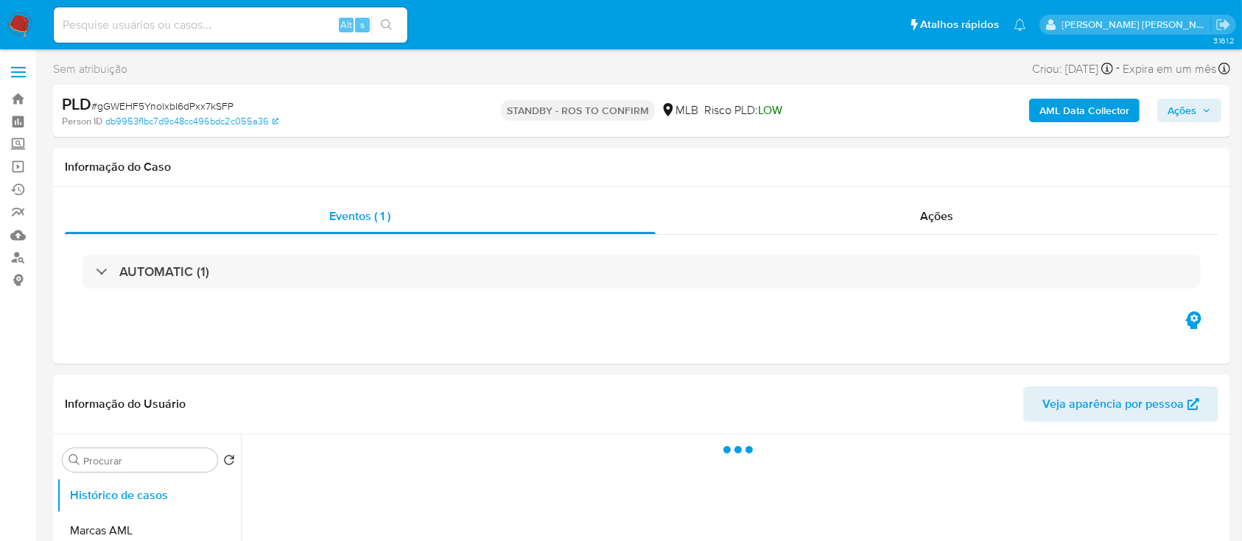
select select "10"
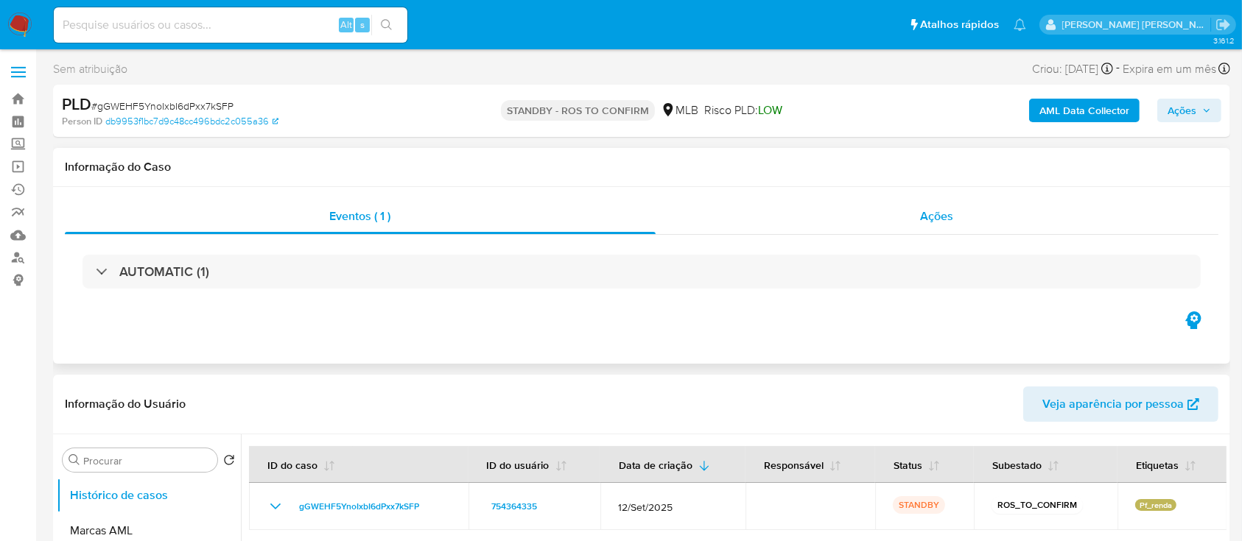
click at [813, 232] on div "Ações" at bounding box center [937, 216] width 563 height 35
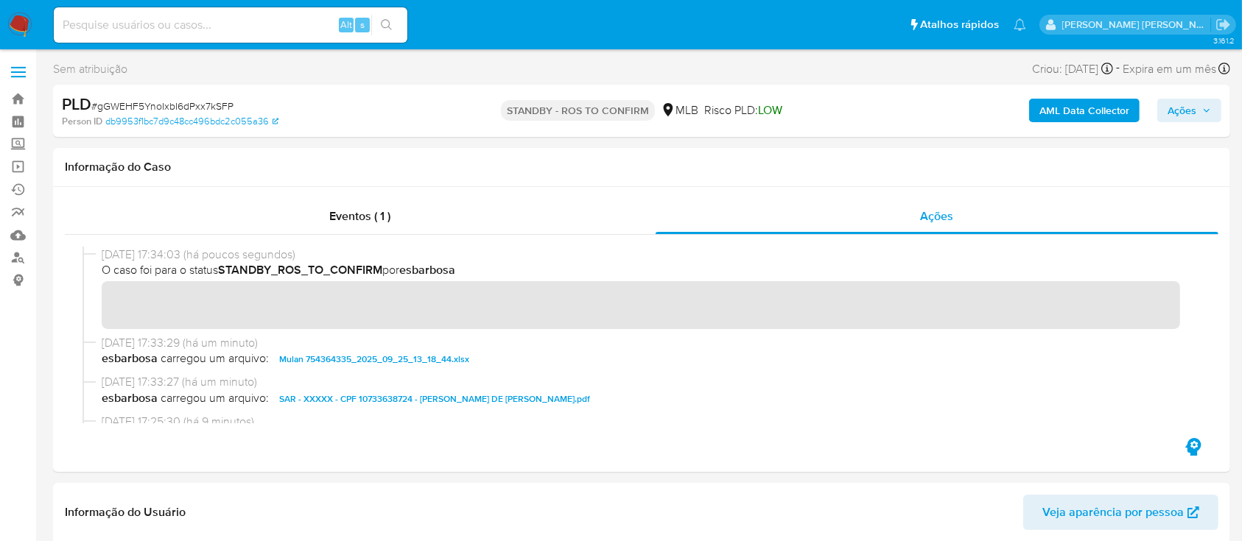
scroll to position [98, 0]
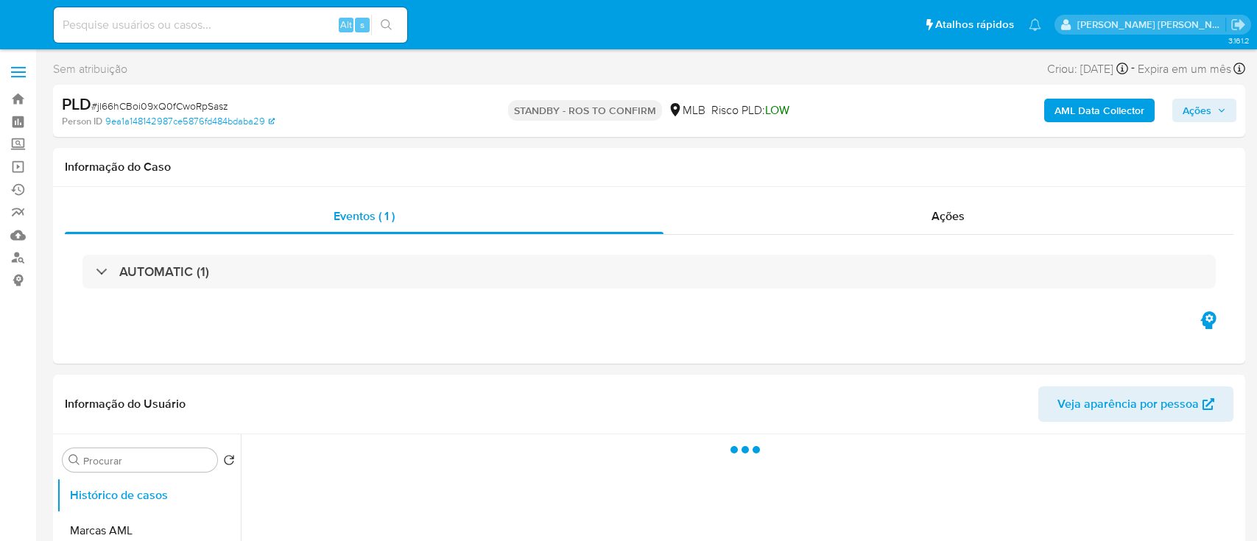
select select "10"
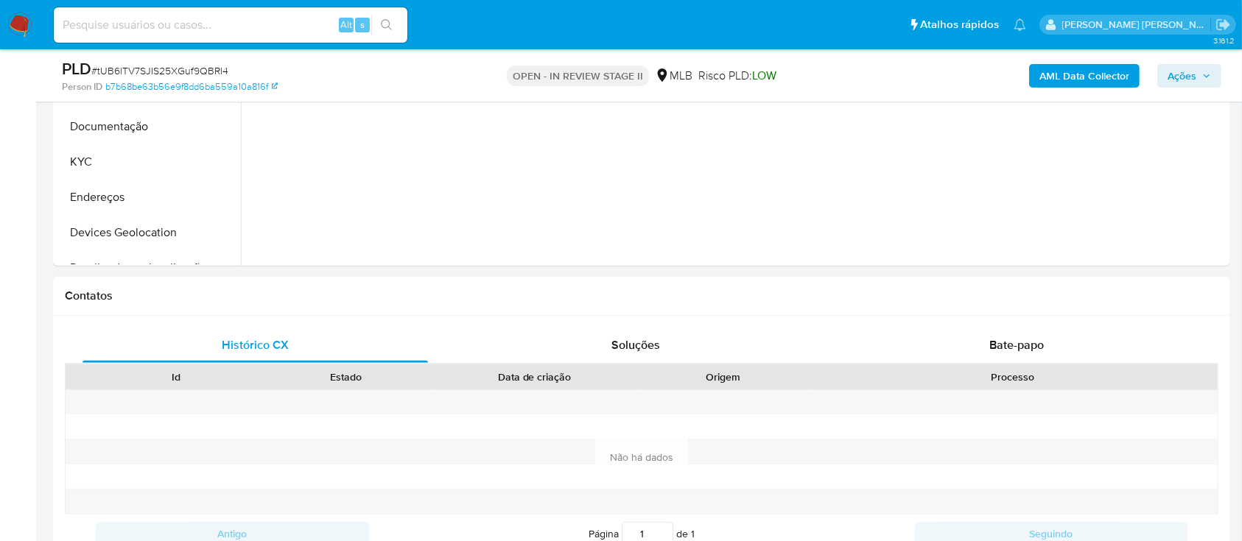
scroll to position [491, 0]
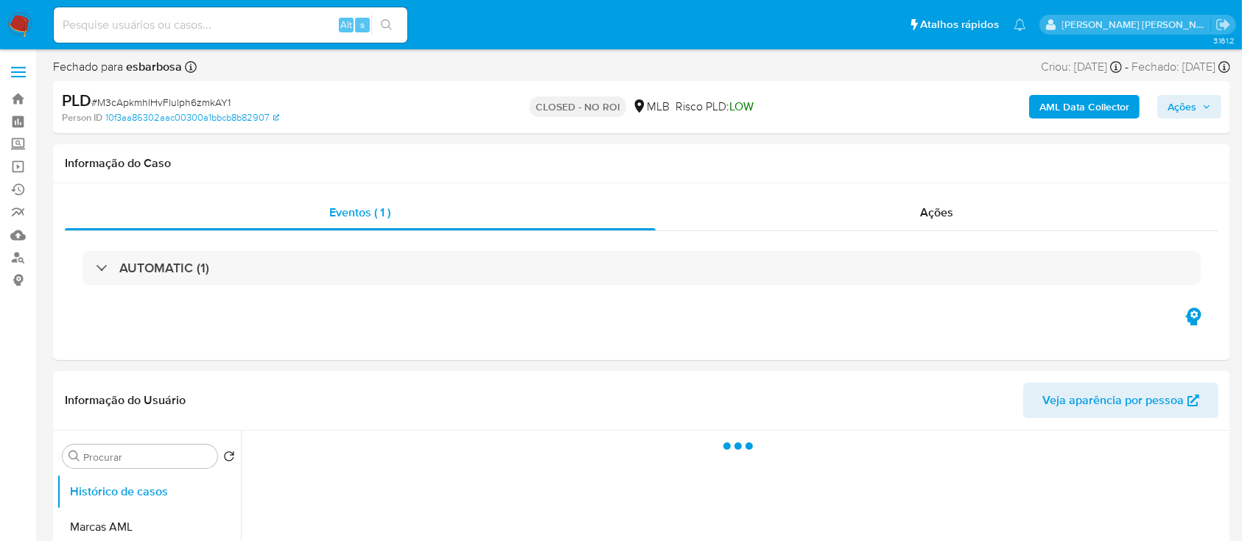
select select "10"
